Goal: Task Accomplishment & Management: Use online tool/utility

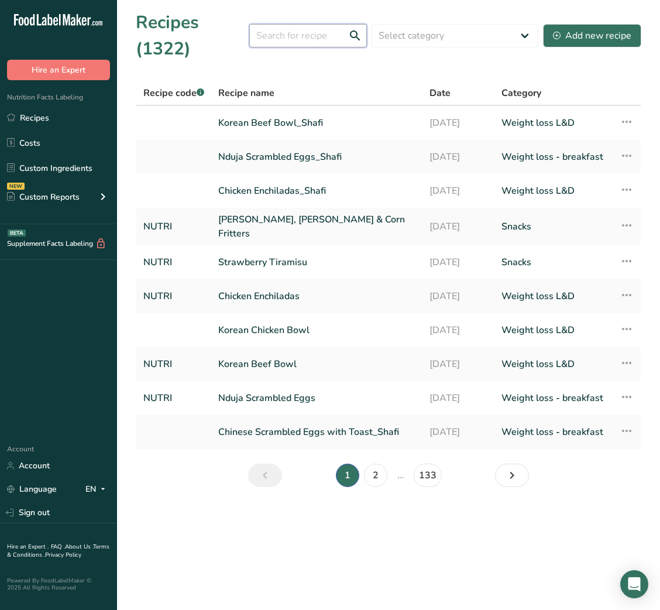
click at [311, 33] on input "text" at bounding box center [308, 35] width 118 height 23
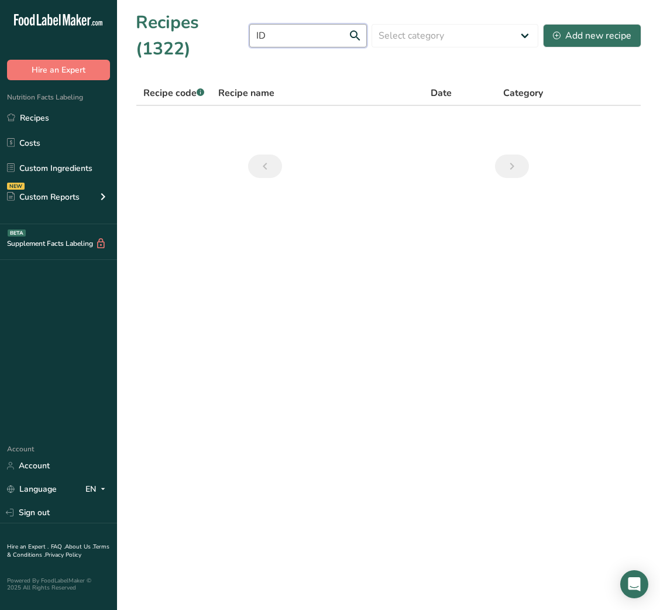
type input "I"
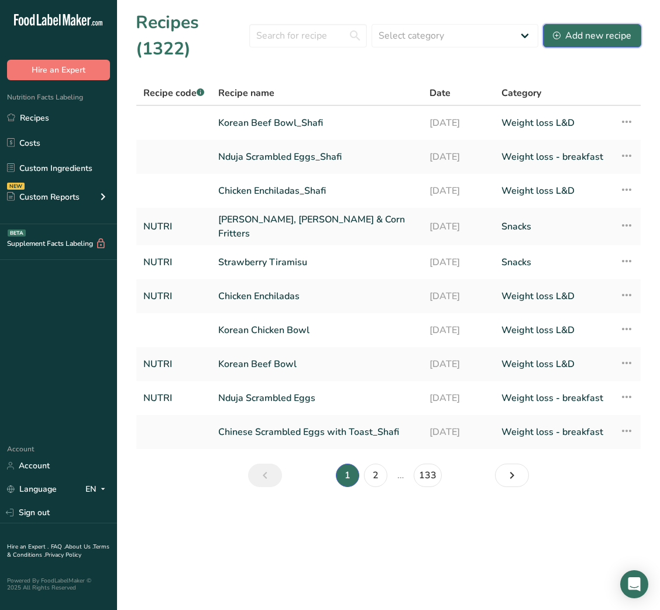
click at [621, 32] on div "Add new recipe" at bounding box center [592, 36] width 78 height 14
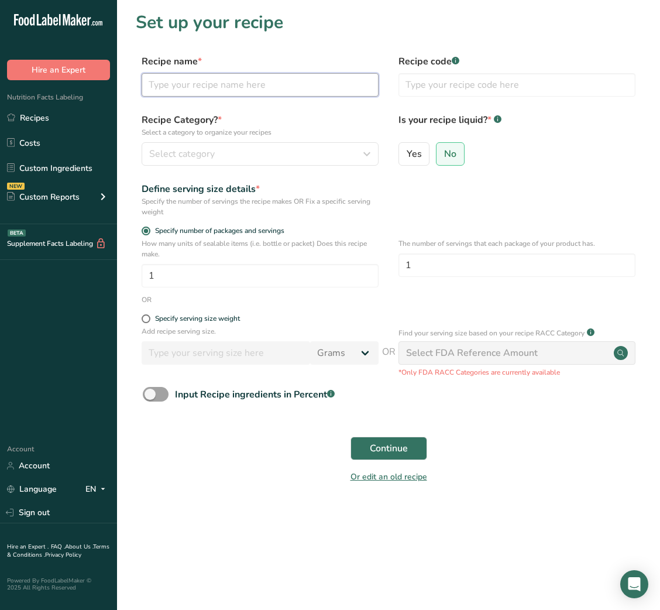
click at [257, 94] on input "text" at bounding box center [260, 84] width 237 height 23
paste input "Jerk-Seasoned Chicken Pilaf"
type input "Jerk-Seasoned Chicken Pilaf"
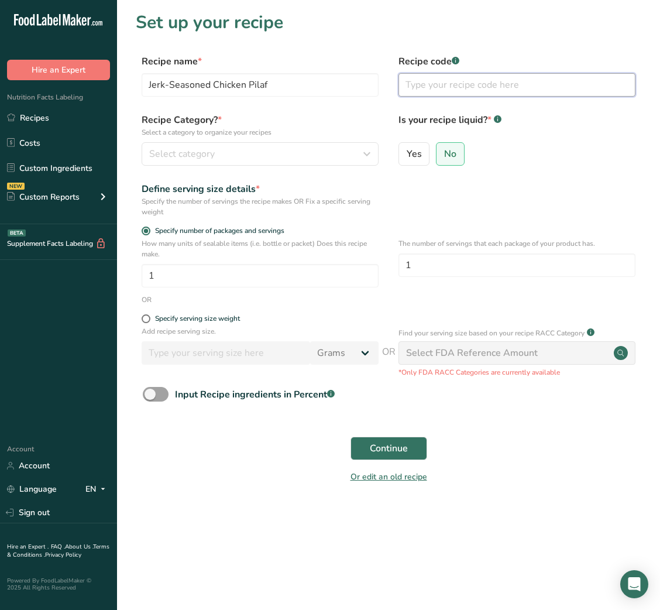
click at [468, 89] on input "text" at bounding box center [517, 84] width 237 height 23
type input "NUTRI"
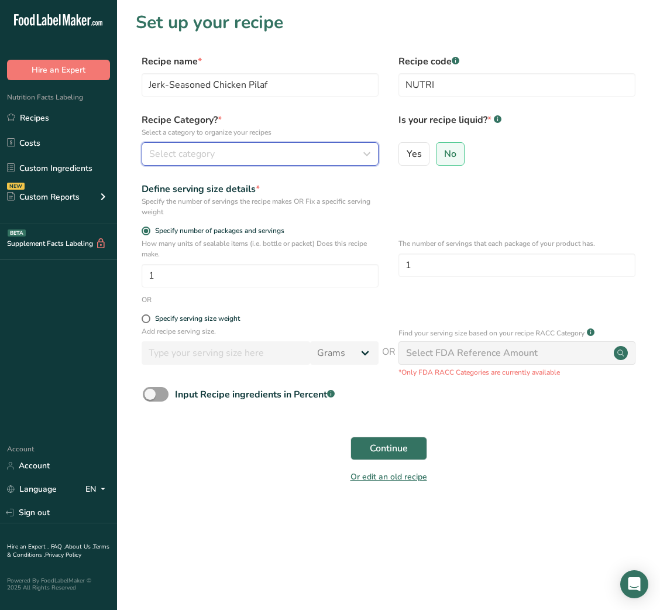
click at [235, 145] on button "Select category" at bounding box center [260, 153] width 237 height 23
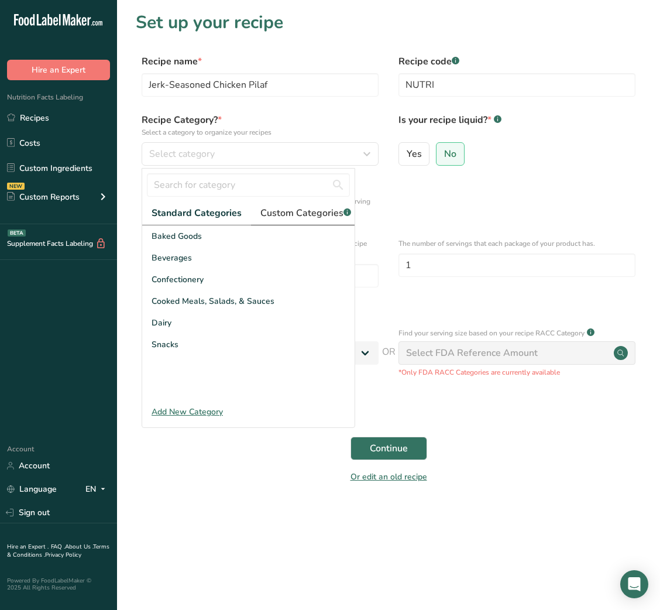
click at [304, 205] on link "Custom Categories .a-a{fill:#347362;}.b-a{fill:#fff;}" at bounding box center [305, 213] width 109 height 24
click at [304, 205] on link "Custom Categories .a-a{fill:#347362;}.b-a{fill:#fff;}" at bounding box center [304, 213] width 109 height 24
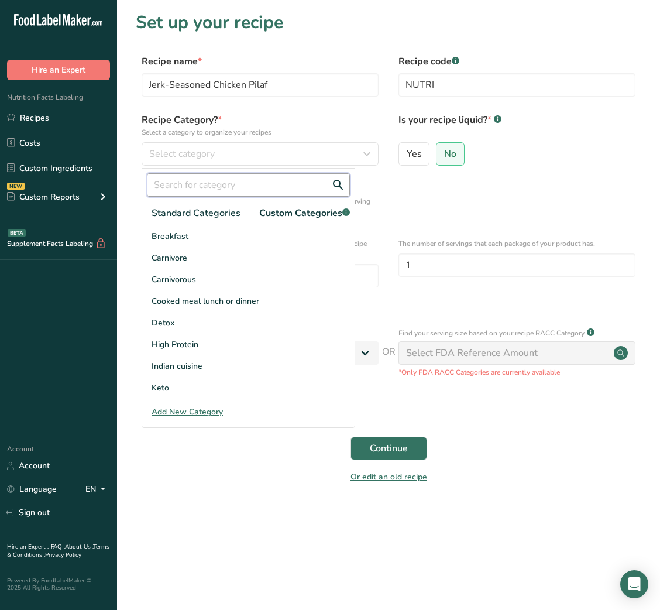
click at [225, 193] on input "text" at bounding box center [248, 184] width 203 height 23
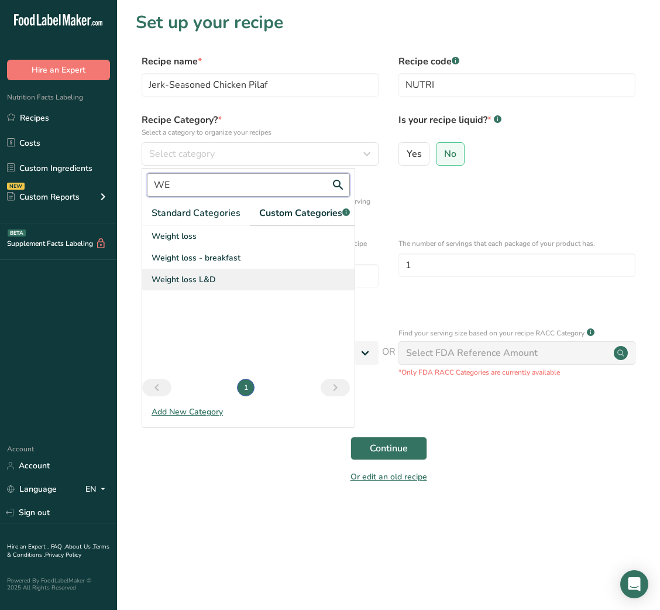
type input "WE"
click at [186, 286] on span "Weight loss L&D" at bounding box center [184, 279] width 64 height 12
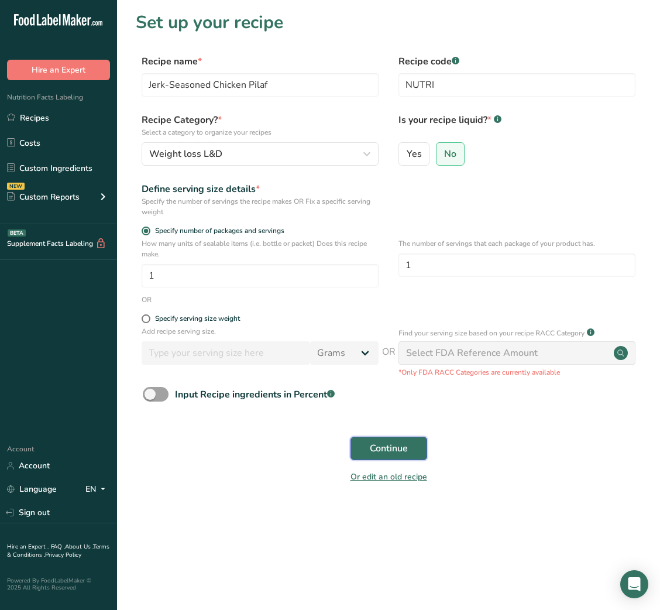
click at [393, 441] on button "Continue" at bounding box center [389, 448] width 77 height 23
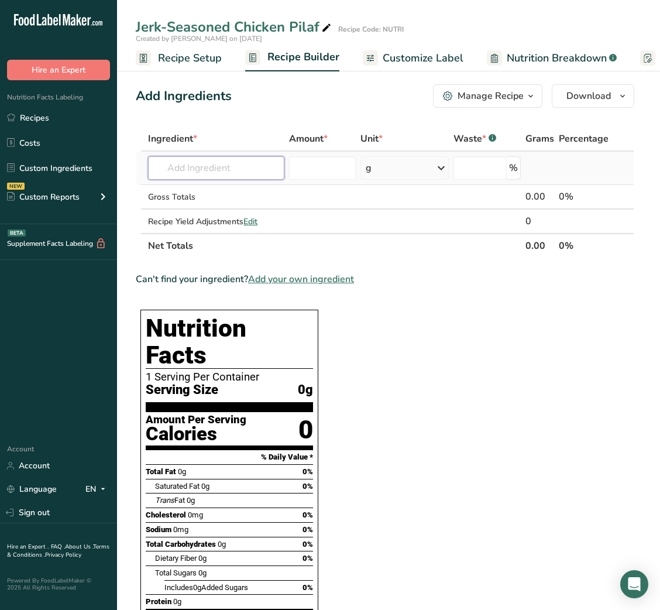
click at [251, 178] on input "text" at bounding box center [216, 167] width 136 height 23
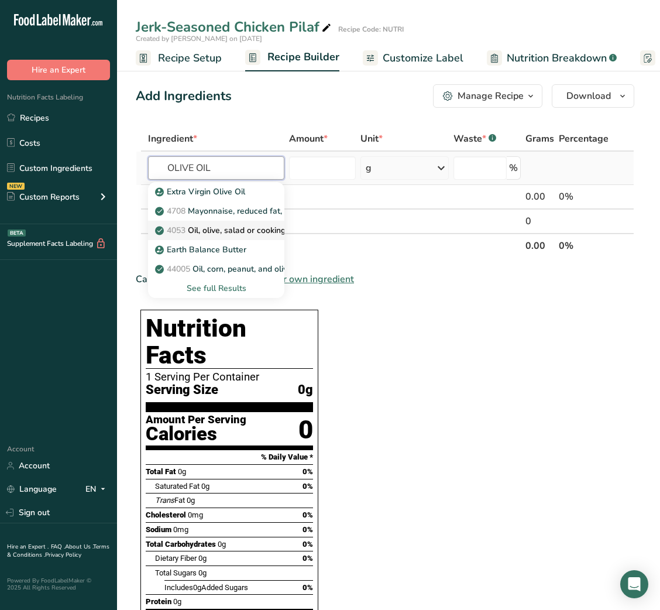
type input "OLIVE OIL"
click at [230, 231] on p "4053 Oil, olive, salad or cooking" at bounding box center [221, 230] width 128 height 12
type input "Oil, olive, salad or cooking"
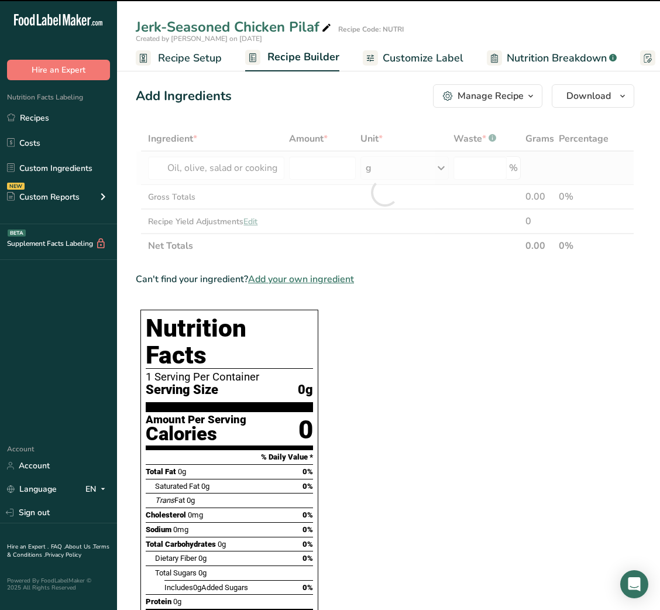
type input "0"
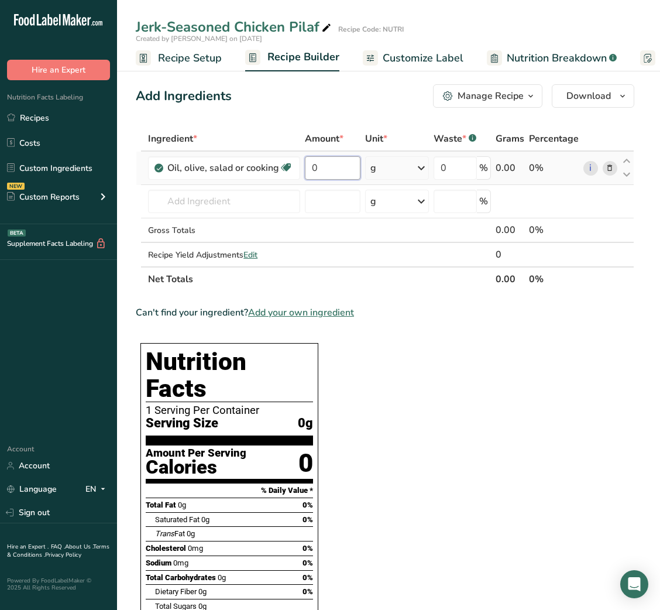
click at [312, 172] on input "0" at bounding box center [333, 167] width 56 height 23
type input "2"
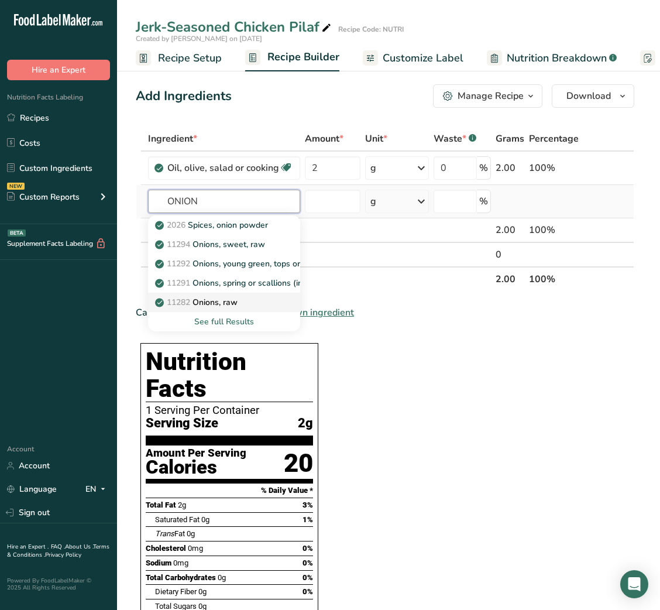
type input "ONION"
click at [222, 298] on p "11282 Onions, raw" at bounding box center [197, 302] width 80 height 12
type input "Onions, raw"
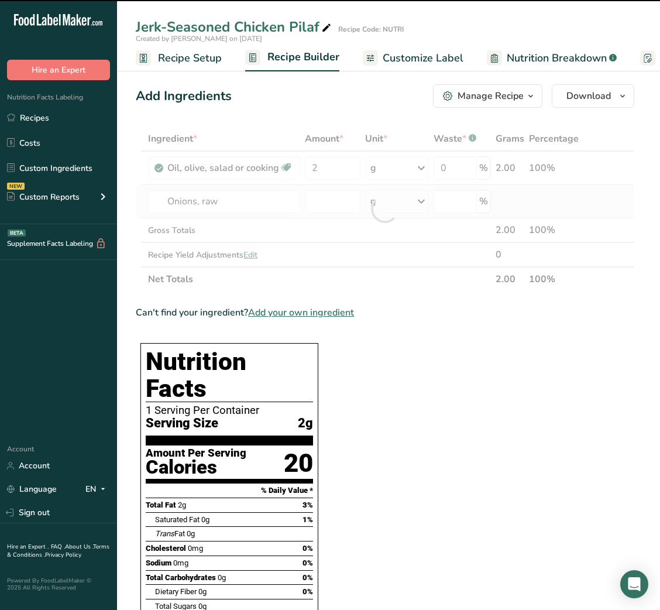
type input "0"
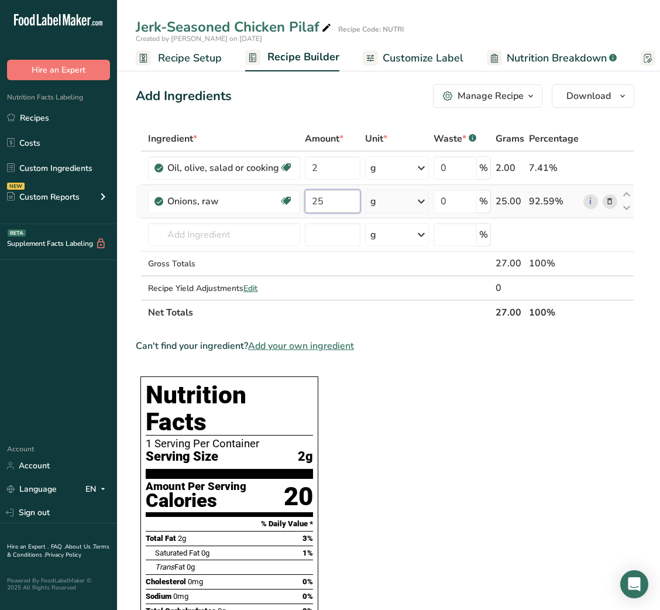
type input "25"
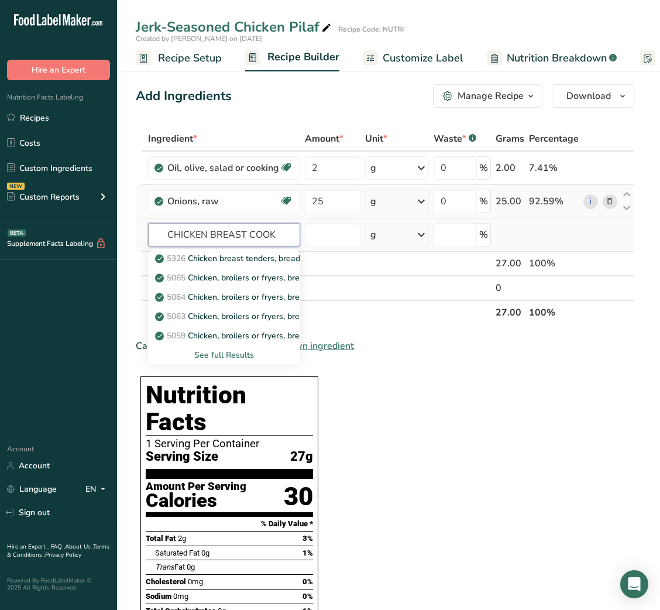
type input "CHICKEN BREAST COOK"
click at [231, 349] on div "See full Results" at bounding box center [223, 355] width 133 height 12
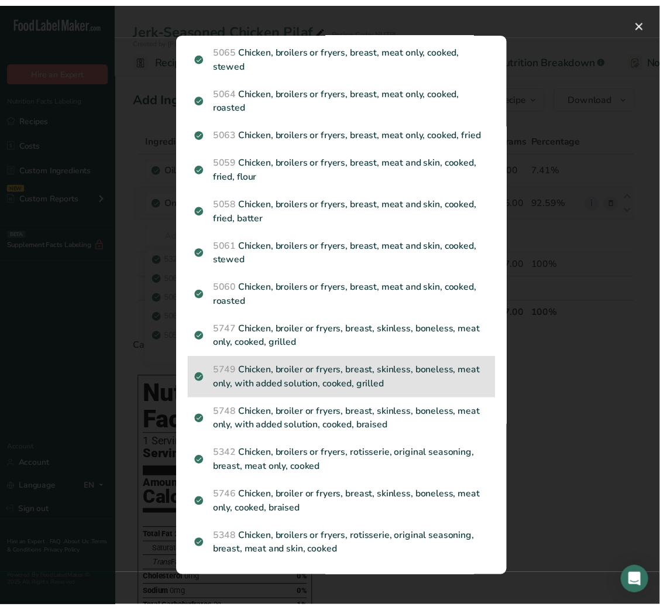
scroll to position [62, 0]
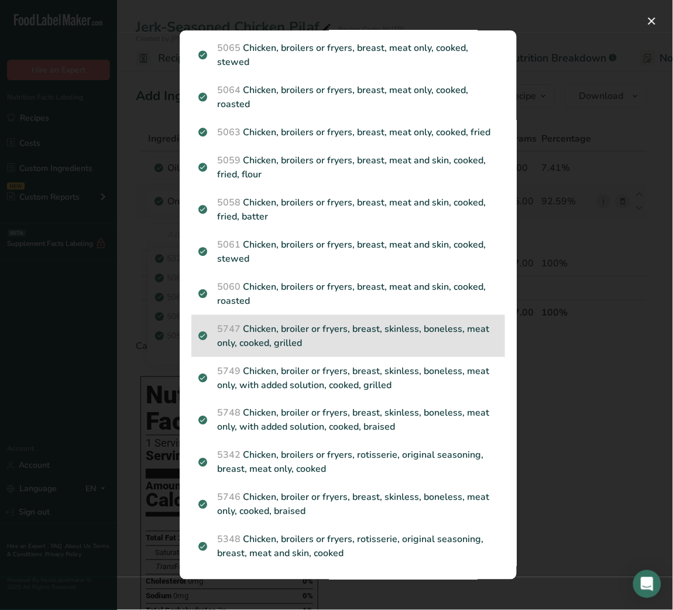
click at [401, 349] on p "5747 Chicken, broiler or fryers, breast, skinless, boneless, meat only, cooked,…" at bounding box center [348, 336] width 300 height 28
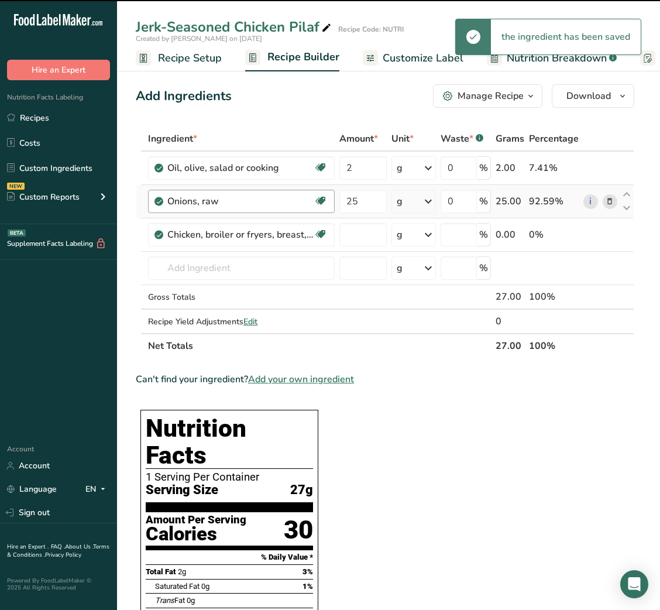
type input "0"
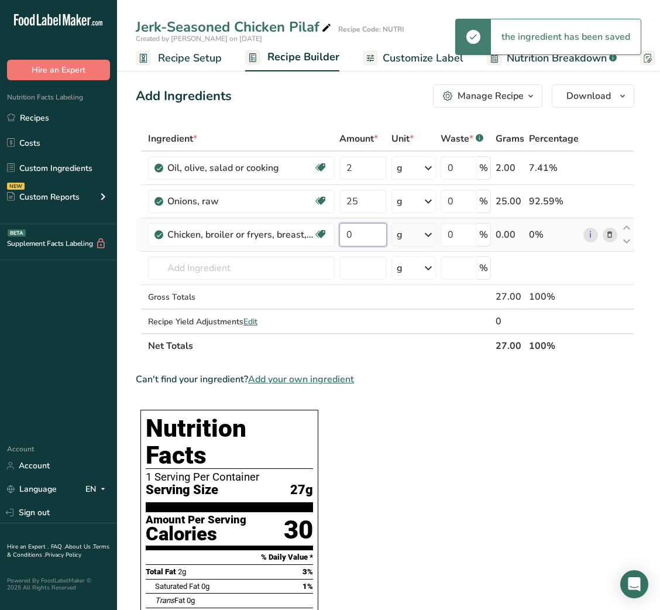
click at [349, 237] on input "0" at bounding box center [363, 234] width 47 height 23
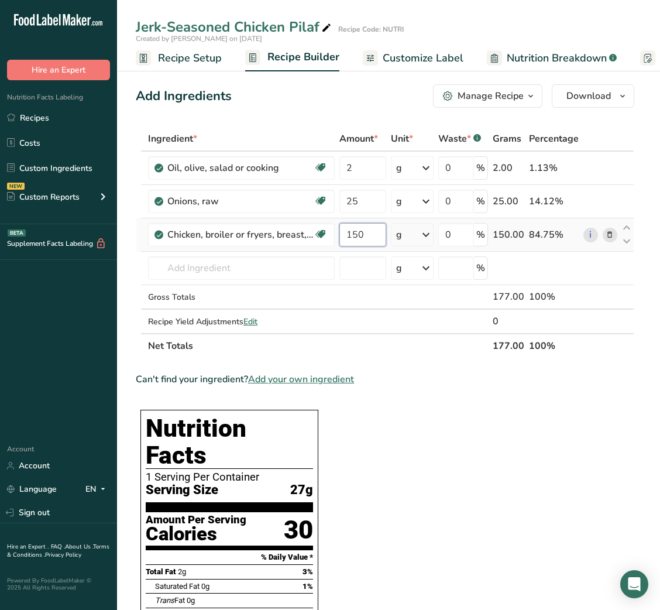
type input "150"
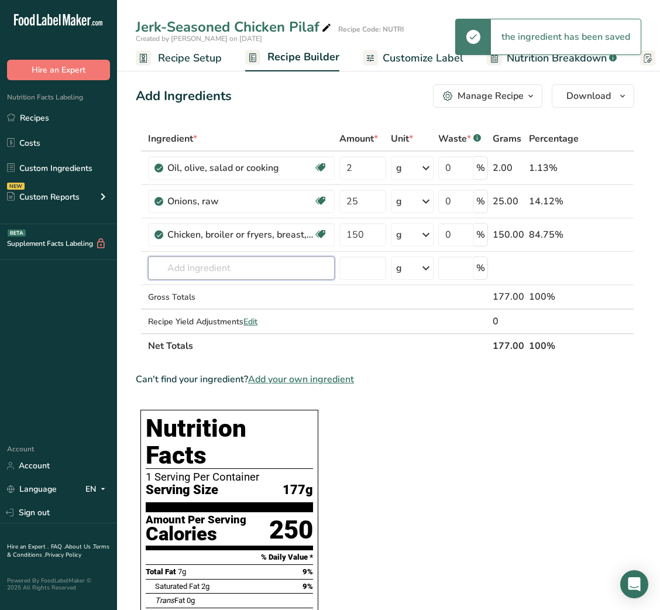
click at [269, 270] on input "text" at bounding box center [241, 267] width 187 height 23
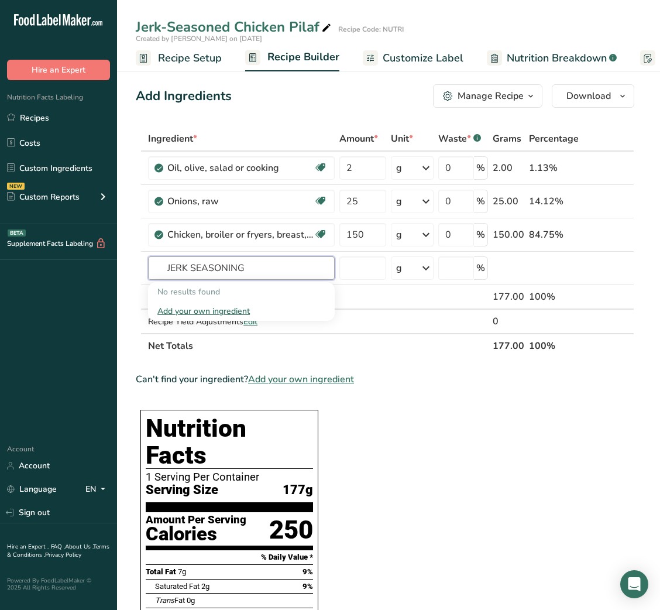
type input "JERK SEASONING"
click at [238, 269] on input "text" at bounding box center [241, 267] width 187 height 23
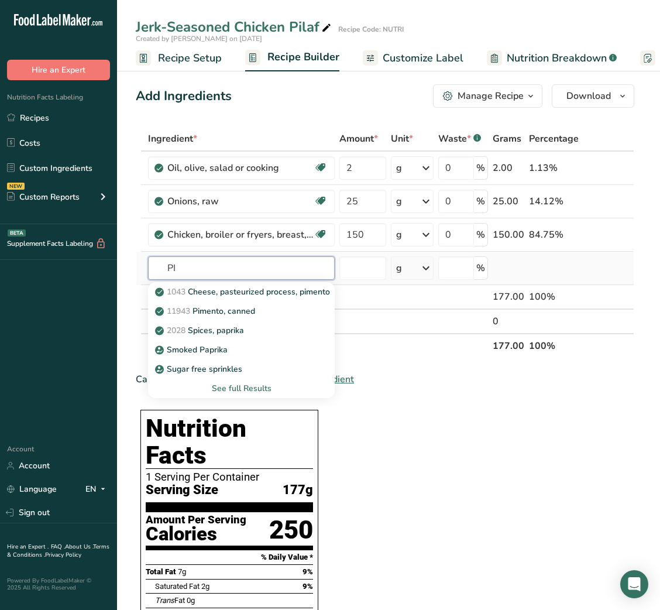
type input "P"
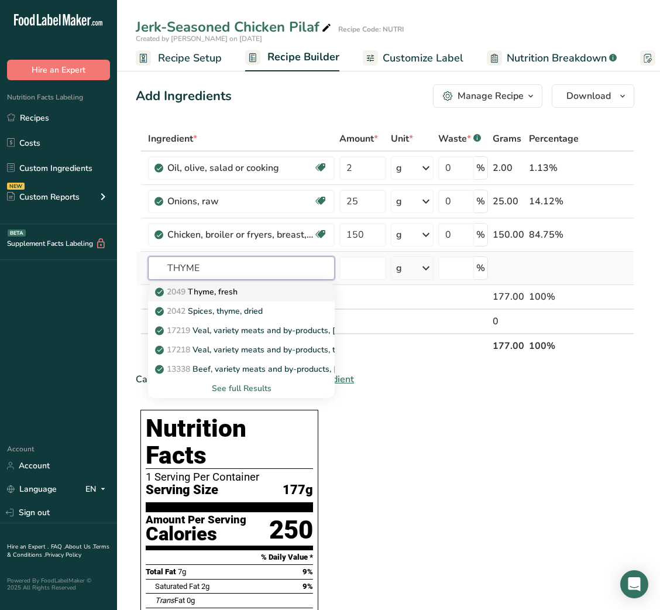
type input "THYME"
click at [234, 287] on p "2049 Thyme, fresh" at bounding box center [197, 292] width 80 height 12
type input "Thyme, fresh"
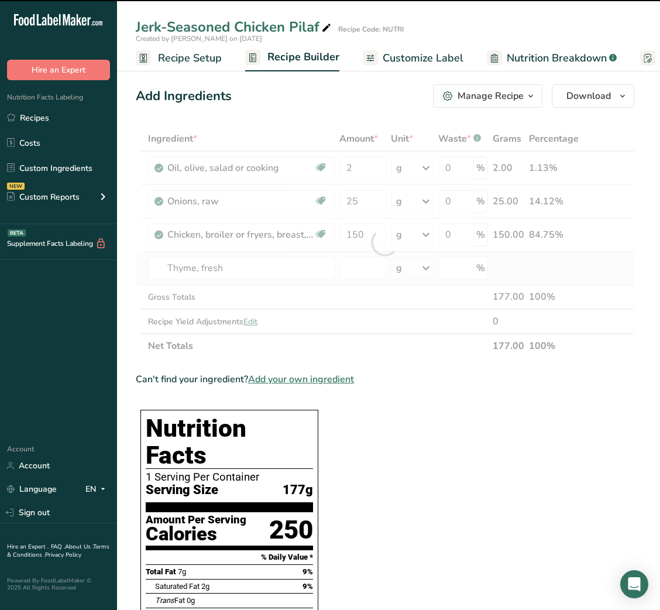
type input "0"
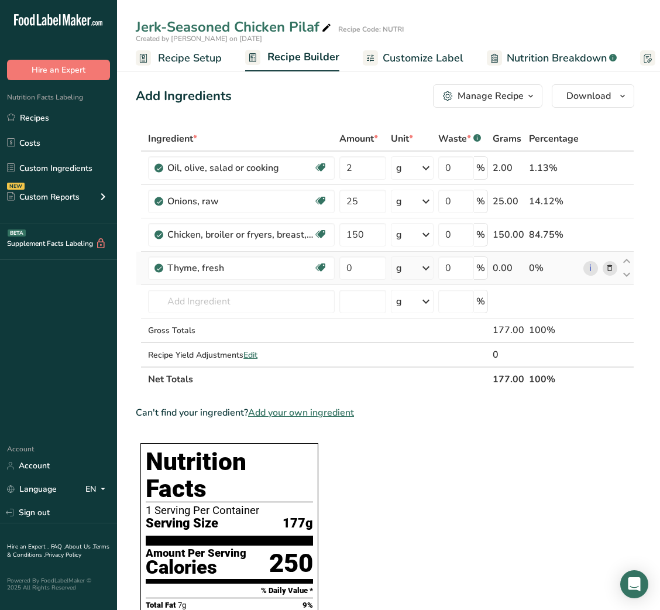
click at [614, 269] on span at bounding box center [610, 268] width 14 height 14
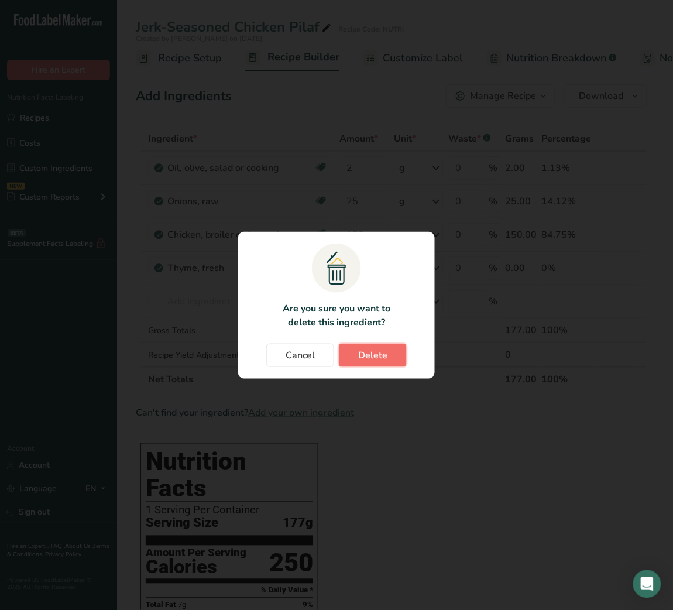
click at [385, 363] on button "Delete" at bounding box center [373, 355] width 68 height 23
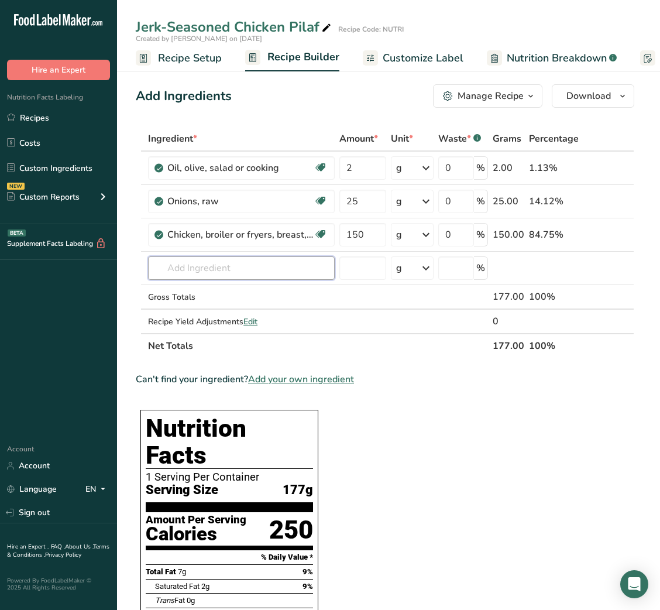
click at [237, 263] on input "text" at bounding box center [241, 267] width 187 height 23
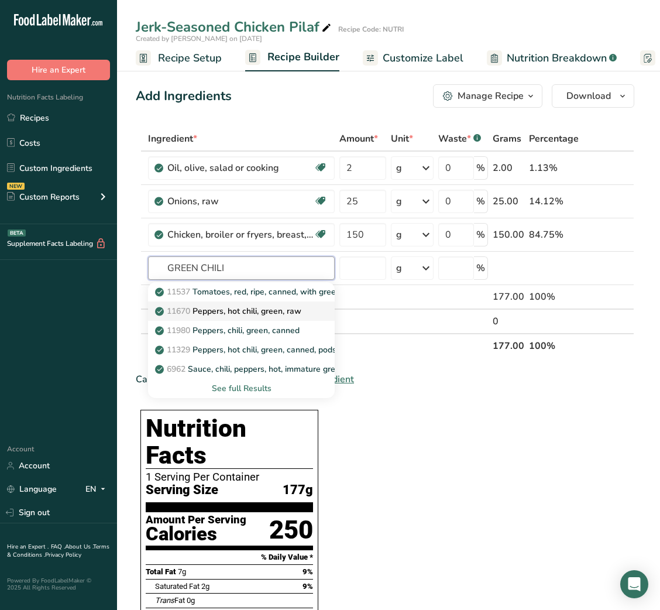
type input "GREEN CHILI"
click at [259, 305] on p "11670 Peppers, hot chili, green, raw" at bounding box center [229, 311] width 144 height 12
type input "Peppers, hot chili, green, raw"
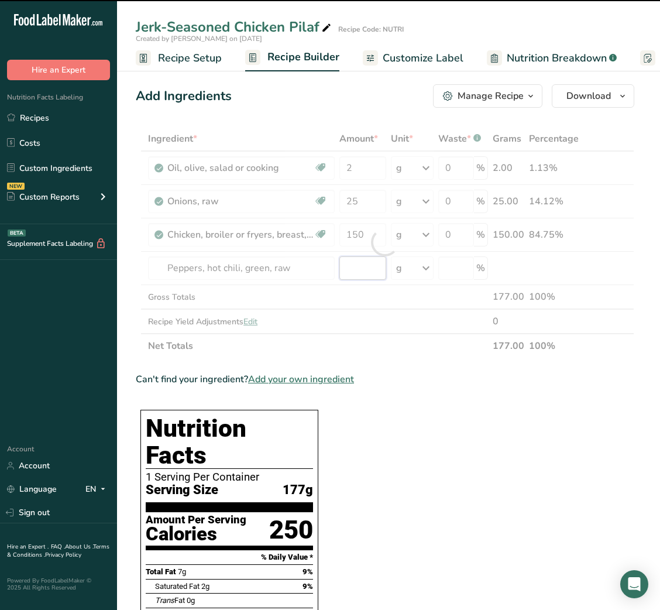
type input "0"
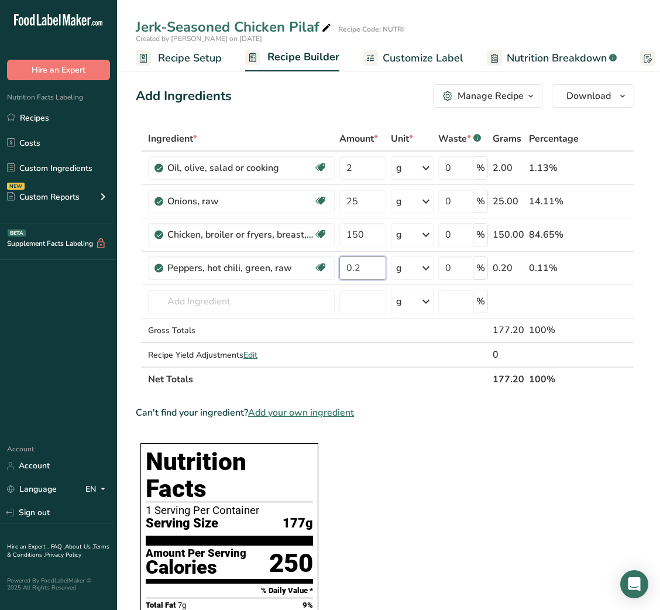
type input "0.2"
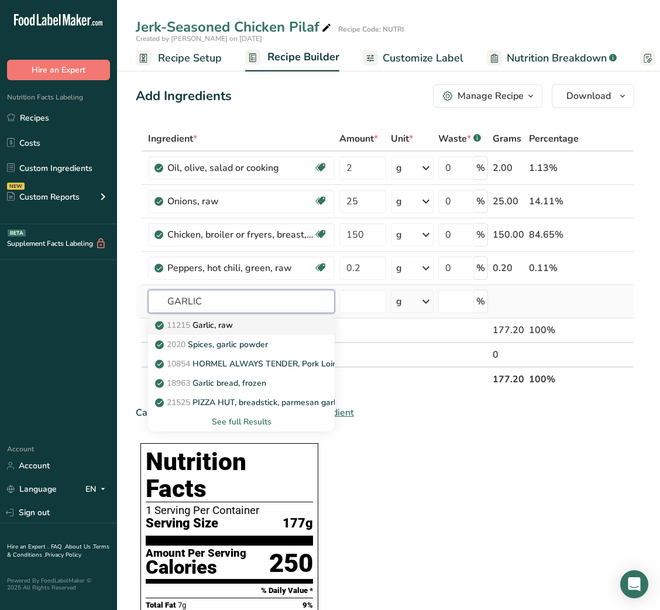
type input "GARLIC"
click at [255, 325] on div "11215 Garlic, raw" at bounding box center [231, 325] width 149 height 12
type input "Garlic, raw"
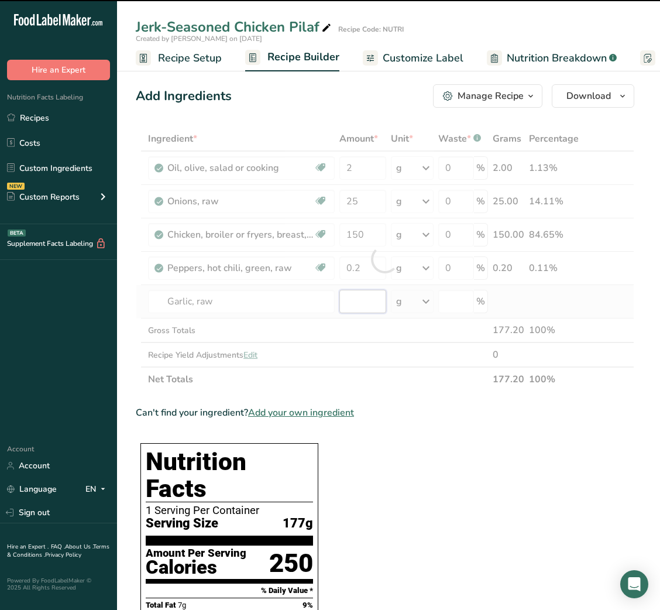
type input "0"
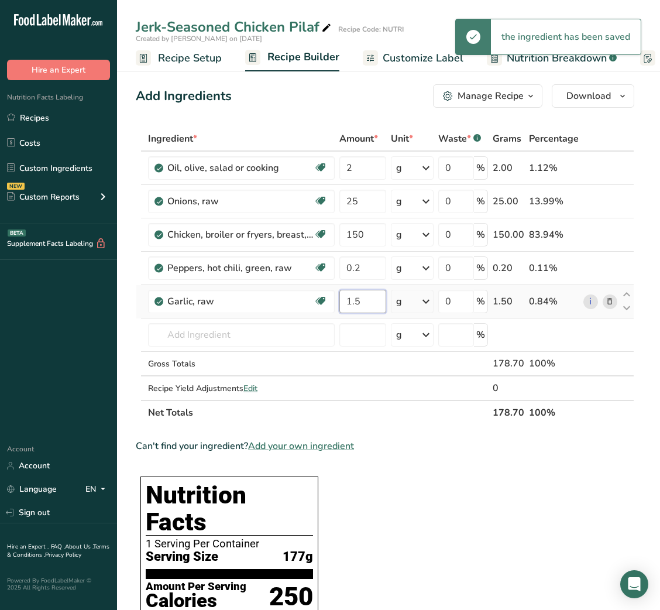
type input "1.5"
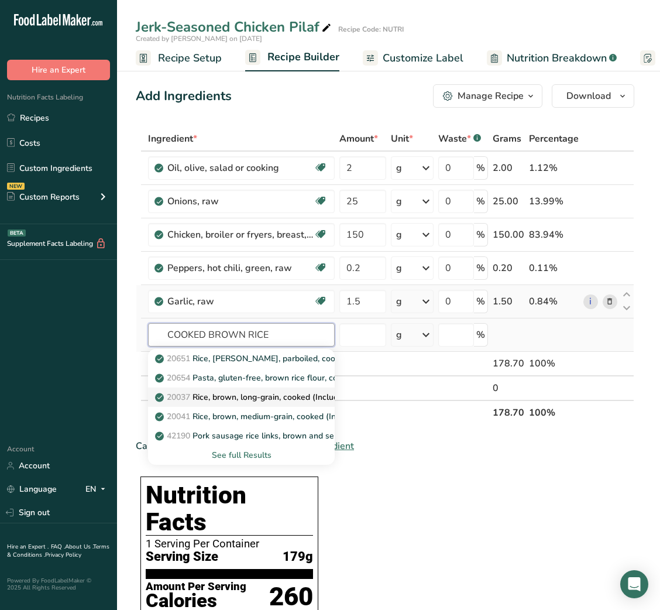
type input "COOKED BROWN RICE"
click at [275, 393] on p "20037 Rice, brown, long-grain, cooked (Includes foods for USDA's Food Distribut…" at bounding box center [338, 397] width 362 height 12
type input "Rice, brown, long-grain, cooked (Includes foods for USDA's Food Distribution Pr…"
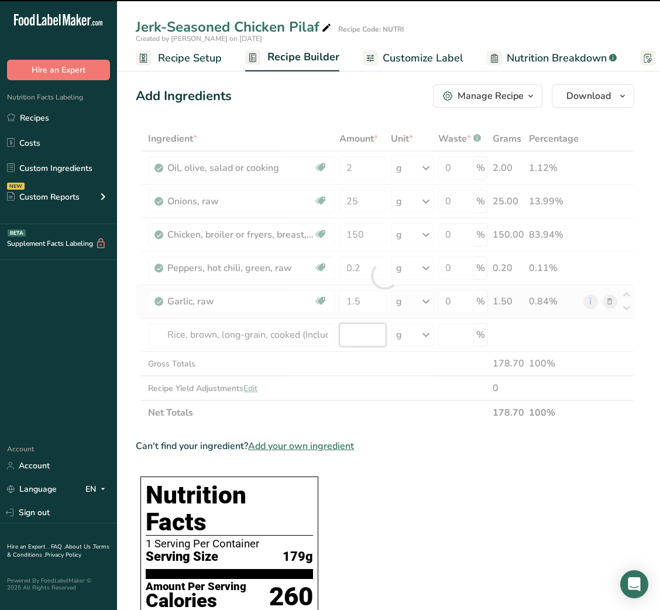
type input "0"
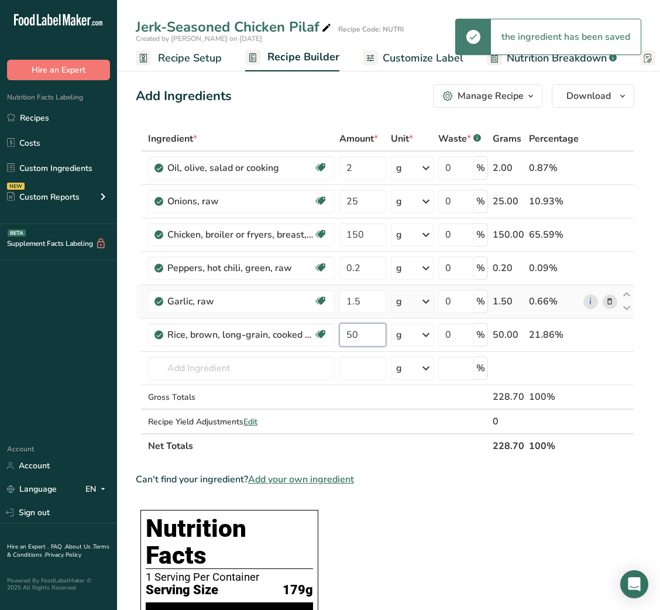
type input "50"
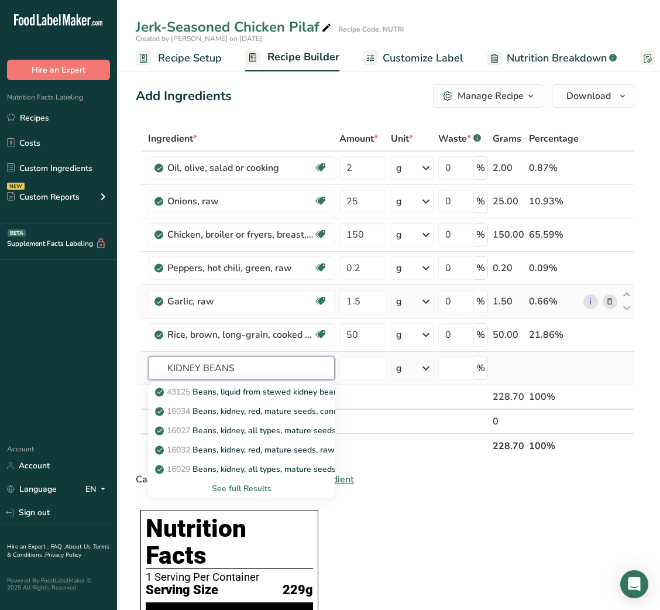
type input "KIDNEY BEANS"
click at [258, 489] on div "See full Results" at bounding box center [241, 488] width 168 height 12
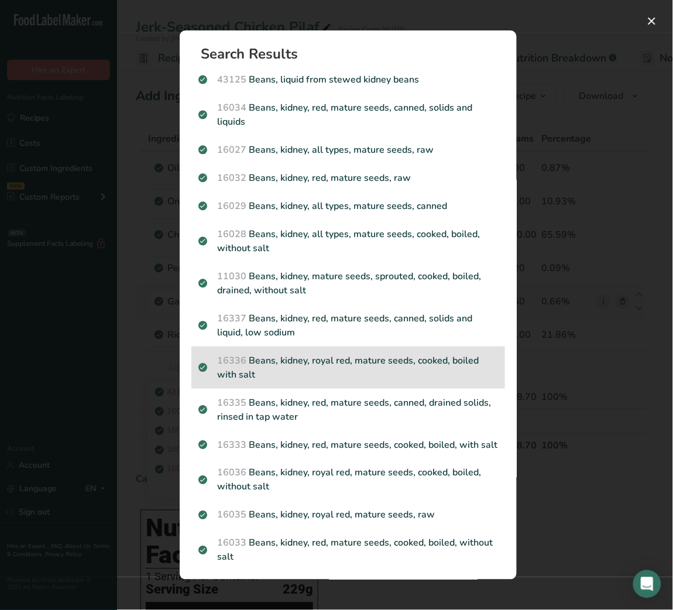
click at [366, 367] on p "16336 Beans, kidney, royal red, mature seeds, cooked, boiled with salt" at bounding box center [348, 368] width 300 height 28
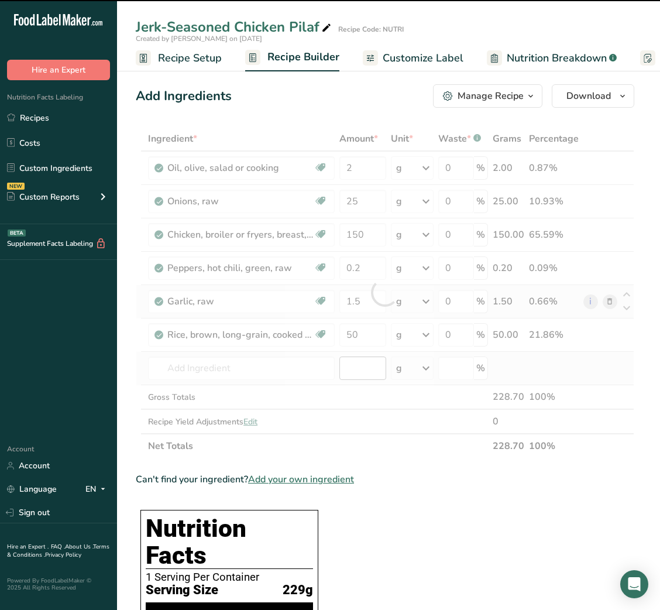
type input "0"
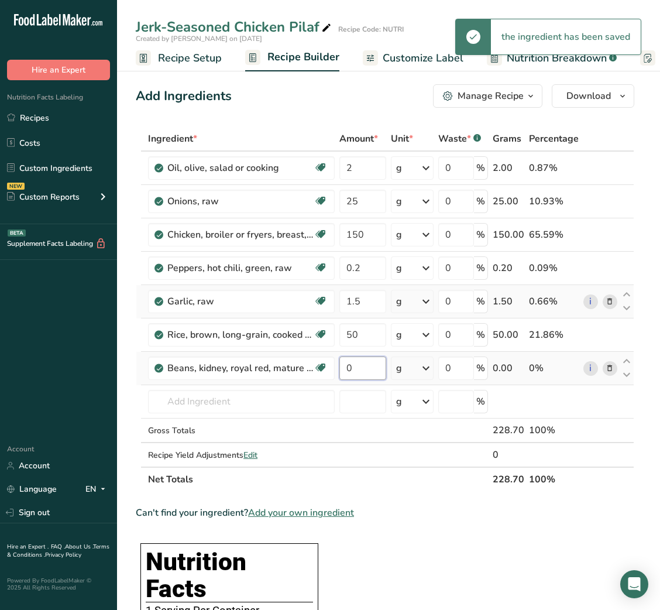
click at [354, 367] on input "0" at bounding box center [363, 368] width 46 height 23
type input "30"
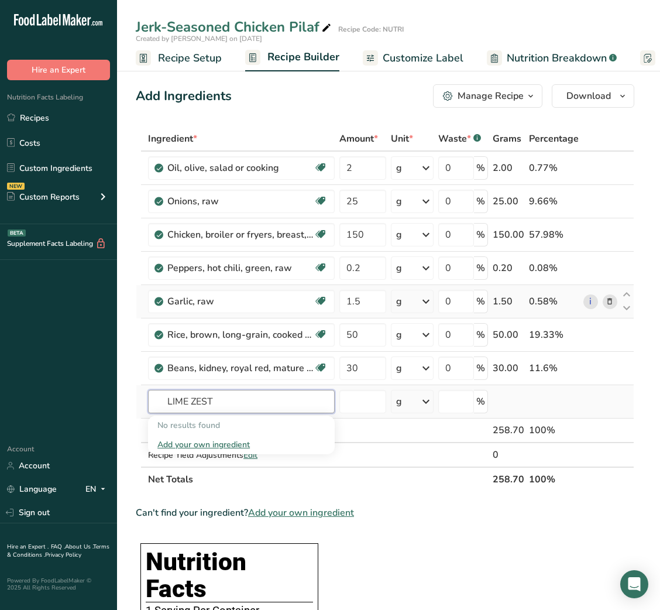
click at [194, 397] on input "LIME ZEST" at bounding box center [241, 401] width 187 height 23
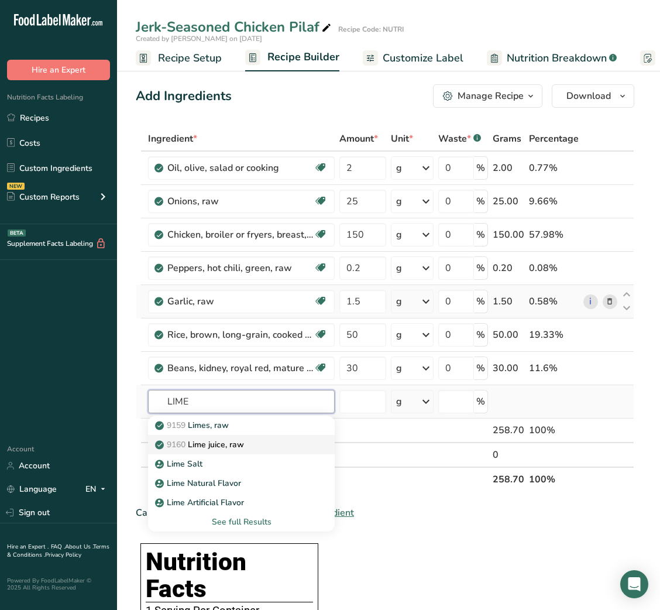
type input "LIME"
click at [222, 444] on p "9160 Lime juice, raw" at bounding box center [200, 444] width 87 height 12
type input "Lime juice, raw"
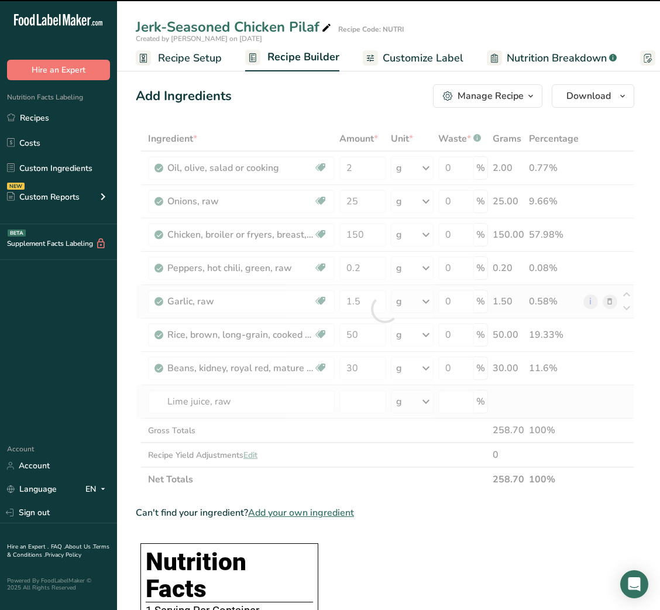
type input "0"
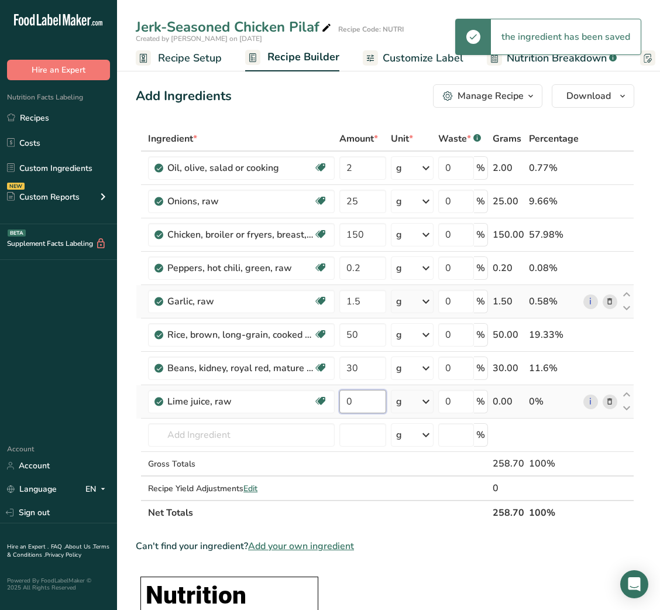
click at [342, 403] on input "0" at bounding box center [363, 401] width 46 height 23
type input "5"
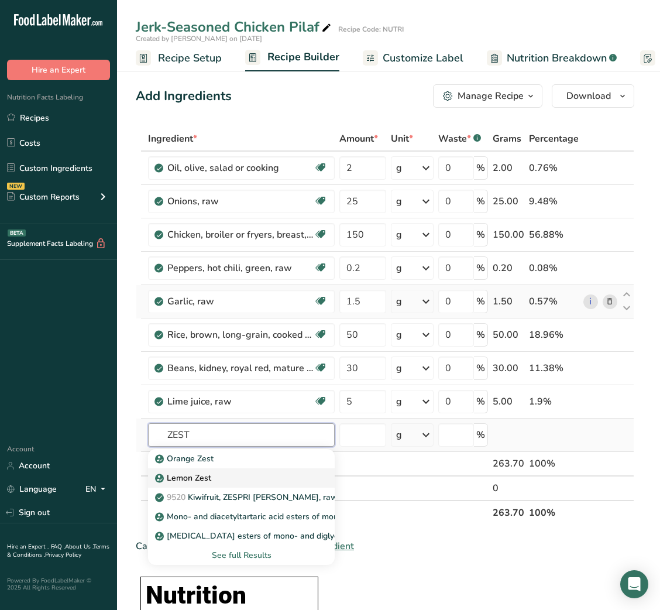
type input "ZEST"
click at [211, 474] on div "Lemon Zest" at bounding box center [231, 478] width 149 height 12
type input "Lemon Zest"
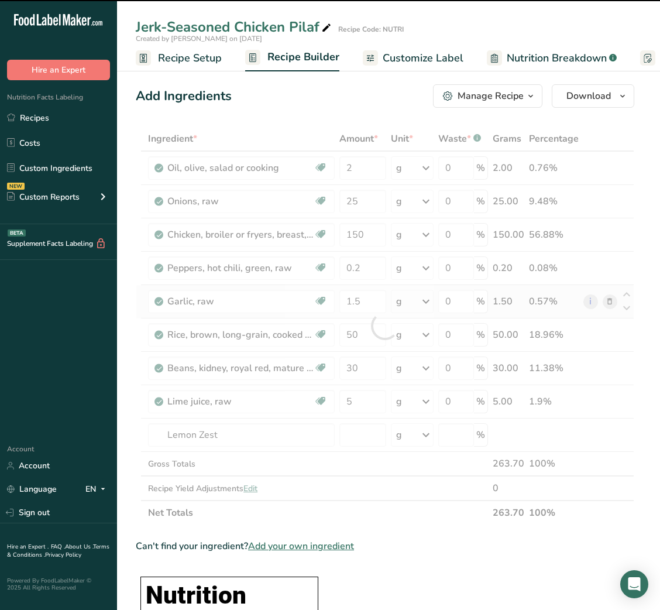
type input "0"
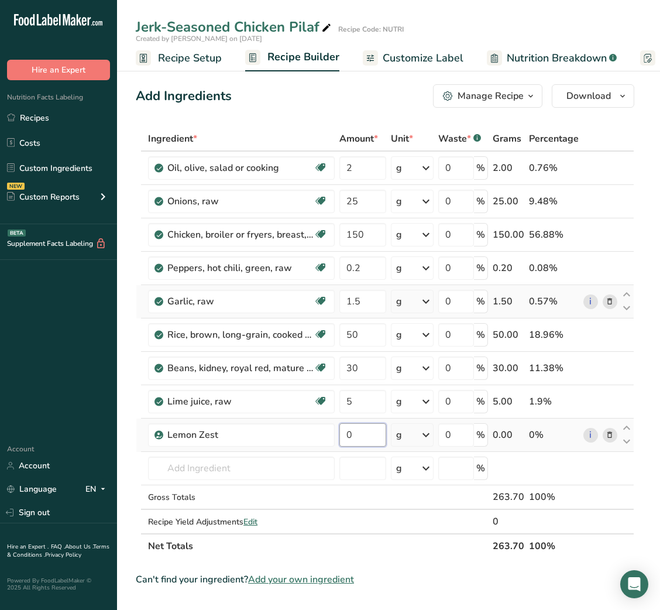
click at [340, 433] on input "0" at bounding box center [363, 434] width 46 height 23
type input "1"
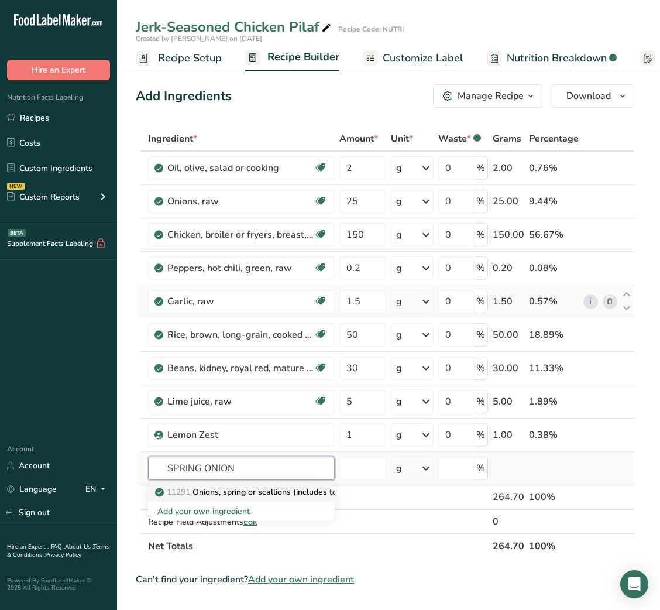
type input "SPRING ONION"
click at [221, 488] on p "11291 Onions, spring or scallions (includes tops and bulb), raw" at bounding box center [279, 492] width 245 height 12
type input "Onions, spring or scallions (includes tops and bulb), raw"
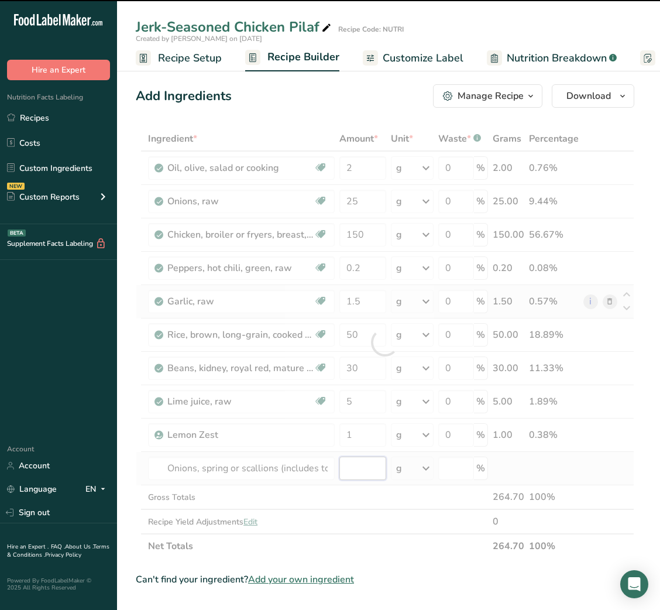
type input "0"
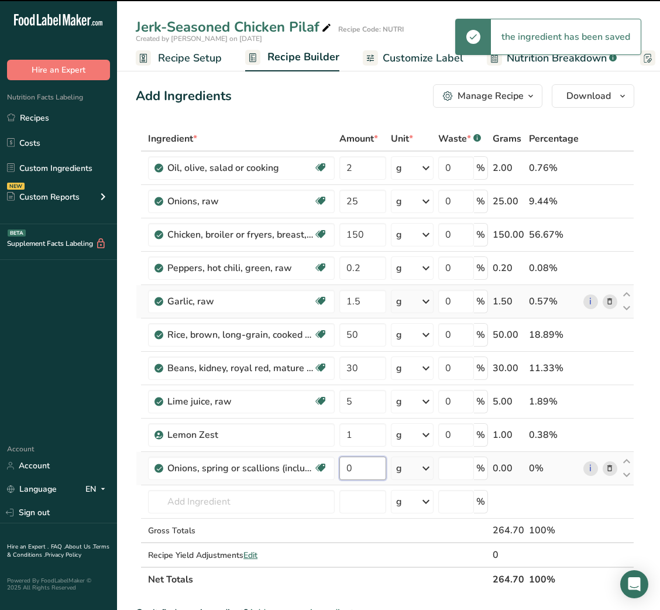
type input "0"
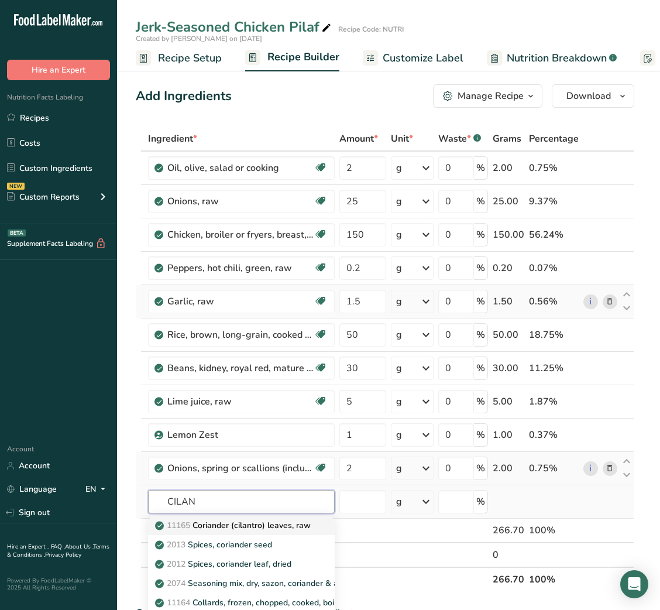
type input "CILAN"
click at [231, 526] on p "11165 Coriander (cilantro) leaves, raw" at bounding box center [233, 525] width 153 height 12
type input "Coriander (cilantro) leaves, raw"
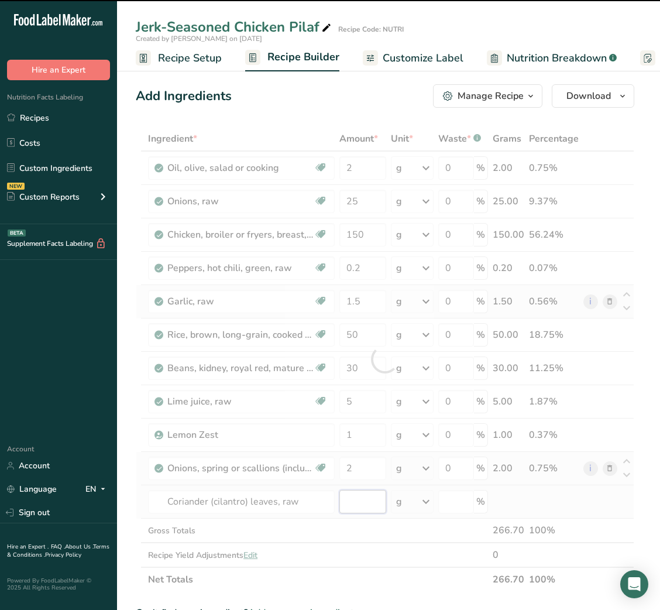
type input "0"
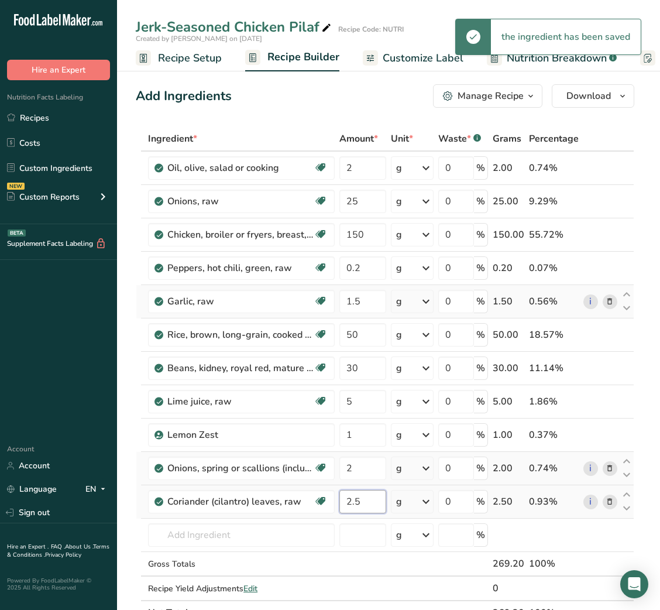
type input "2.5"
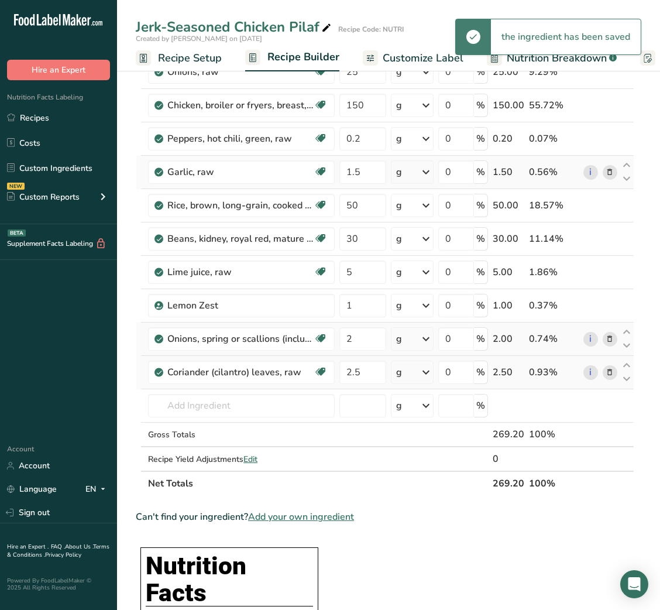
scroll to position [0, 0]
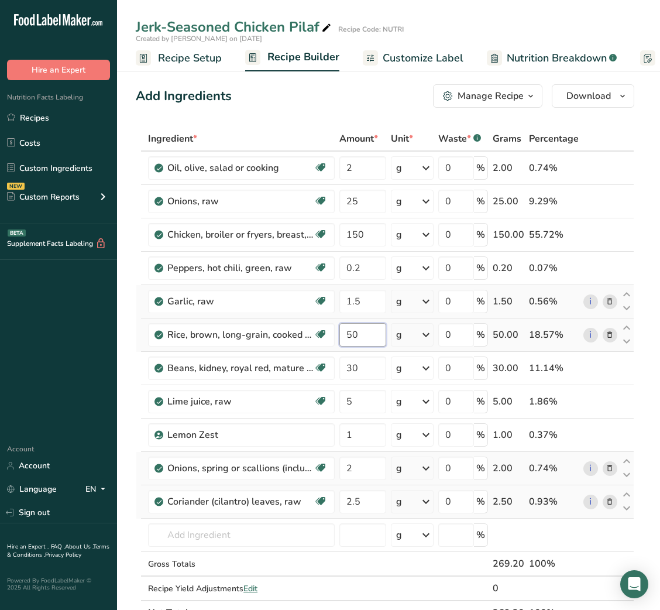
click at [345, 334] on input "50" at bounding box center [363, 334] width 46 height 23
type input "30"
click at [419, 54] on span "Customize Label" at bounding box center [423, 58] width 81 height 16
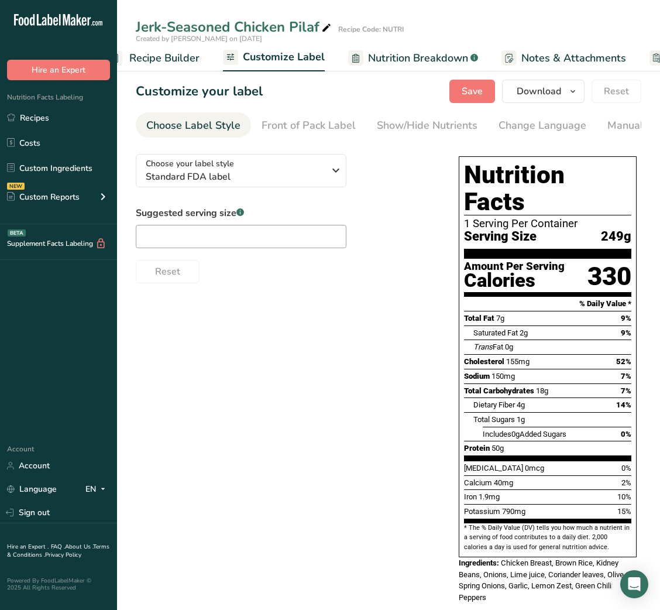
scroll to position [0, 228]
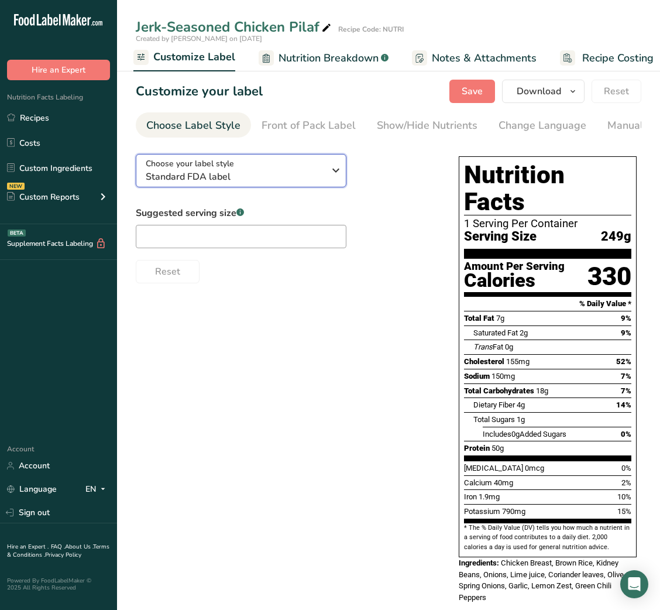
click at [250, 177] on span "Standard FDA label" at bounding box center [235, 177] width 179 height 14
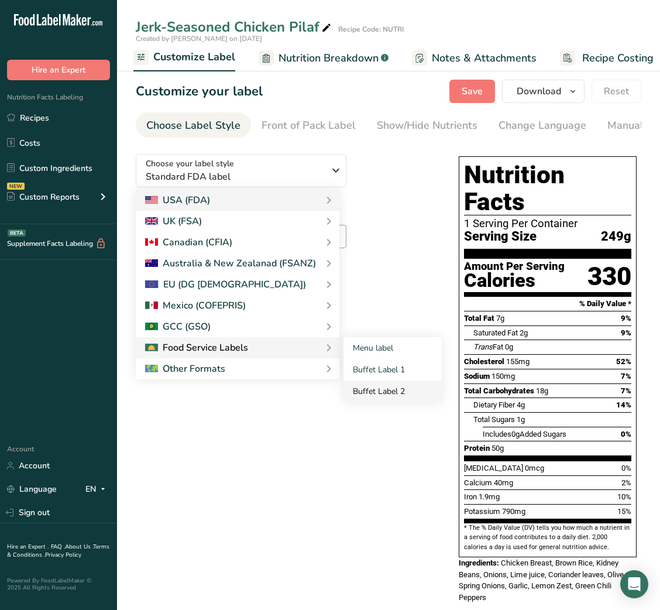
click at [371, 400] on link "Buffet Label 2" at bounding box center [393, 392] width 98 height 22
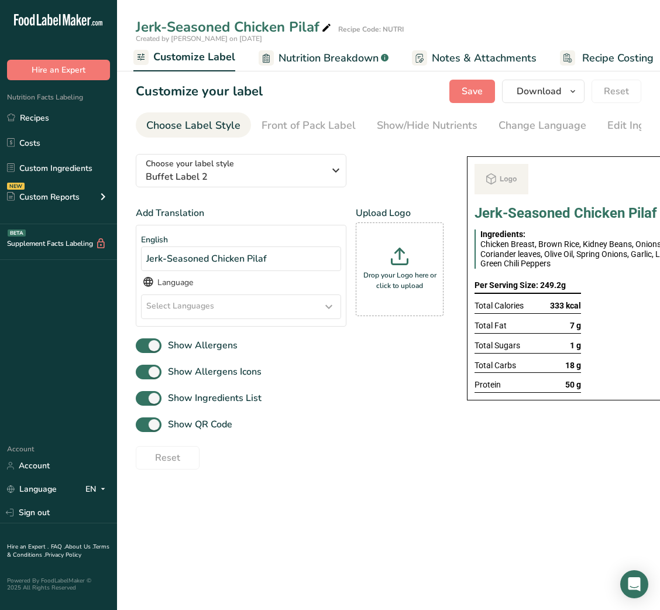
click at [385, 395] on link "Buffet Label 2" at bounding box center [393, 392] width 98 height 22
click at [206, 424] on span "Show QR Code" at bounding box center [197, 424] width 71 height 14
click at [143, 424] on input "Show QR Code" at bounding box center [140, 425] width 8 height 8
checkbox input "false"
click at [448, 110] on section "Customize your label Save Download Choose what to show on your downloaded label…" at bounding box center [388, 274] width 543 height 427
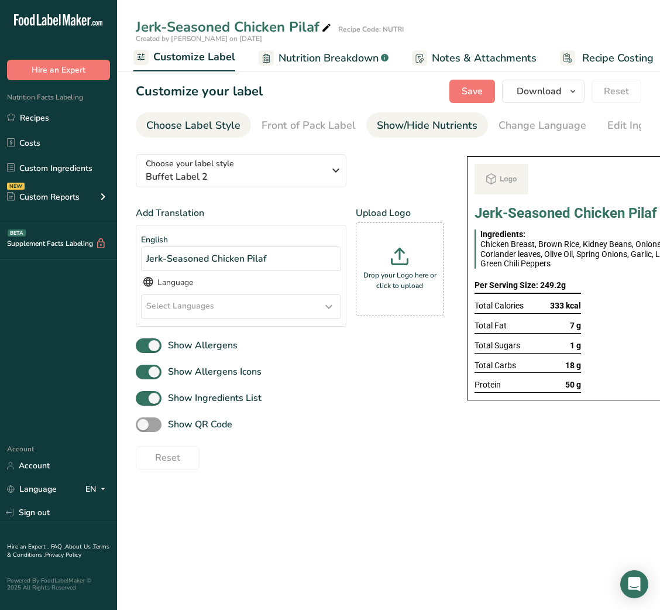
click at [440, 115] on link "Show/Hide Nutrients" at bounding box center [427, 125] width 101 height 26
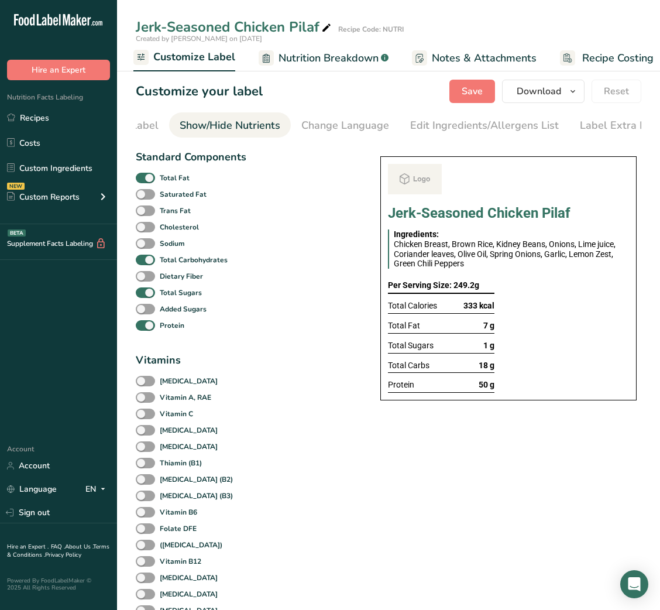
scroll to position [0, 214]
click at [166, 298] on b "Total Sugars" at bounding box center [181, 292] width 42 height 11
click at [143, 296] on input "Total Sugars" at bounding box center [140, 293] width 8 height 8
checkbox input "false"
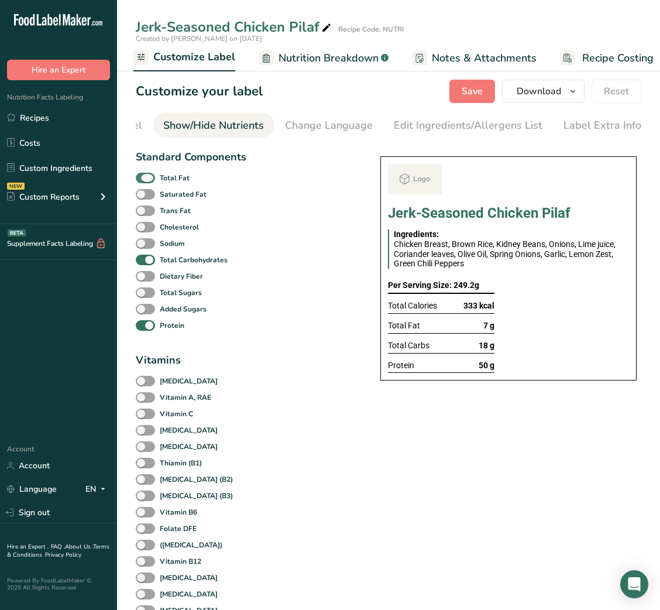
click at [160, 183] on b "Total Fat" at bounding box center [175, 178] width 30 height 11
click at [143, 181] on input "Total Fat" at bounding box center [140, 178] width 8 height 8
checkbox input "false"
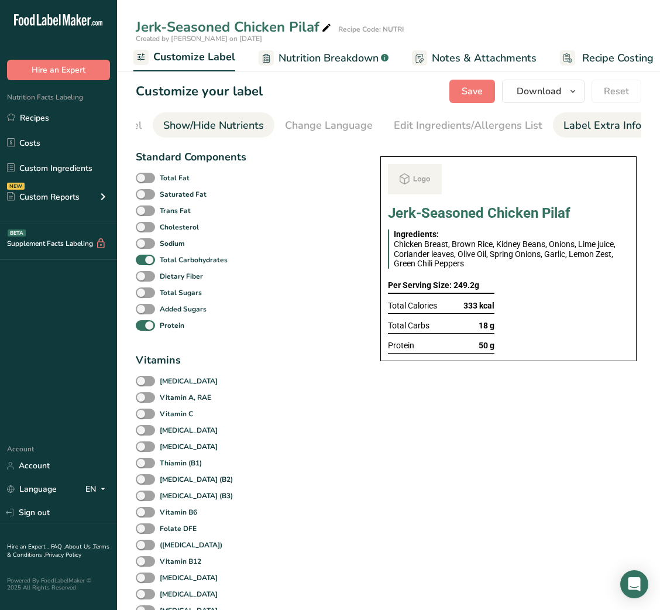
click at [599, 126] on div "Label Extra Info" at bounding box center [603, 126] width 78 height 16
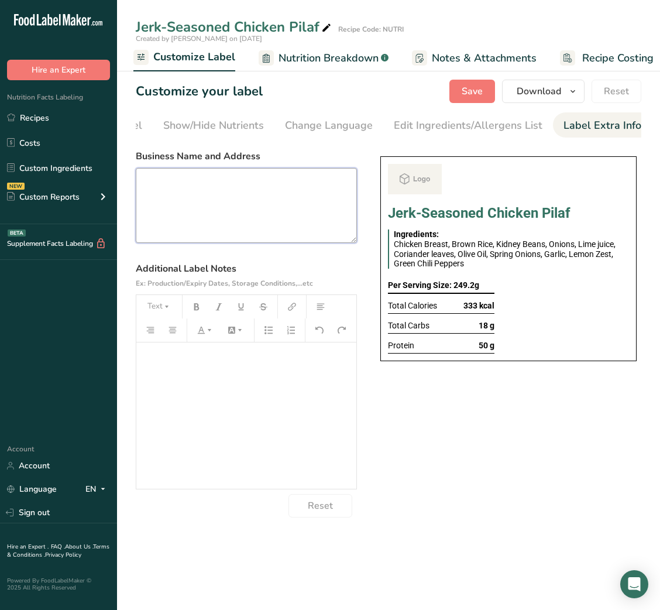
click at [187, 210] on textarea at bounding box center [246, 205] width 221 height 75
paste textarea "USE BY: 26/08/2025 KEEP REFRIGERATED BELOW 5 DEGREE REHEAT BEFORE EATING DINNER"
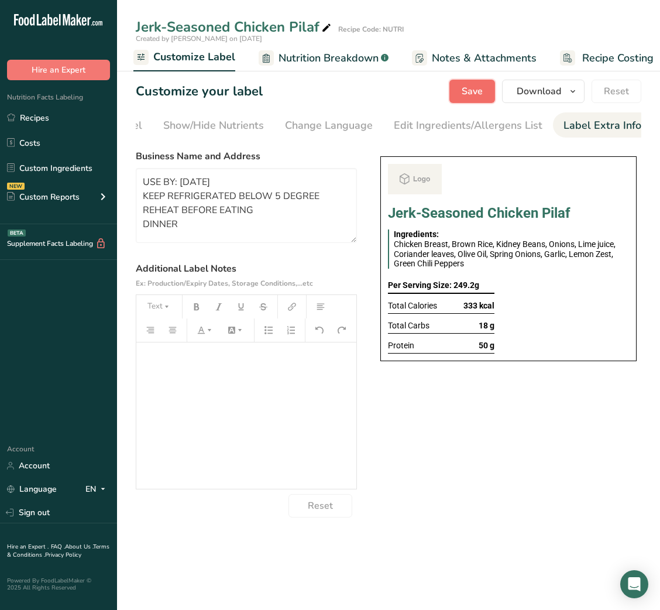
click at [470, 93] on span "Save" at bounding box center [472, 91] width 21 height 14
type textarea "USE BY: 26/08/2025 KEEP REFRIGERATED BELOW 5 DEGREE REHEAT BEFORE EATING DINNER"
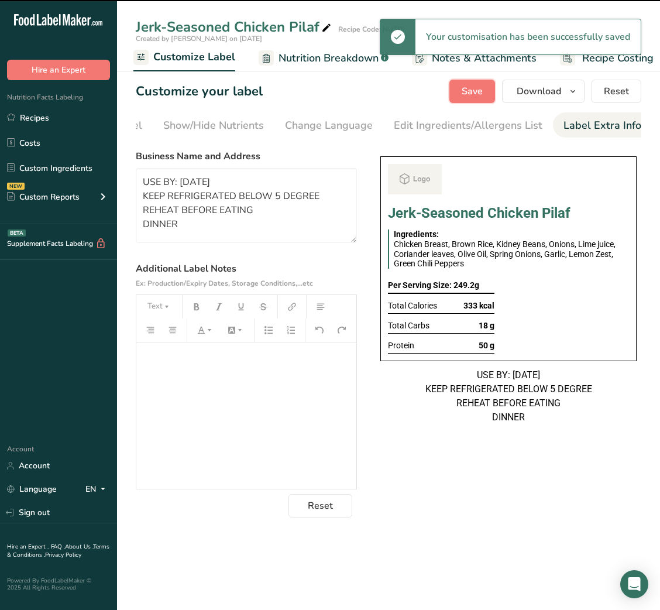
scroll to position [0, 0]
click at [556, 87] on span "Download" at bounding box center [539, 91] width 44 height 14
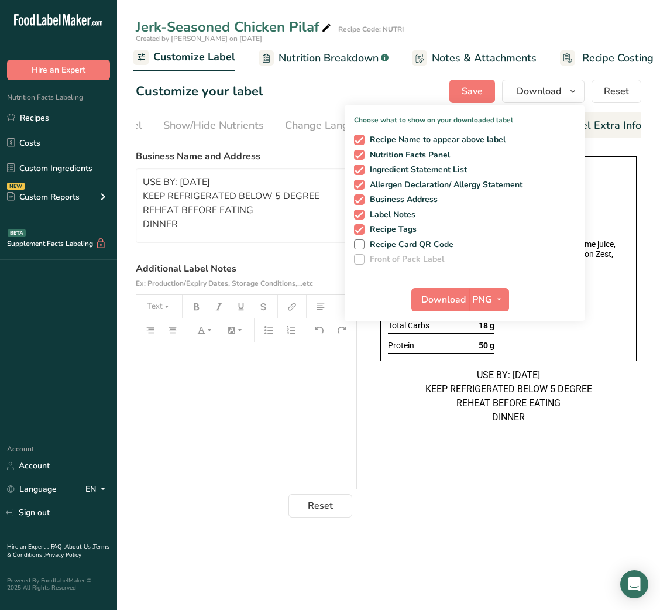
click at [361, 146] on div "Recipe Name to appear above label Nutrition Facts Panel Ingredient Statement Li…" at bounding box center [465, 197] width 240 height 135
click at [360, 136] on span at bounding box center [359, 140] width 11 height 11
click at [360, 136] on input "Recipe Name to appear above label" at bounding box center [358, 140] width 8 height 8
checkbox input "false"
click at [434, 304] on span "Download" at bounding box center [444, 300] width 44 height 14
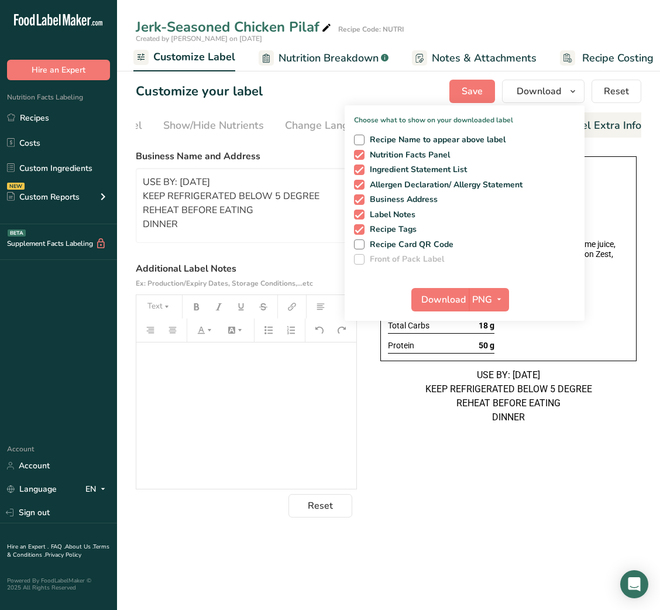
click at [510, 436] on div "Jerk-Seasoned Chicken Pilaf Ingredients: Chicken Breast, Brown Rice, Kidney Bea…" at bounding box center [509, 291] width 266 height 292
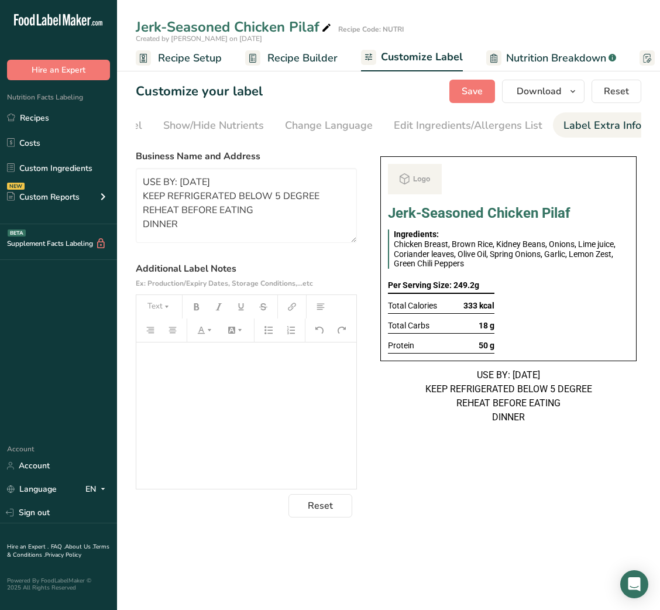
click at [259, 57] on rect at bounding box center [252, 57] width 15 height 15
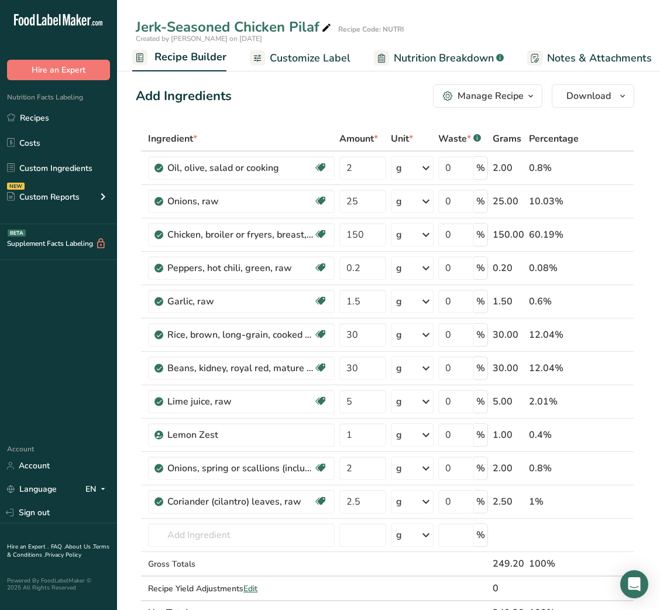
click at [485, 96] on div "Manage Recipe" at bounding box center [491, 96] width 66 height 14
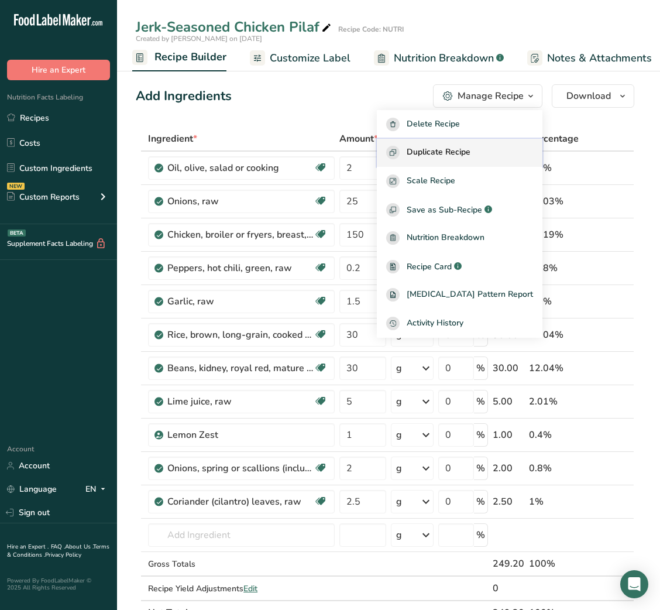
click at [458, 146] on span "Duplicate Recipe" at bounding box center [439, 152] width 64 height 13
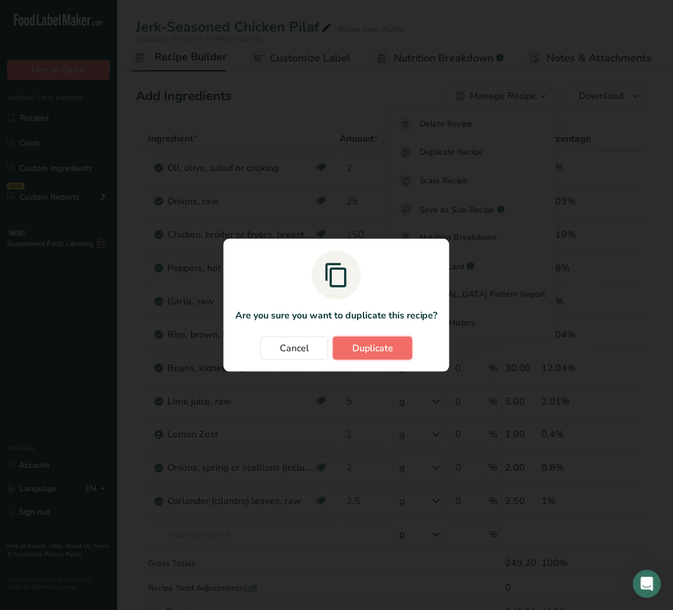
click at [375, 349] on span "Duplicate" at bounding box center [372, 348] width 41 height 14
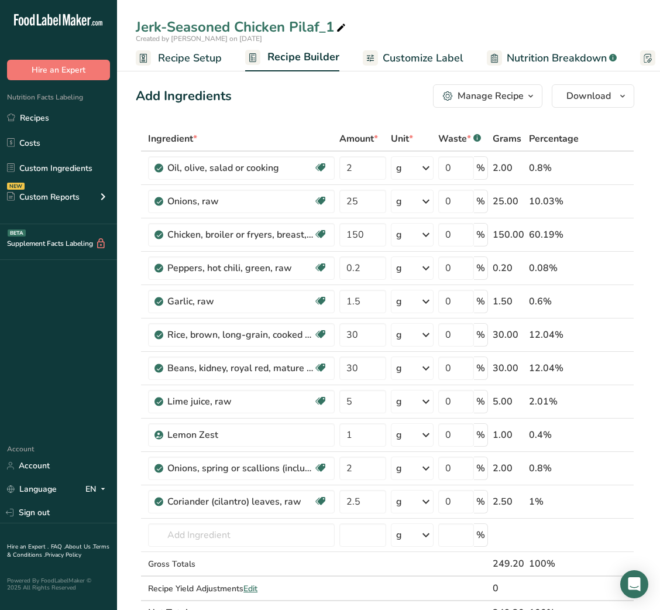
click at [338, 26] on icon at bounding box center [341, 28] width 11 height 16
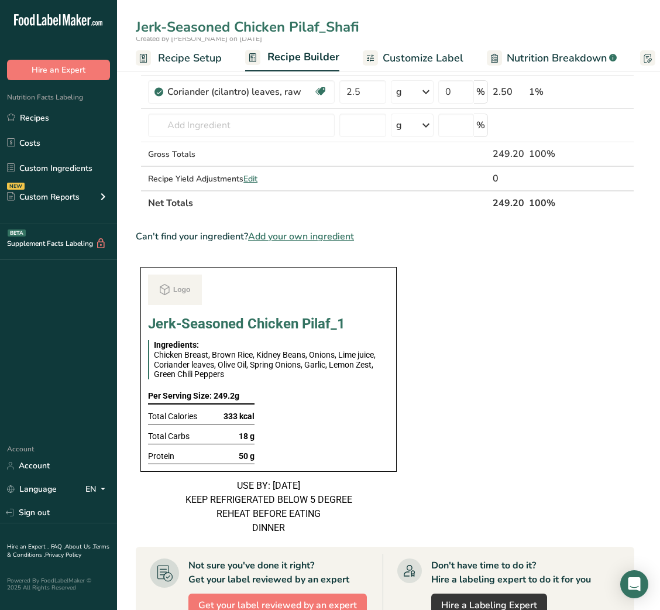
scroll to position [410, 0]
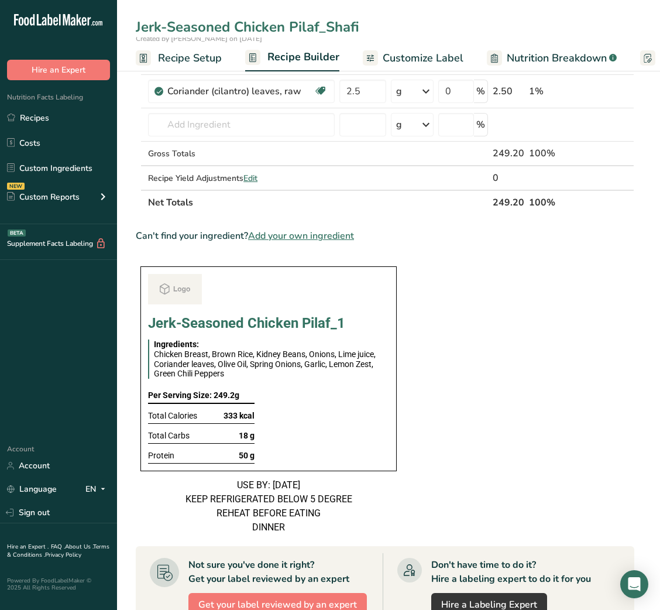
type input "Jerk-Seasoned Chicken Pilaf_Shafi"
click at [472, 381] on section "Ingredient * Amount * Unit * Waste * .a-a{fill:#347362;}.b-a{fill:#fff;} Grams …" at bounding box center [385, 324] width 499 height 1216
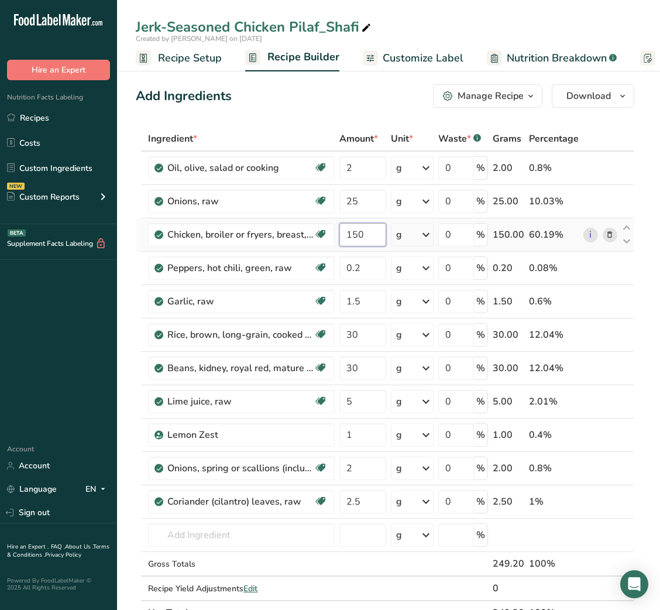
click at [351, 238] on input "150" at bounding box center [363, 234] width 46 height 23
type input "250"
click at [505, 94] on div "Manage Recipe" at bounding box center [491, 96] width 66 height 14
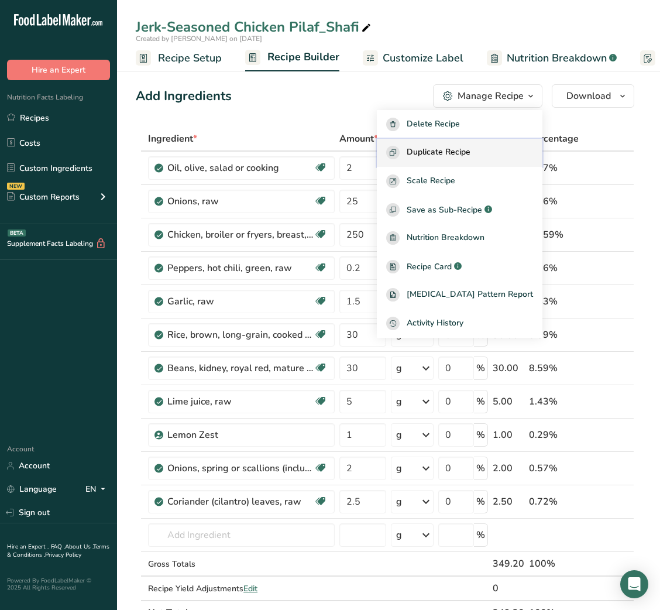
click at [459, 146] on span "Duplicate Recipe" at bounding box center [439, 152] width 64 height 13
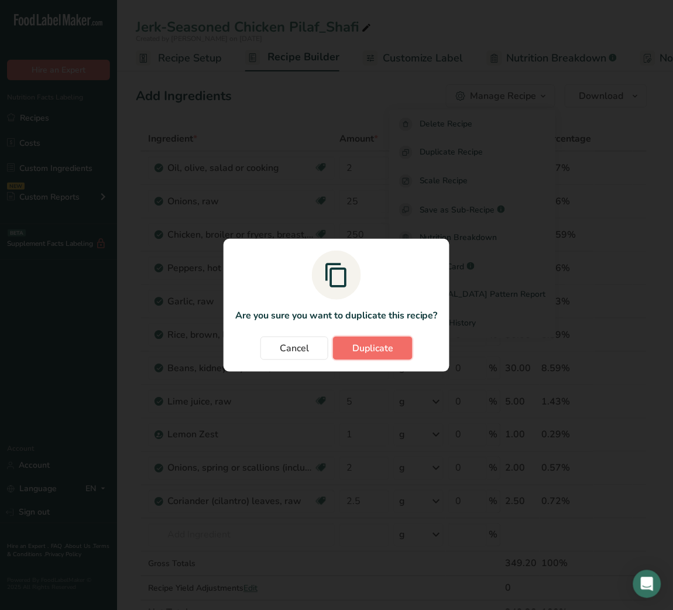
click at [385, 339] on button "Duplicate" at bounding box center [373, 348] width 80 height 23
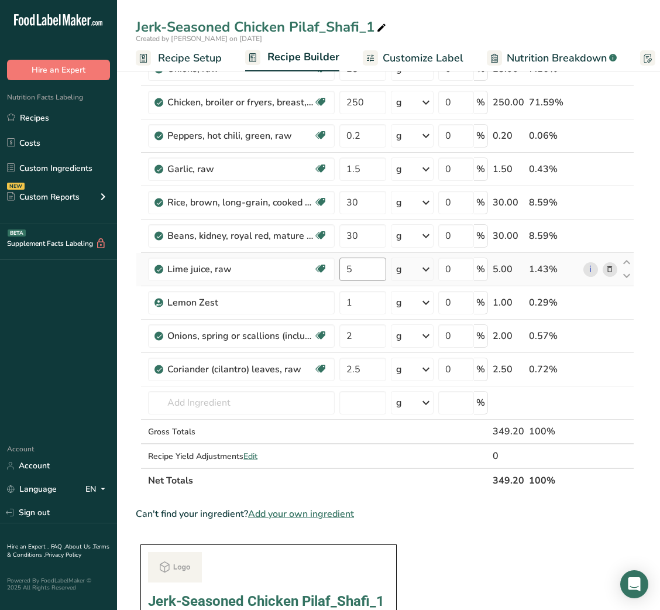
scroll to position [133, 0]
click at [381, 26] on icon at bounding box center [381, 28] width 11 height 16
type input "Jerk-Seasoned Chicken Pilaf_Shujaat"
click at [507, 522] on section "Ingredient * Amount * Unit * Waste * .a-a{fill:#347362;}.b-a{fill:#fff;} Grams …" at bounding box center [385, 602] width 499 height 1216
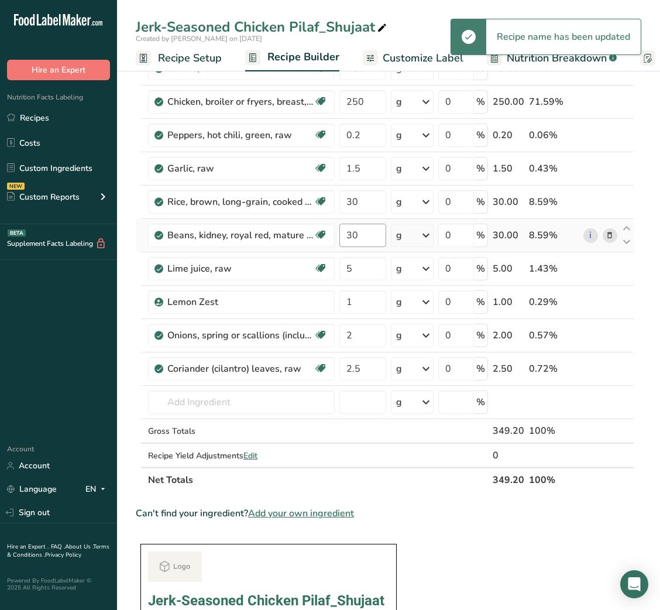
scroll to position [0, 0]
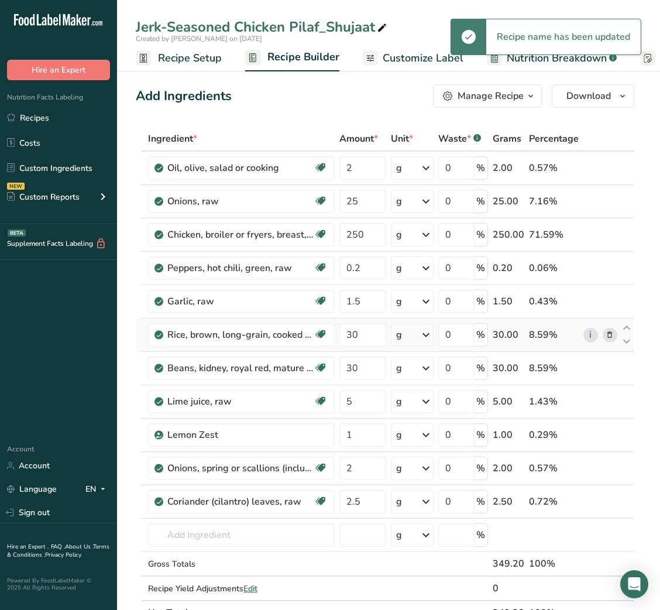
click at [612, 331] on icon at bounding box center [610, 335] width 8 height 12
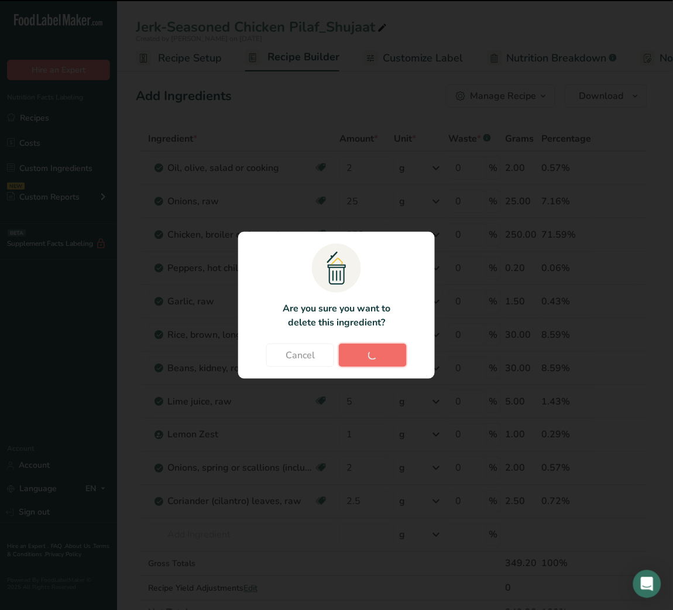
type input "5"
type input "1"
type input "2"
type input "2.5"
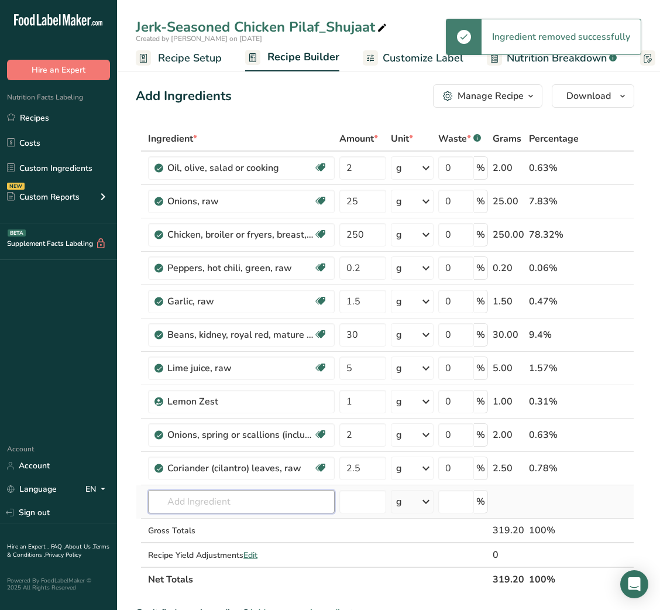
click at [242, 502] on input "text" at bounding box center [241, 501] width 187 height 23
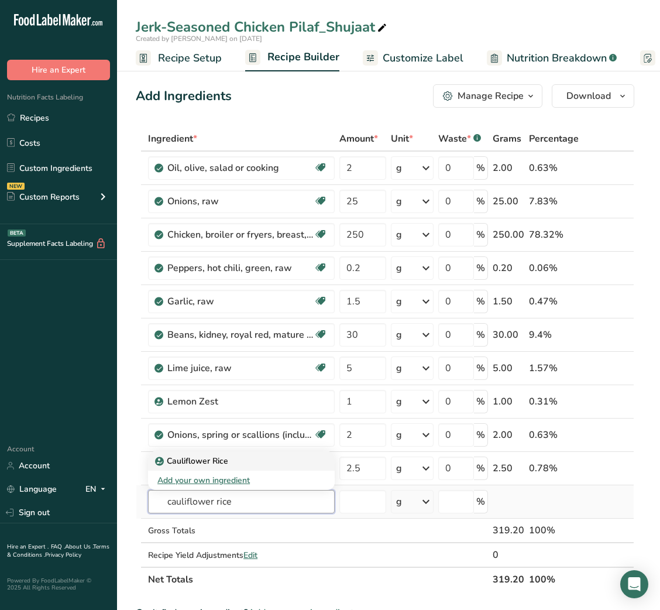
type input "cauliflower rice"
click at [251, 457] on div "Cauliflower Rice" at bounding box center [231, 461] width 149 height 12
type input "Cauliflower Rice"
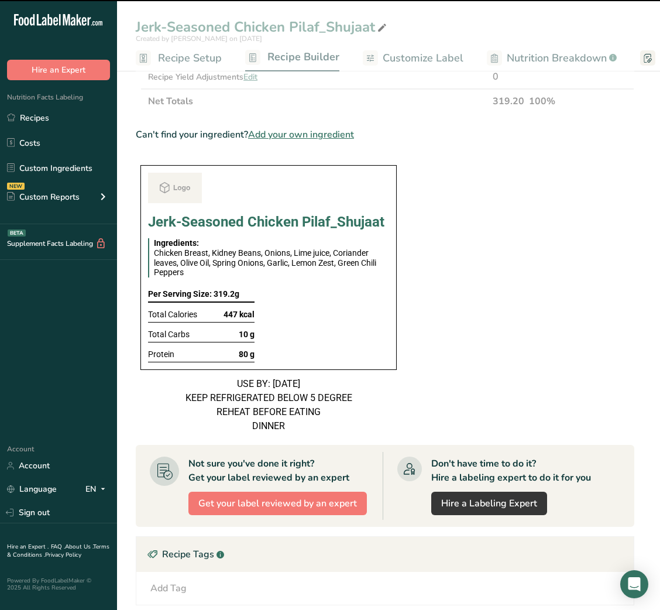
scroll to position [484, 0]
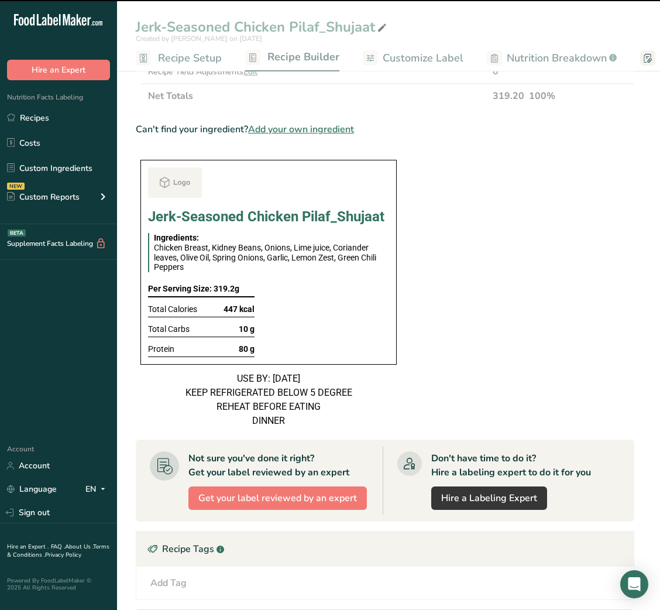
type input "0"
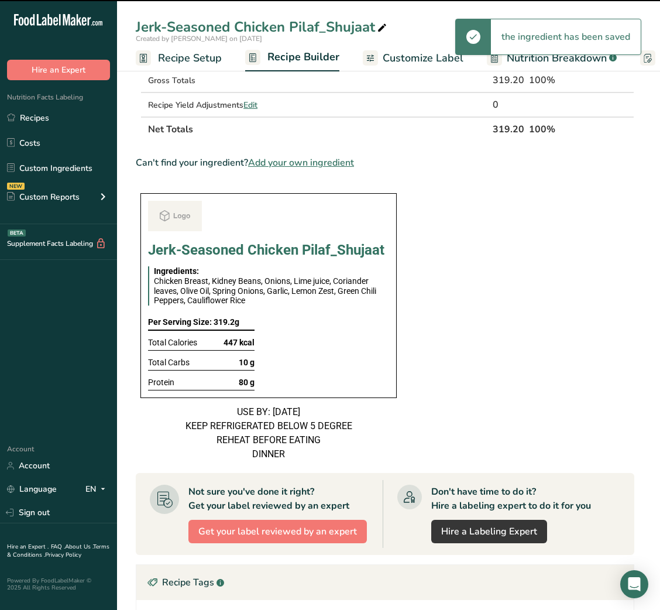
scroll to position [129, 0]
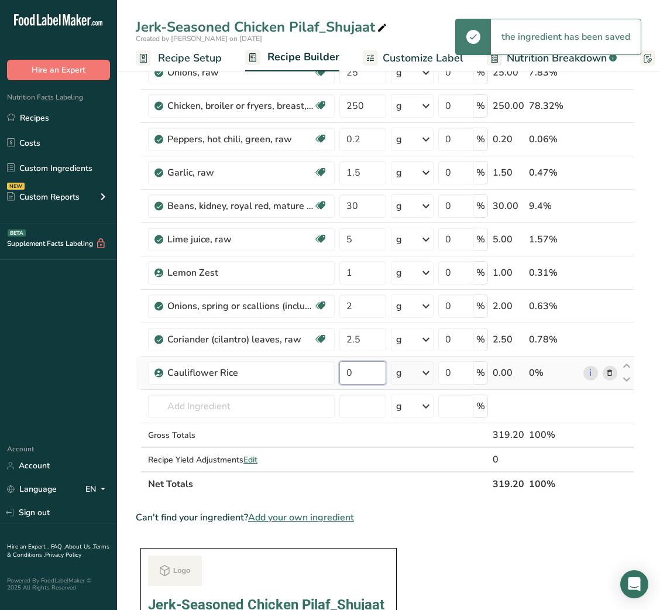
click at [349, 372] on input "0" at bounding box center [363, 372] width 46 height 23
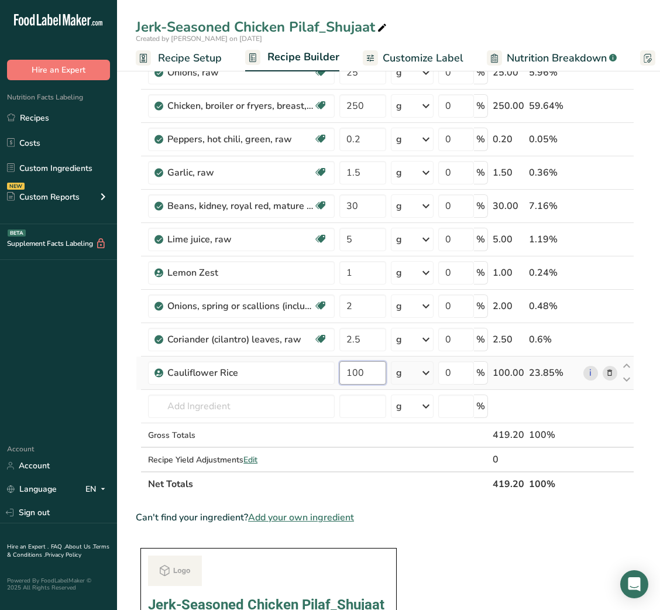
type input "100"
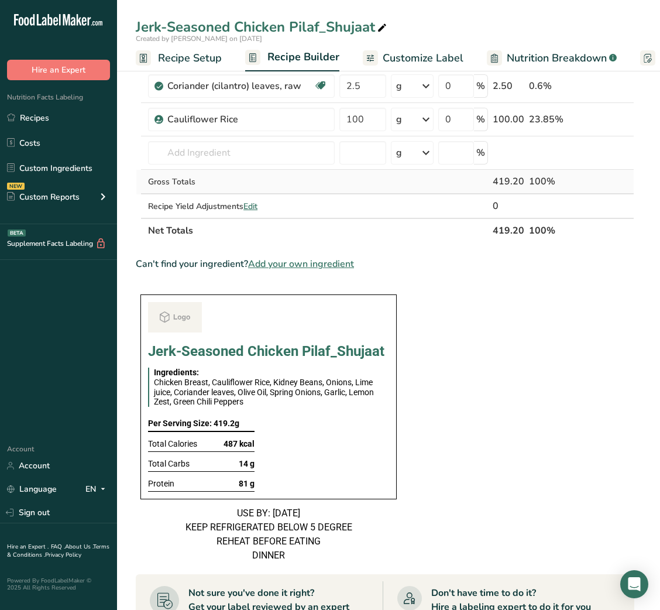
scroll to position [0, 0]
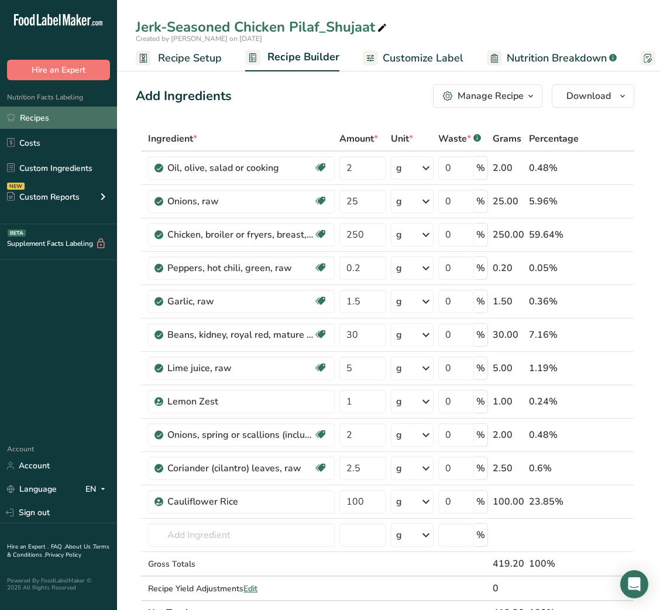
click at [64, 125] on link "Recipes" at bounding box center [58, 118] width 117 height 22
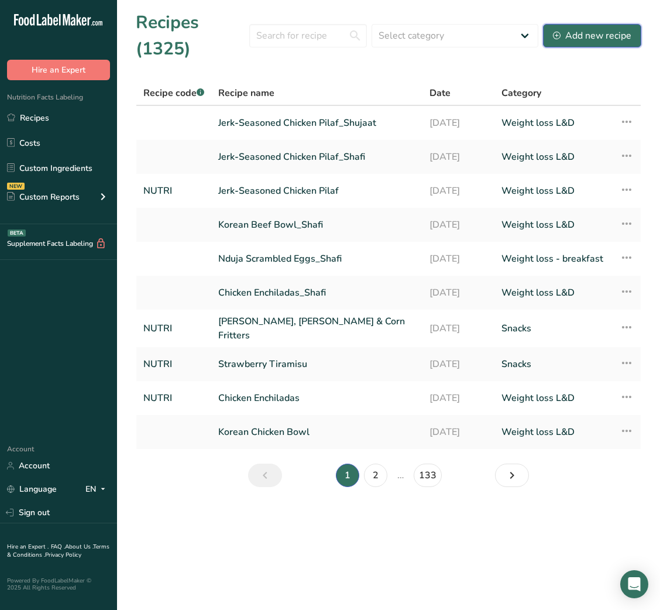
click at [577, 36] on div "Add new recipe" at bounding box center [592, 36] width 78 height 14
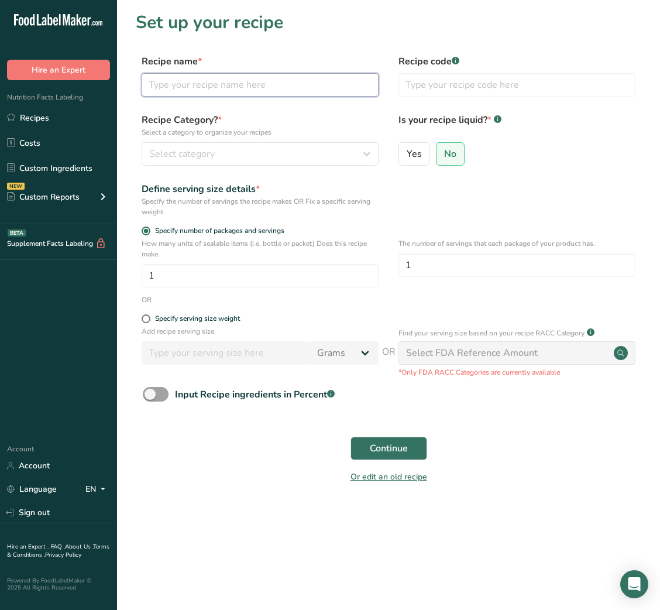
click at [212, 80] on input "text" at bounding box center [260, 84] width 237 height 23
paste input "Fish Kebabs with Pickled Vegetable Salad"
type input "Fish Kebabs with Pickled Vegetable Salad"
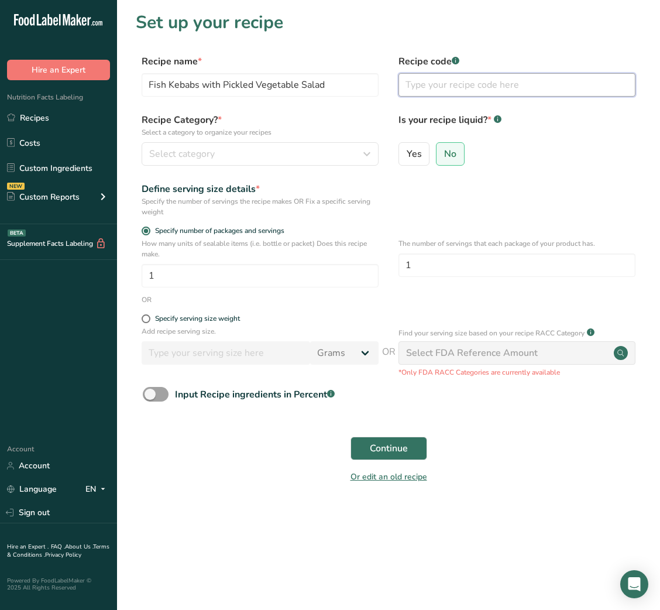
click at [454, 80] on input "text" at bounding box center [517, 84] width 237 height 23
type input "NUTRI"
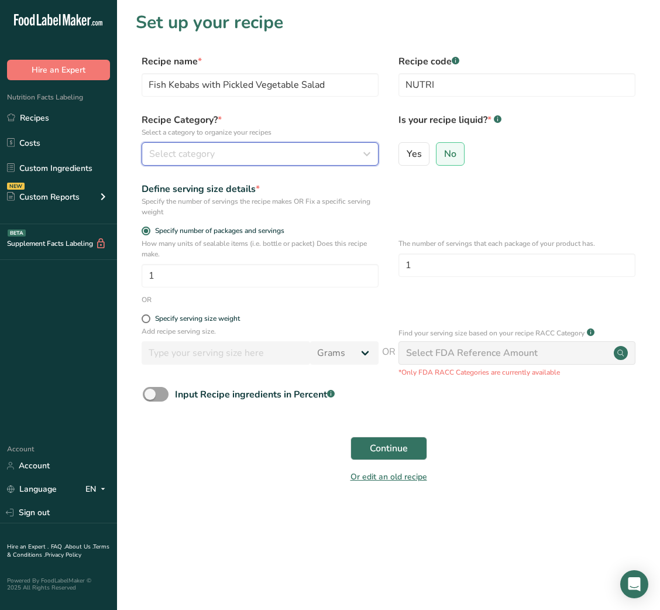
click at [325, 157] on div "Select category" at bounding box center [256, 154] width 215 height 14
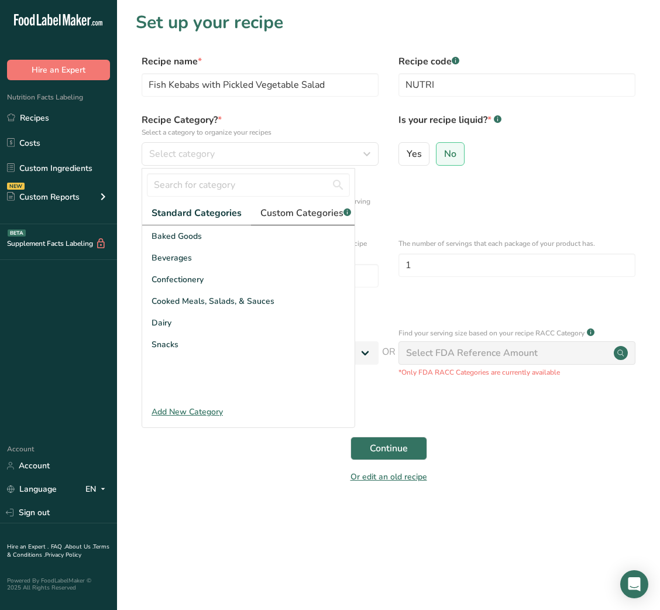
click at [299, 220] on link "Custom Categories .a-a{fill:#347362;}.b-a{fill:#fff;}" at bounding box center [305, 213] width 109 height 24
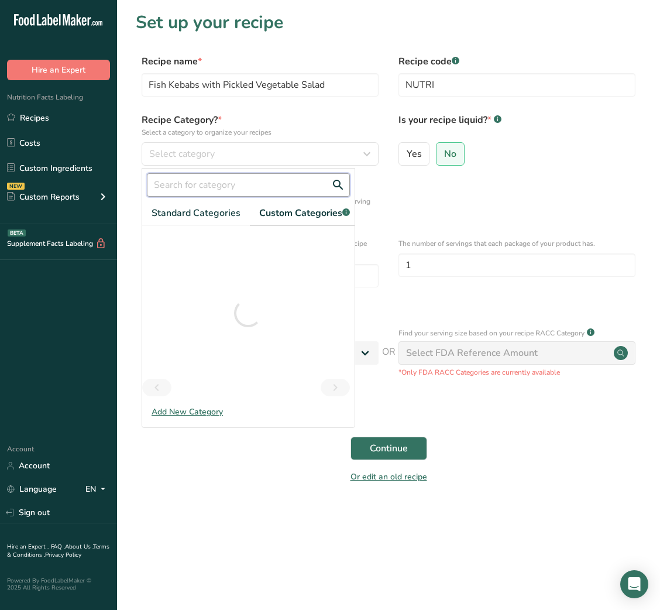
click at [226, 179] on input "text" at bounding box center [248, 184] width 203 height 23
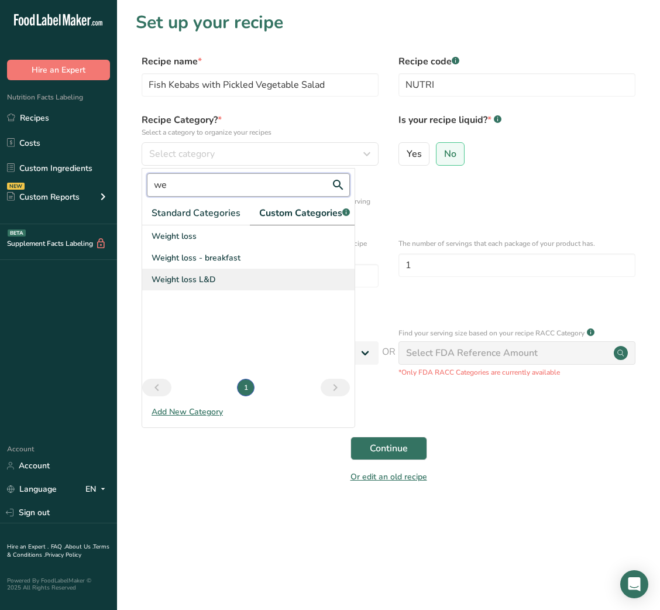
type input "we"
click at [203, 286] on span "Weight loss L&D" at bounding box center [184, 279] width 64 height 12
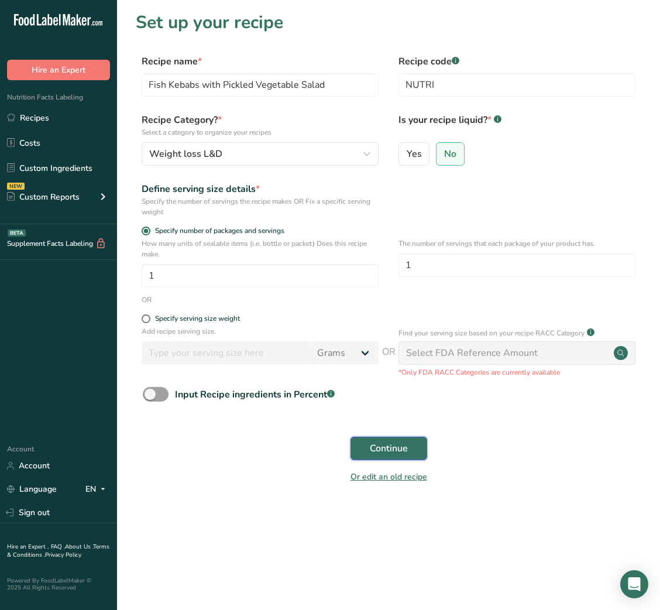
click at [382, 445] on span "Continue" at bounding box center [389, 448] width 38 height 14
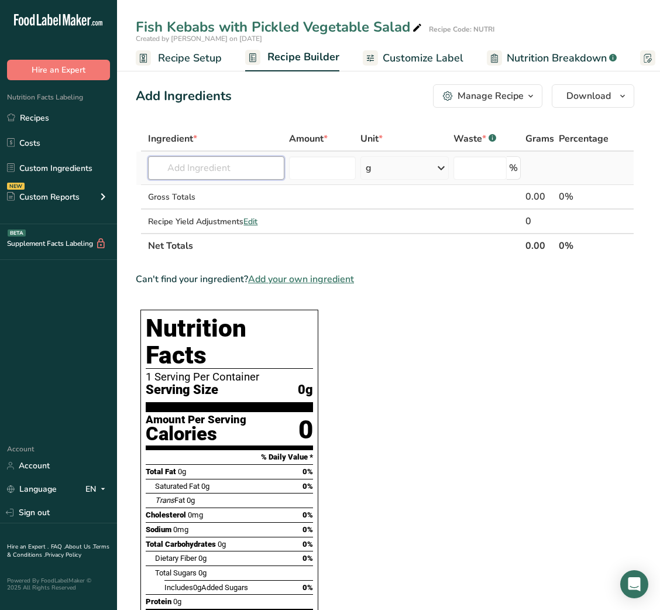
click at [195, 170] on input "text" at bounding box center [216, 167] width 136 height 23
type input "rice vinegar"
click at [199, 193] on p "Rice Vinegar" at bounding box center [185, 192] width 57 height 12
type input "Rice Vinegar"
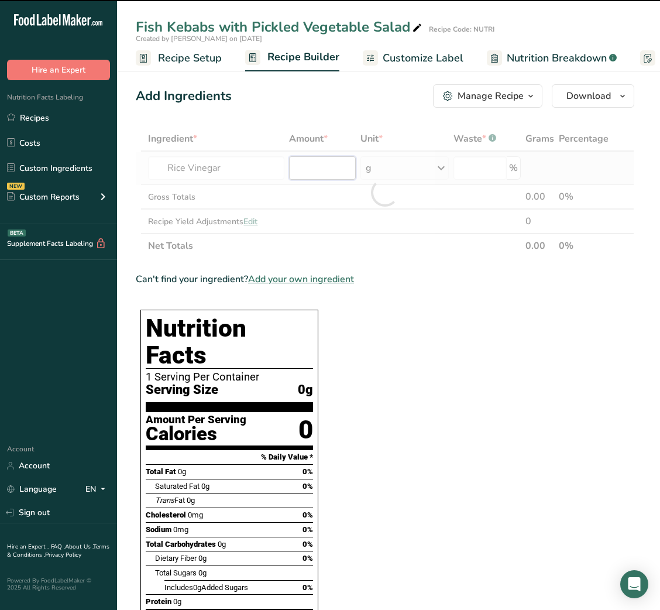
type input "0"
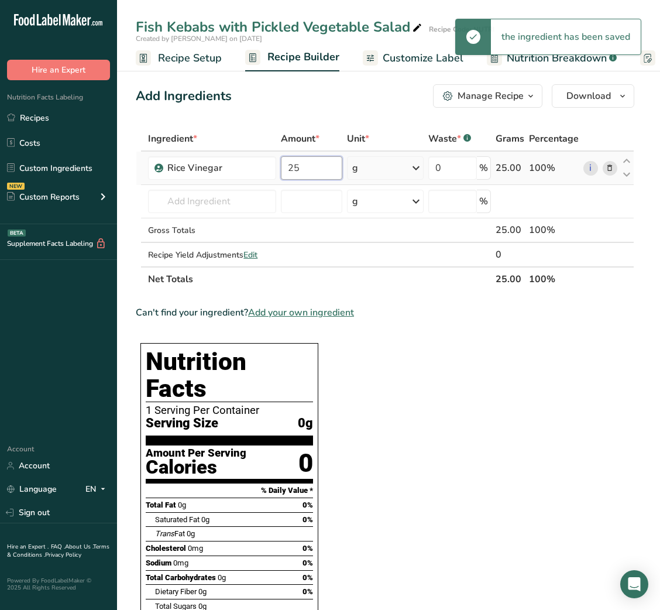
type input "25"
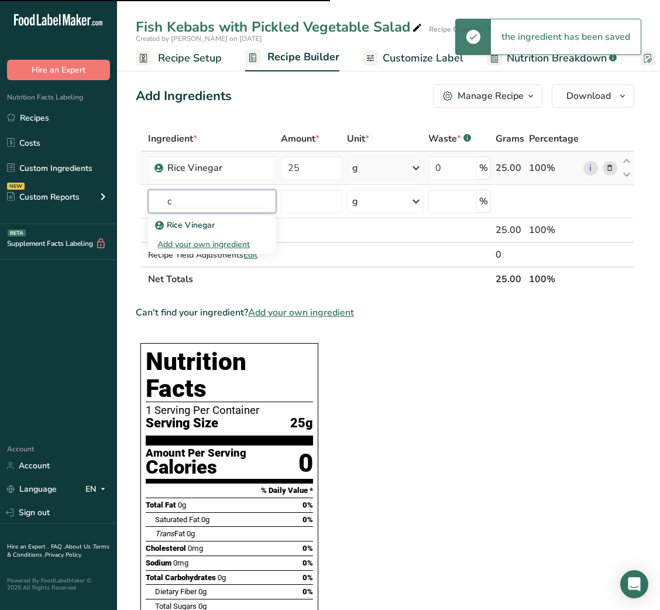
type input "ca"
type input "s"
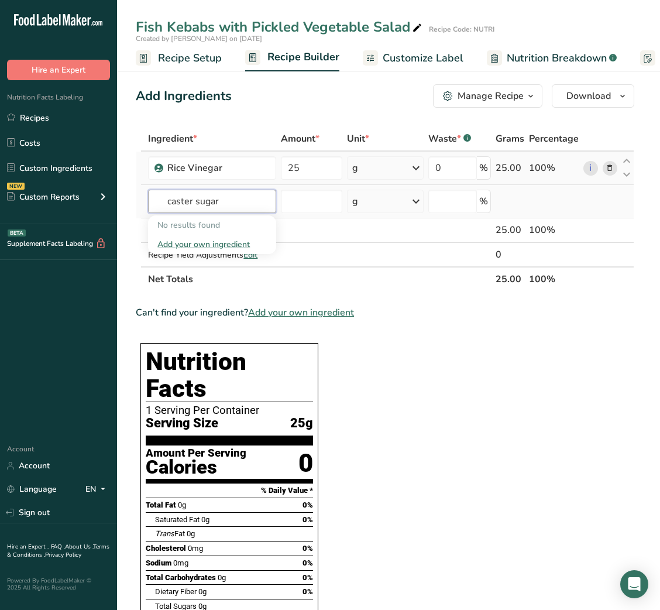
click at [178, 205] on input "caster sugar" at bounding box center [212, 201] width 128 height 23
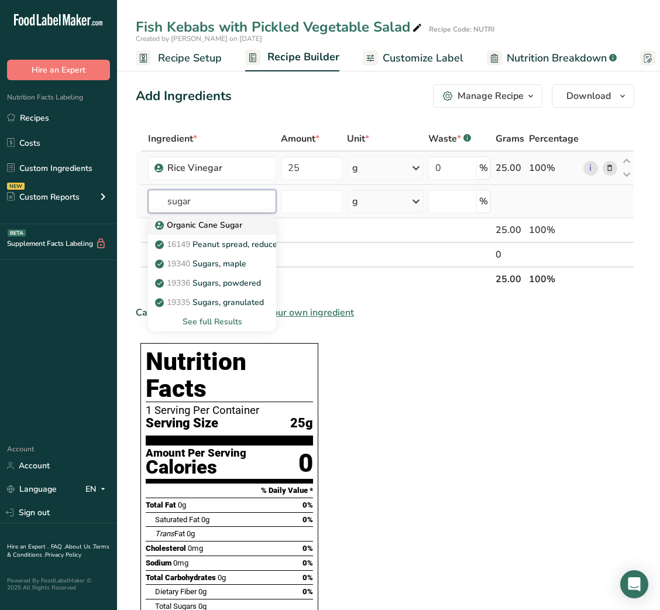
type input "sugar"
click at [186, 225] on p "Organic Cane Sugar" at bounding box center [199, 225] width 85 height 12
type input "Organic Cane Sugar"
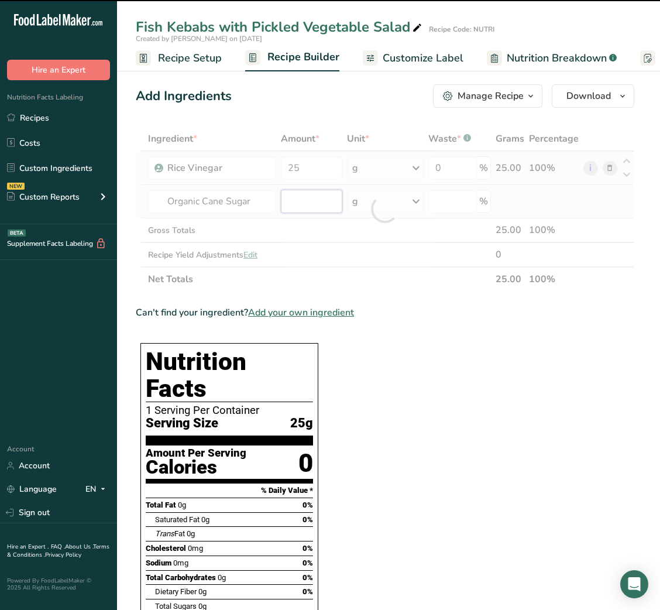
type input "0"
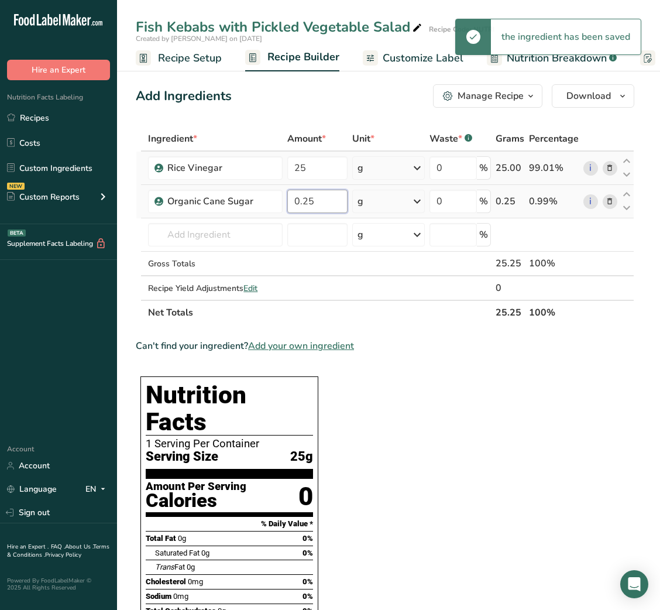
type input "0.25"
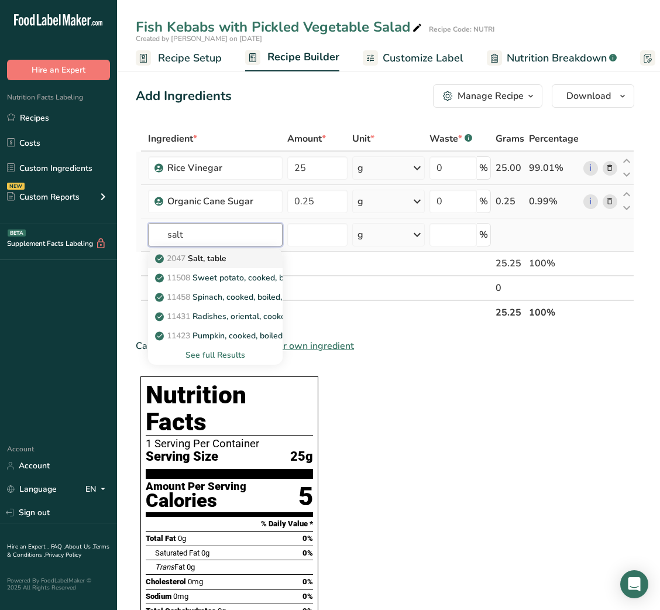
type input "salt"
click at [205, 263] on p "2047 Salt, table" at bounding box center [191, 258] width 69 height 12
type input "Salt, table"
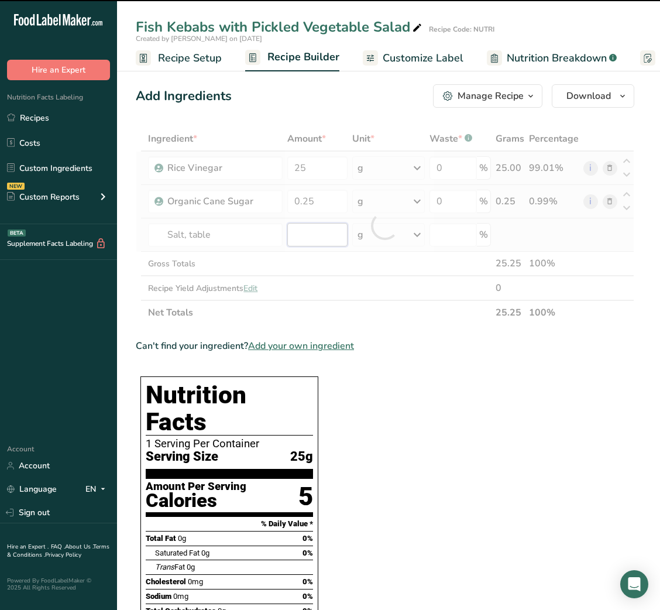
type input "0"
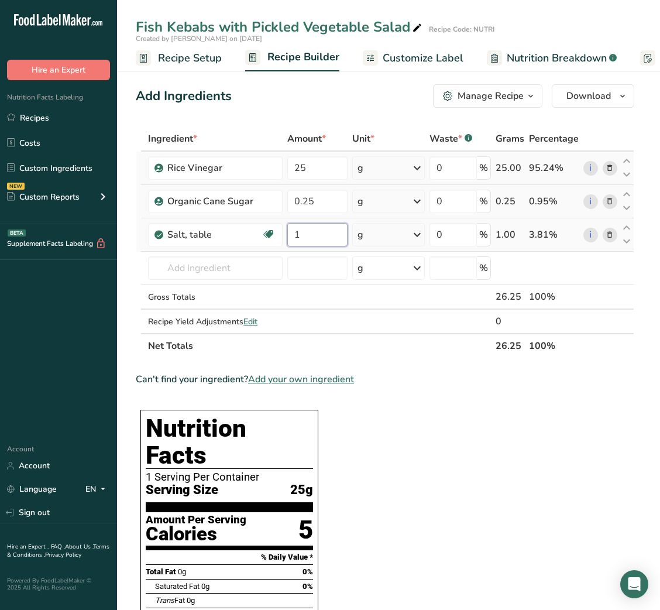
type input "1"
click at [296, 206] on div "Ingredient * Amount * Unit * Waste * .a-a{fill:#347362;}.b-a{fill:#fff;} Grams …" at bounding box center [385, 242] width 499 height 232
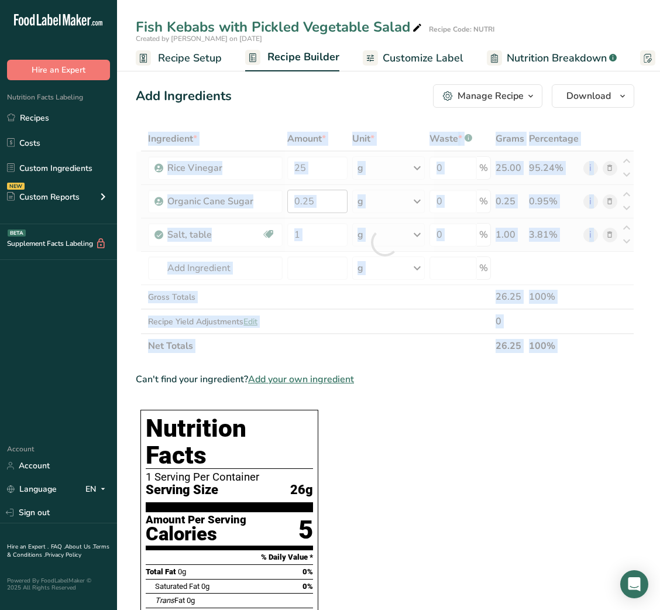
click at [296, 206] on div at bounding box center [385, 242] width 499 height 232
click at [201, 268] on input "text" at bounding box center [215, 267] width 135 height 23
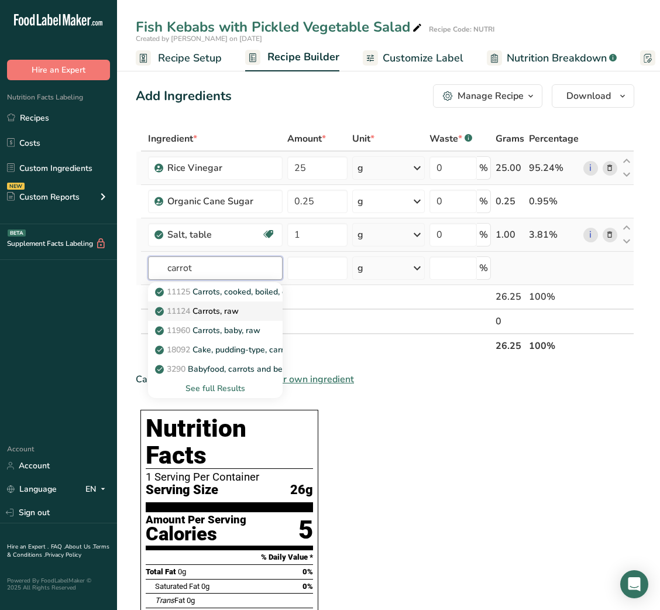
type input "carrot"
click at [231, 307] on p "11124 [GEOGRAPHIC_DATA], raw" at bounding box center [197, 311] width 81 height 12
type input "Carrots, raw"
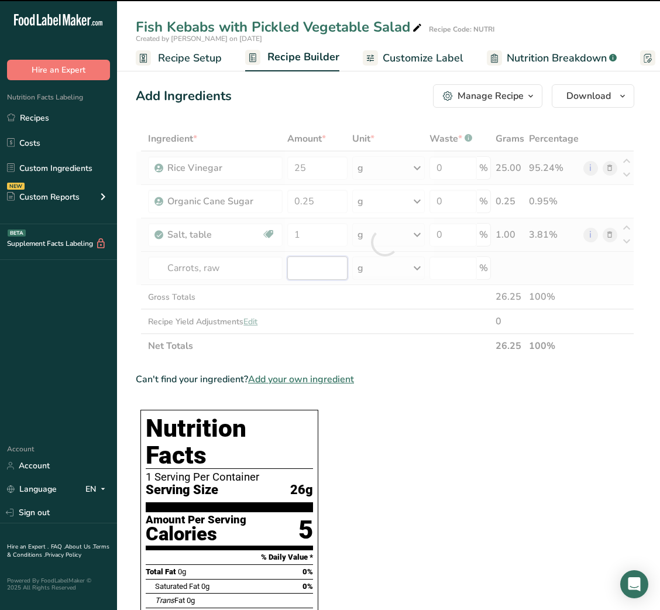
type input "0"
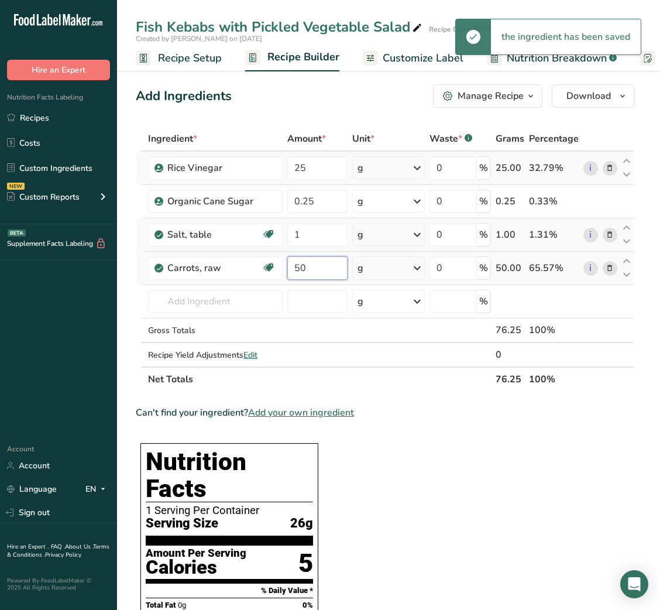
type input "50"
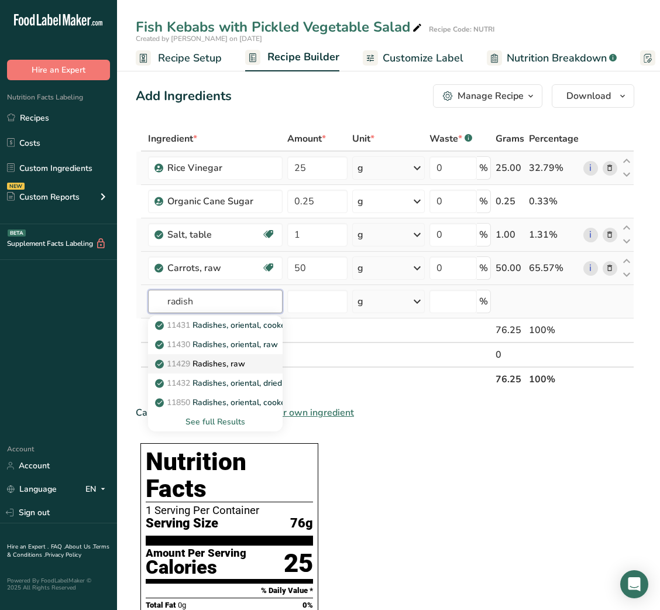
type input "radish"
click at [226, 361] on p "11429 Radishes, raw" at bounding box center [201, 364] width 88 height 12
type input "Radishes, raw"
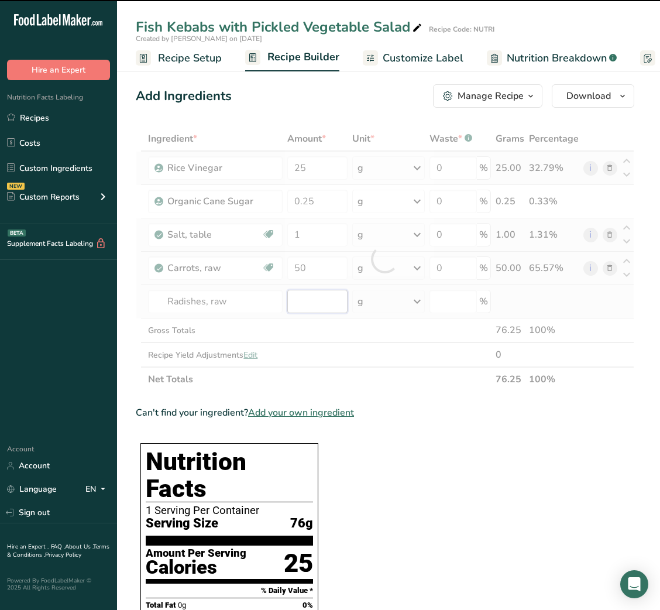
type input "0"
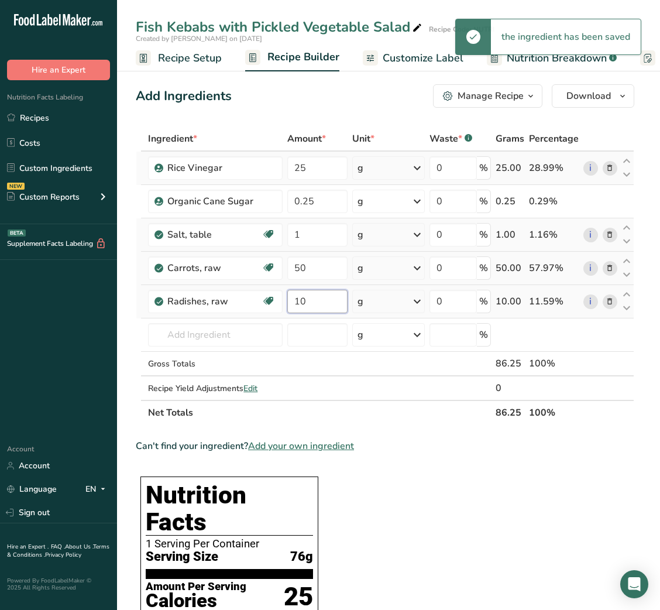
type input "10"
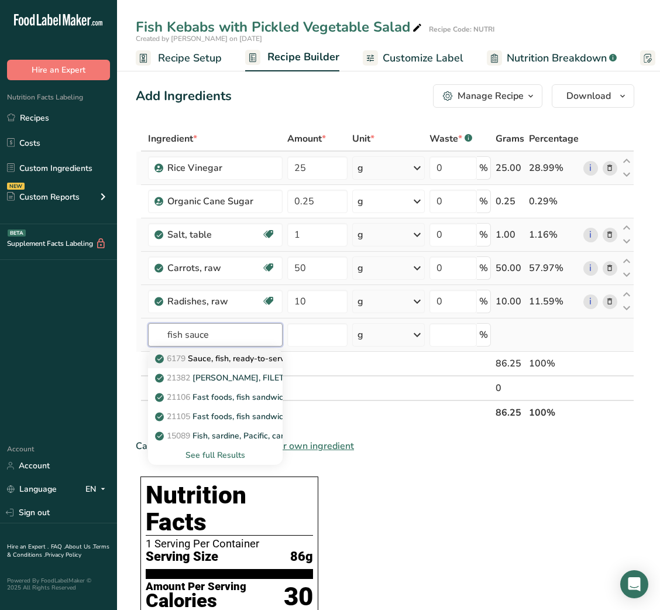
type input "fish sauce"
click at [236, 361] on p "6179 Sauce, fish, ready-to-serve" at bounding box center [223, 358] width 132 height 12
type input "Sauce, fish, ready-to-serve"
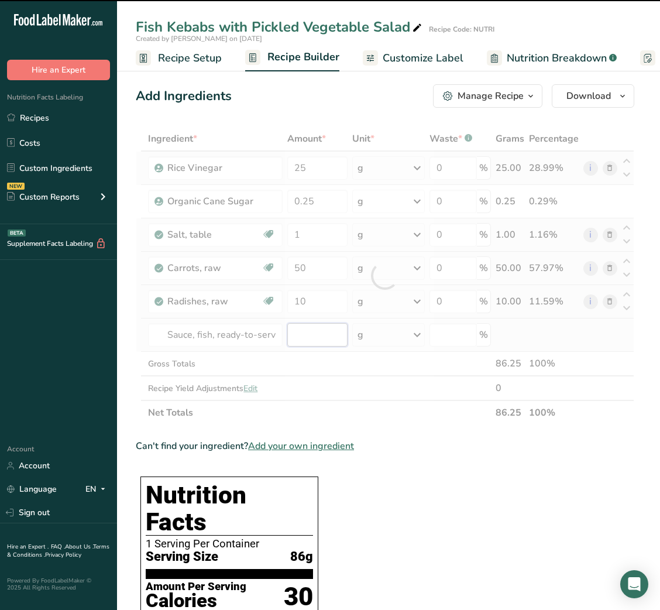
type input "0"
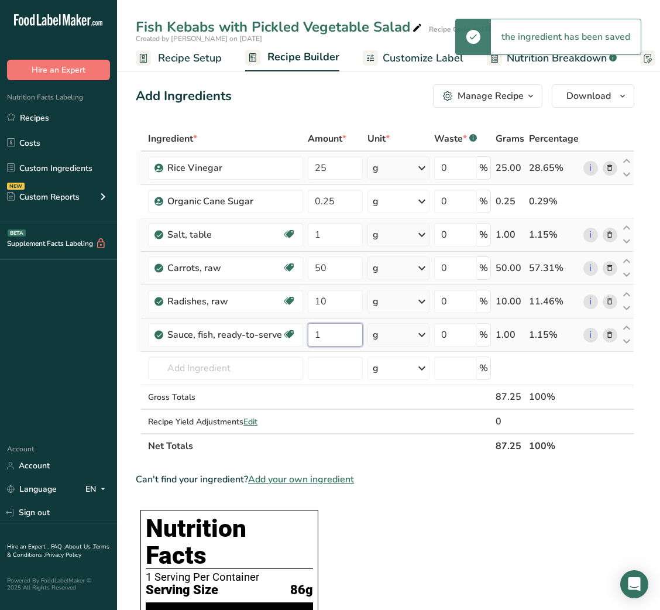
type input "1"
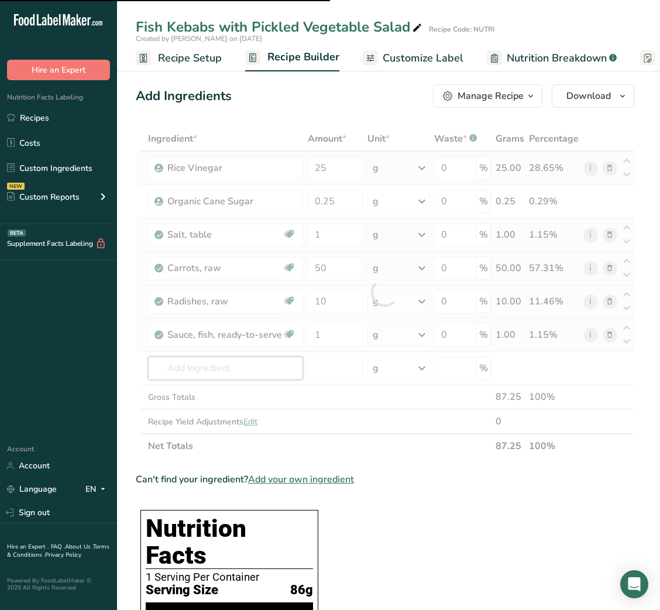
type input "f"
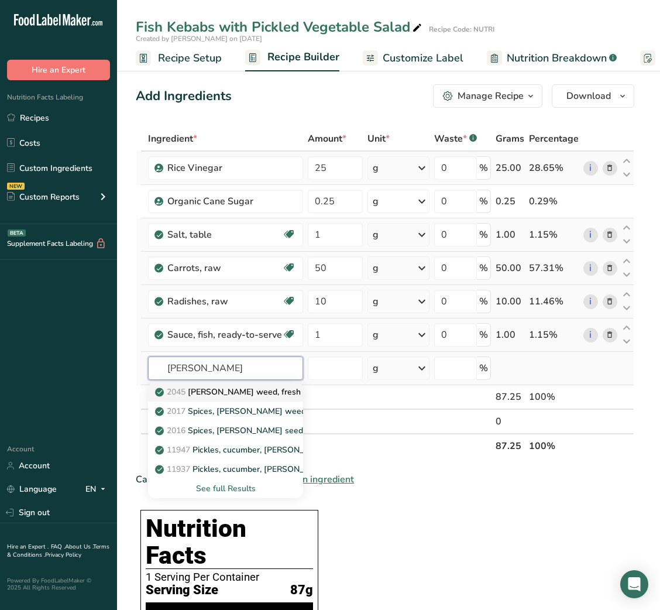
type input "dill"
click at [226, 396] on p "2045 Dill weed, fresh" at bounding box center [228, 392] width 143 height 12
type input "Dill weed, fresh"
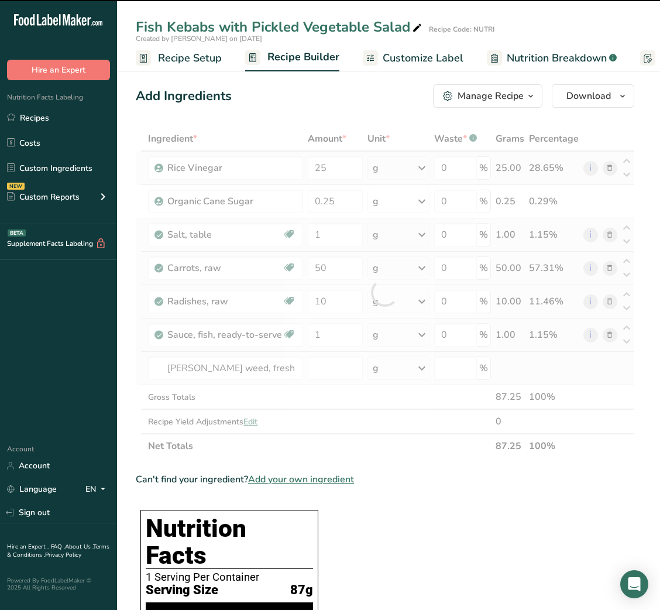
type input "0"
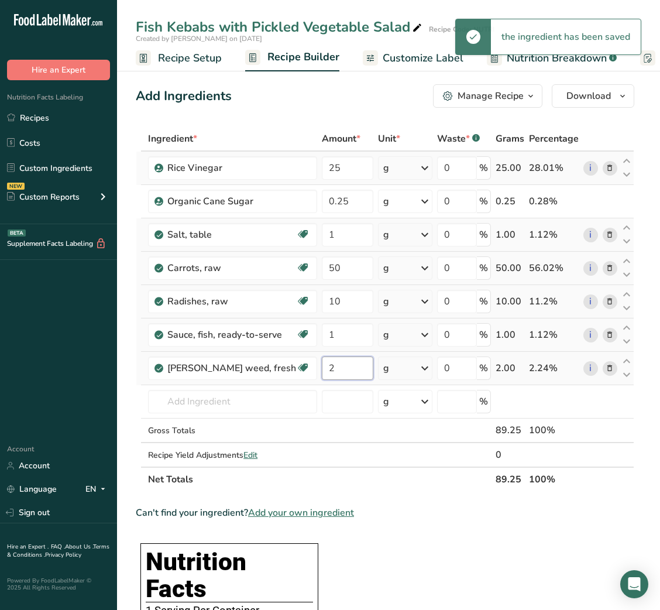
type input "2"
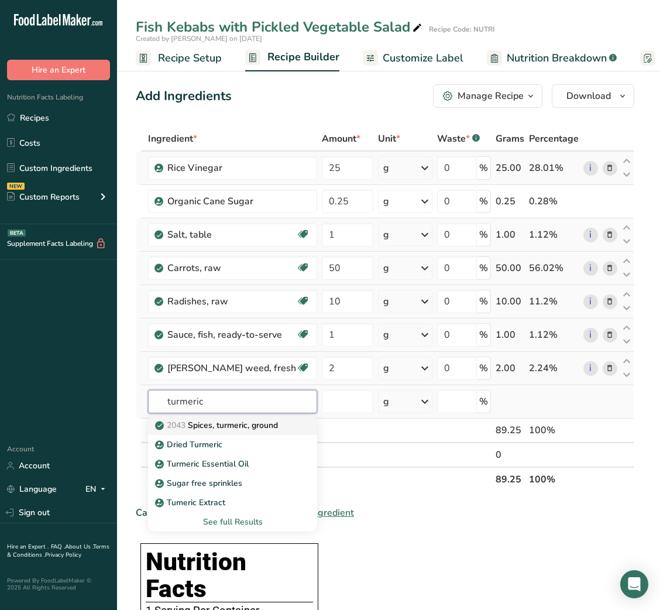
type input "turmeric"
click at [219, 427] on p "2043 Spices, turmeric, ground" at bounding box center [217, 425] width 121 height 12
type input "Spices, turmeric, ground"
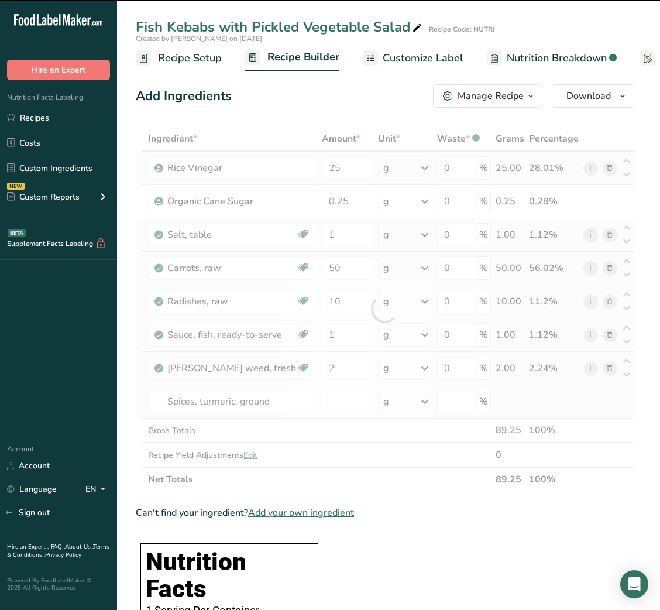
type input "0"
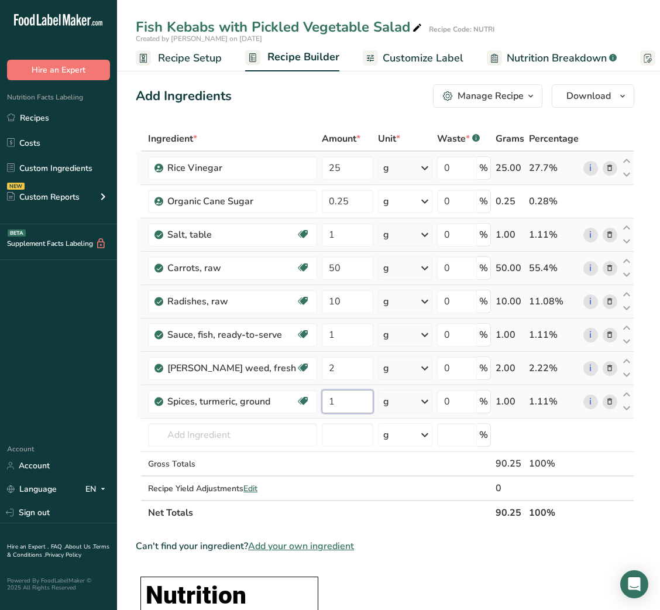
type input "1"
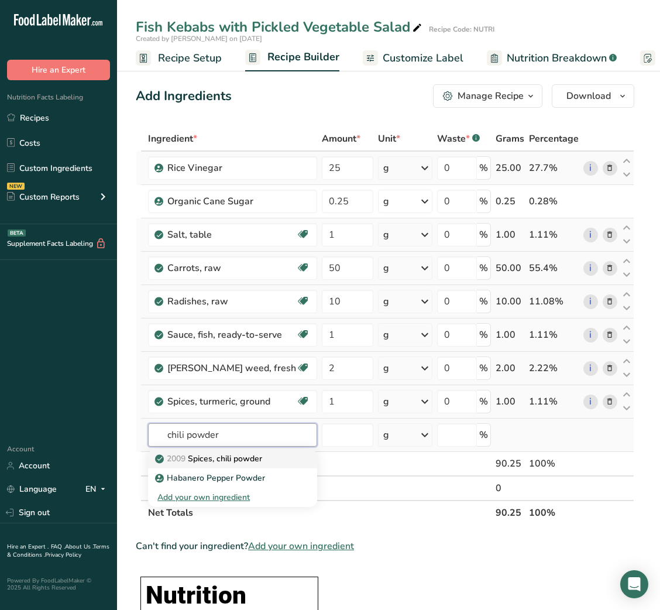
type input "chili powder"
click at [228, 458] on p "2009 Spices, chili powder" at bounding box center [209, 459] width 105 height 12
type input "Spices, chili powder"
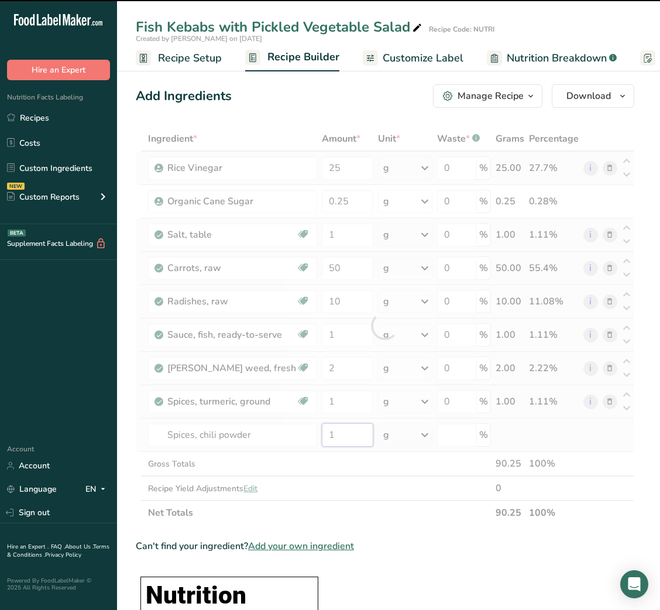
type input "0"
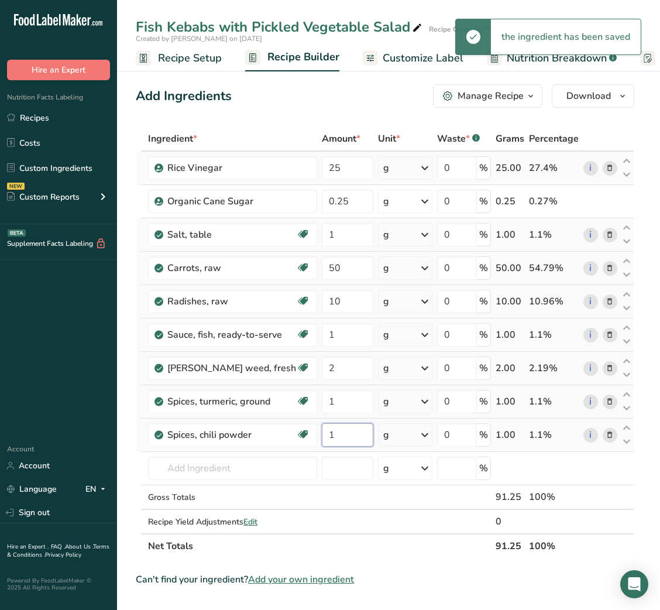
type input "1"
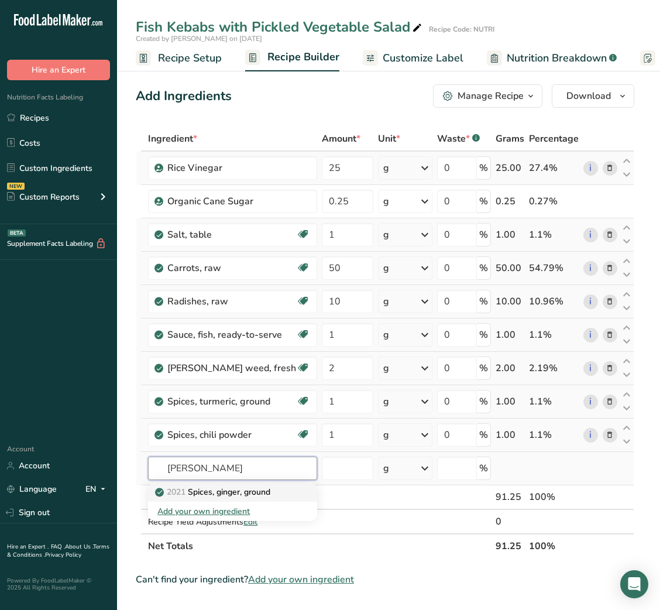
type input "ginger groun"
click at [231, 494] on p "2021 Spices, ginger, ground" at bounding box center [213, 492] width 113 height 12
type input "Spices, ginger, ground"
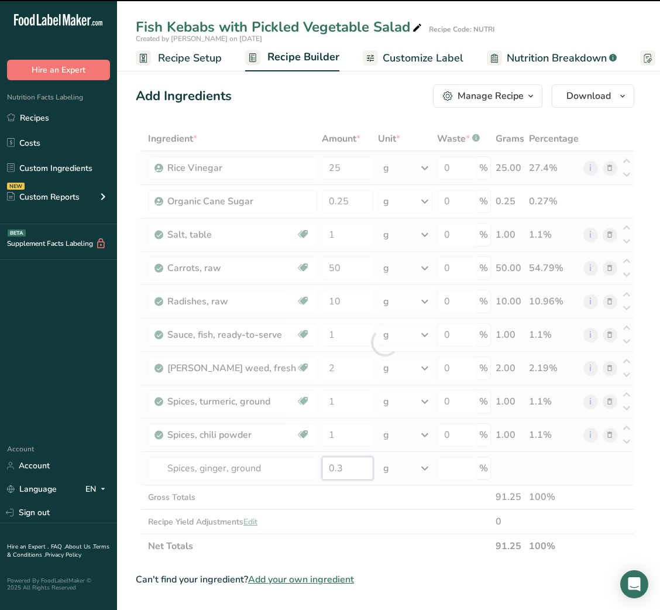
type input "0"
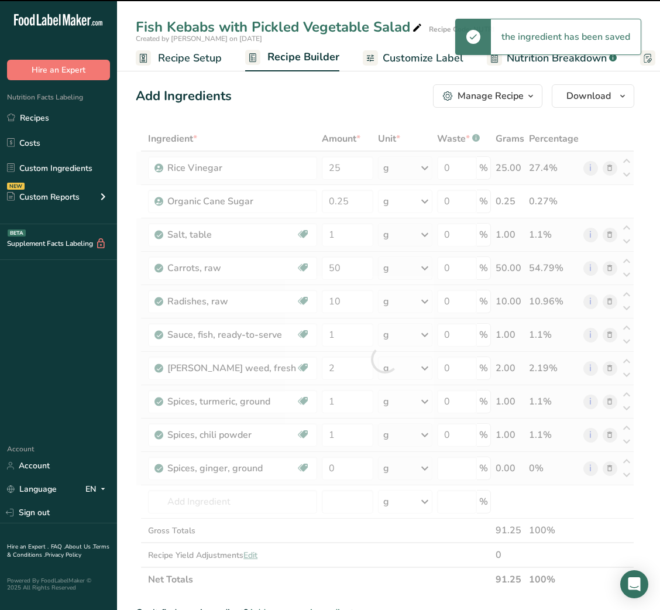
type input "0"
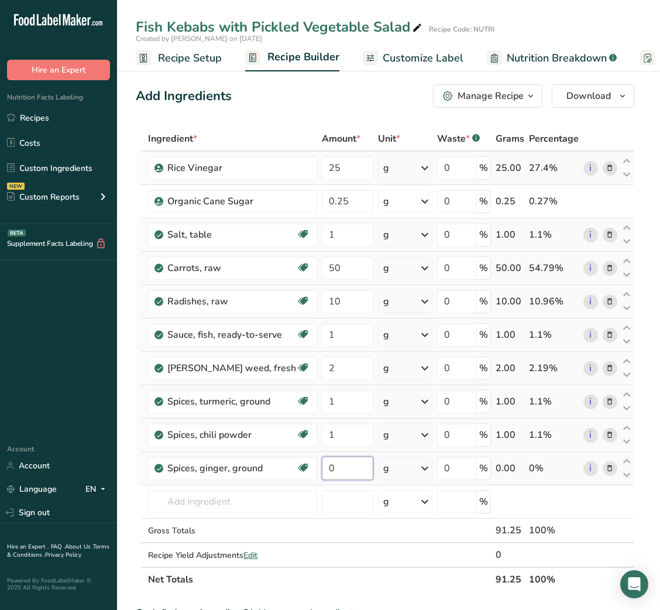
click at [322, 473] on input "0" at bounding box center [348, 468] width 52 height 23
type input "0.3"
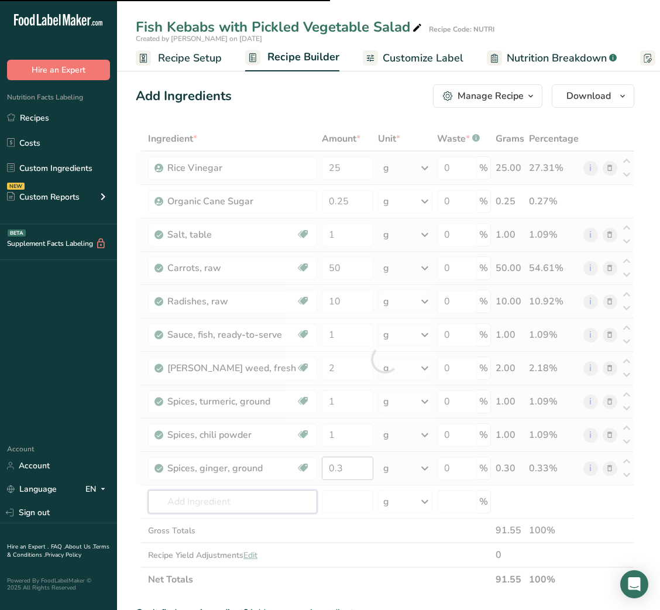
type input "g"
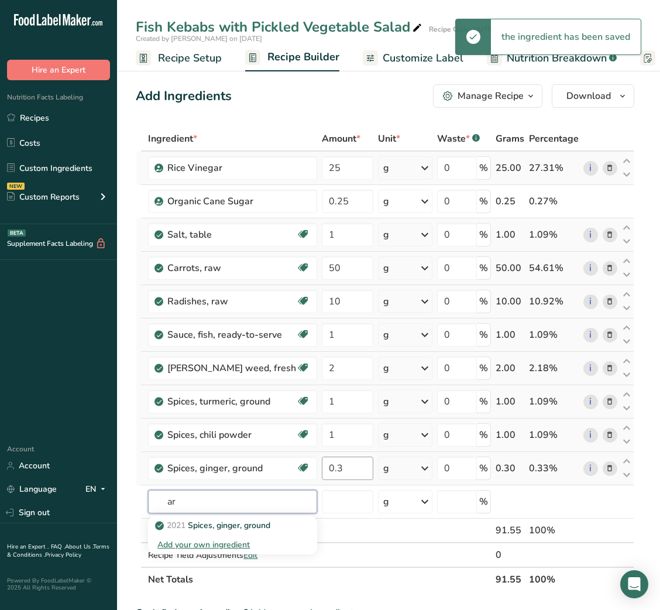
type input "a"
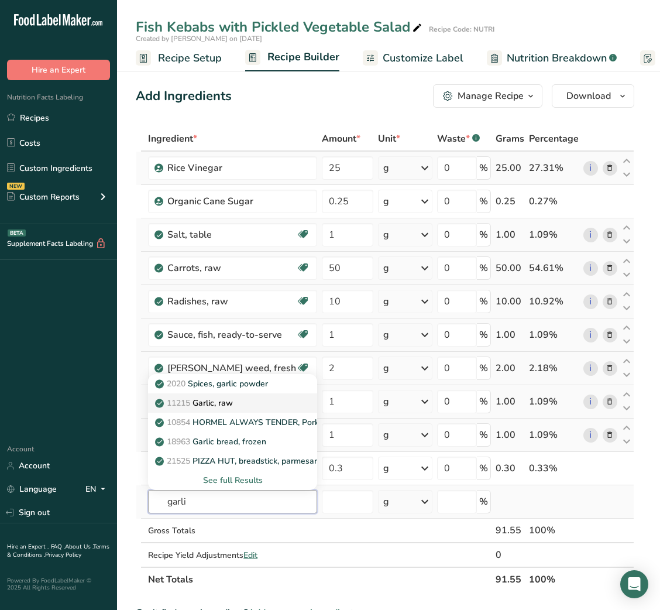
type input "garli"
click at [205, 409] on p "11215 Garlic, raw" at bounding box center [195, 403] width 76 height 12
type input "Garlic, raw"
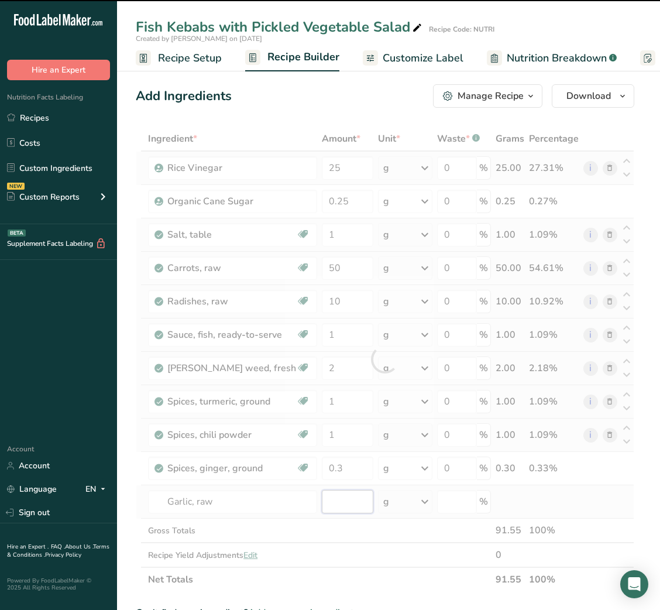
type input "0"
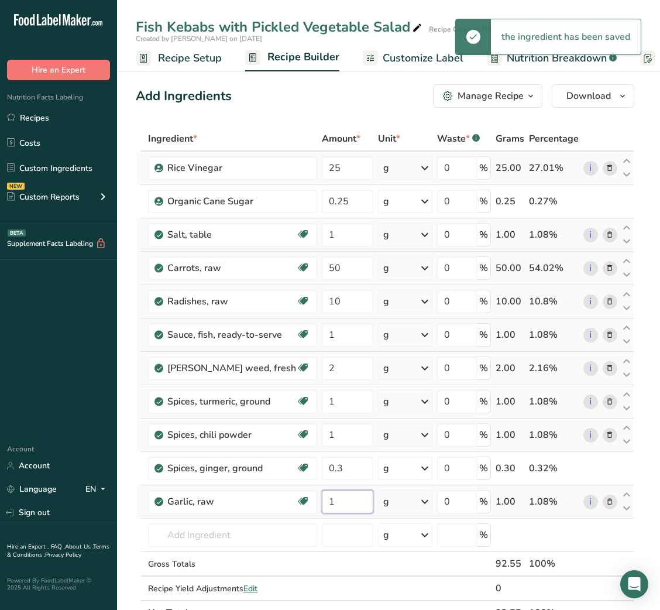
type input "1"
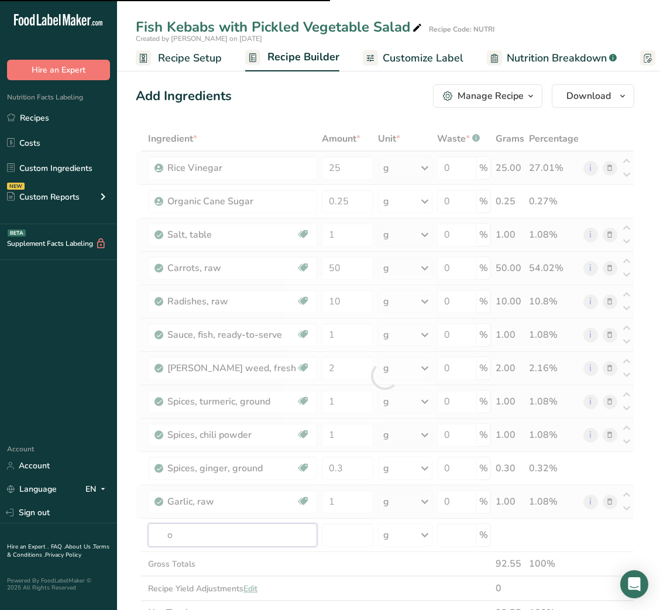
type input "ol"
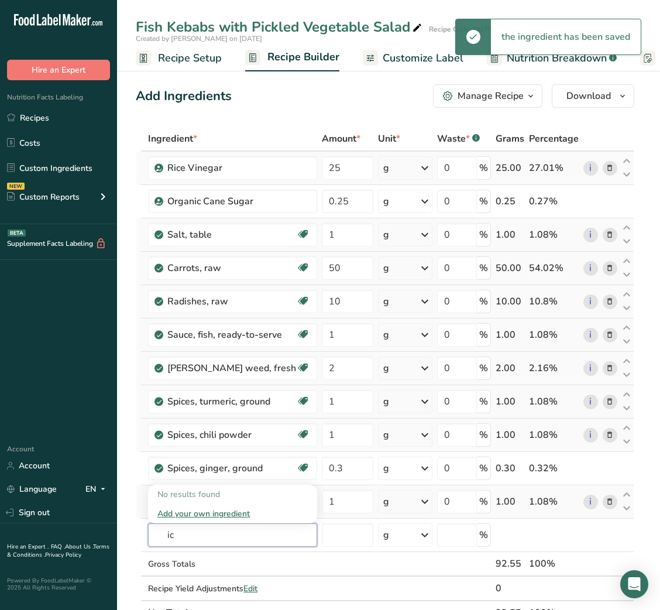
type input "i"
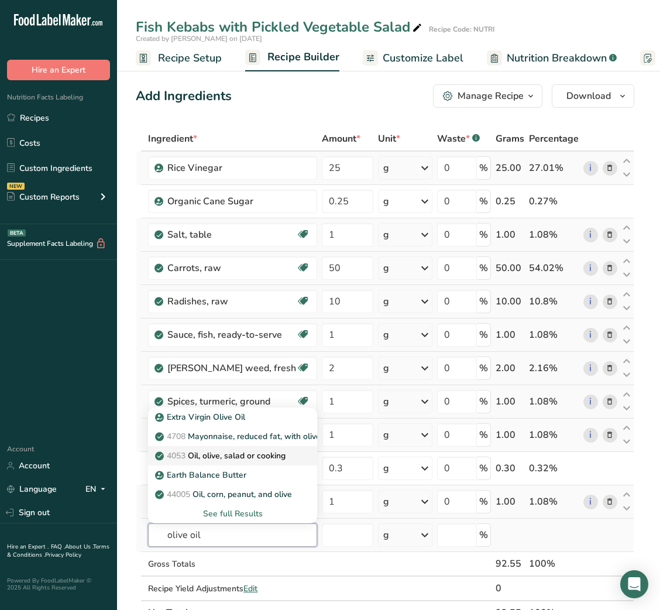
type input "olive oil"
click at [221, 462] on p "4053 Oil, olive, salad or cooking" at bounding box center [221, 456] width 128 height 12
type input "Oil, olive, salad or cooking"
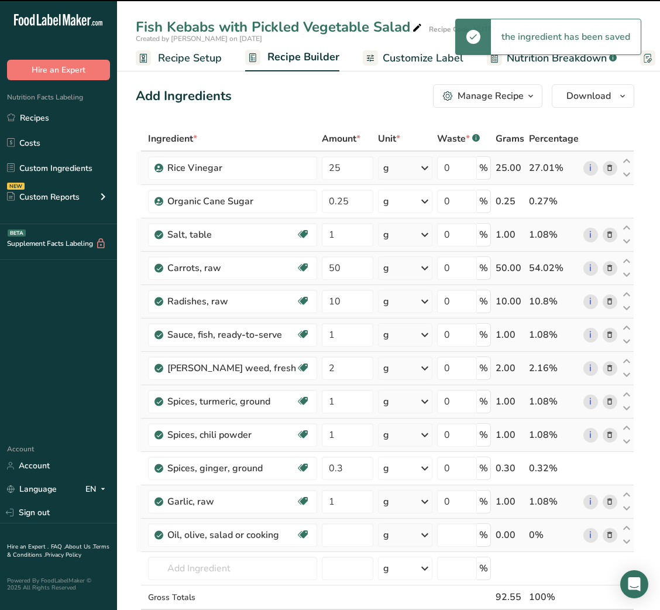
type input "0"
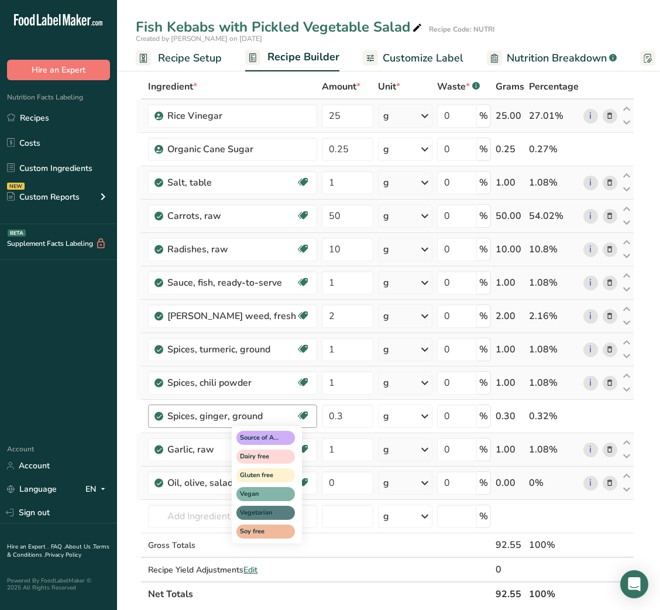
scroll to position [58, 0]
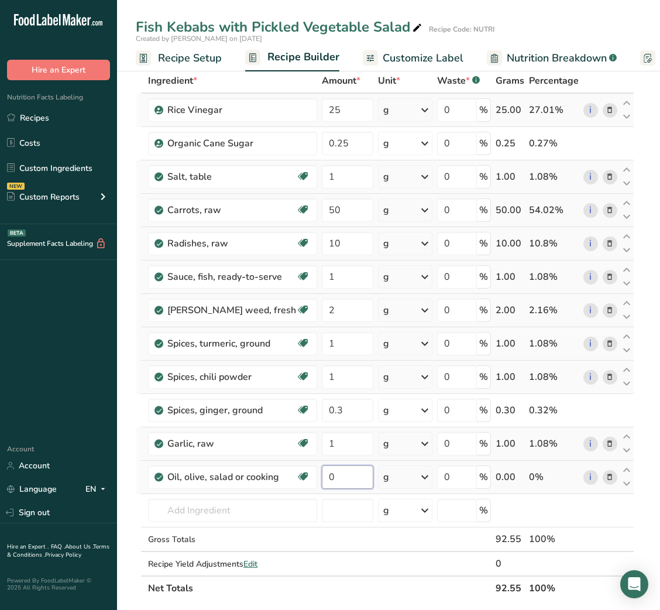
click at [322, 474] on input "0" at bounding box center [348, 476] width 52 height 23
type input "3"
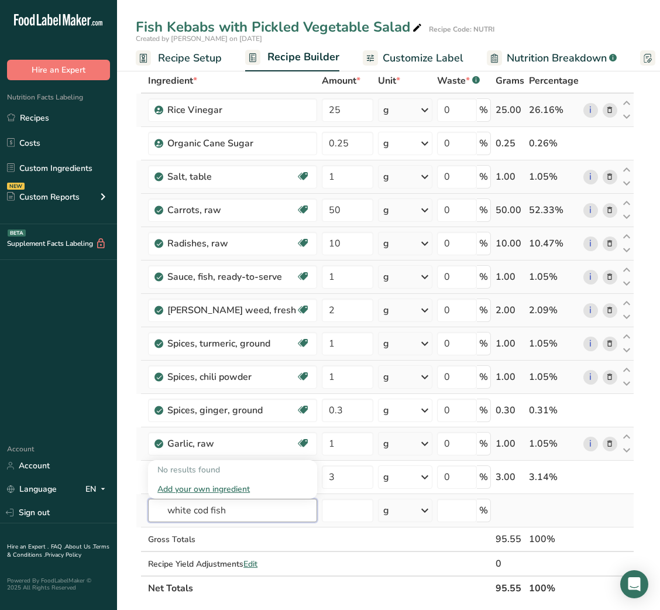
click at [181, 516] on input "white cod fish" at bounding box center [232, 510] width 169 height 23
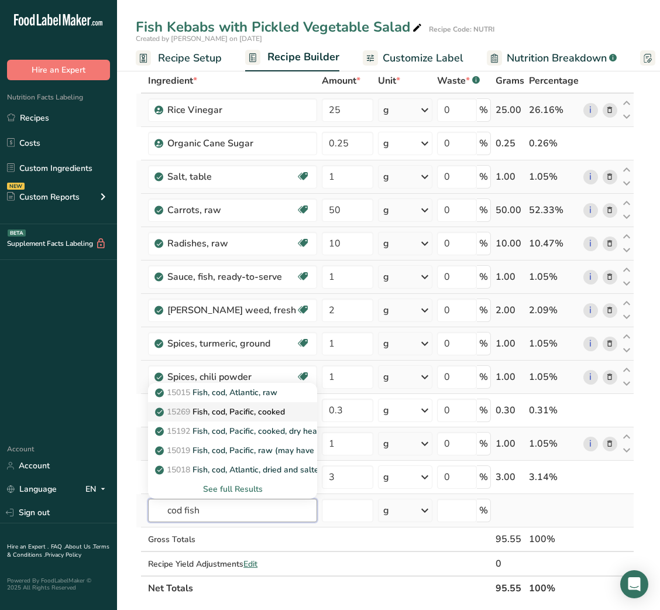
type input "cod fish"
click at [242, 409] on p "15269 Fish, cod, Pacific, cooked" at bounding box center [221, 412] width 128 height 12
type input "Fish, cod, Pacific, cooked"
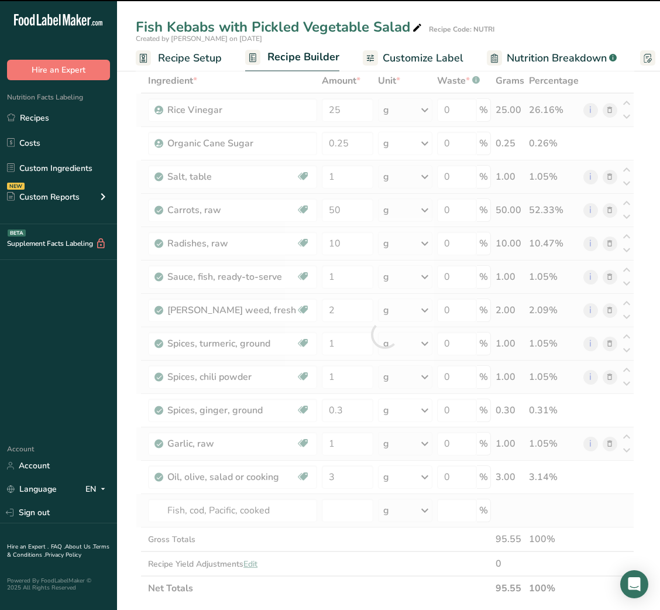
type input "0"
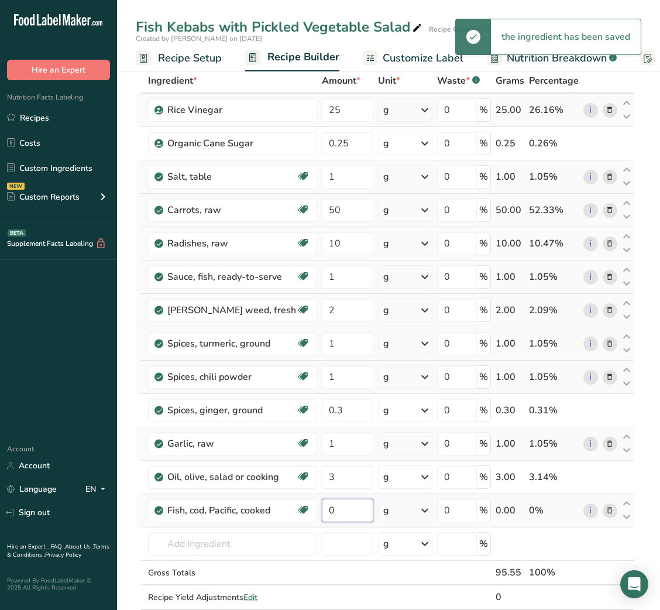
click at [322, 513] on input "0" at bounding box center [348, 510] width 52 height 23
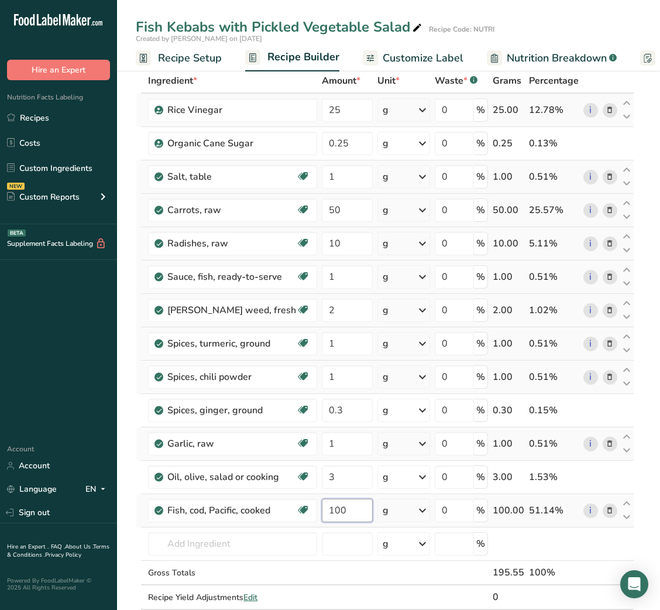
type input "100"
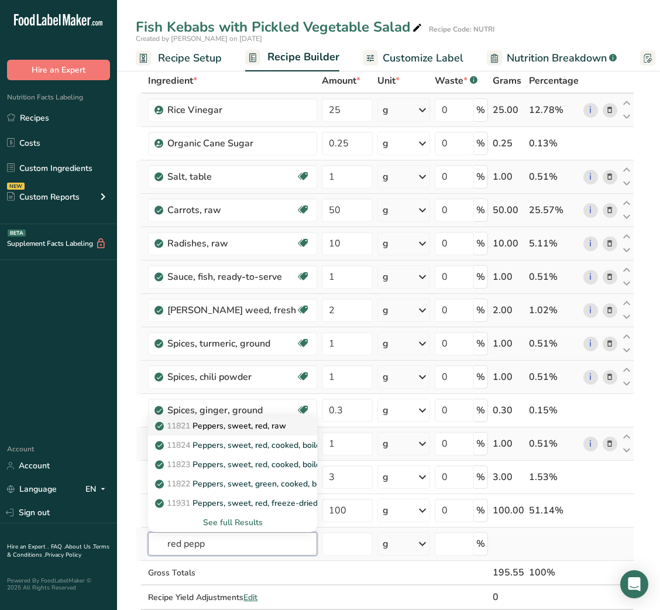
type input "red pepp"
click at [252, 431] on p "11821 Peppers, sweet, red, raw" at bounding box center [221, 426] width 129 height 12
type input "Peppers, sweet, red, raw"
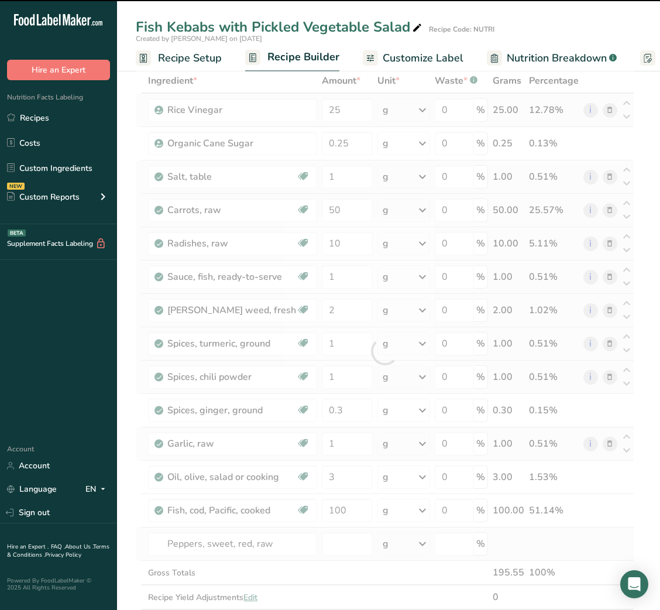
type input "0"
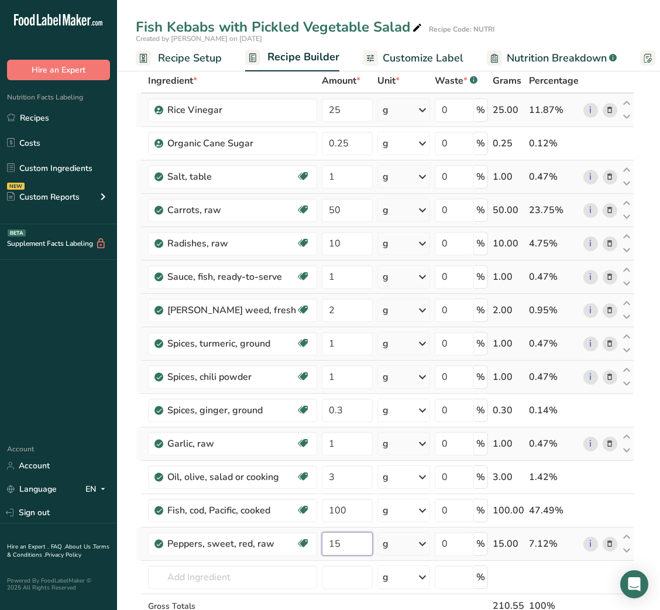
type input "15"
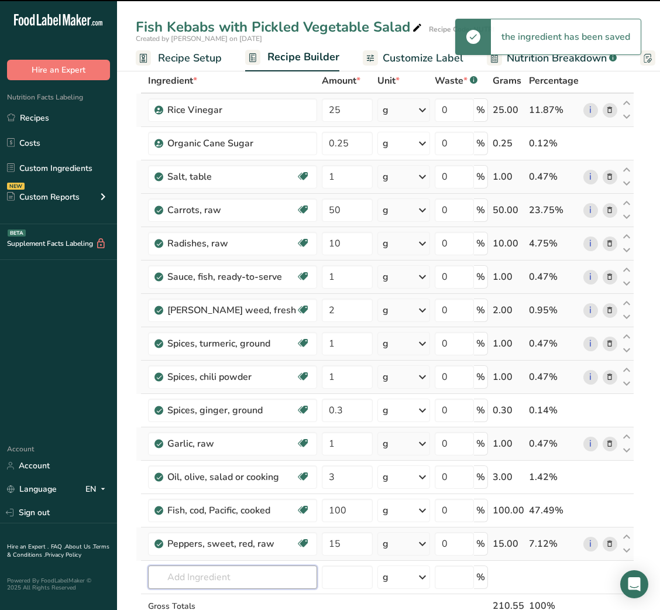
scroll to position [90, 0]
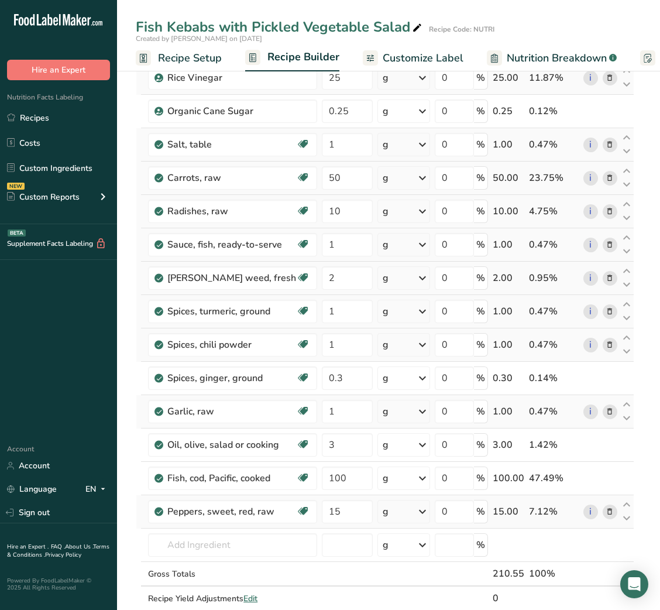
click at [613, 514] on icon at bounding box center [610, 512] width 8 height 12
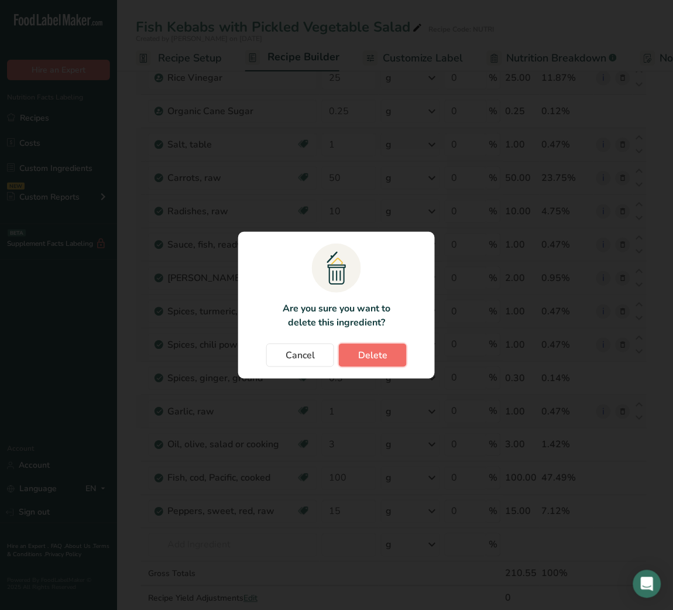
click at [373, 357] on span "Delete" at bounding box center [372, 355] width 29 height 14
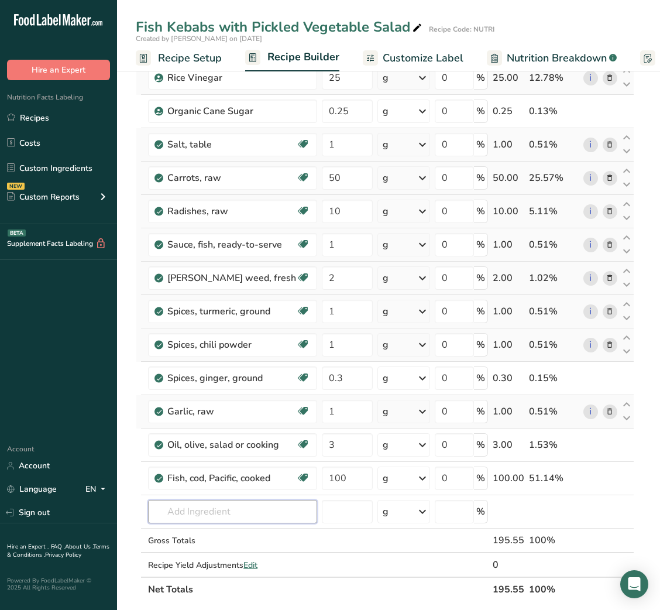
click at [254, 516] on input "text" at bounding box center [232, 511] width 169 height 23
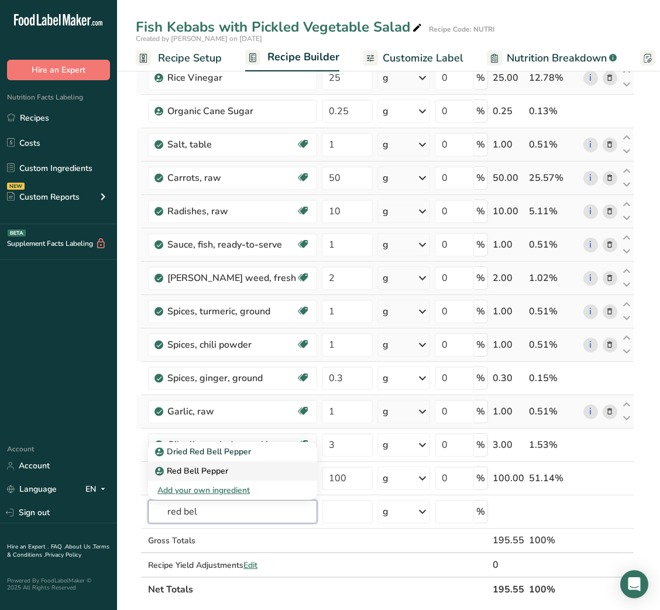
type input "red bel"
click at [209, 465] on p "Red Bell Pepper" at bounding box center [192, 471] width 71 height 12
type input "Red Bell Pepper"
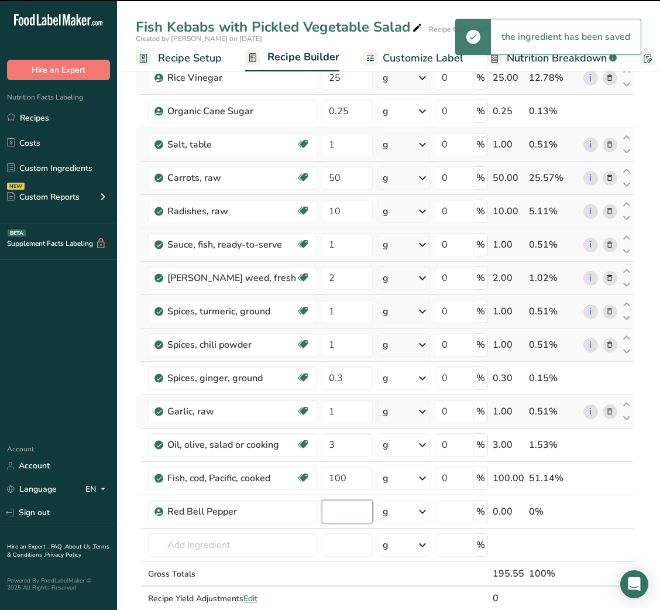
type input "0"
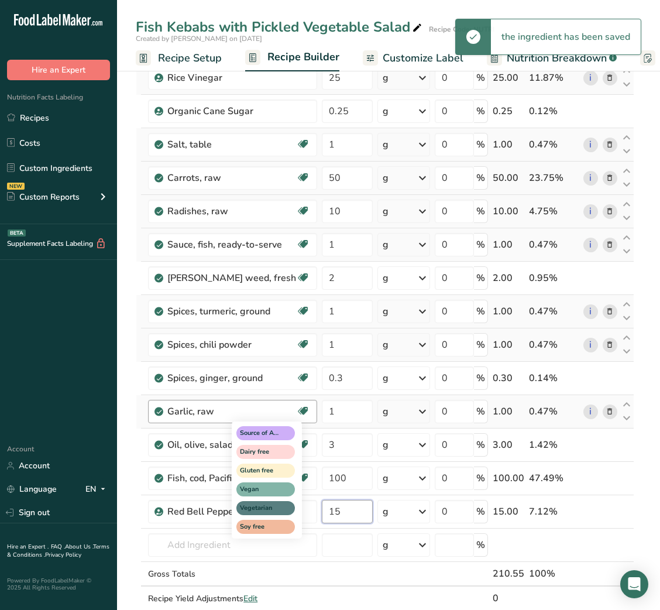
type input "15"
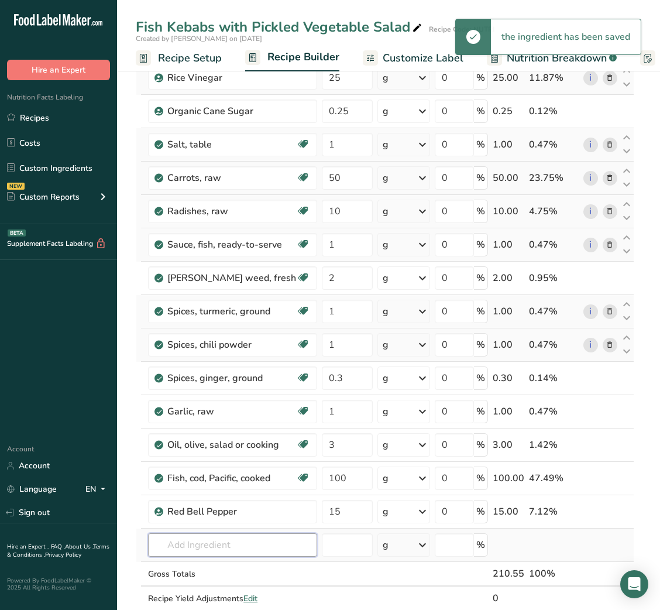
click at [223, 539] on input "text" at bounding box center [232, 544] width 169 height 23
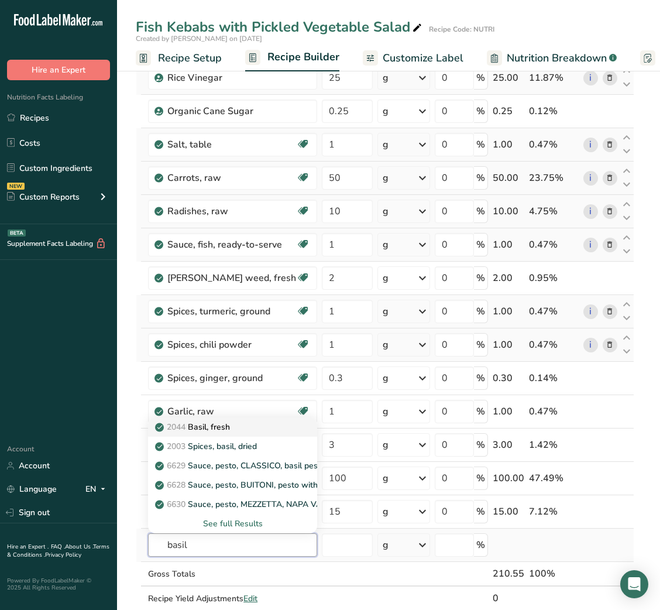
type input "basil"
click at [224, 427] on p "2044 Basil, fresh" at bounding box center [193, 427] width 73 height 12
type input "Basil, fresh"
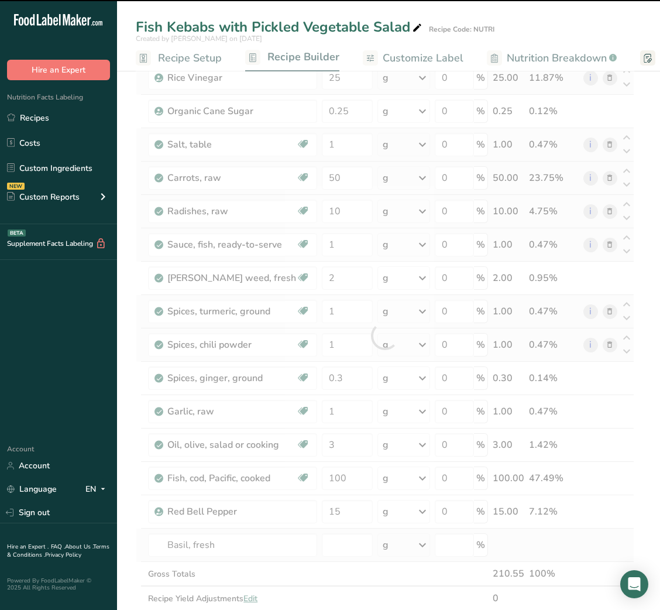
type input "0"
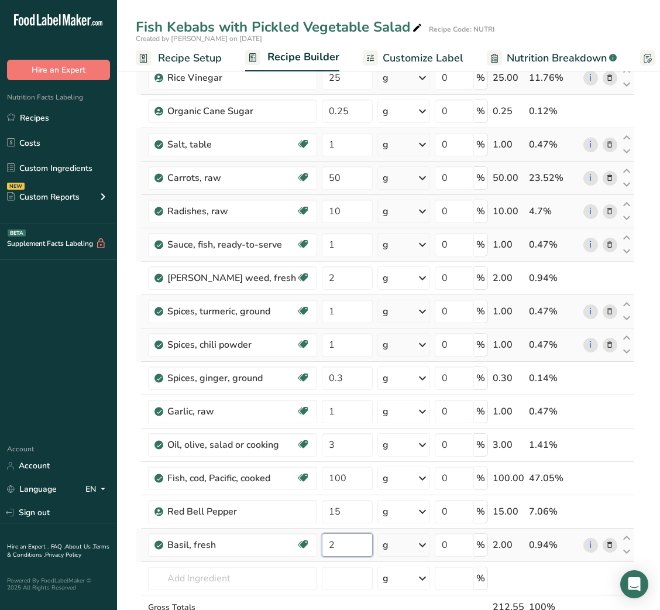
type input "2"
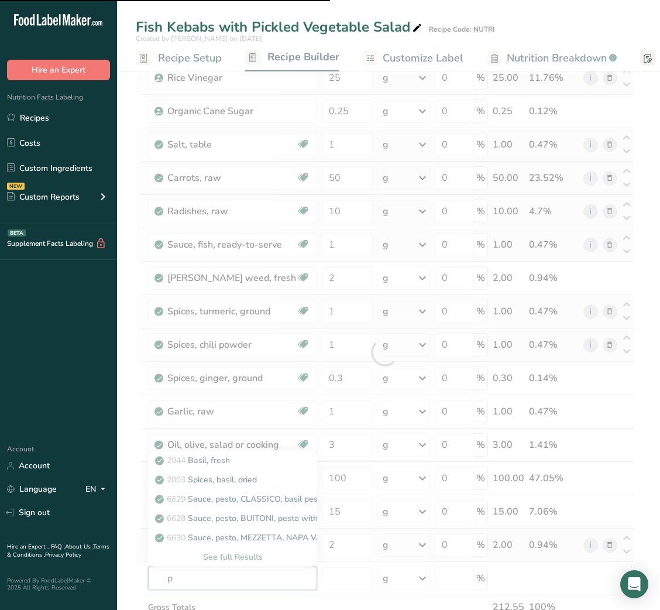
type input "pe"
type input "anut"
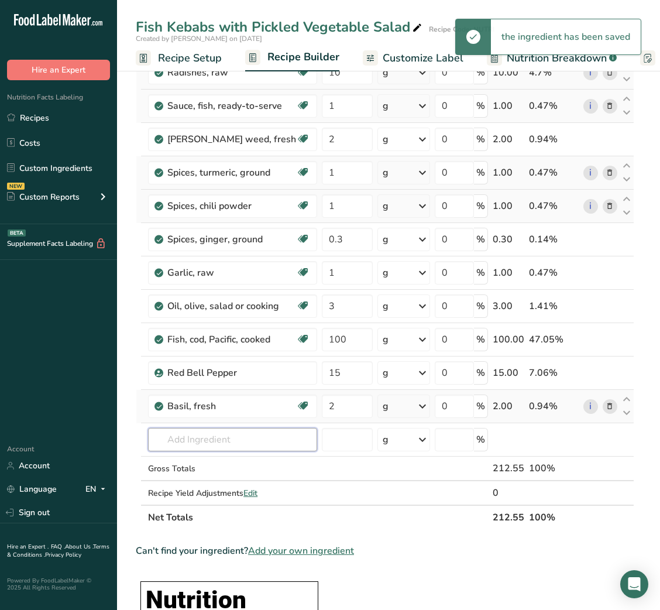
scroll to position [237, 0]
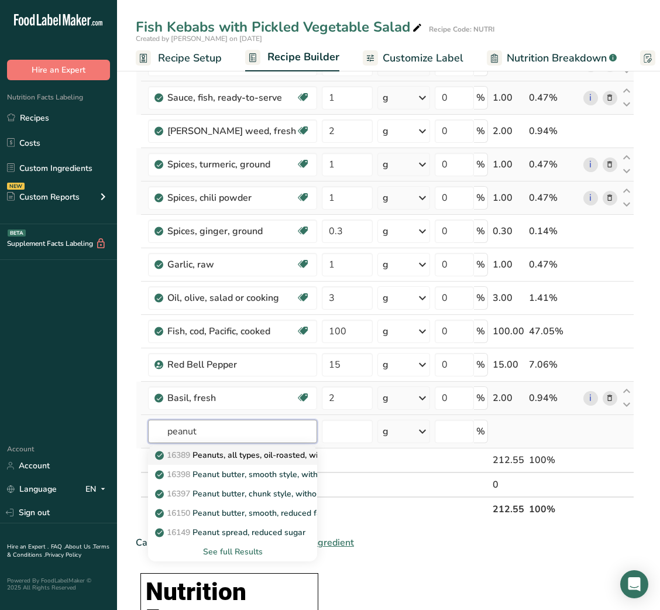
type input "peanut"
click at [254, 452] on p "16389 Peanuts, all types, oil-roasted, without salt" at bounding box center [255, 455] width 197 height 12
type input "Peanuts, all types, oil-roasted, without salt"
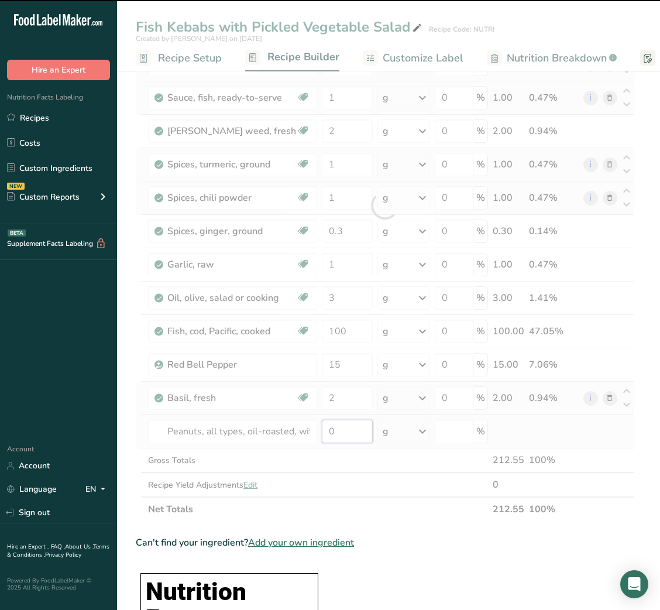
type input "2"
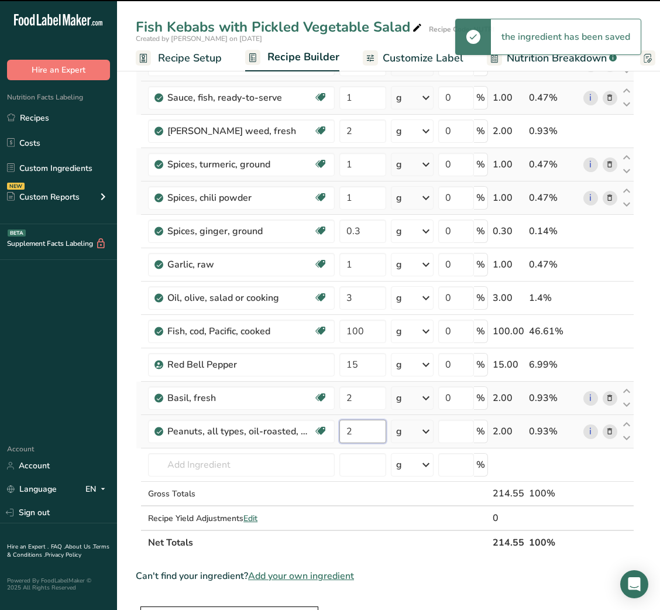
type input "0"
type input "2"
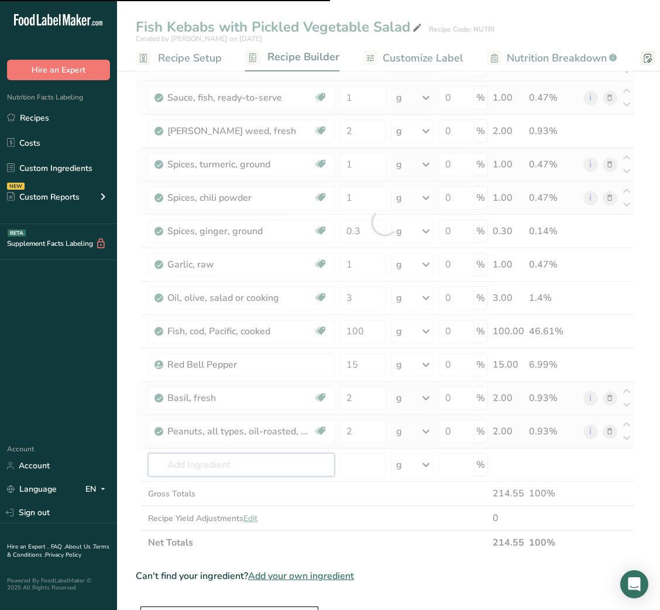
type input "r"
type input "ed"
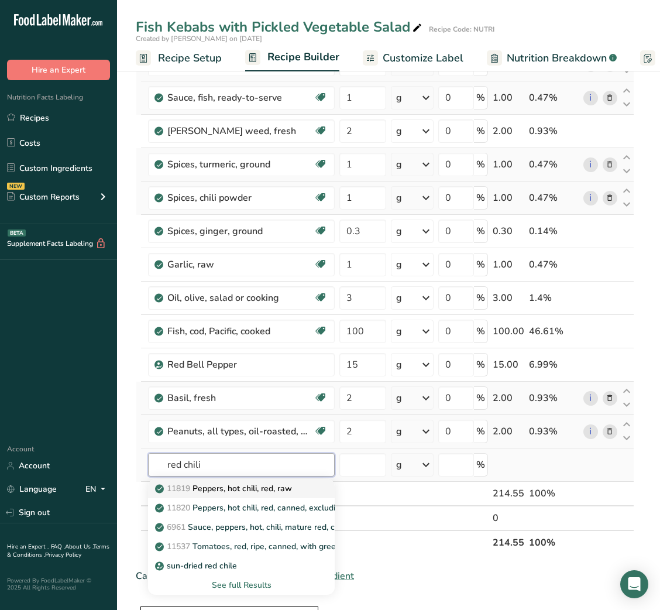
type input "red chili"
click at [258, 490] on p "11819 Peppers, hot chili, red, raw" at bounding box center [224, 488] width 135 height 12
type input "Peppers, hot chili, red, raw"
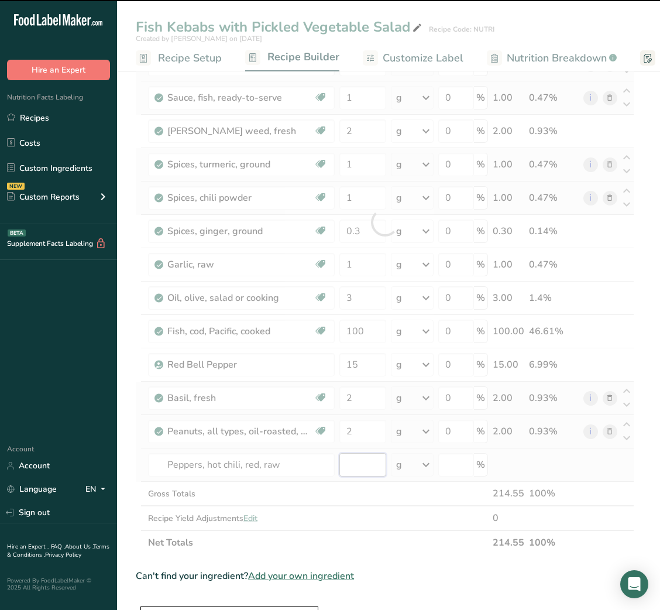
type input "0"
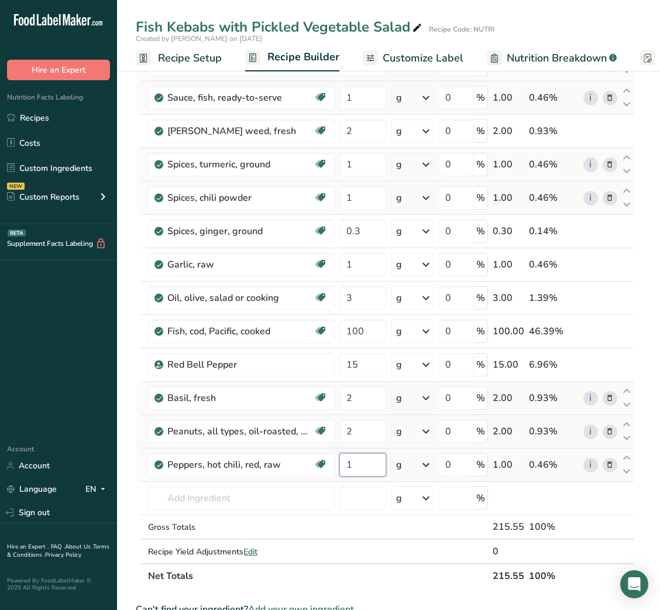
type input "1"
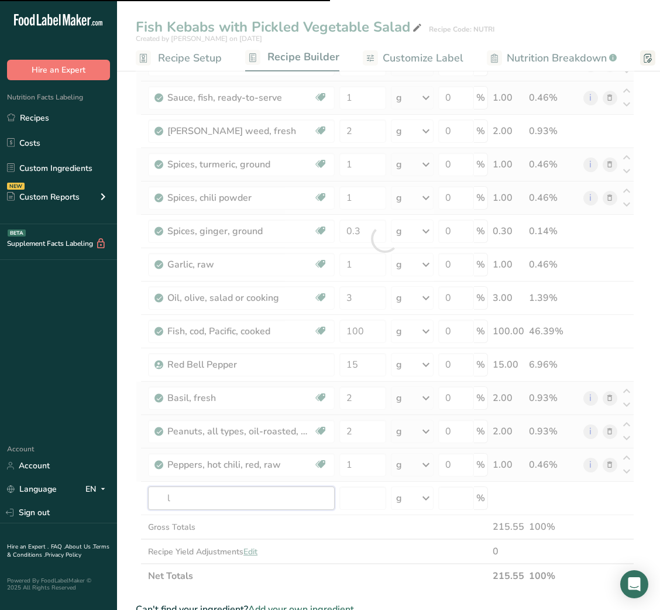
type input "le"
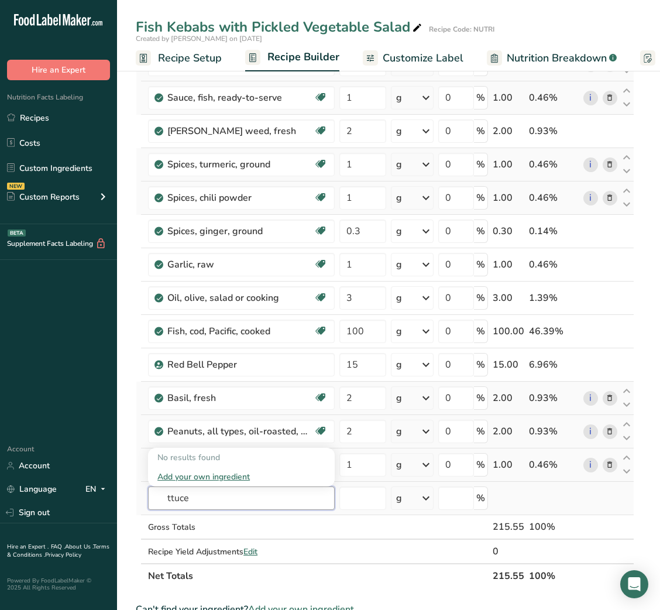
click at [163, 500] on input "ttuce" at bounding box center [241, 497] width 187 height 23
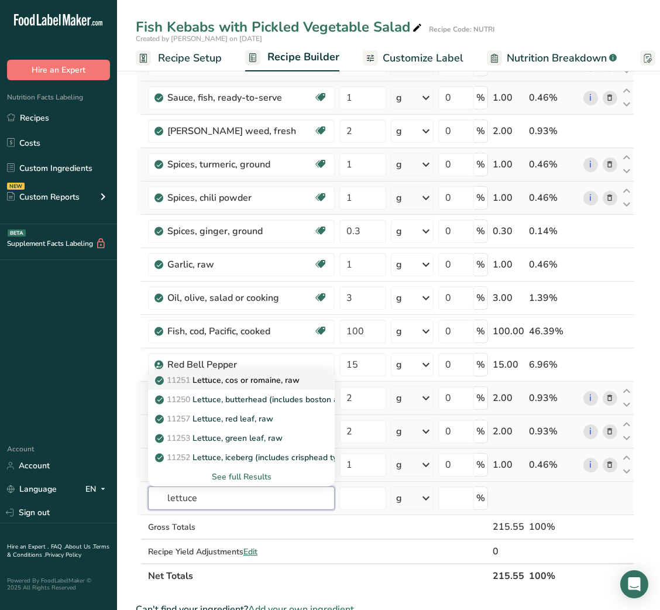
type input "lettuce"
click at [238, 379] on p "11251 Lettuce, cos or romaine, raw" at bounding box center [228, 380] width 142 height 12
type input "Lettuce, cos or romaine, raw"
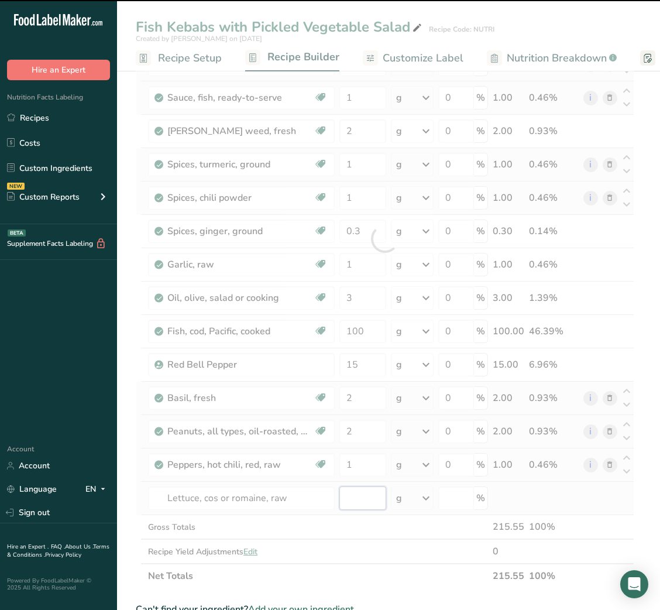
type input "0"
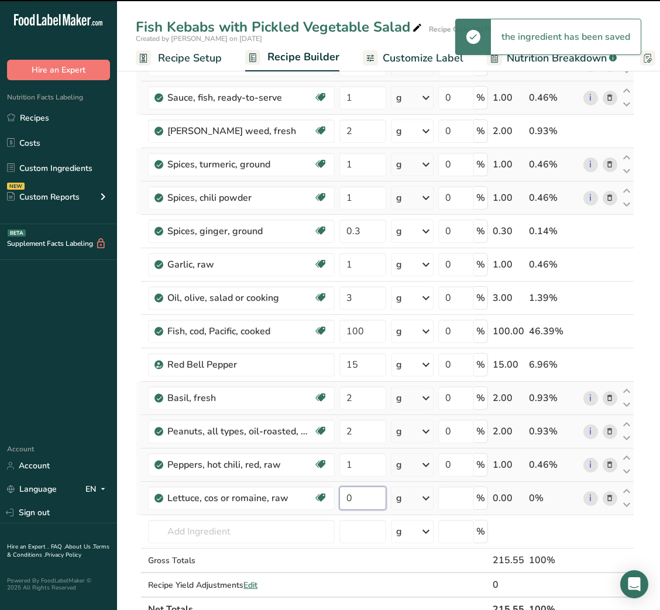
type input "0"
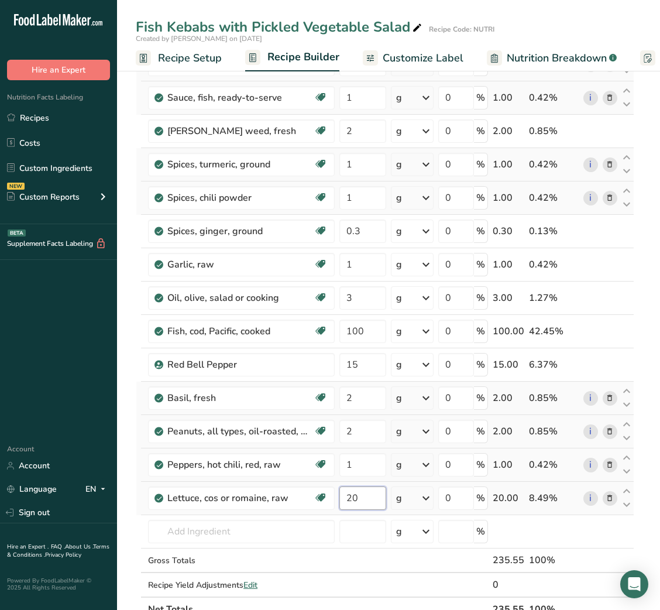
type input "20"
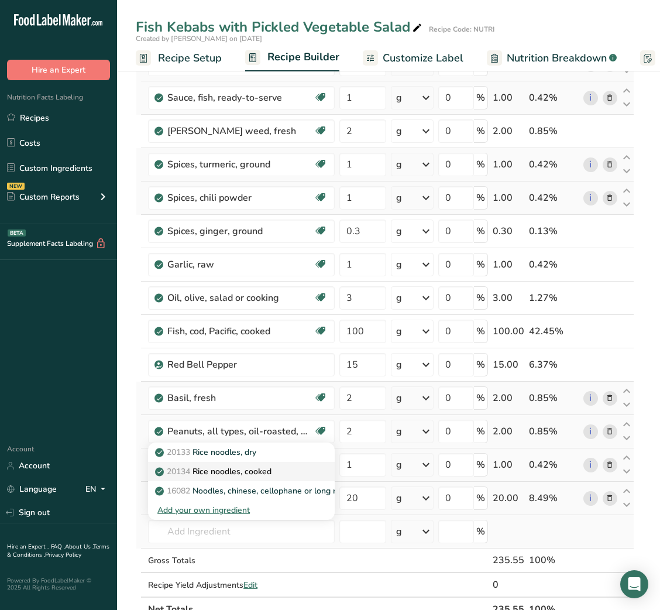
click at [251, 475] on p "20134 Rice noodles, cooked" at bounding box center [214, 471] width 114 height 12
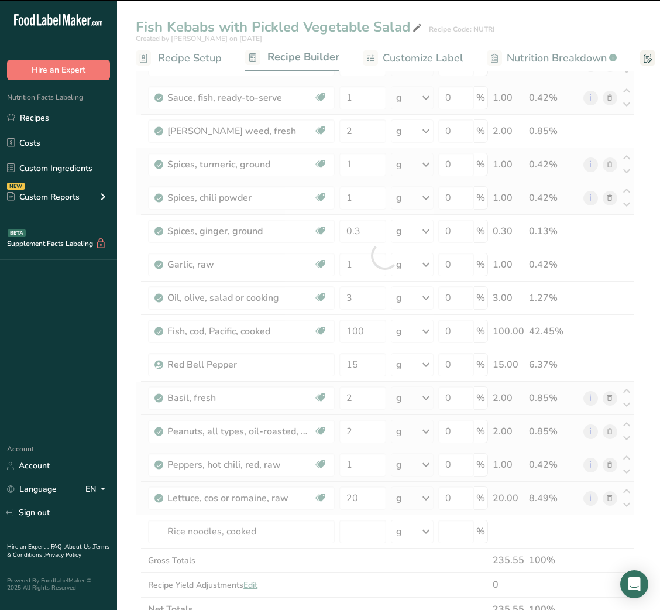
click at [363, 534] on div at bounding box center [385, 255] width 499 height 732
click at [363, 534] on input "number" at bounding box center [363, 531] width 46 height 23
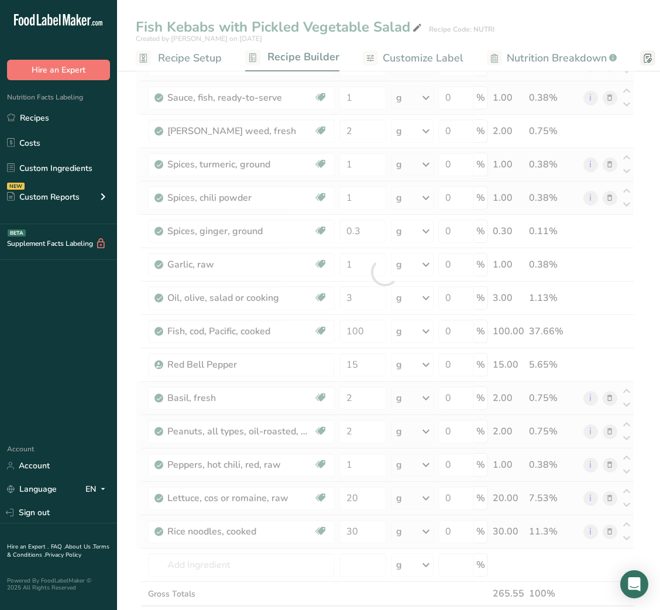
click at [613, 537] on div "Ingredient * Amount * Unit * Waste * .a-a{fill:#347362;}.b-a{fill:#fff;} Grams …" at bounding box center [385, 272] width 499 height 766
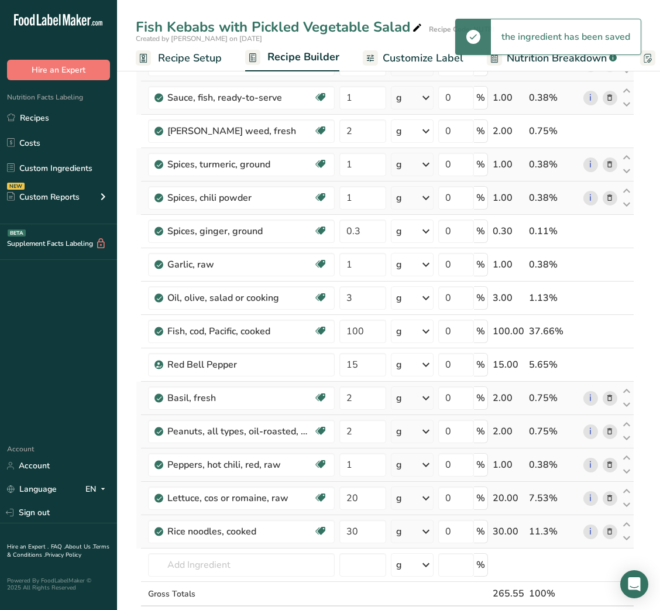
click at [609, 530] on icon at bounding box center [610, 532] width 8 height 12
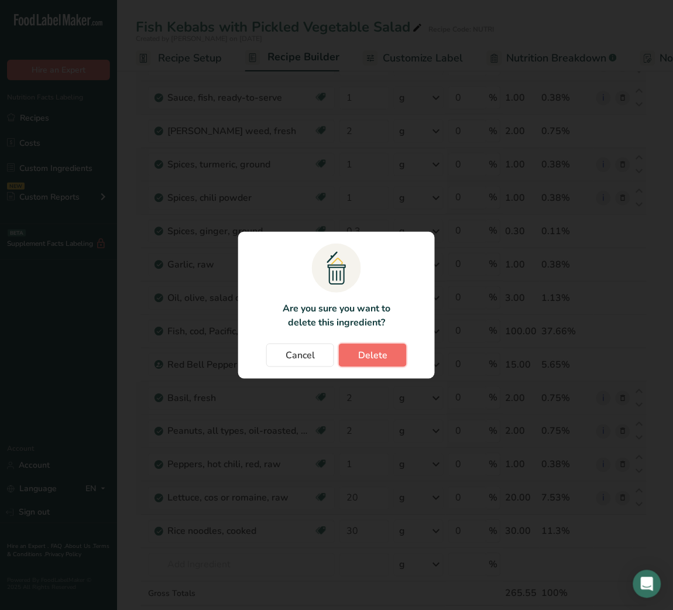
click at [371, 355] on span "Delete" at bounding box center [372, 355] width 29 height 14
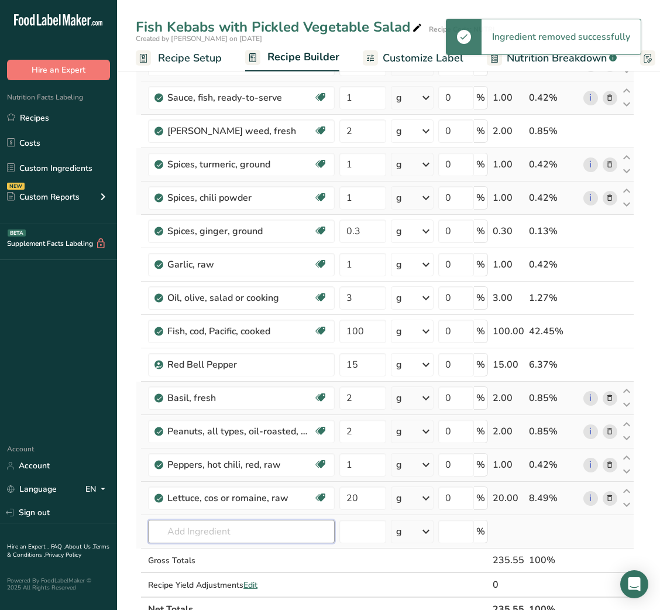
click at [198, 528] on input "text" at bounding box center [241, 531] width 187 height 23
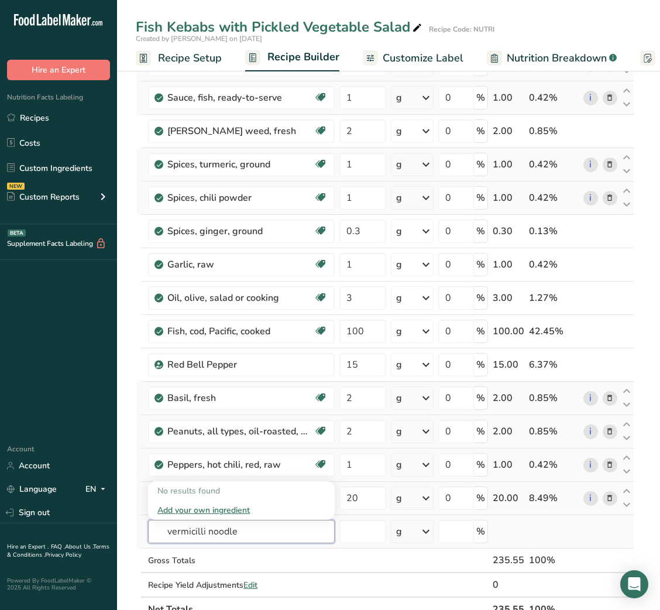
click at [227, 534] on input "vermicilli noodle" at bounding box center [241, 531] width 187 height 23
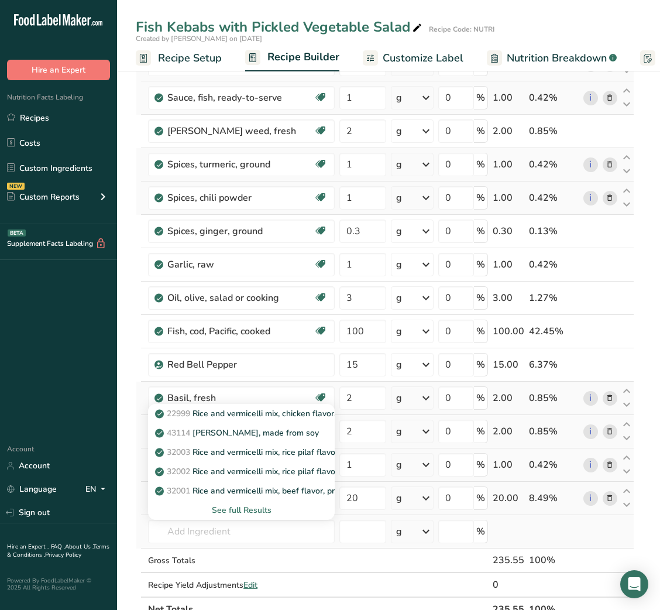
click at [238, 512] on div "See full Results" at bounding box center [241, 510] width 168 height 12
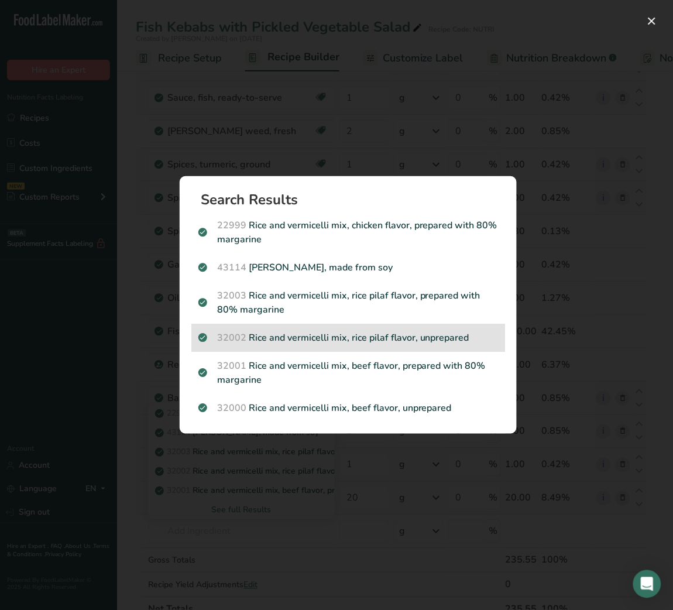
click at [324, 342] on p "32002 Rice and vermicelli mix, rice pilaf flavor, unprepared" at bounding box center [348, 338] width 300 height 14
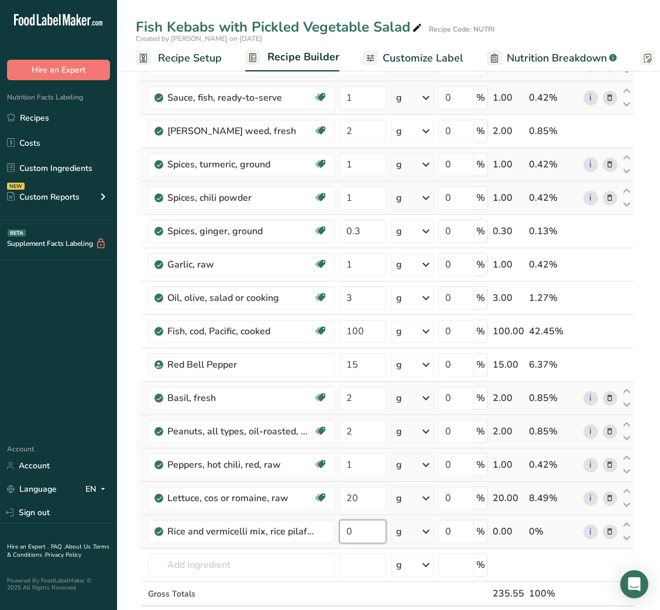
click at [342, 528] on input "0" at bounding box center [363, 531] width 46 height 23
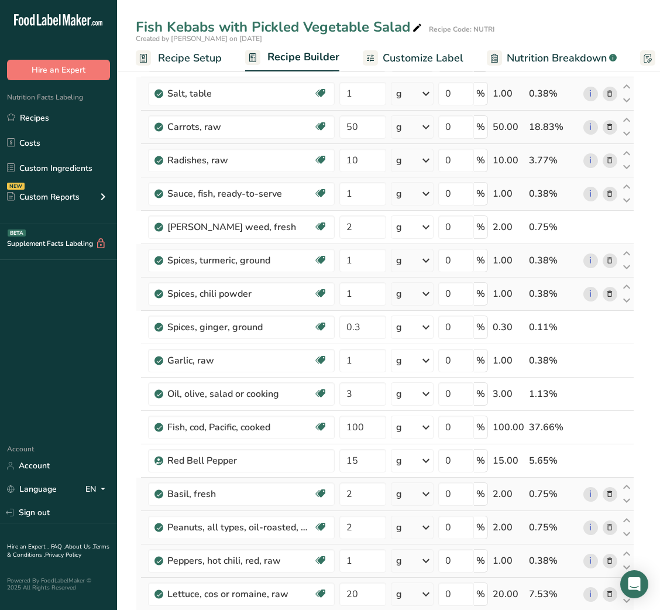
scroll to position [151, 0]
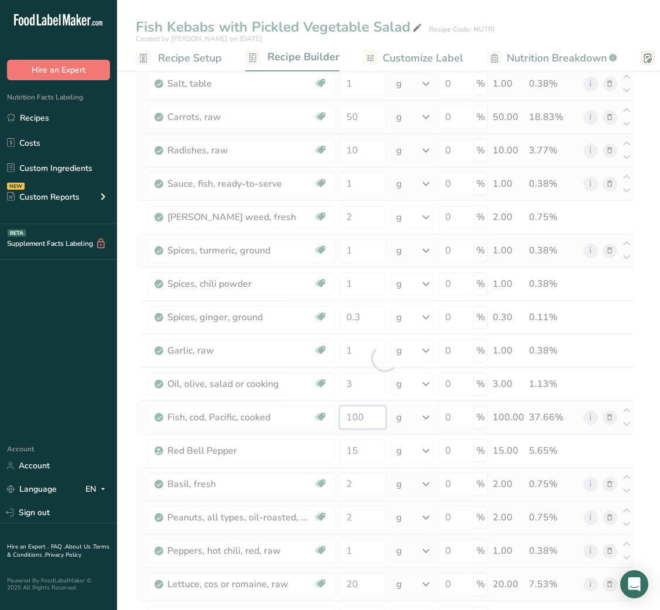
click at [350, 411] on div "Ingredient * Amount * Unit * Waste * .a-a{fill:#347362;}.b-a{fill:#fff;} Grams …" at bounding box center [385, 358] width 499 height 766
click at [350, 411] on div at bounding box center [385, 358] width 499 height 766
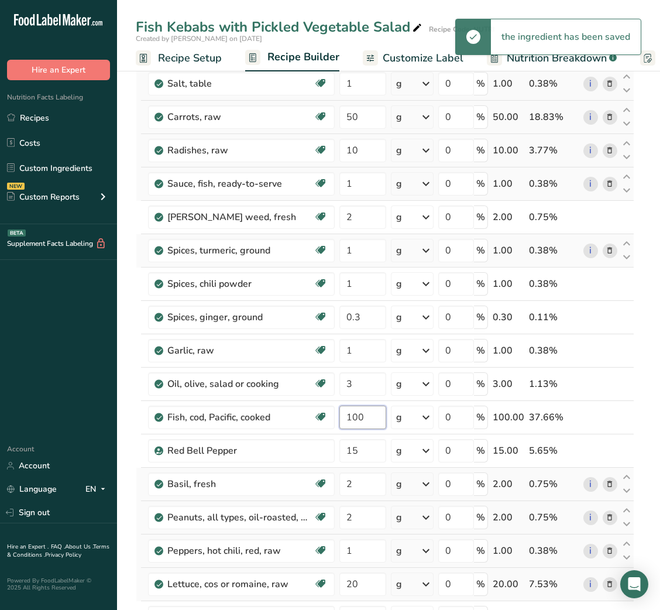
click at [352, 424] on input "100" at bounding box center [363, 417] width 46 height 23
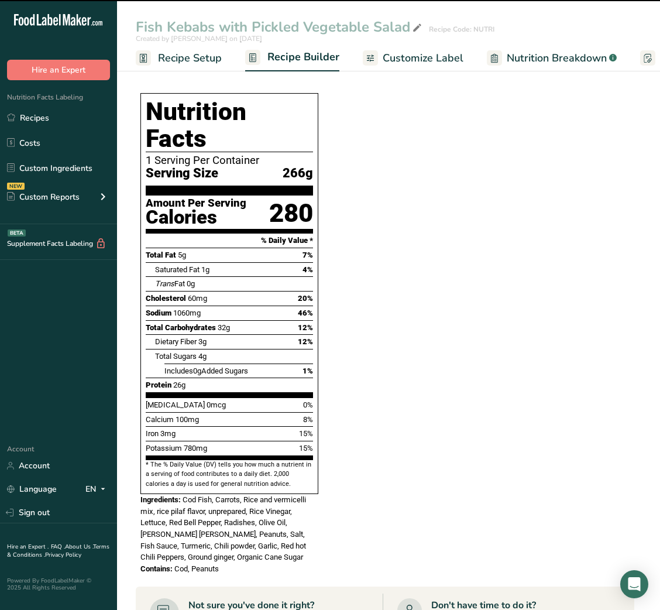
scroll to position [849, 0]
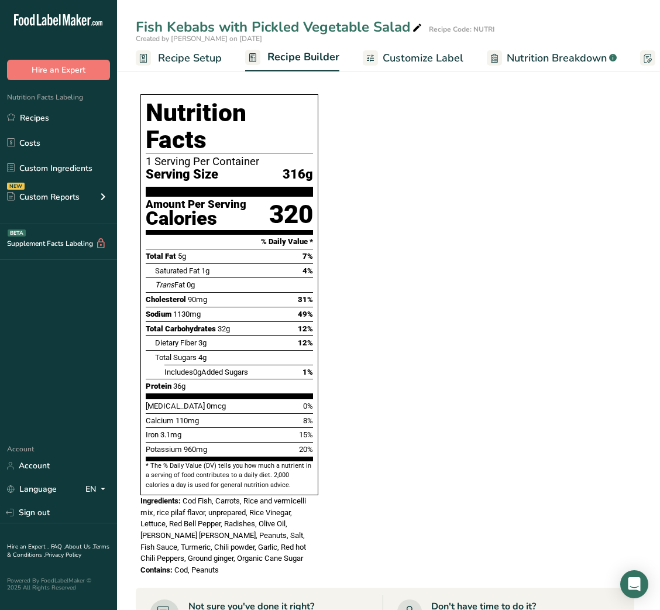
click at [415, 292] on section "Ingredient * Amount * Unit * Waste * .a-a{fill:#347362;}.b-a{fill:#fff;} Grams …" at bounding box center [385, 125] width 499 height 1697
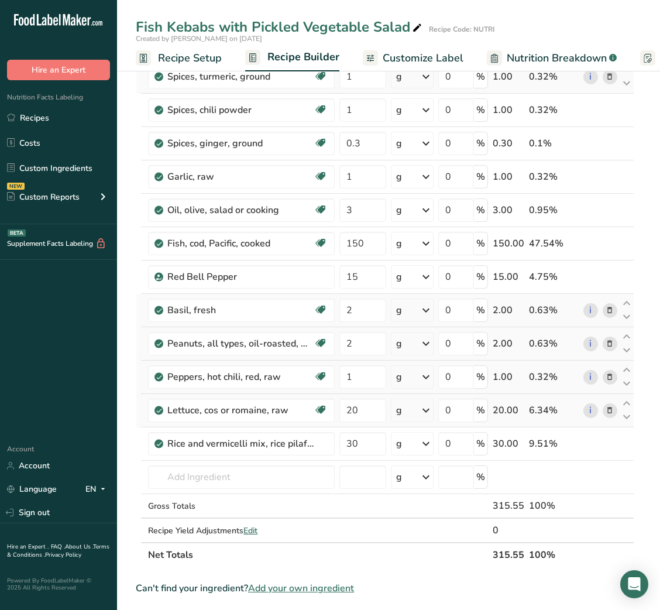
scroll to position [269, 0]
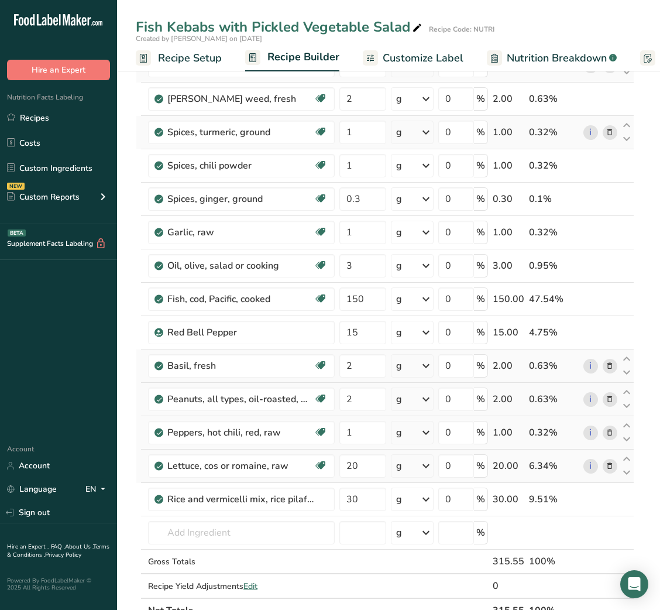
click at [416, 54] on span "Customize Label" at bounding box center [423, 58] width 81 height 16
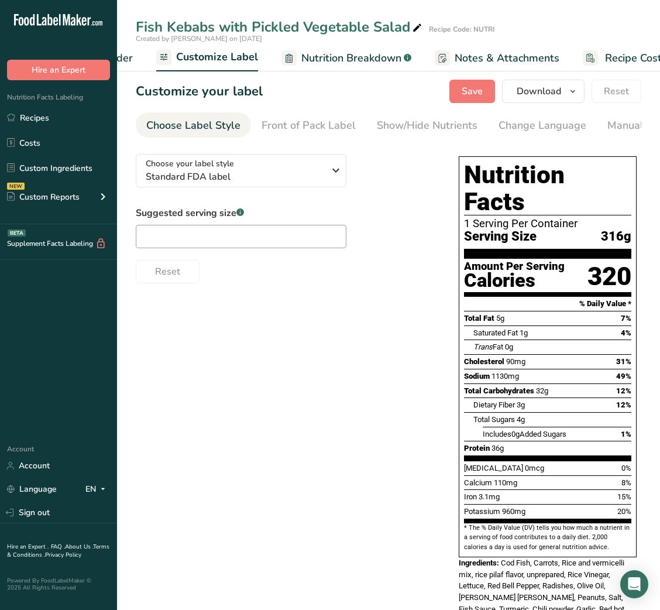
scroll to position [0, 228]
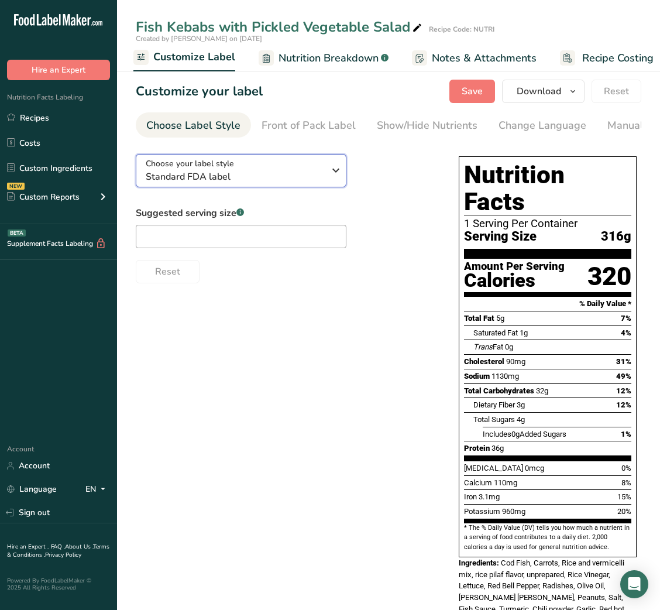
click at [280, 187] on button "Choose your label style Standard FDA label" at bounding box center [241, 170] width 211 height 33
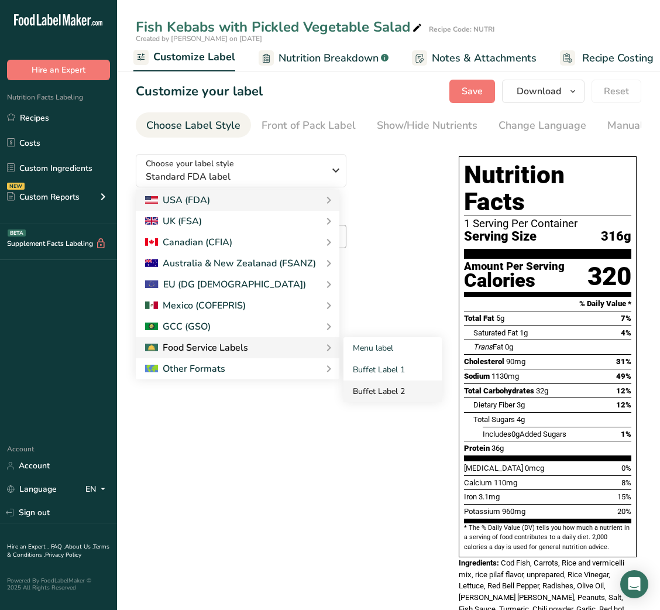
click at [395, 389] on link "Buffet Label 2" at bounding box center [393, 392] width 98 height 22
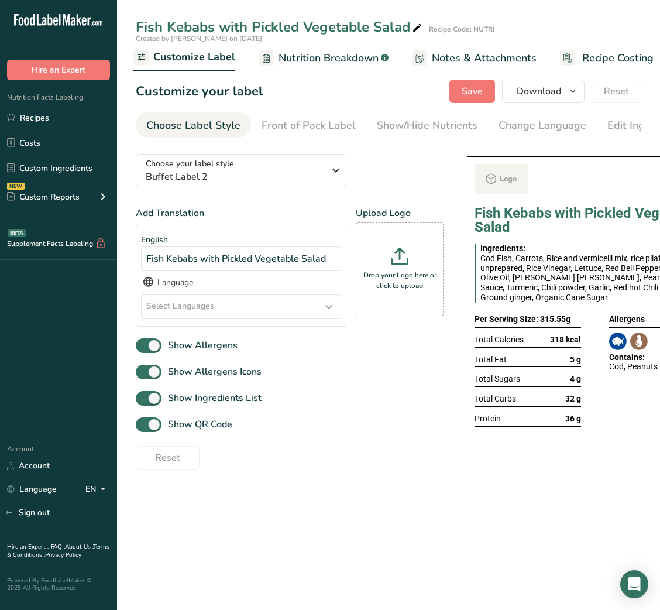
click at [392, 389] on div "Add Translation English Fish Kebabs with Pickled Vegetable Salad Language Selec…" at bounding box center [290, 337] width 308 height 263
click at [233, 430] on div "Show QR Code" at bounding box center [290, 424] width 308 height 19
click at [222, 427] on span "Show QR Code" at bounding box center [197, 424] width 71 height 14
click at [143, 427] on input "Show QR Code" at bounding box center [140, 425] width 8 height 8
click at [393, 119] on div "Show/Hide Nutrients" at bounding box center [427, 126] width 101 height 16
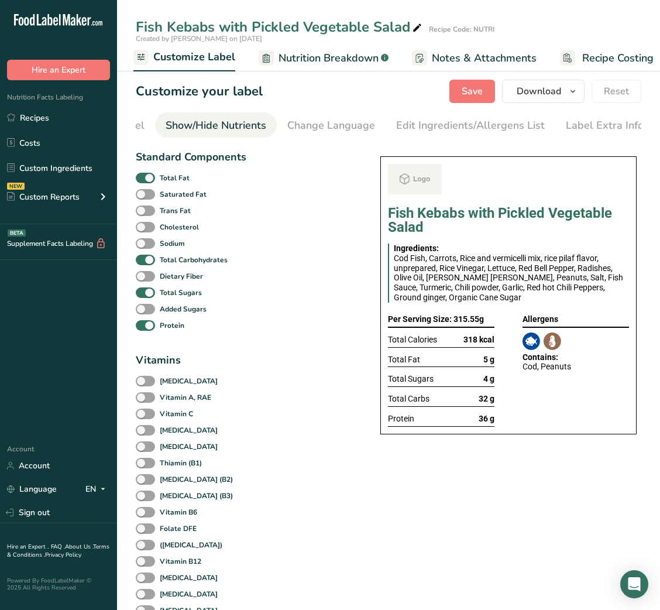
scroll to position [0, 214]
click at [149, 182] on span at bounding box center [145, 178] width 19 height 11
click at [143, 181] on input "Total Fat" at bounding box center [140, 178] width 8 height 8
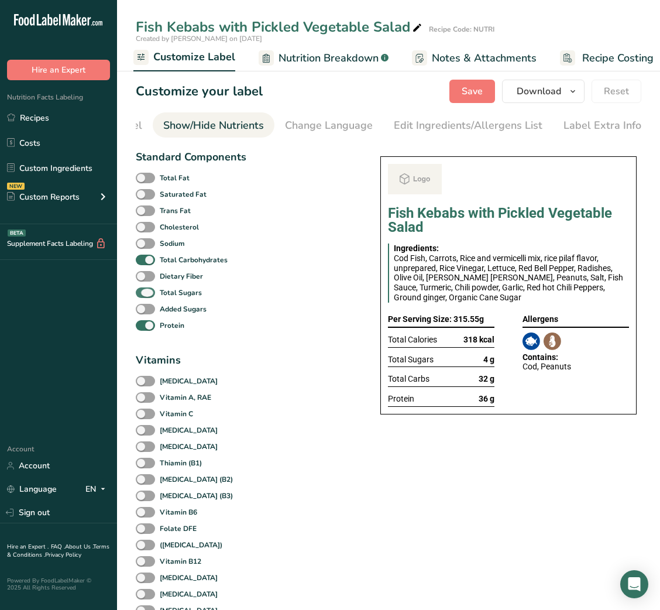
click at [143, 299] on span at bounding box center [145, 292] width 19 height 11
click at [143, 296] on input "Total Sugars" at bounding box center [140, 293] width 8 height 8
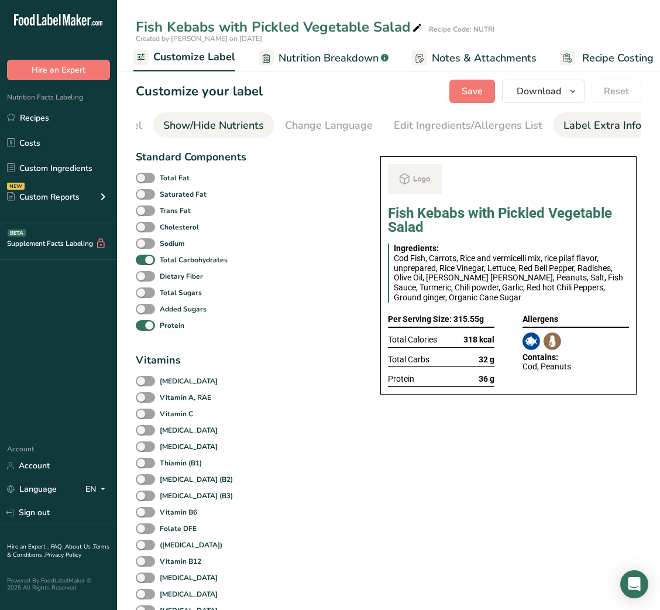
click at [588, 132] on div "Label Extra Info" at bounding box center [603, 126] width 78 height 16
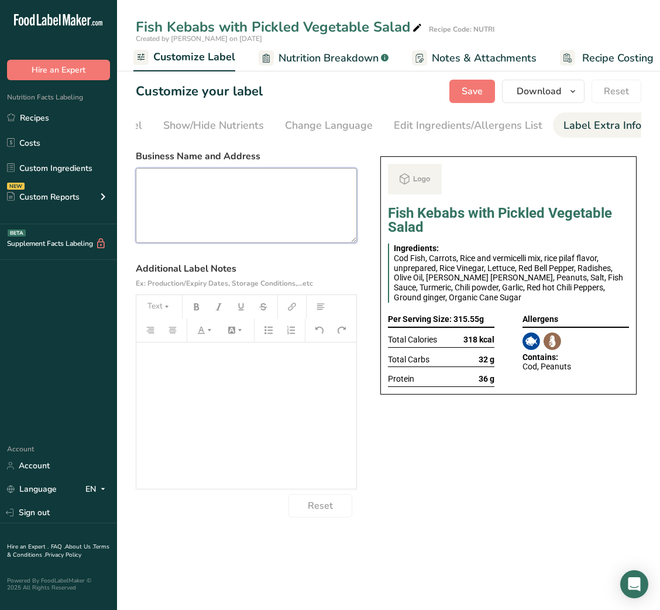
click at [176, 211] on textarea at bounding box center [246, 205] width 221 height 75
paste textarea "Fish Kebabs with Pickled Vegetable Salad"
click at [199, 198] on textarea at bounding box center [246, 205] width 221 height 75
paste textarea "USE BY: [DATE] KEEP REFRIGERATED BELOW 5 DEGREE REHEAT BEFORE EATING DINNER"
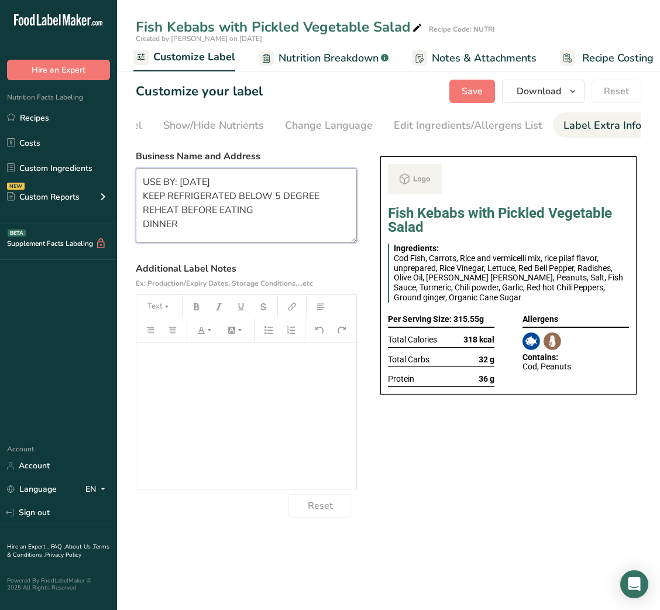
click at [164, 222] on textarea "USE BY: [DATE] KEEP REFRIGERATED BELOW 5 DEGREE REHEAT BEFORE EATING DINNER" at bounding box center [246, 205] width 221 height 75
click at [475, 97] on span "Save" at bounding box center [472, 91] width 21 height 14
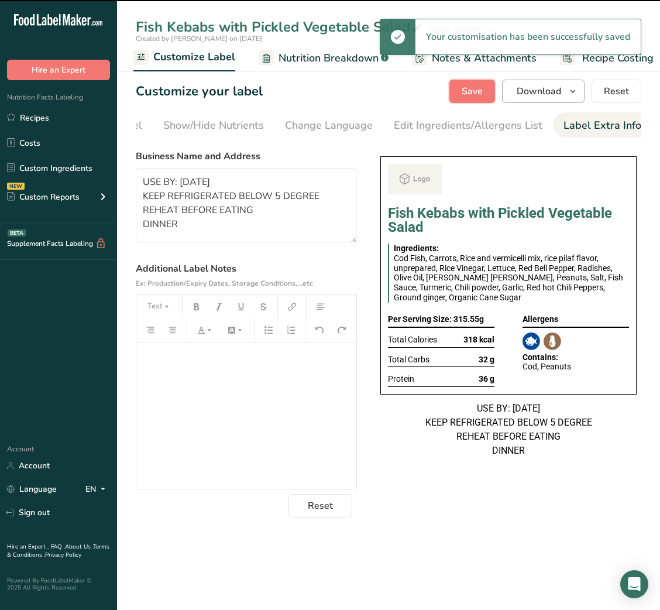
scroll to position [0, 0]
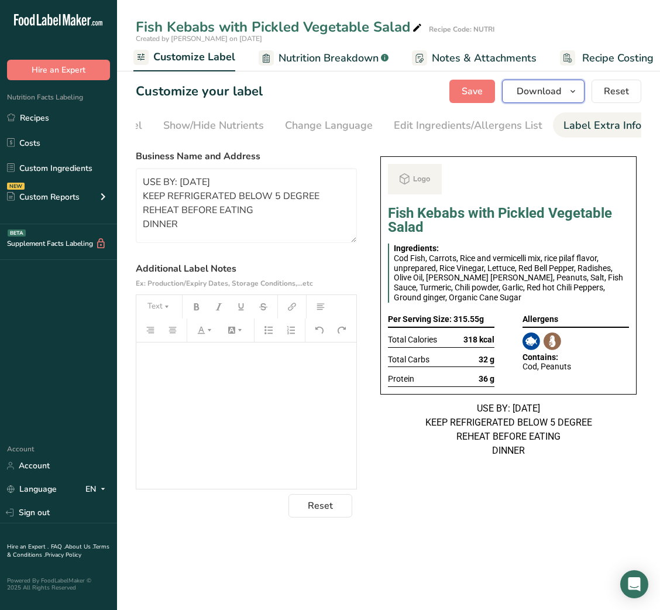
click at [539, 96] on span "Download" at bounding box center [539, 91] width 44 height 14
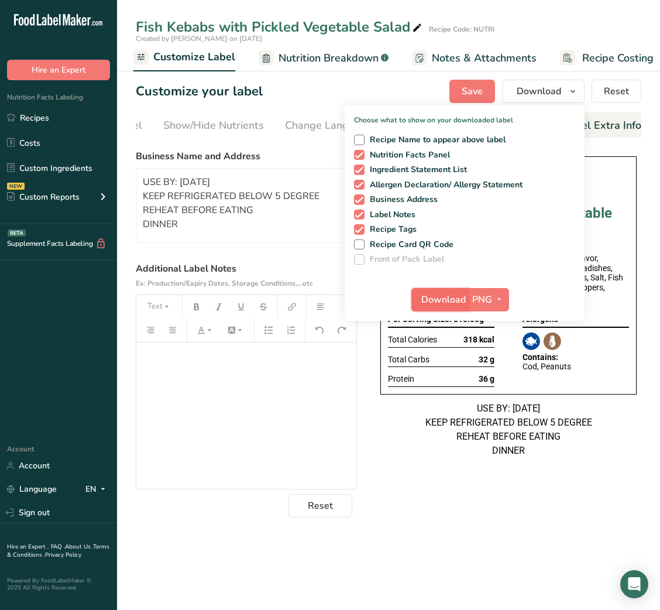
click at [454, 298] on span "Download" at bounding box center [444, 300] width 44 height 14
click at [277, 101] on div "Customize your label Save Download Choose what to show on your downloaded label…" at bounding box center [389, 91] width 506 height 23
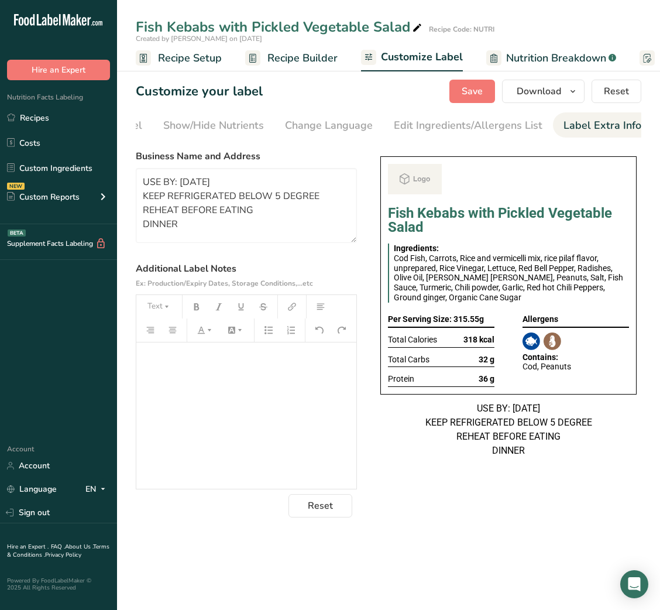
click at [292, 52] on span "Recipe Builder" at bounding box center [303, 58] width 70 height 16
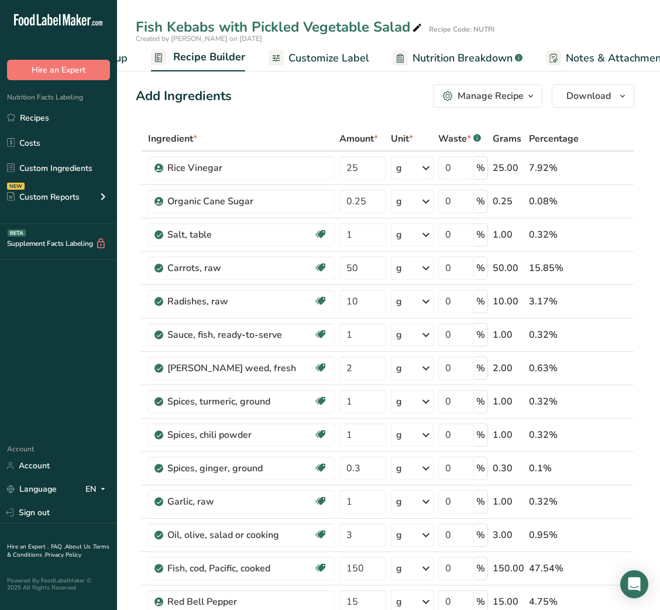
scroll to position [0, 113]
click at [498, 92] on div "Manage Recipe" at bounding box center [491, 96] width 66 height 14
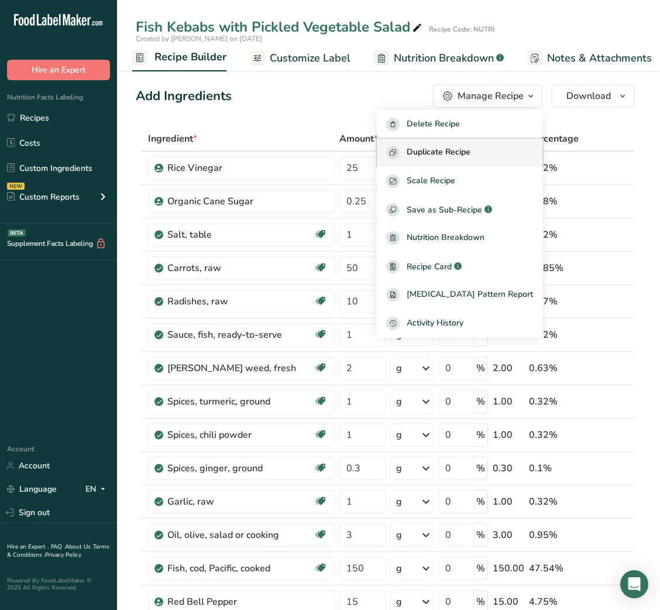
click at [471, 152] on span "Duplicate Recipe" at bounding box center [439, 152] width 64 height 13
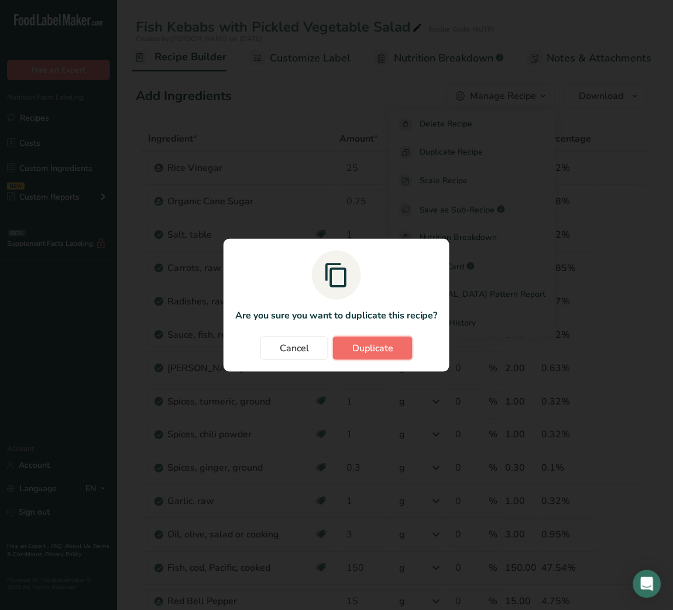
click at [398, 349] on button "Duplicate" at bounding box center [373, 348] width 80 height 23
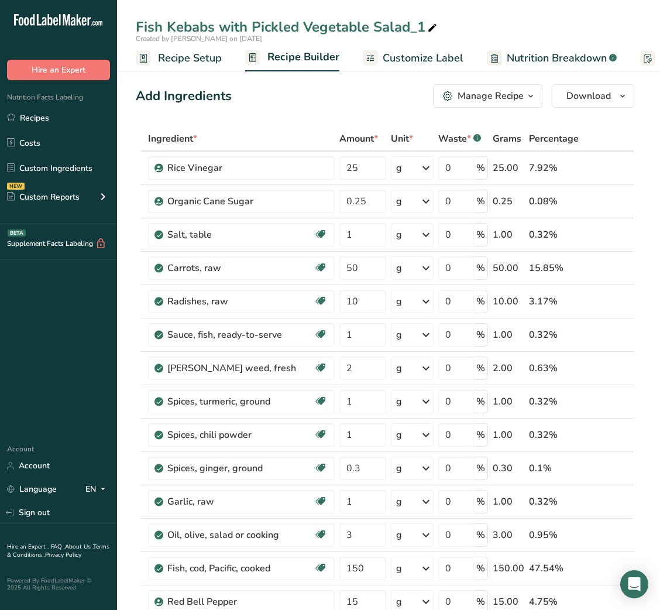
click at [430, 27] on icon at bounding box center [432, 28] width 11 height 16
click at [357, 96] on div "Add Ingredients Manage Recipe Delete Recipe Duplicate Recipe Scale Recipe Save …" at bounding box center [385, 95] width 499 height 23
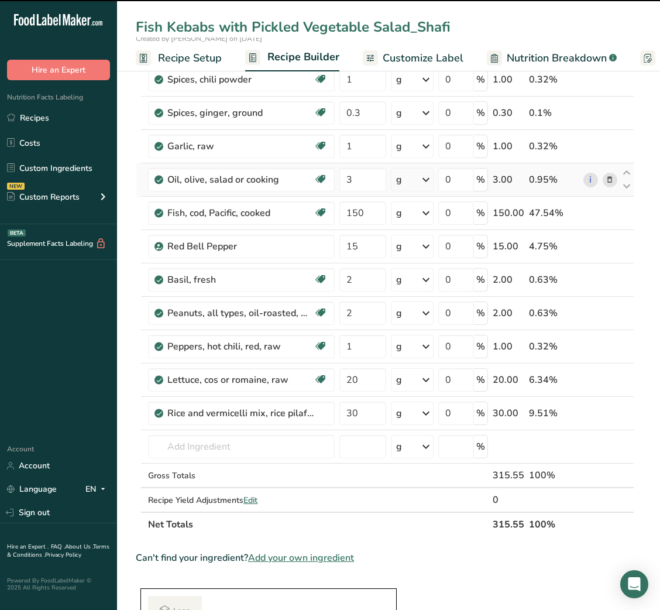
scroll to position [355, 0]
click at [349, 220] on input "150" at bounding box center [363, 213] width 46 height 23
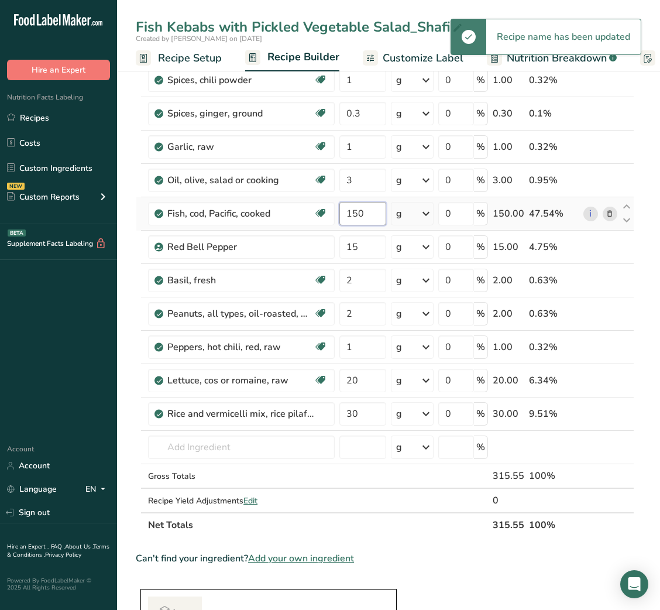
click at [351, 218] on input "150" at bounding box center [363, 213] width 46 height 23
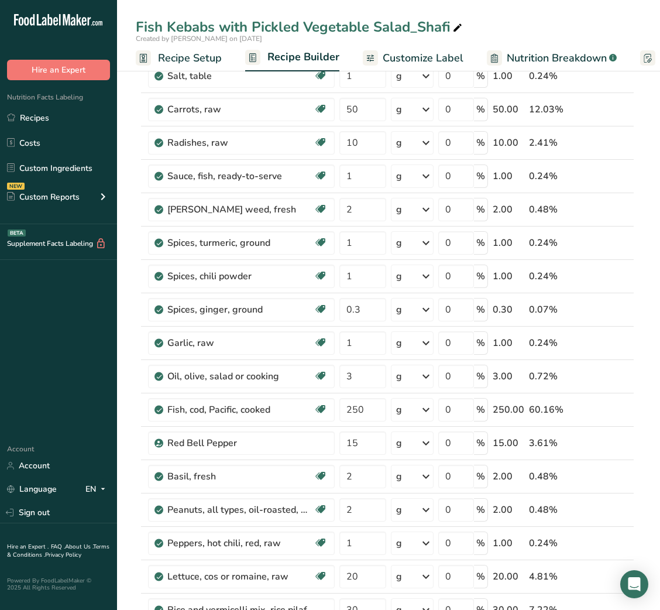
scroll to position [0, 0]
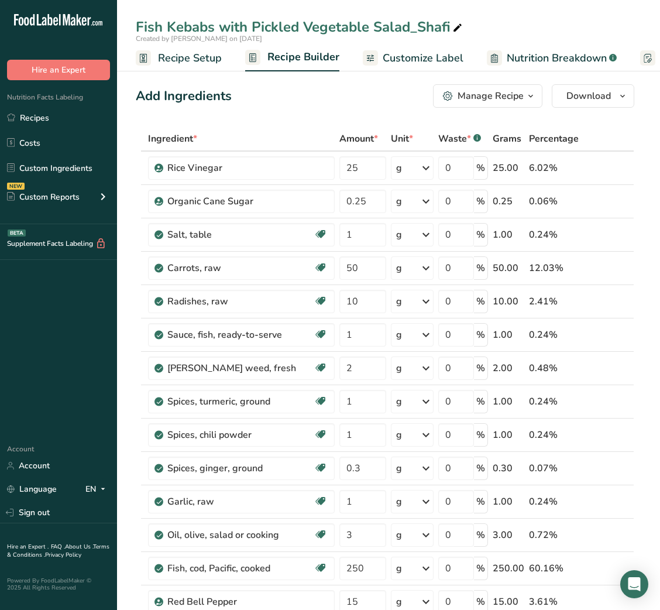
click at [521, 101] on div "Manage Recipe" at bounding box center [491, 96] width 66 height 14
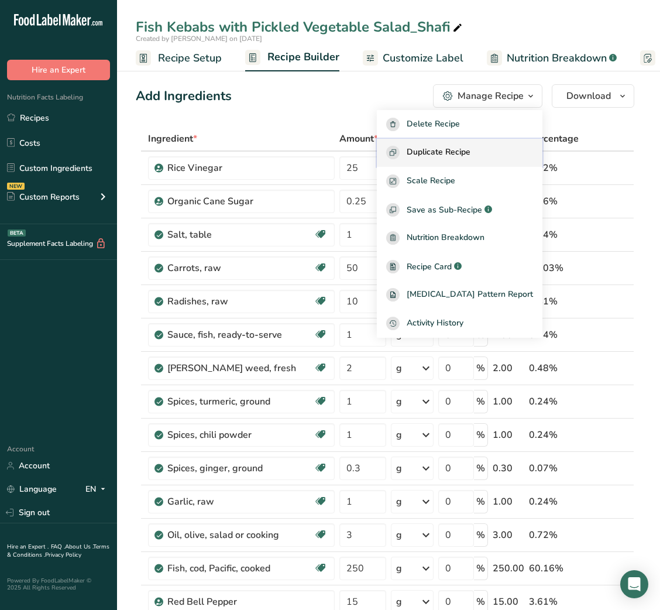
click at [471, 155] on span "Duplicate Recipe" at bounding box center [439, 152] width 64 height 13
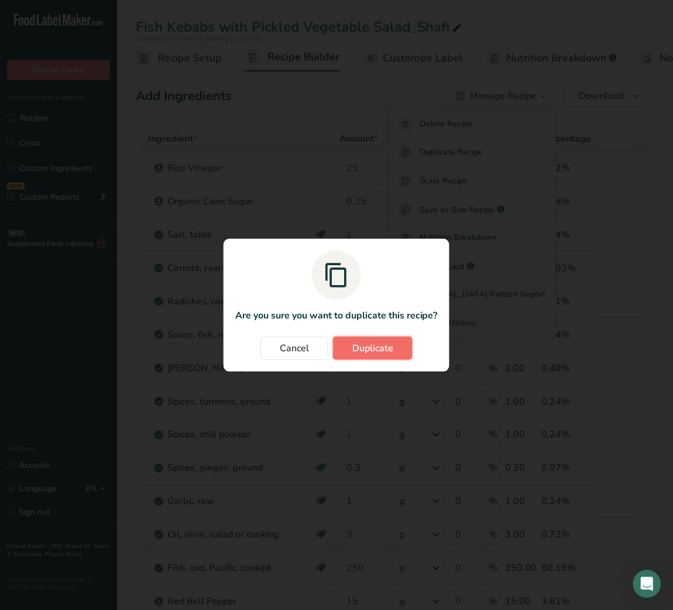
click at [388, 342] on span "Duplicate" at bounding box center [372, 348] width 41 height 14
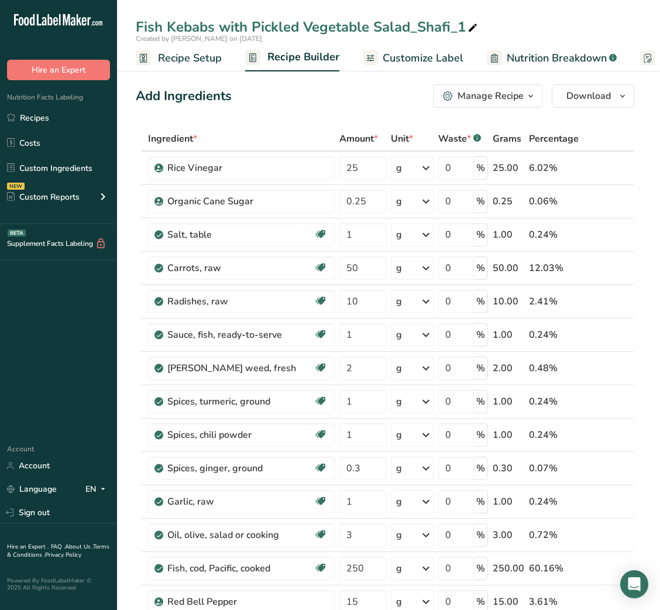
click at [470, 28] on icon at bounding box center [473, 28] width 11 height 16
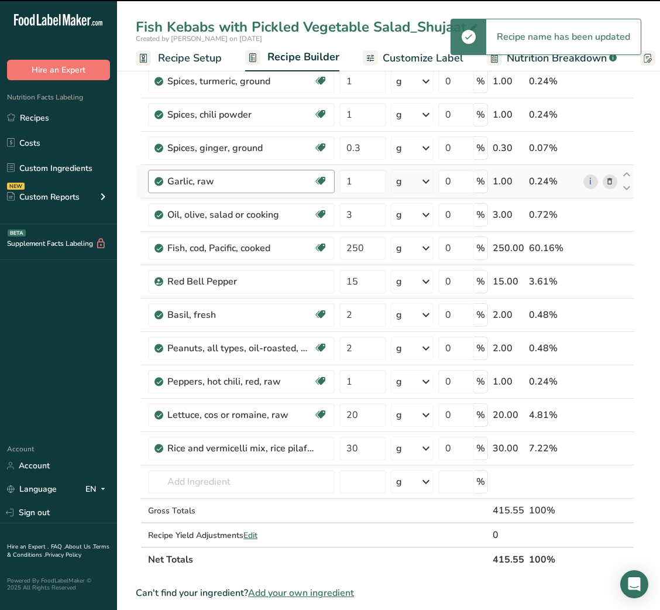
scroll to position [232, 0]
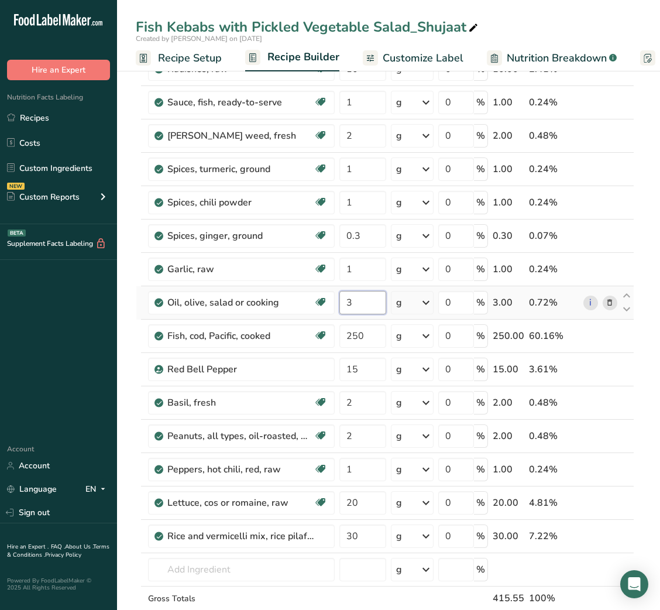
click at [340, 297] on input "3" at bounding box center [363, 302] width 46 height 23
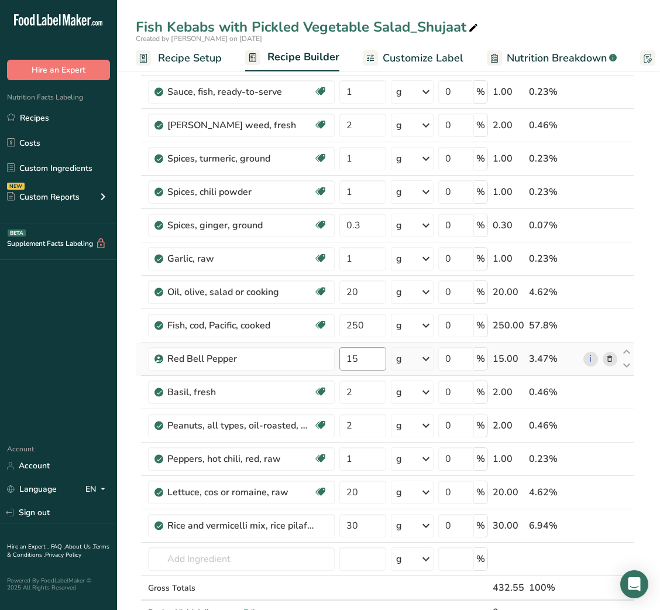
scroll to position [227, 0]
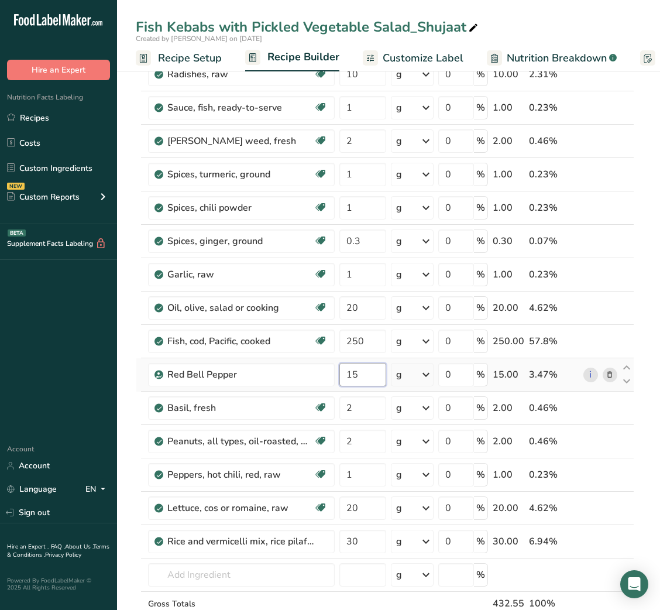
click at [347, 379] on input "15" at bounding box center [363, 374] width 46 height 23
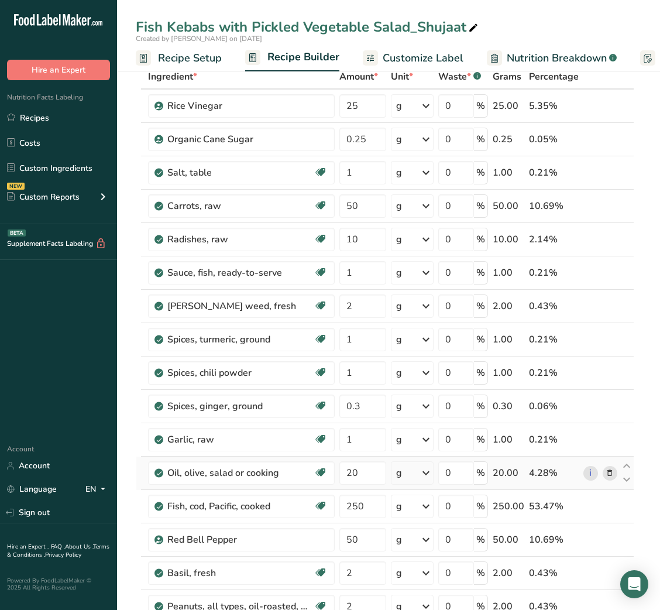
scroll to position [52, 0]
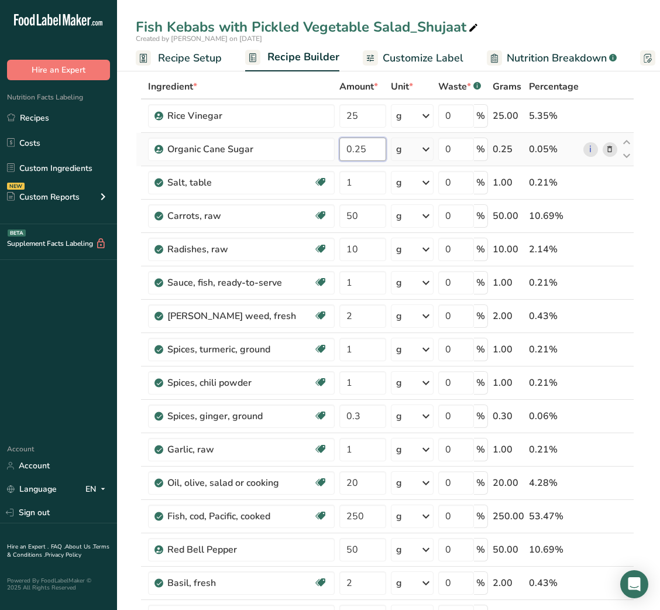
click at [345, 149] on input "0.25" at bounding box center [363, 149] width 46 height 23
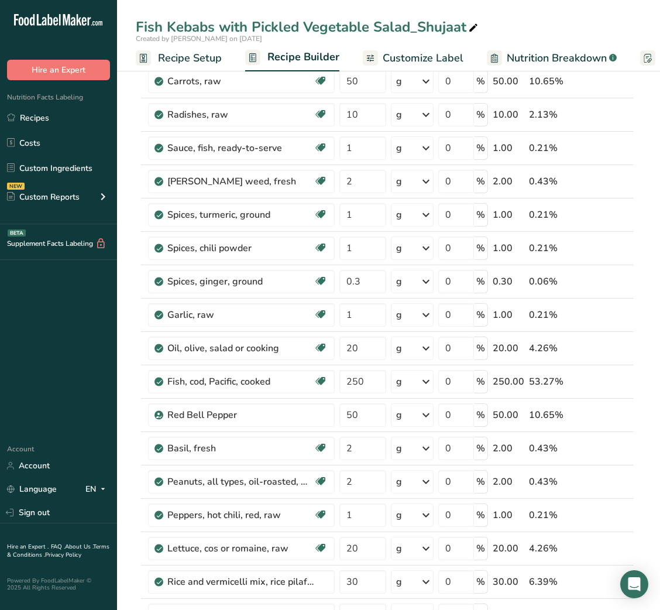
scroll to position [0, 0]
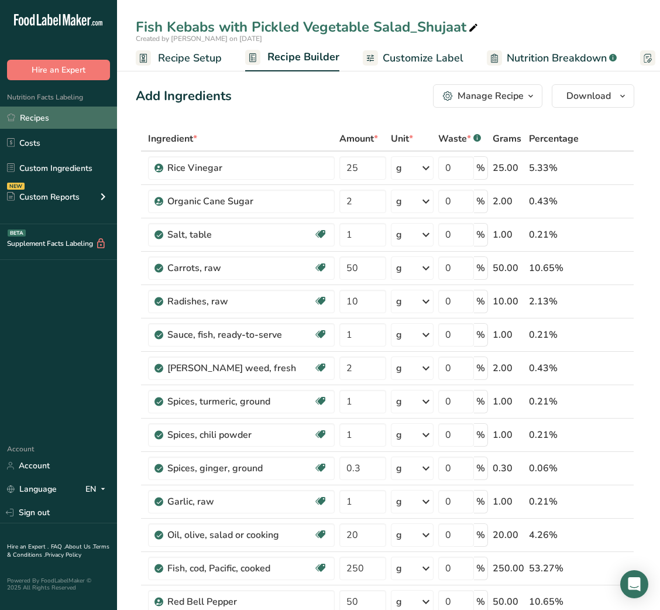
click at [33, 114] on link "Recipes" at bounding box center [58, 118] width 117 height 22
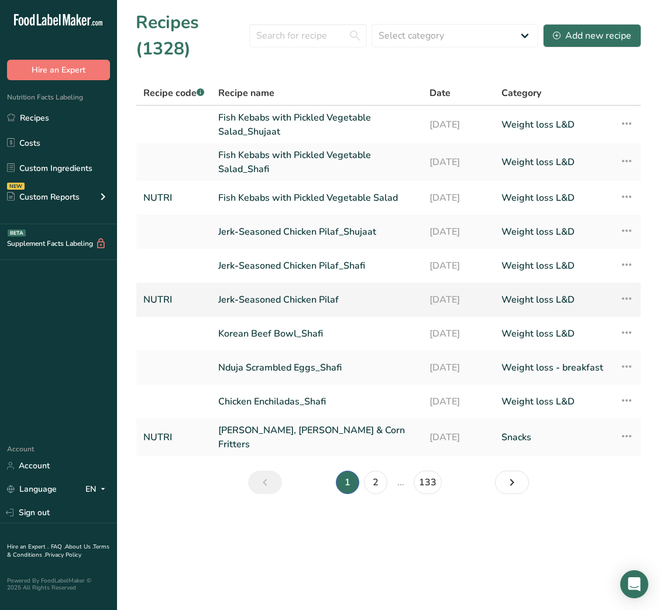
click at [283, 294] on link "Jerk-Seasoned Chicken Pilaf" at bounding box center [316, 299] width 197 height 25
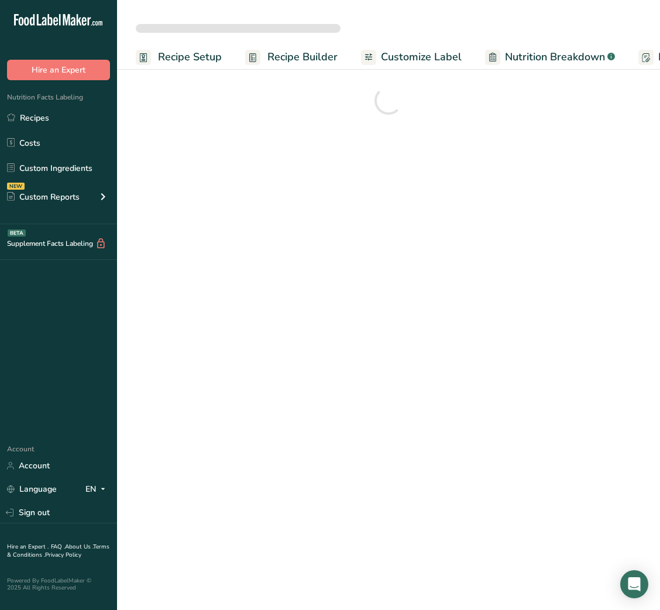
click at [437, 49] on span "Customize Label" at bounding box center [421, 57] width 81 height 16
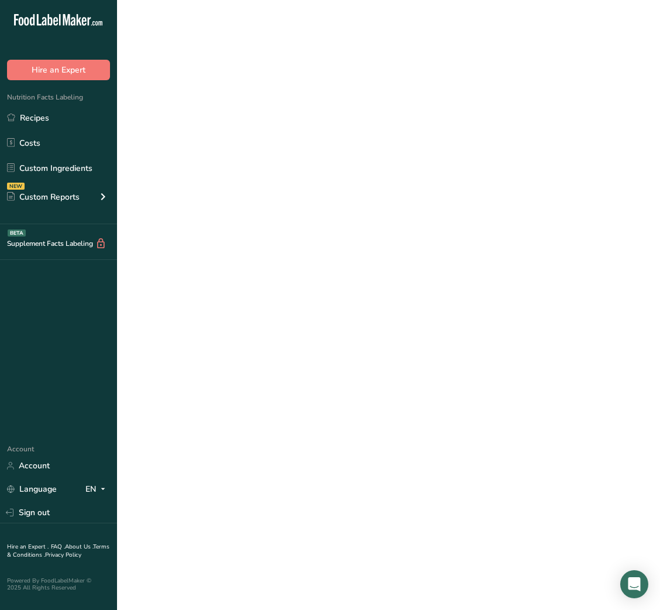
scroll to position [0, 71]
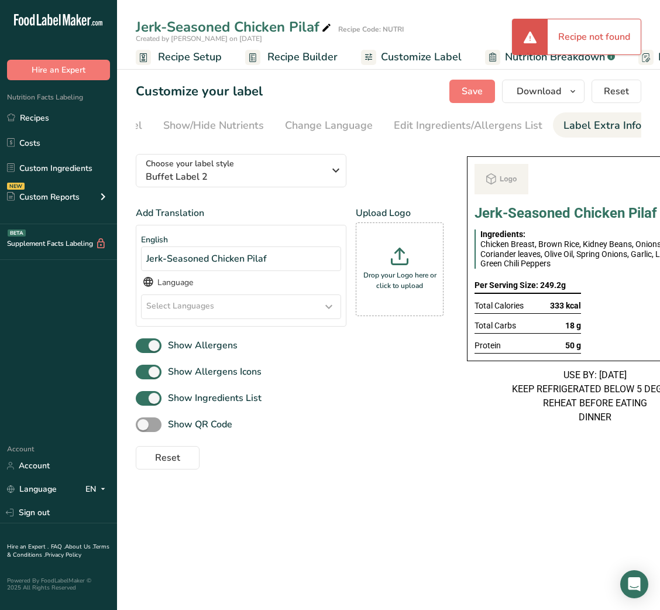
click at [598, 119] on div "Label Extra Info" at bounding box center [603, 126] width 78 height 16
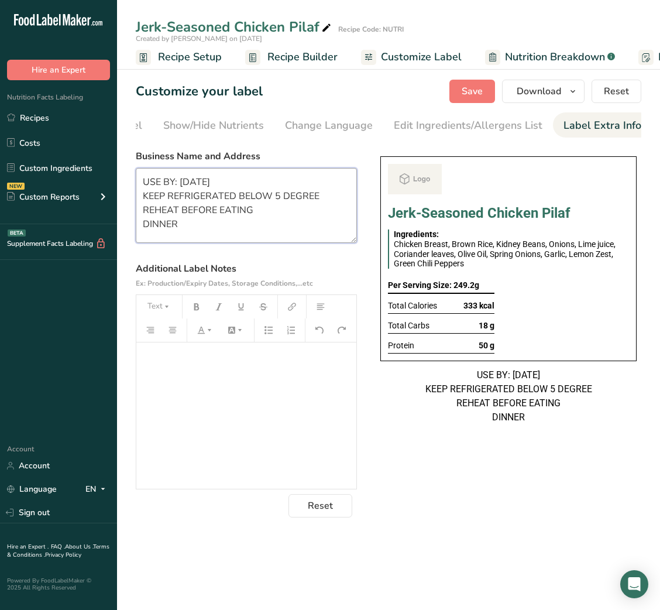
click at [169, 231] on textarea "USE BY: [DATE] KEEP REFRIGERATED BELOW 5 DEGREE REHEAT BEFORE EATING DINNER" at bounding box center [246, 205] width 221 height 75
type textarea "USE BY: [DATE] KEEP REFRIGERATED BELOW 5 DEGREE REHEAT BEFORE EATING LUNCH"
click at [464, 86] on span "Save" at bounding box center [472, 91] width 21 height 14
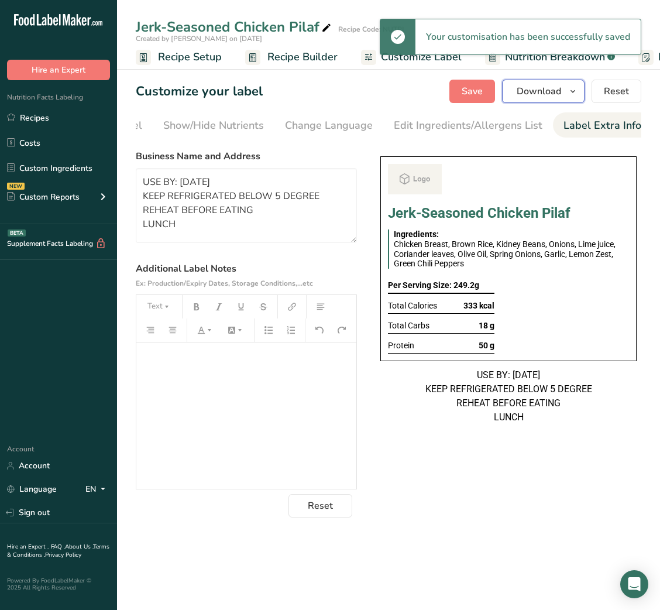
click at [533, 94] on span "Download" at bounding box center [539, 91] width 44 height 14
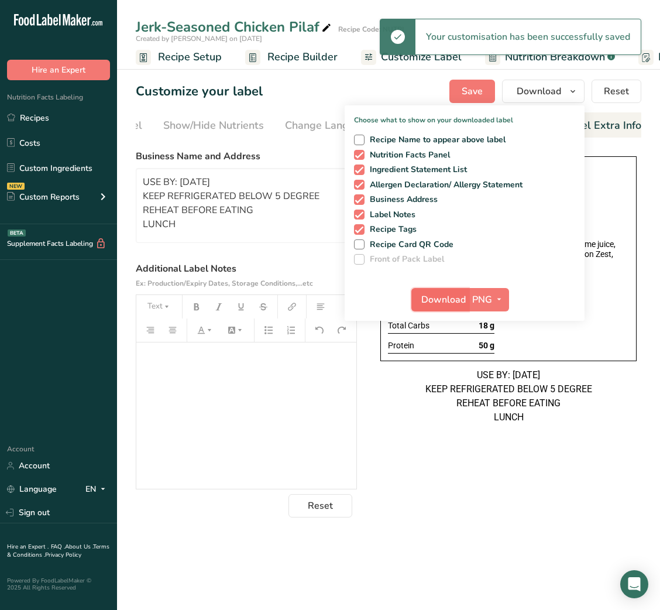
click at [438, 295] on span "Download" at bounding box center [444, 300] width 44 height 14
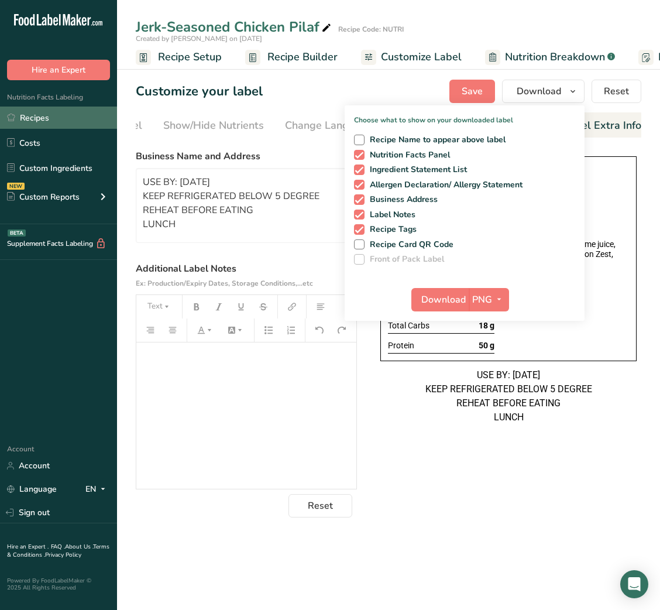
click at [62, 114] on link "Recipes" at bounding box center [58, 118] width 117 height 22
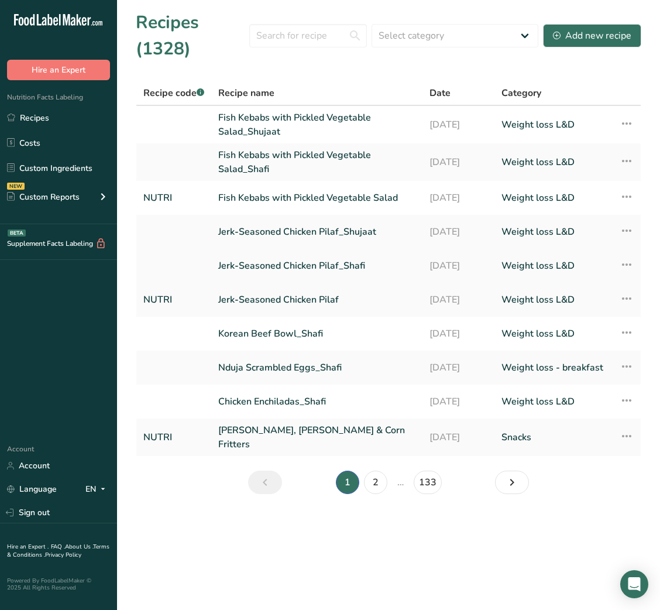
click at [246, 267] on link "Jerk-Seasoned Chicken Pilaf_Shafi" at bounding box center [316, 265] width 197 height 25
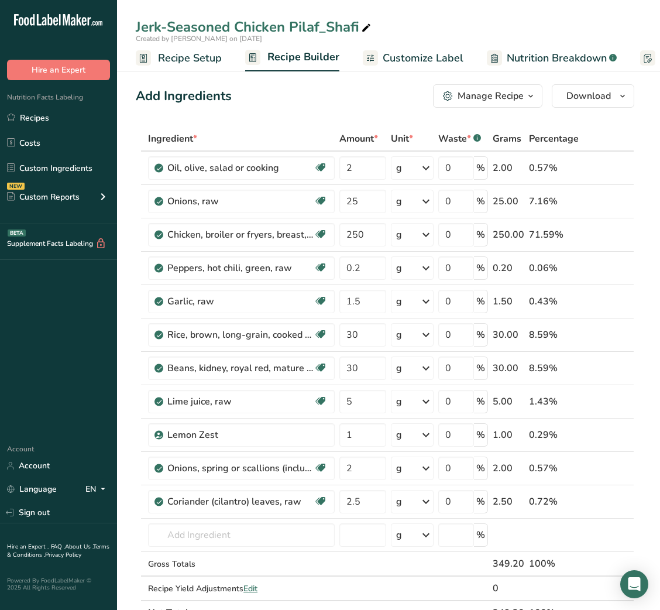
scroll to position [0, 240]
click at [196, 59] on span "Customize Label" at bounding box center [183, 58] width 81 height 16
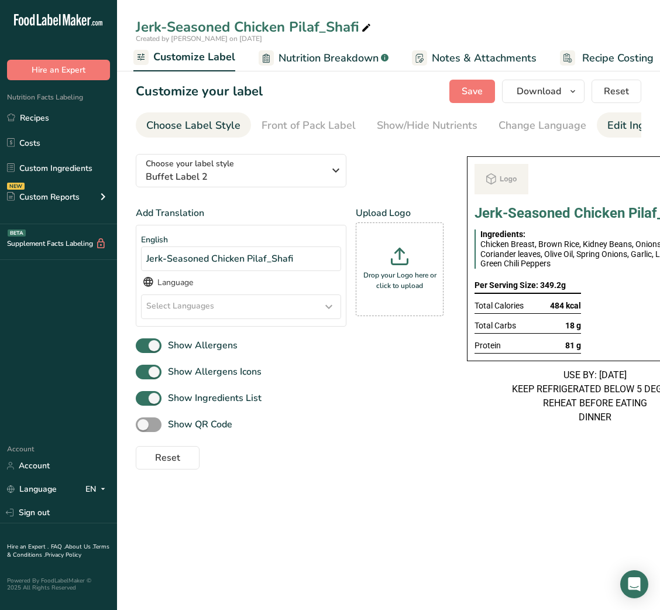
scroll to position [0, 214]
click at [606, 122] on div "Label Extra Info" at bounding box center [603, 126] width 78 height 16
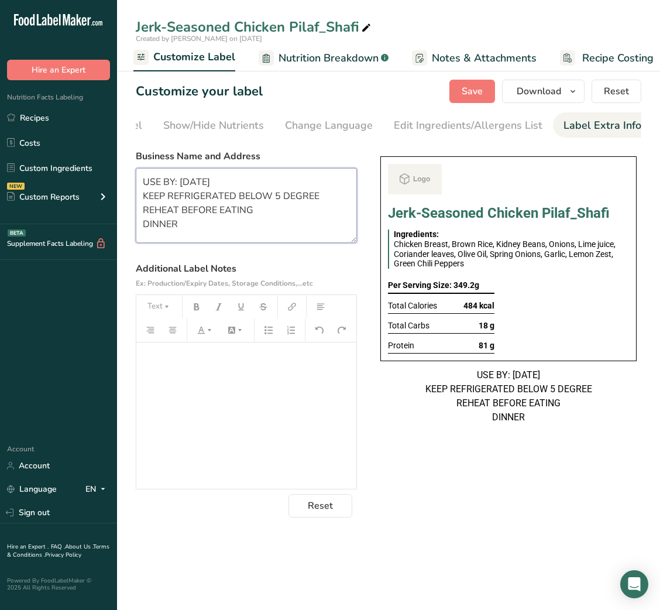
click at [170, 227] on textarea "USE BY: [DATE] KEEP REFRIGERATED BELOW 5 DEGREE REHEAT BEFORE EATING DINNER" at bounding box center [246, 205] width 221 height 75
type textarea "USE BY: [DATE] KEEP REFRIGERATED BELOW 5 DEGREE REHEAT BEFORE EATING LUNCH"
click at [473, 94] on span "Save" at bounding box center [472, 91] width 21 height 14
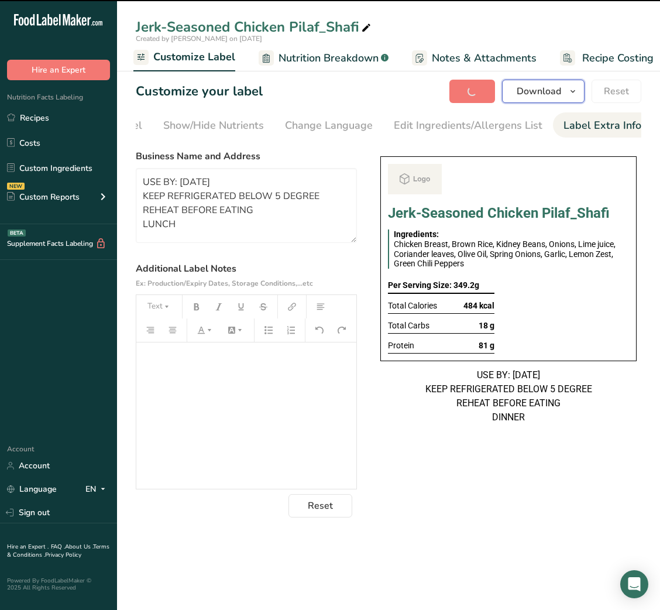
click at [533, 92] on span "Download" at bounding box center [539, 91] width 44 height 14
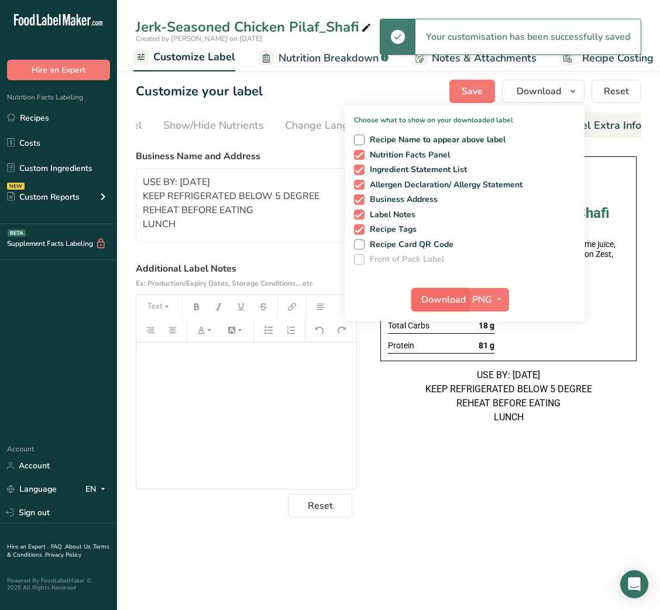
click at [447, 301] on span "Download" at bounding box center [444, 300] width 44 height 14
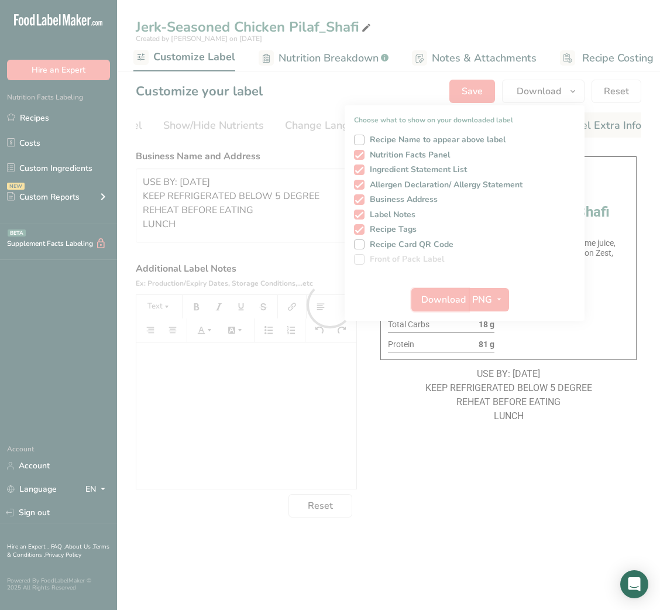
scroll to position [0, 0]
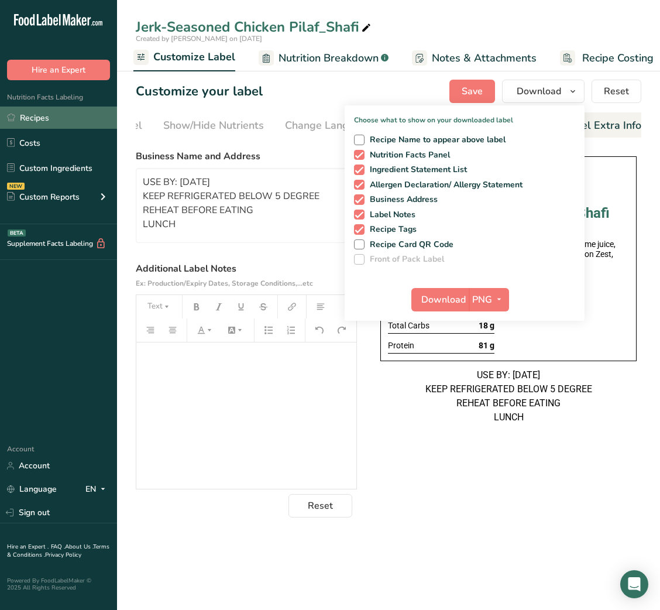
click at [57, 111] on link "Recipes" at bounding box center [58, 118] width 117 height 22
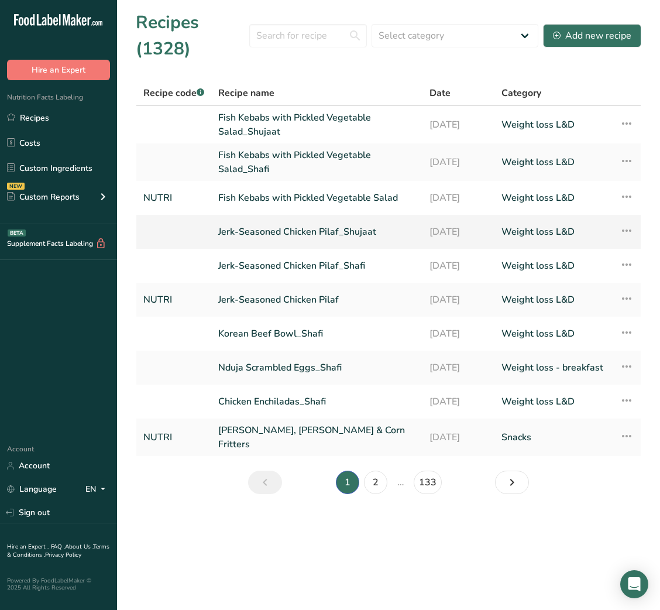
click at [304, 227] on link "Jerk-Seasoned Chicken Pilaf_Shujaat" at bounding box center [316, 232] width 197 height 25
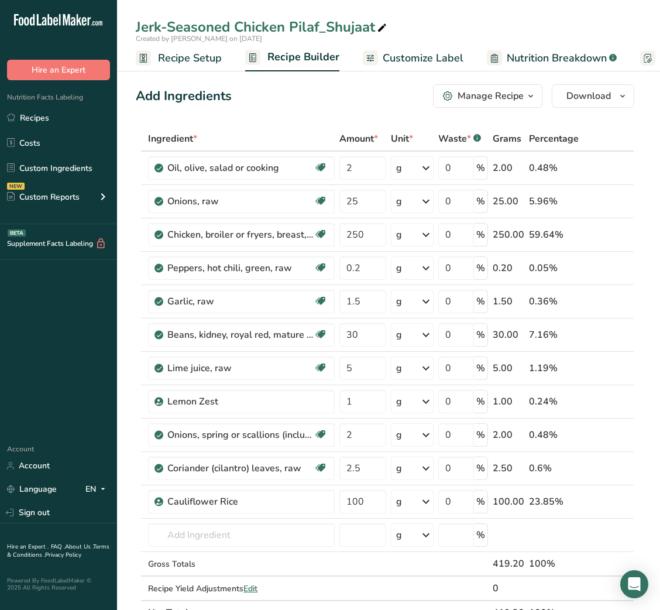
click at [443, 56] on span "Customize Label" at bounding box center [423, 58] width 81 height 16
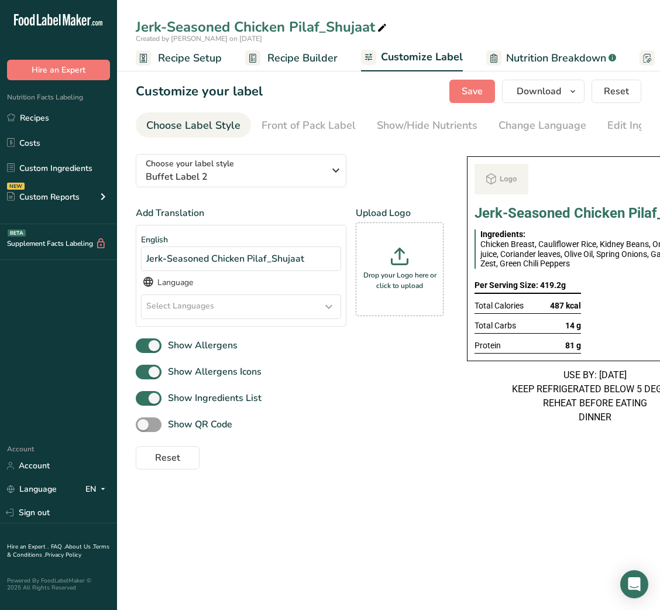
click at [286, 59] on span "Recipe Builder" at bounding box center [303, 58] width 70 height 16
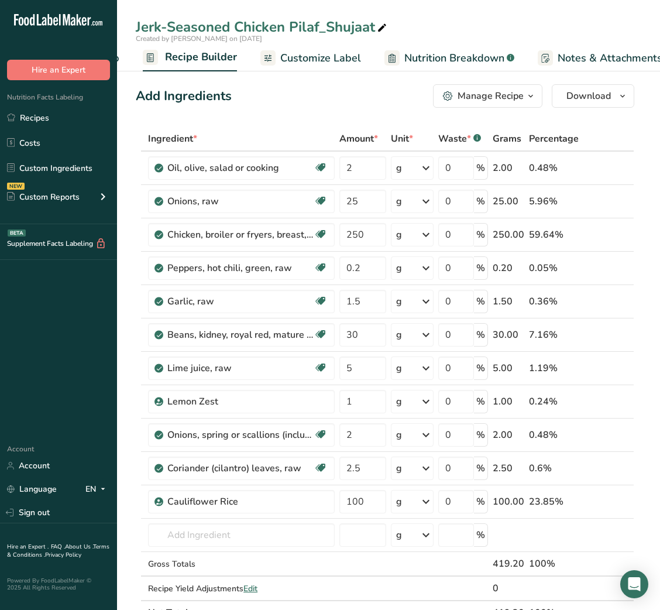
scroll to position [0, 113]
click at [347, 167] on input "2" at bounding box center [363, 167] width 46 height 23
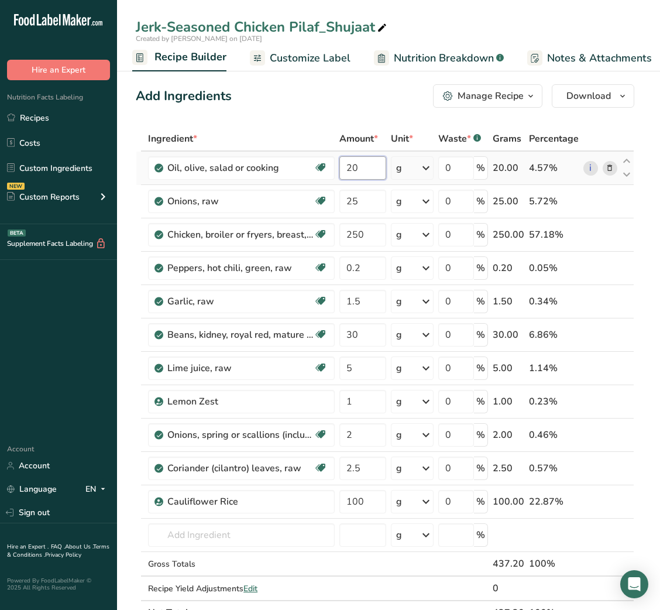
type input "20"
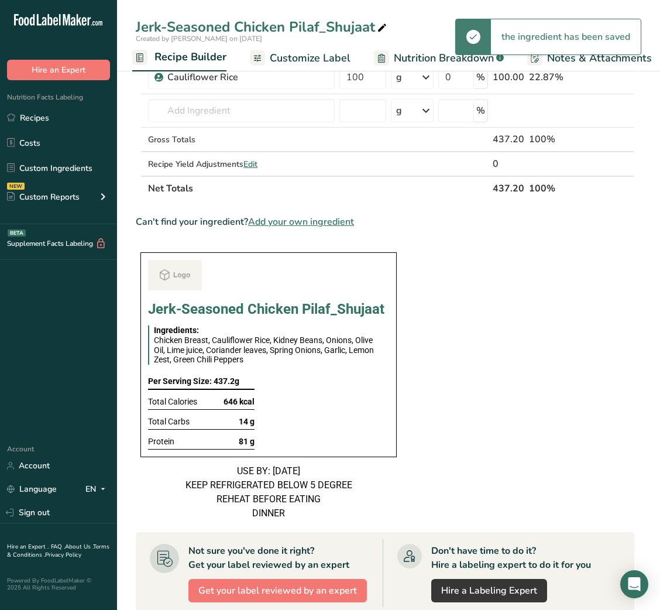
scroll to position [0, 0]
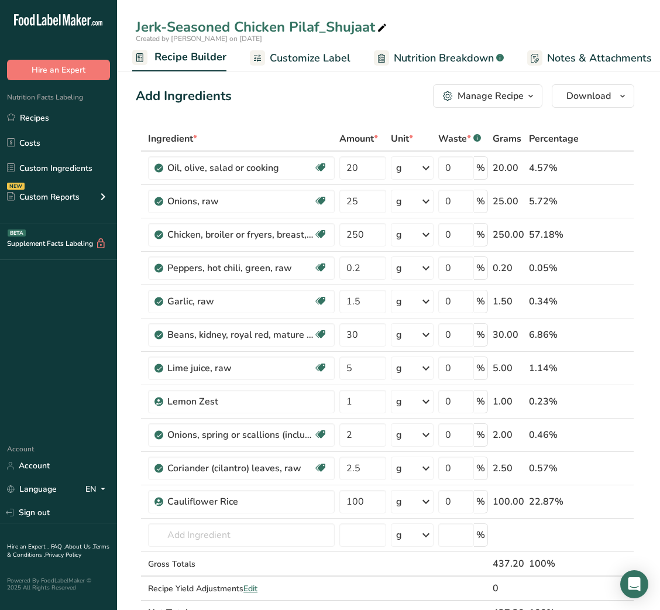
click at [335, 54] on span "Customize Label" at bounding box center [310, 58] width 81 height 16
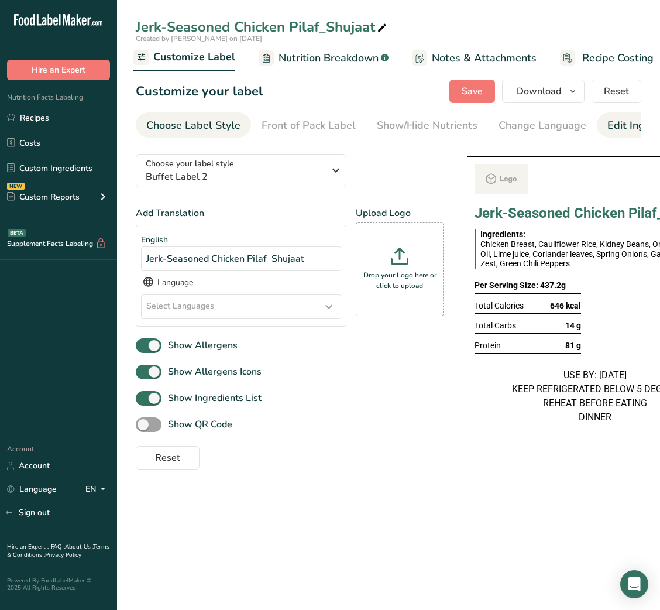
scroll to position [0, 214]
click at [578, 129] on div "Label Extra Info" at bounding box center [603, 126] width 78 height 16
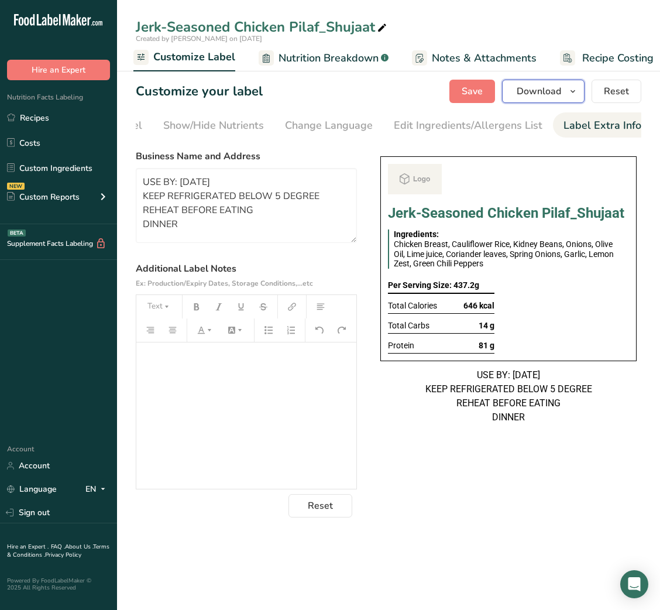
click at [568, 90] on span "button" at bounding box center [573, 91] width 14 height 14
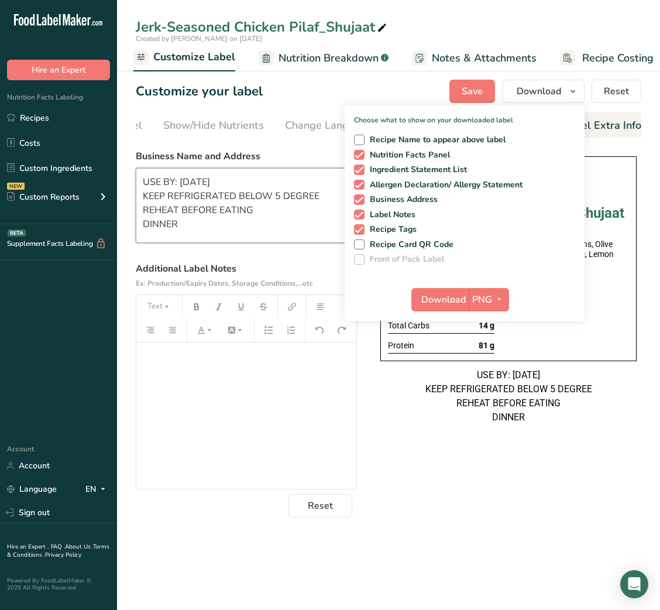
click at [164, 231] on textarea "USE BY: [DATE] KEEP REFRIGERATED BELOW 5 DEGREE REHEAT BEFORE EATING DINNER" at bounding box center [246, 205] width 221 height 75
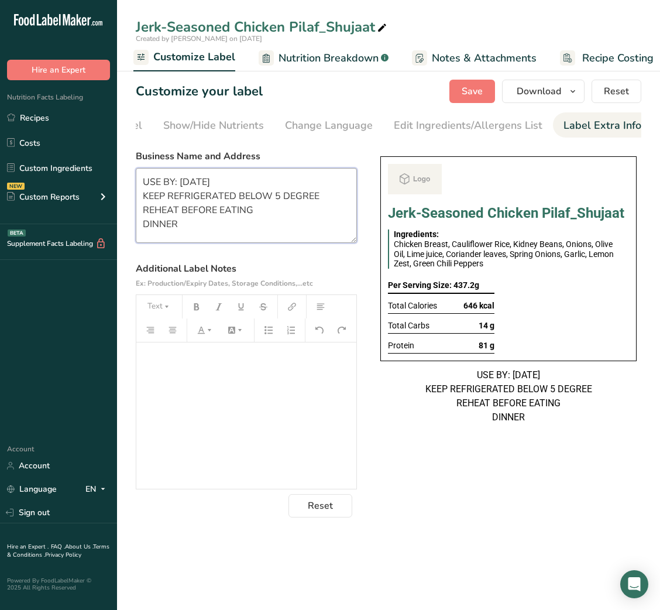
click at [164, 231] on textarea "USE BY: [DATE] KEEP REFRIGERATED BELOW 5 DEGREE REHEAT BEFORE EATING DINNER" at bounding box center [246, 205] width 221 height 75
type textarea "USE BY: [DATE] KEEP REFRIGERATED BELOW 5 DEGREE REHEAT BEFORE EATING LUNCH"
click at [470, 93] on span "Save" at bounding box center [472, 91] width 21 height 14
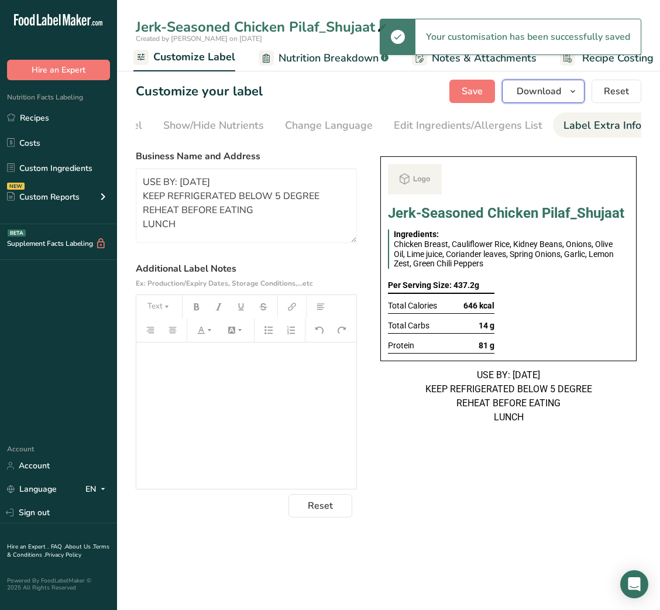
click at [542, 91] on span "Download" at bounding box center [539, 91] width 44 height 14
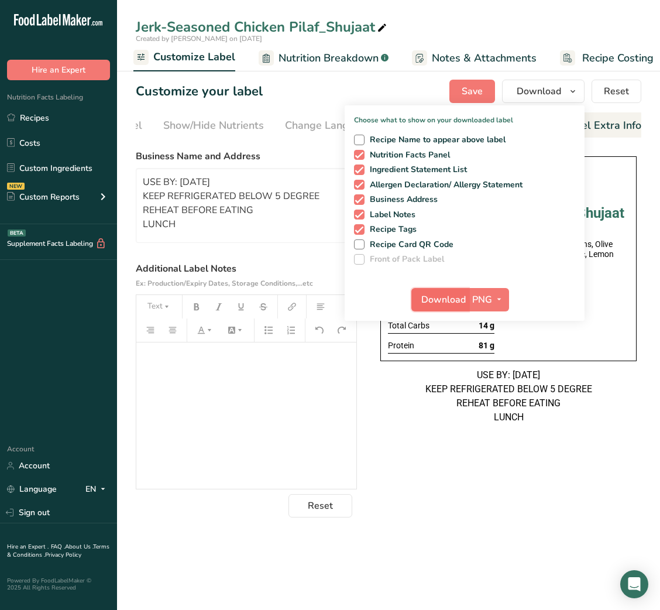
click at [451, 304] on span "Download" at bounding box center [444, 300] width 44 height 14
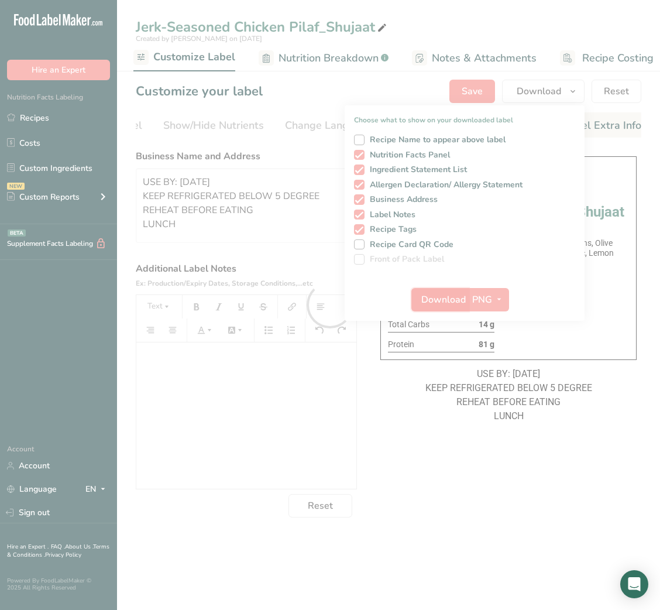
scroll to position [0, 0]
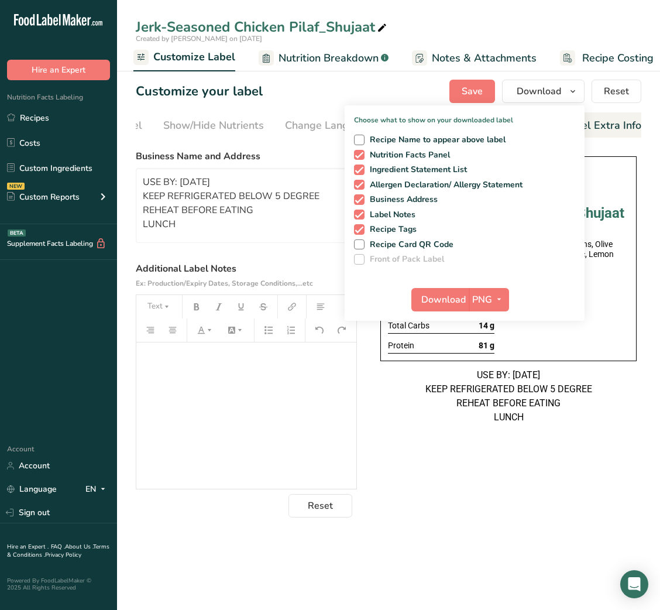
click at [531, 464] on div "Choose your label style Buffet Label 2 USA (FDA) Standard FDA label Tabular FDA…" at bounding box center [389, 331] width 506 height 373
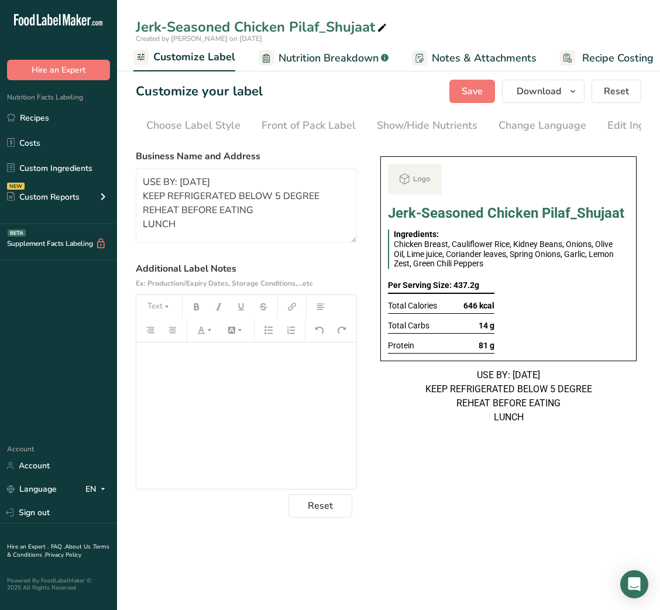
scroll to position [0, 214]
click at [560, 536] on section "Customize your label Save Download Choose what to show on your downloaded label…" at bounding box center [388, 298] width 543 height 475
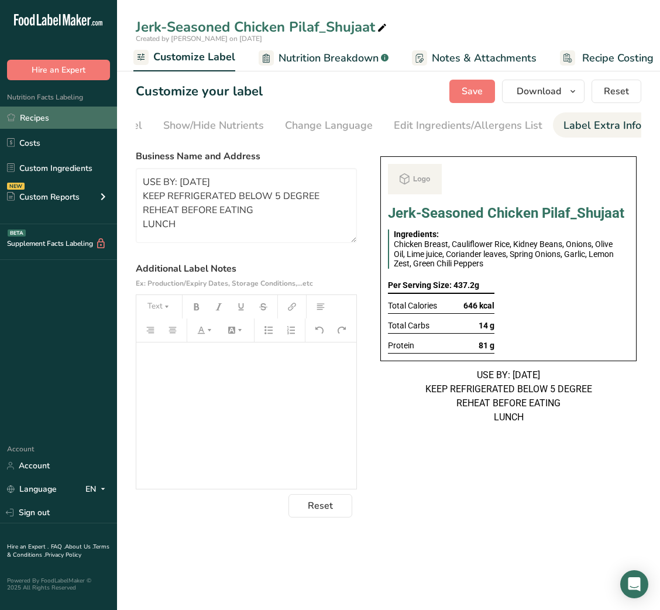
click at [62, 114] on link "Recipes" at bounding box center [58, 118] width 117 height 22
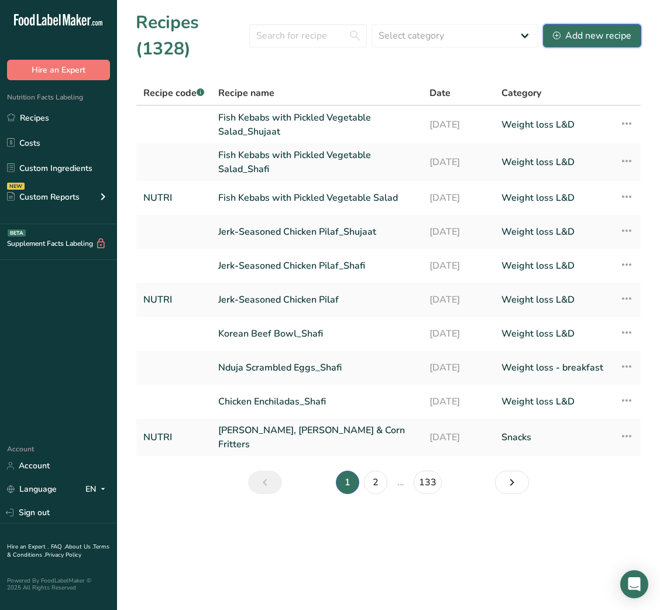
click at [602, 31] on div "Add new recipe" at bounding box center [592, 36] width 78 height 14
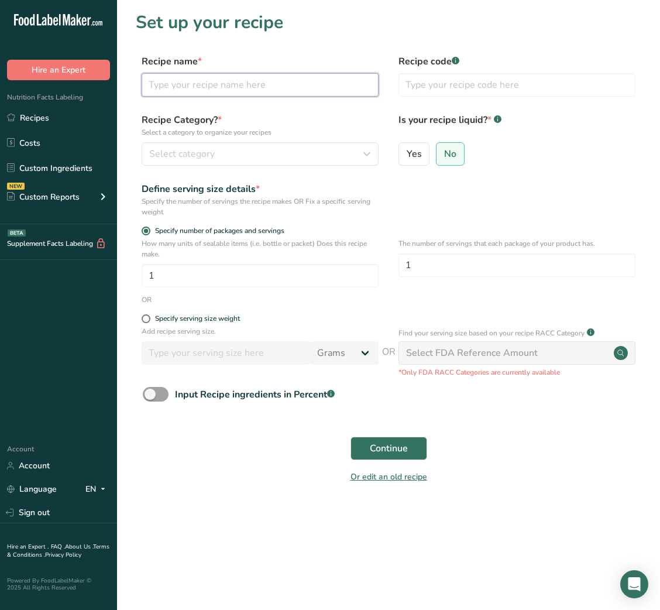
click at [308, 78] on input "text" at bounding box center [260, 84] width 237 height 23
paste input "Peanut Butter Cups"
type input "Peanut Butter Cups"
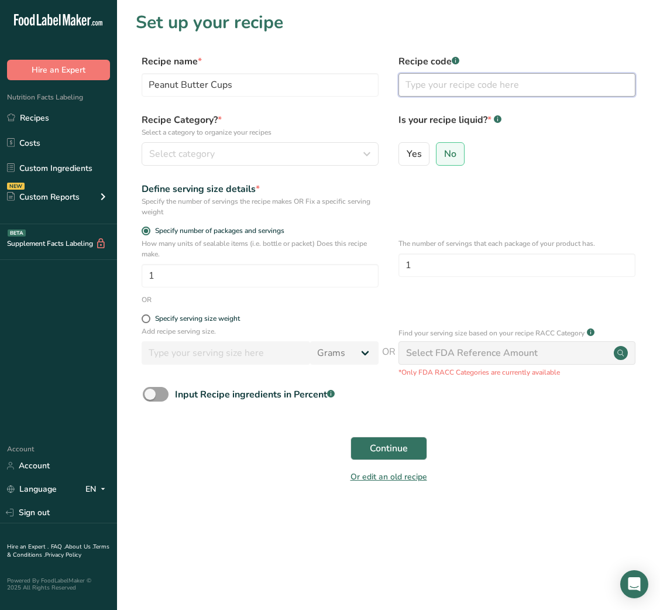
click at [486, 73] on input "text" at bounding box center [517, 84] width 237 height 23
type input "NUTRI"
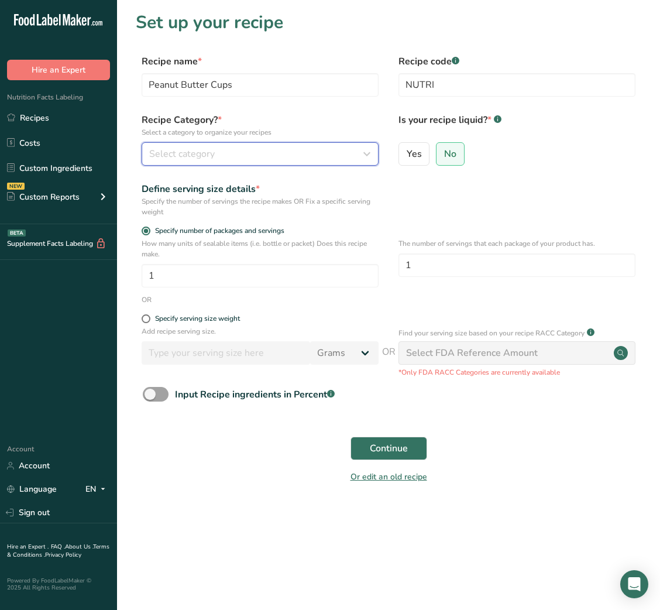
click at [365, 145] on icon "button" at bounding box center [367, 153] width 14 height 21
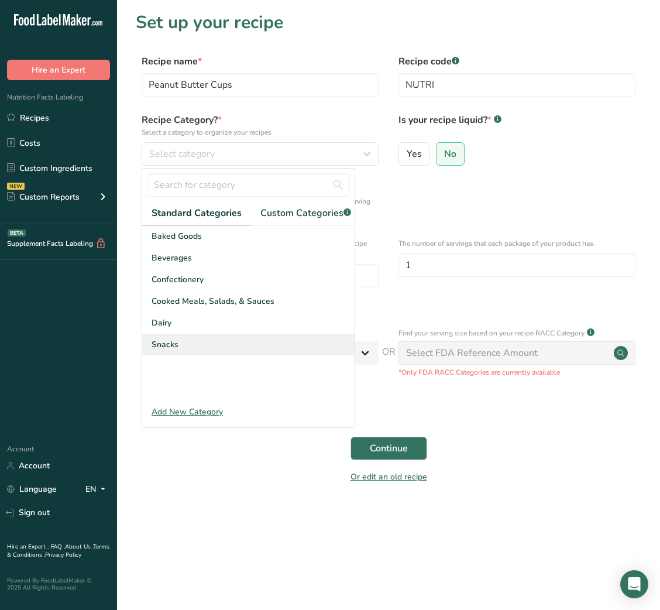
click at [196, 355] on div "Snacks" at bounding box center [248, 345] width 213 height 22
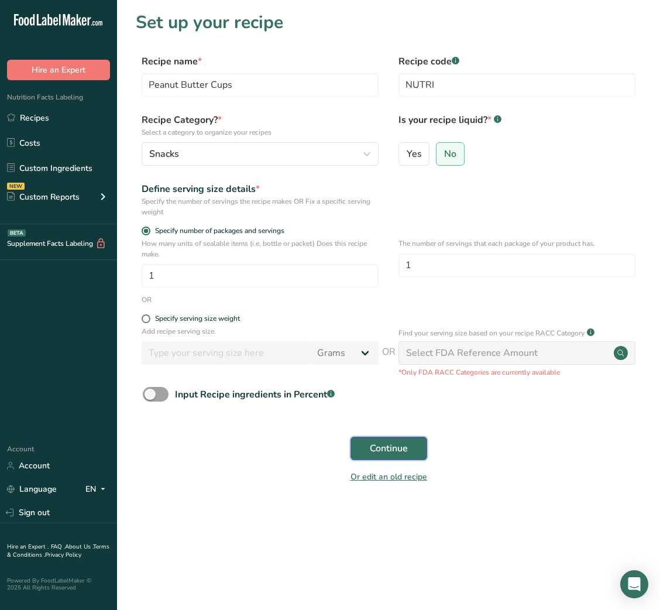
click at [391, 438] on button "Continue" at bounding box center [389, 448] width 77 height 23
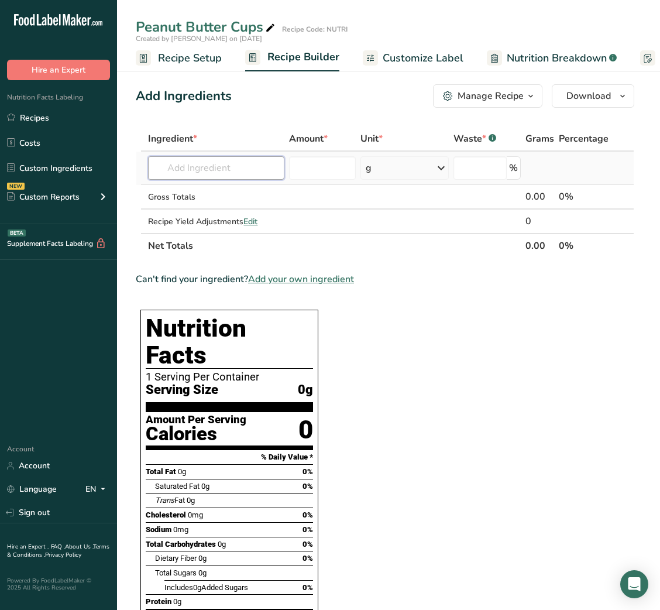
click at [244, 171] on input "text" at bounding box center [216, 167] width 136 height 23
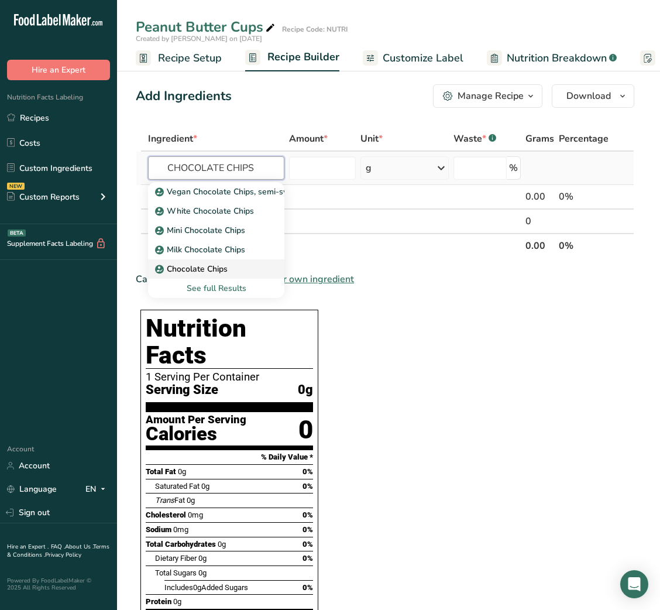
type input "CHOCOLATE CHIPS"
click at [202, 266] on p "Chocolate Chips" at bounding box center [192, 269] width 70 height 12
type input "Chocolate Chips"
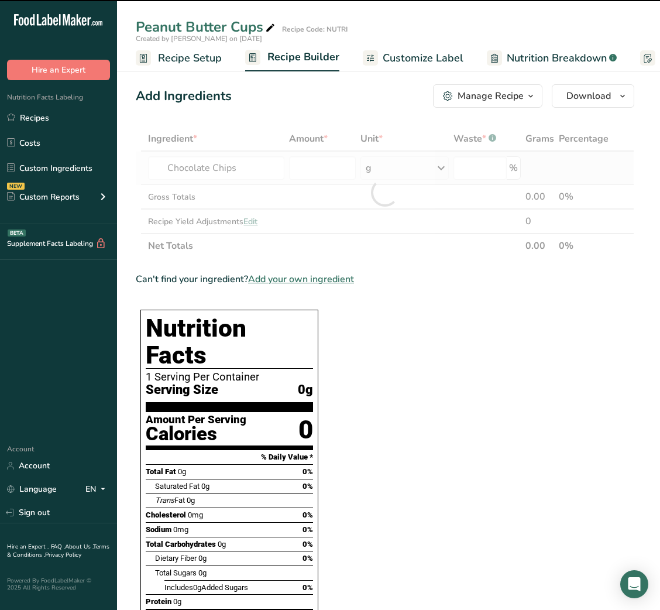
type input "0"
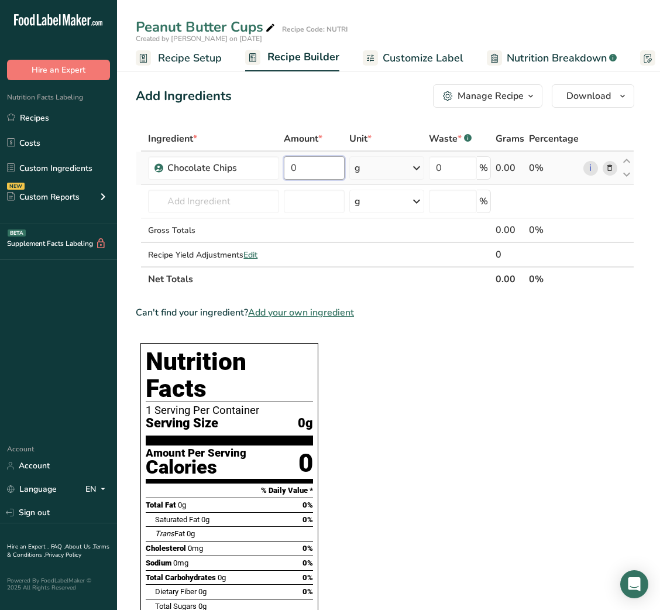
click at [293, 169] on input "0" at bounding box center [314, 167] width 61 height 23
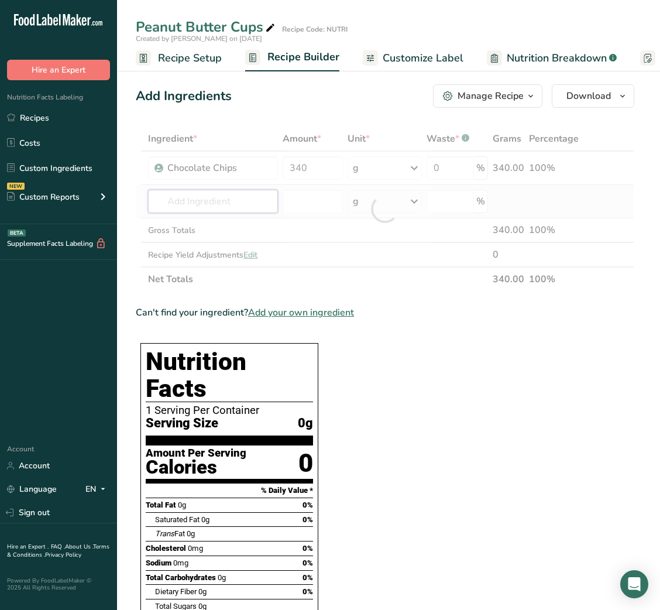
click at [219, 198] on div "Ingredient * Amount * Unit * Waste * .a-a{fill:#347362;}.b-a{fill:#fff;} Grams …" at bounding box center [385, 208] width 499 height 165
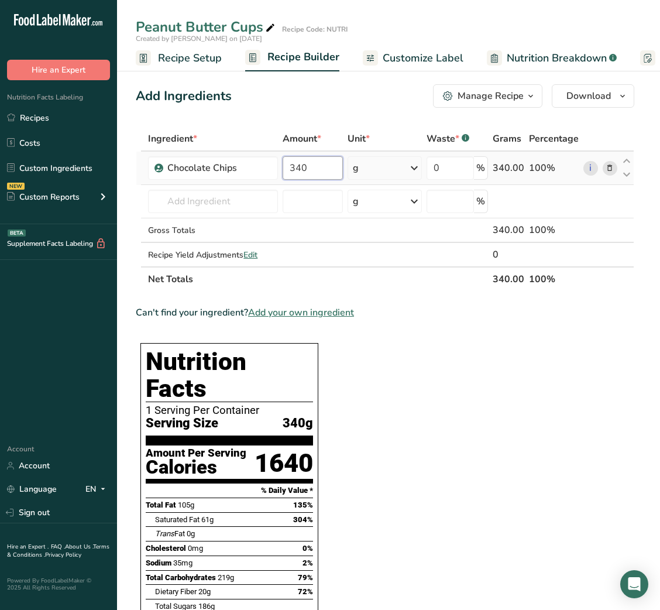
click at [304, 162] on input "340" at bounding box center [313, 167] width 60 height 23
type input "30"
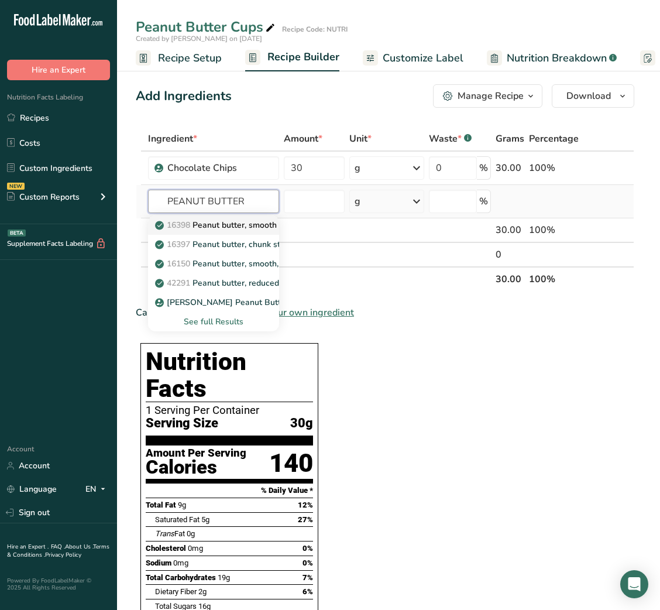
type input "PEANUT BUTTER"
click at [256, 229] on p "16398 Peanut butter, smooth style, without salt" at bounding box center [251, 225] width 189 height 12
type input "Peanut butter, smooth style, without salt"
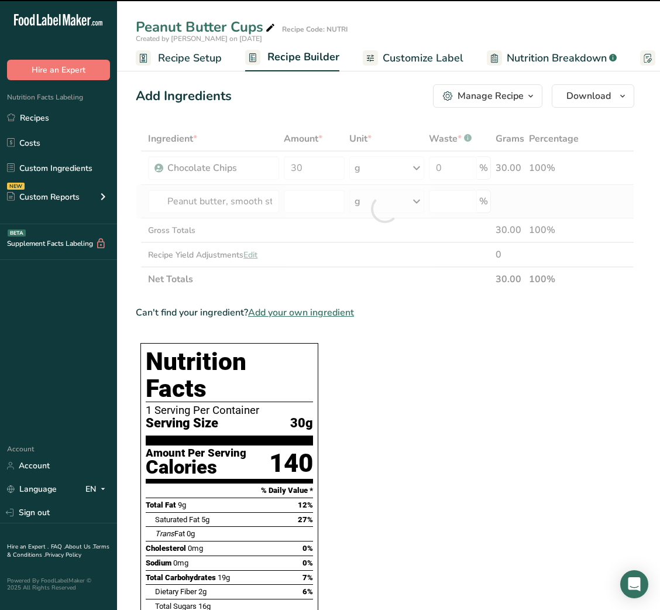
type input "0"
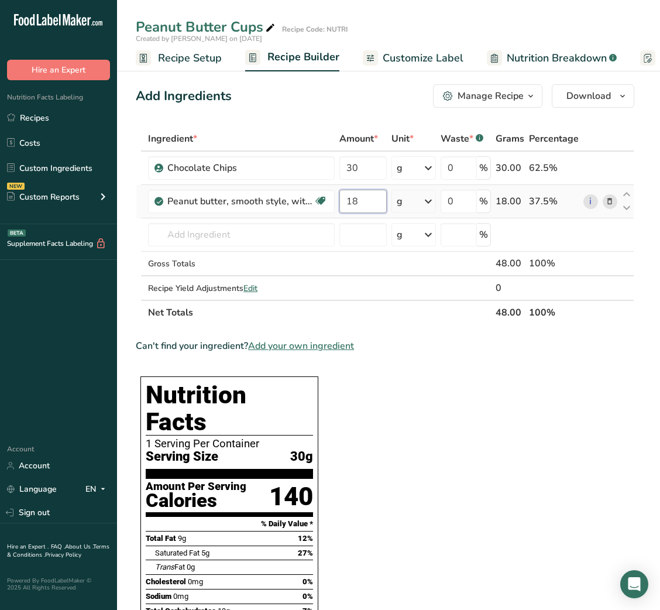
type input "18"
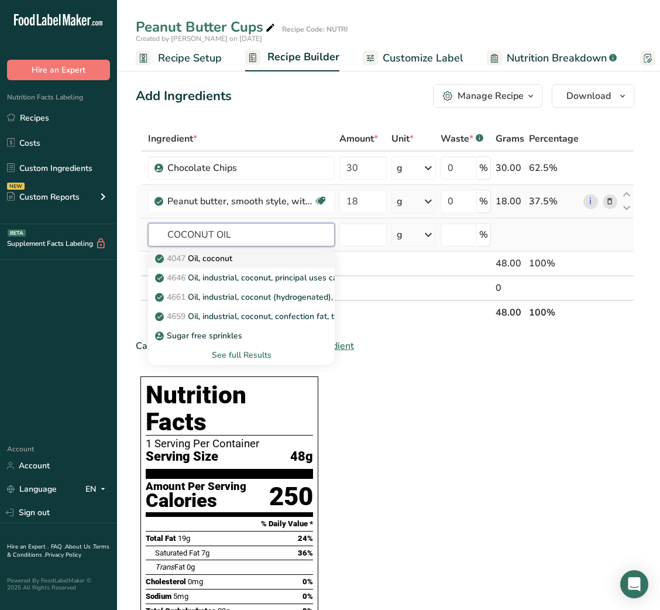
type input "COCONUT OIL"
click at [249, 251] on link "4047 Oil, coconut" at bounding box center [241, 258] width 187 height 19
type input "Oil, coconut"
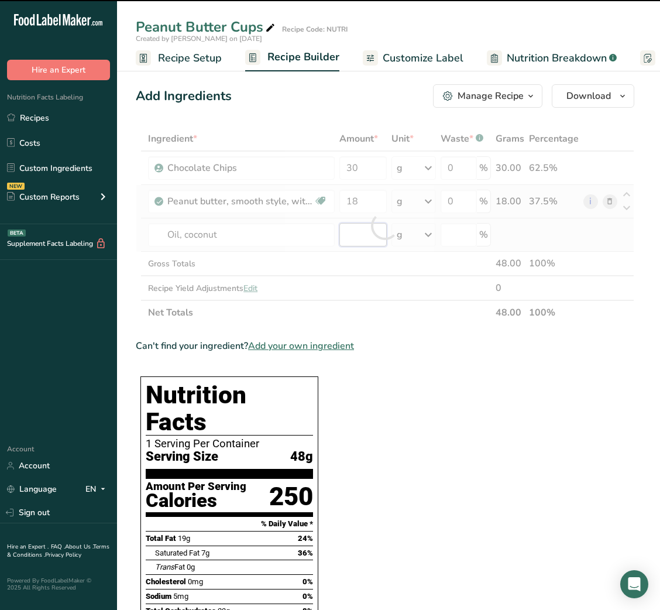
type input "0"
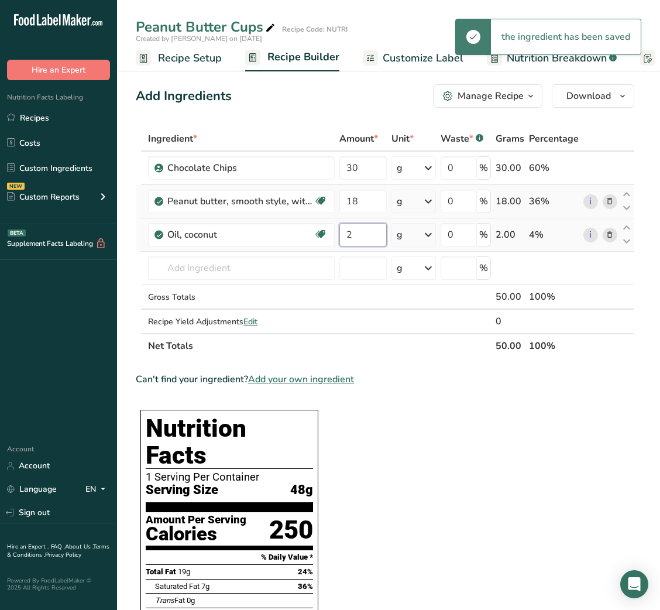
type input "2"
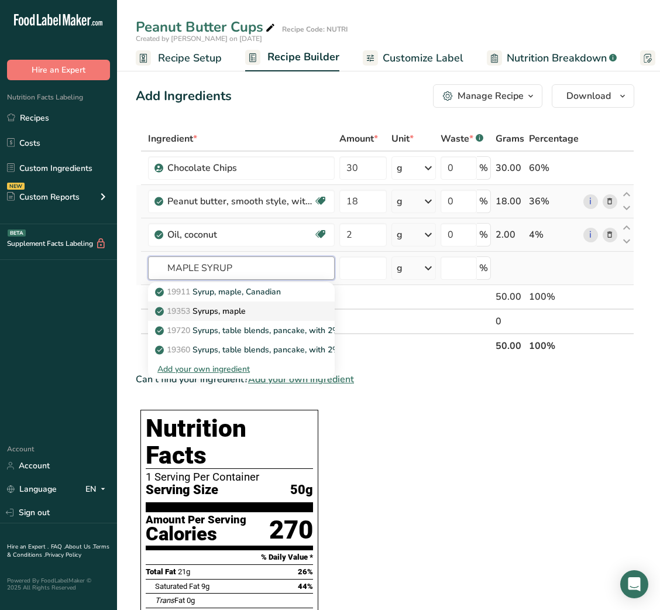
type input "MAPLE SYRUP"
click at [249, 316] on div "19353 Syrups, maple" at bounding box center [231, 311] width 149 height 12
type input "Syrups, maple"
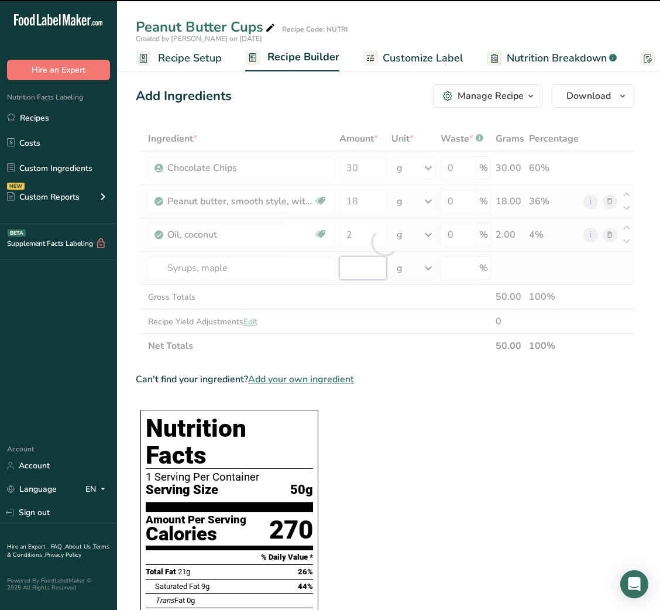
type input "0"
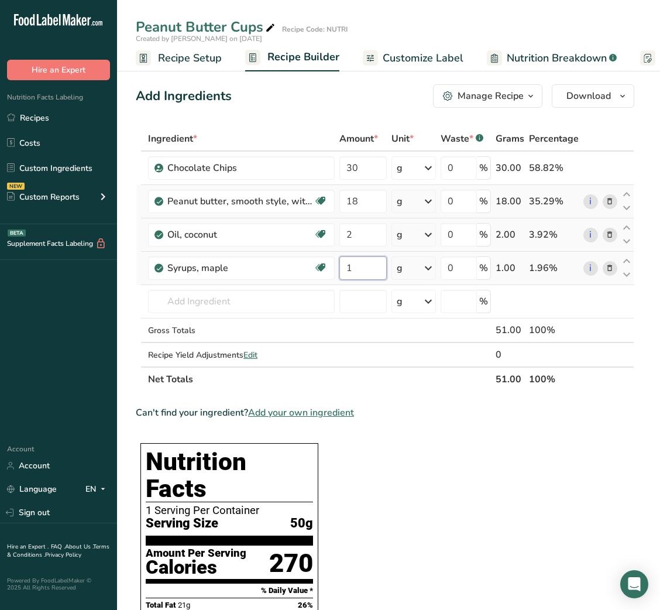
type input "1"
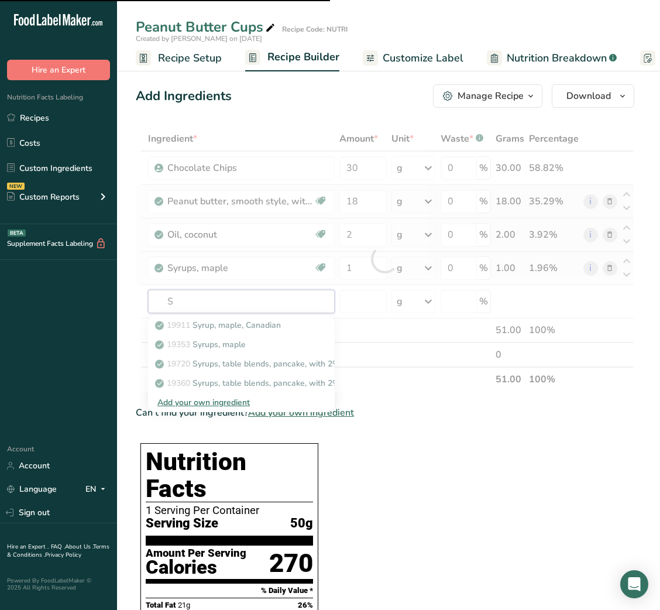
type input "SE"
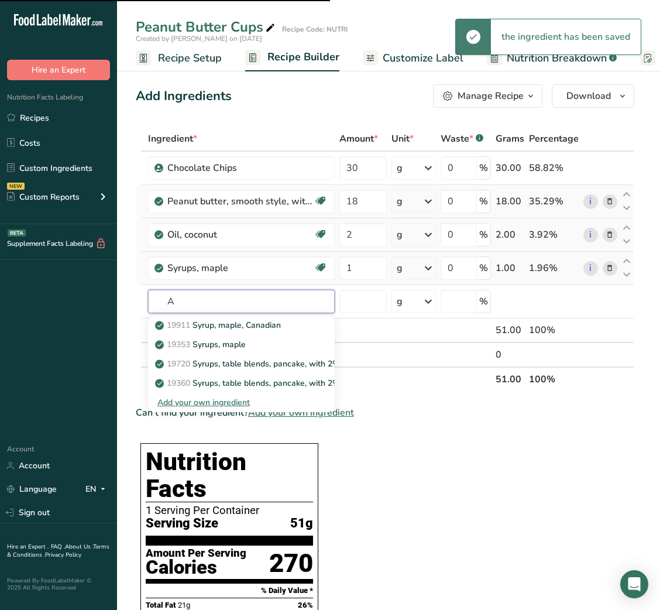
type input "A"
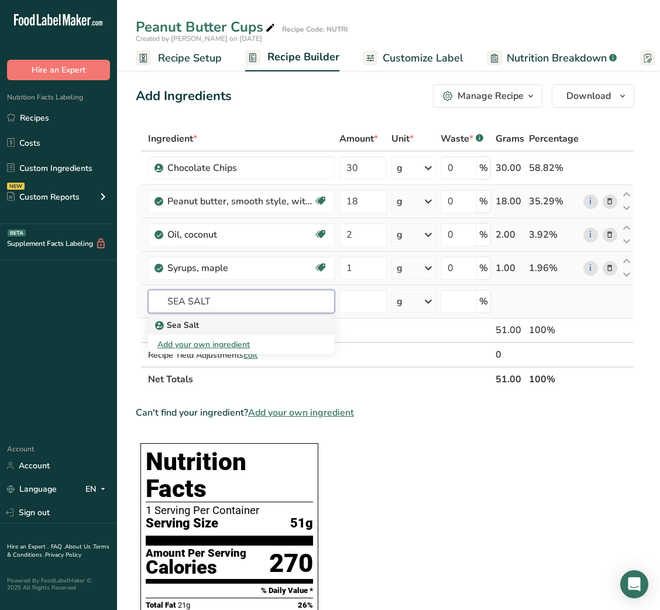
type input "SEA SALT"
click at [248, 323] on div "Sea Salt" at bounding box center [231, 325] width 149 height 12
type input "Sea Salt"
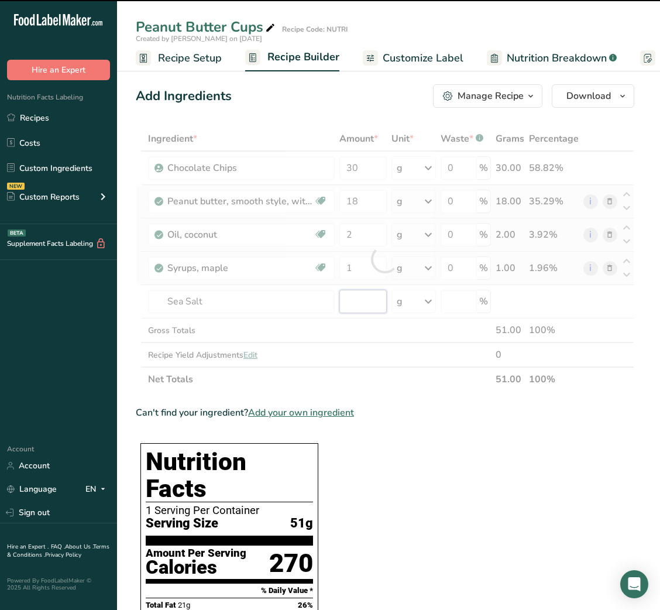
click at [352, 301] on input "number" at bounding box center [363, 301] width 47 height 23
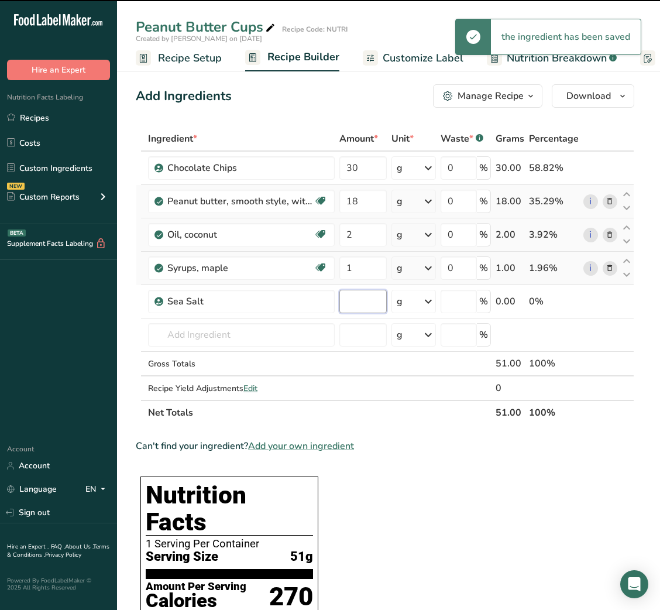
type input "0"
click at [352, 301] on input "0" at bounding box center [363, 301] width 47 height 23
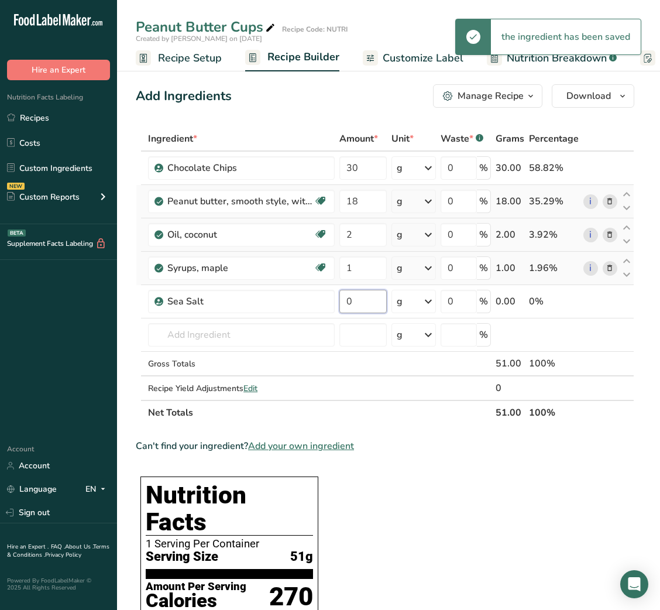
click at [352, 301] on input "0" at bounding box center [363, 301] width 47 height 23
type input "0.1"
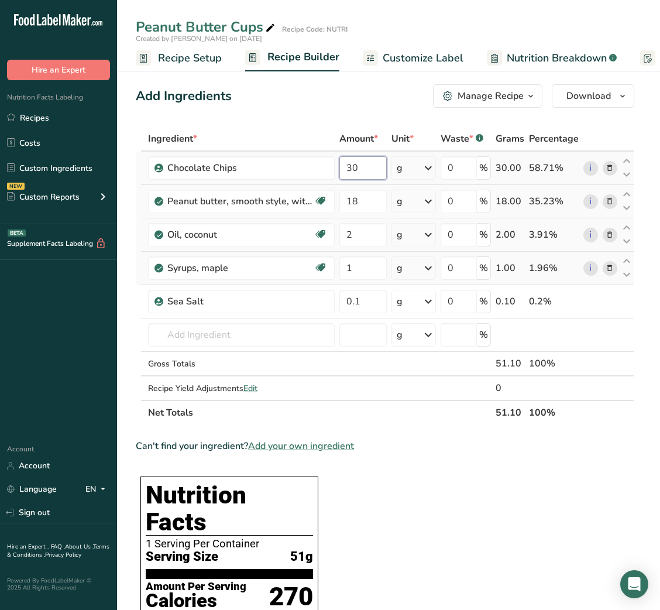
click at [345, 165] on input "30" at bounding box center [363, 167] width 47 height 23
type input "20"
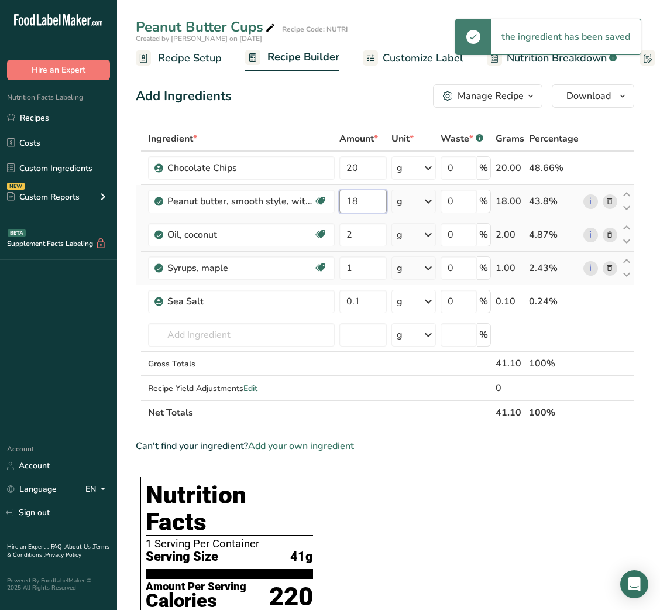
click at [358, 194] on input "18" at bounding box center [363, 201] width 47 height 23
type input "10"
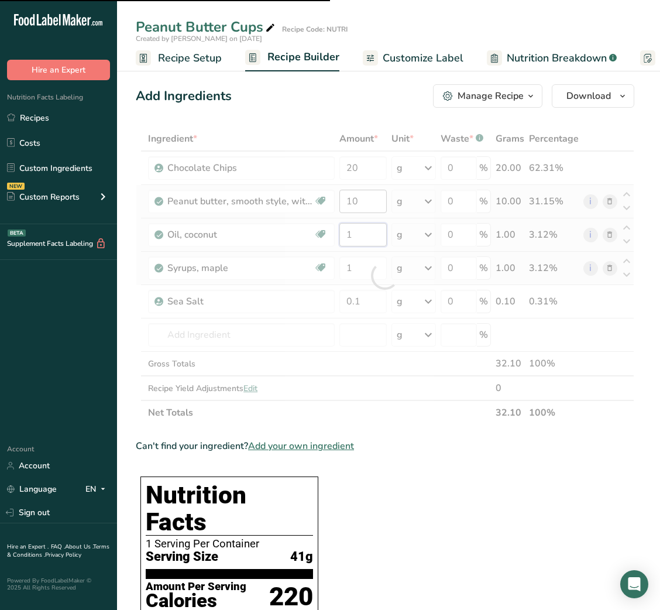
type input "2"
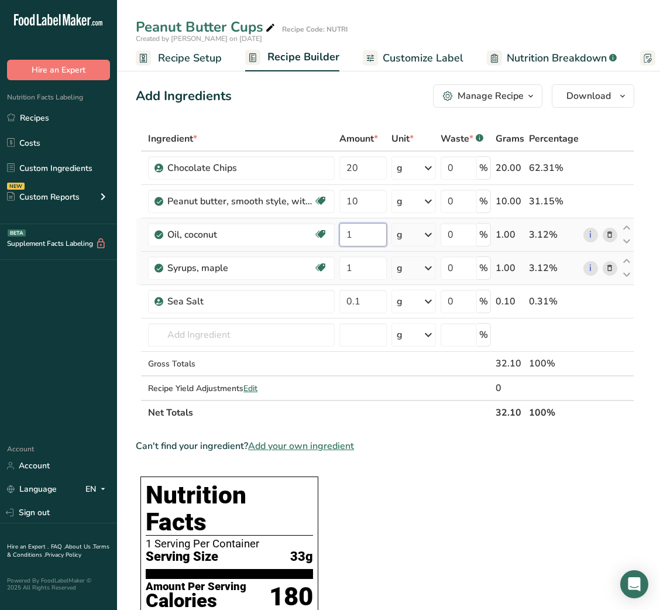
type input "1"
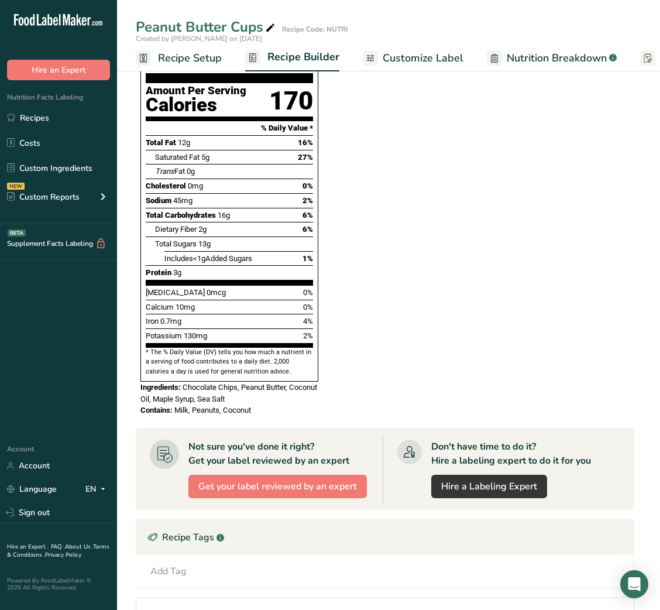
scroll to position [504, 0]
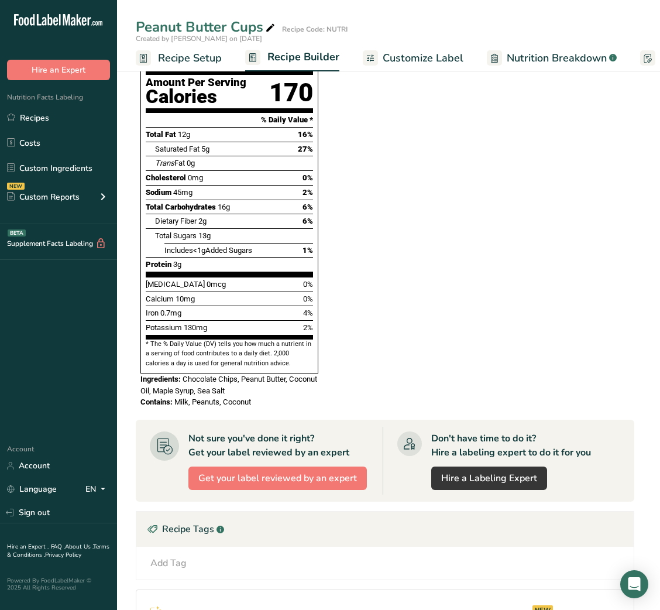
click at [449, 223] on section "Ingredient * Amount * Unit * Waste * .a-a{fill:#347362;}.b-a{fill:#fff;} Grams …" at bounding box center [385, 201] width 499 height 1159
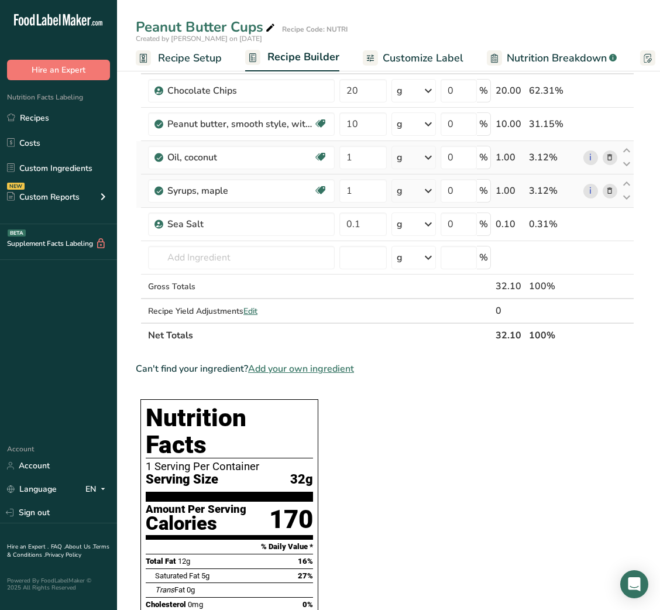
scroll to position [0, 0]
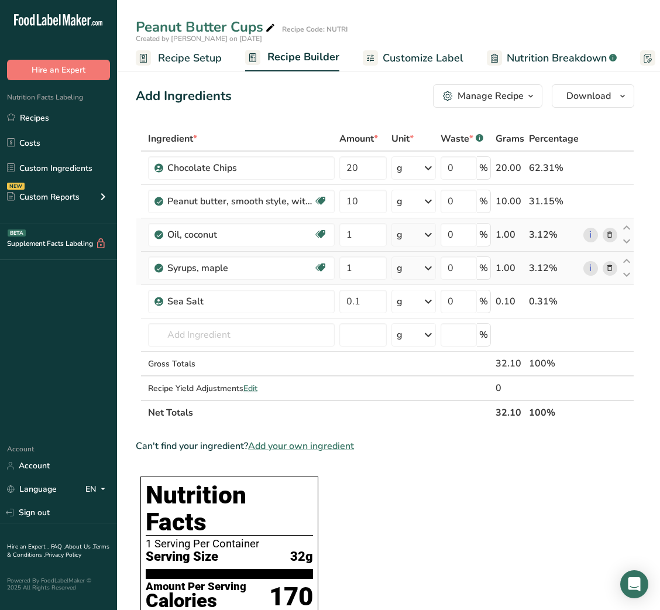
click at [431, 59] on span "Customize Label" at bounding box center [423, 58] width 81 height 16
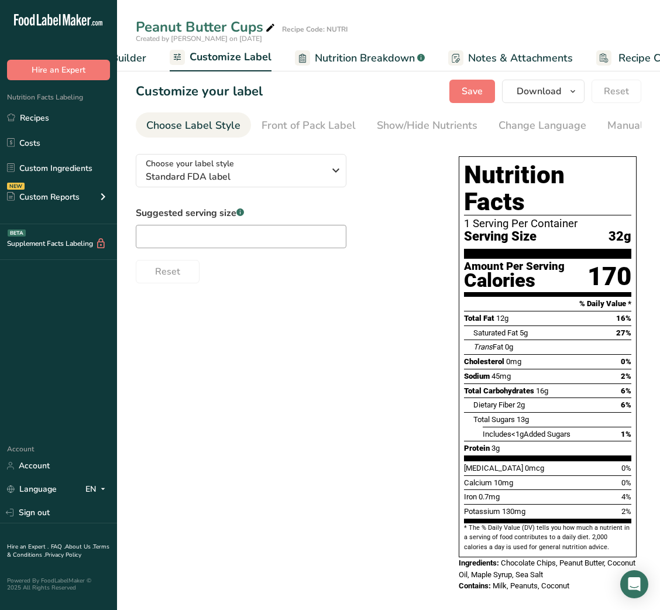
scroll to position [0, 228]
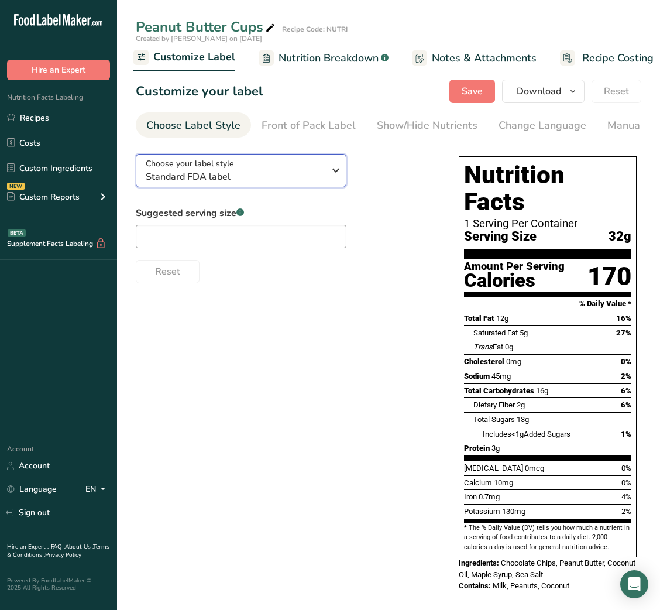
click at [254, 178] on span "Standard FDA label" at bounding box center [235, 177] width 179 height 14
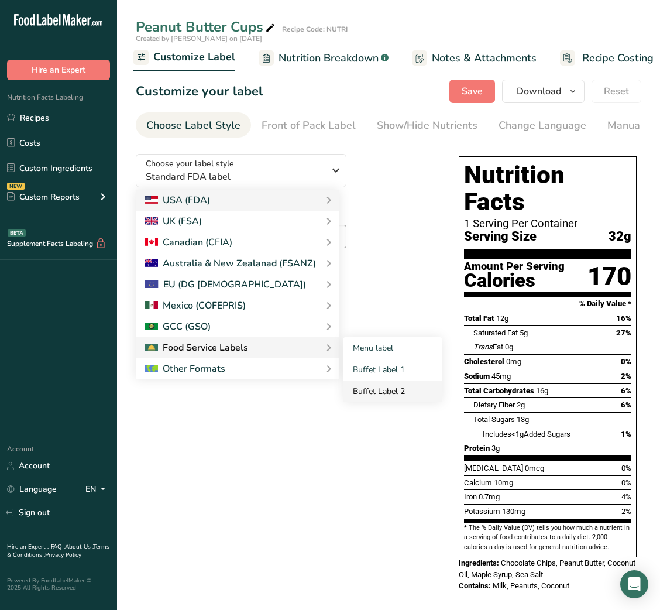
click at [398, 393] on link "Buffet Label 2" at bounding box center [393, 392] width 98 height 22
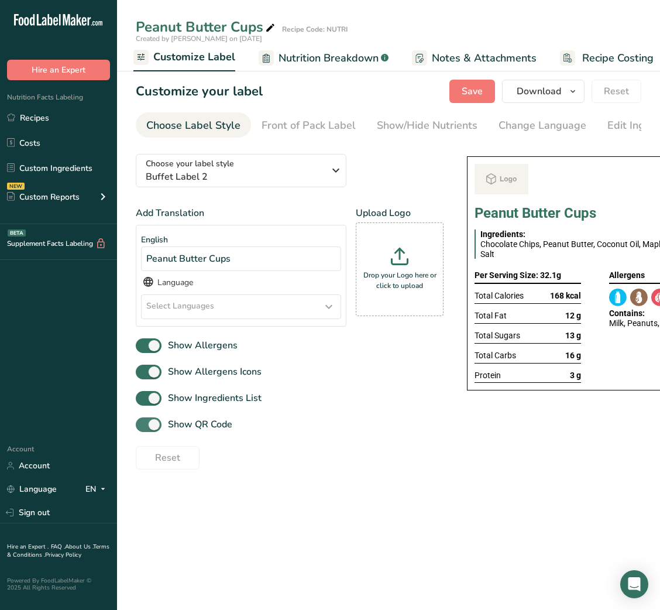
click at [204, 430] on span "Show QR Code" at bounding box center [197, 424] width 71 height 14
click at [143, 429] on input "Show QR Code" at bounding box center [140, 425] width 8 height 8
checkbox input "false"
click at [389, 136] on link "Show/Hide Nutrients" at bounding box center [427, 125] width 101 height 26
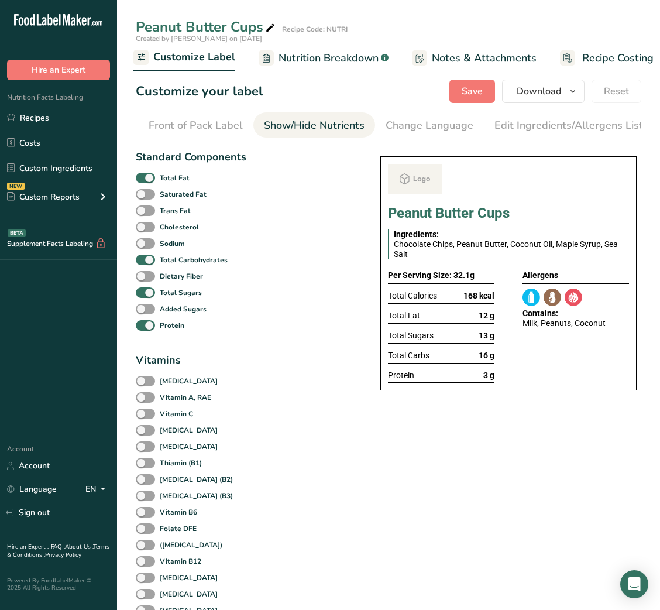
scroll to position [0, 214]
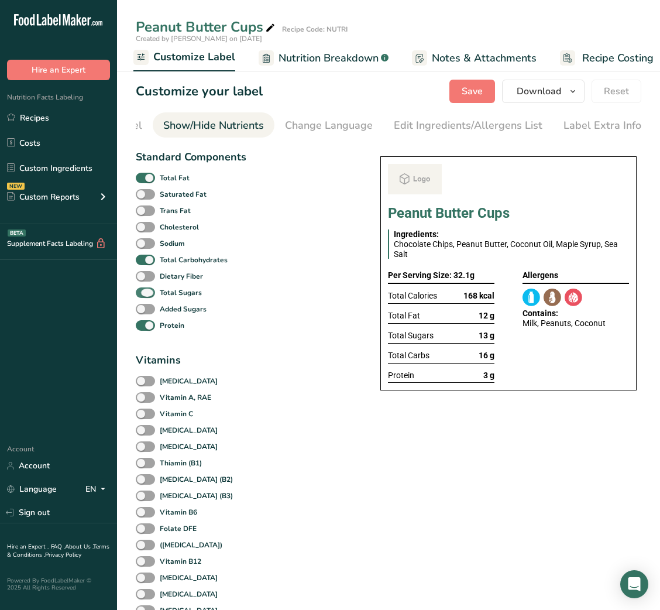
click at [165, 294] on b "Total Sugars" at bounding box center [181, 292] width 42 height 11
click at [143, 294] on input "Total Sugars" at bounding box center [140, 293] width 8 height 8
checkbox input "false"
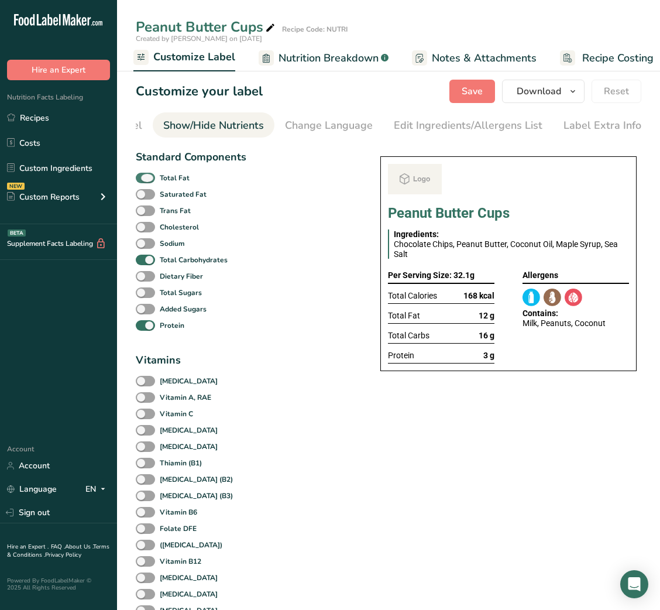
click at [160, 178] on b "Total Fat" at bounding box center [175, 178] width 30 height 11
click at [143, 178] on input "Total Fat" at bounding box center [140, 178] width 8 height 8
checkbox input "false"
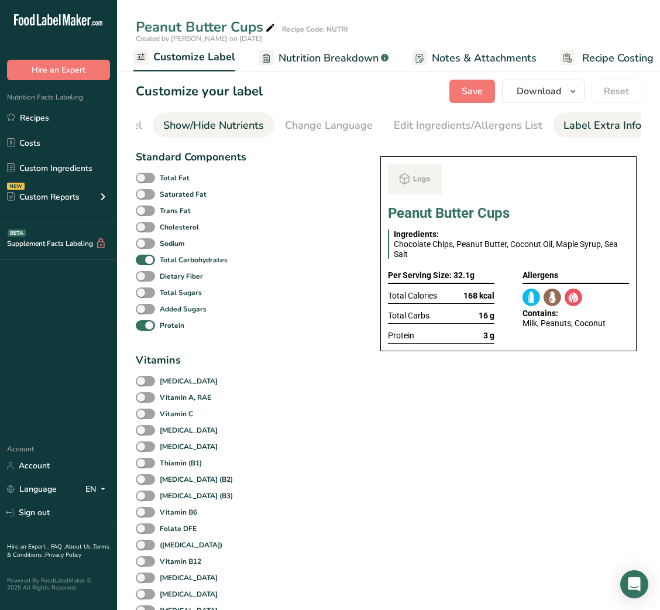
click at [582, 135] on link "Label Extra Info" at bounding box center [603, 125] width 78 height 26
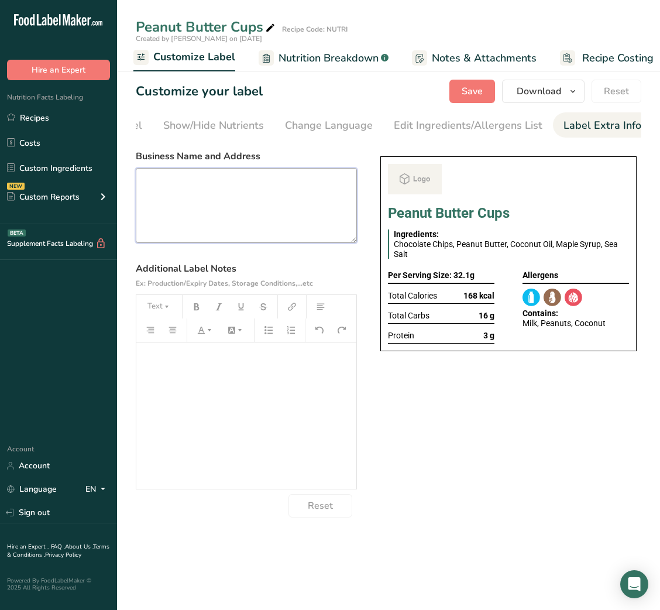
click at [244, 193] on textarea at bounding box center [246, 205] width 221 height 75
paste textarea "USE BY: [DATE] KEEP REFRIGERATED BELOW 5 DEGREE REHEAT BEFORE EATING DINNER"
click at [198, 203] on textarea "USE BY: [DATE] KEEP REFRIGERATED BELOW 5 DEGREE REHEAT BEFORE EATING DINNER" at bounding box center [246, 205] width 221 height 75
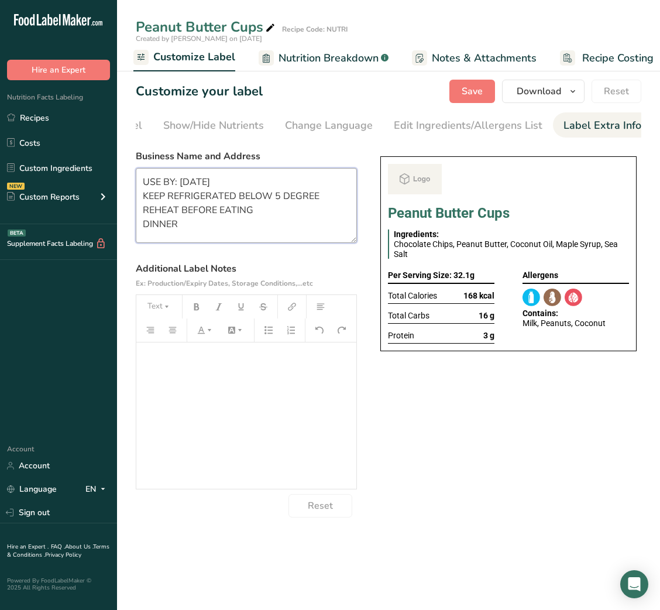
click at [198, 203] on textarea "USE BY: [DATE] KEEP REFRIGERATED BELOW 5 DEGREE REHEAT BEFORE EATING DINNER" at bounding box center [246, 205] width 221 height 75
click at [152, 227] on textarea "USE BY: 26/08/2025 KEEP REFRIGERATED BELOW 5 DEGREE EAT COLD DINNER" at bounding box center [246, 205] width 221 height 75
click at [476, 413] on div "Choose your label style Buffet Label 2 USA (FDA) Standard FDA label Tabular FDA…" at bounding box center [389, 331] width 506 height 373
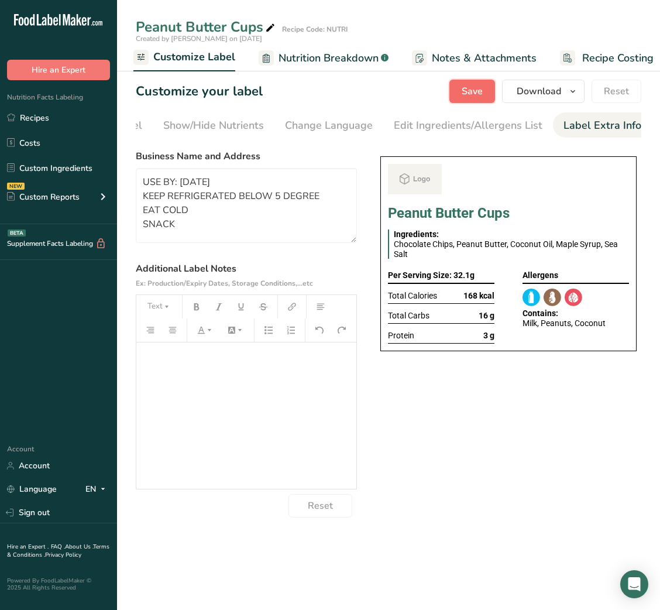
click at [475, 94] on span "Save" at bounding box center [472, 91] width 21 height 14
click at [531, 91] on span "Download" at bounding box center [539, 91] width 44 height 14
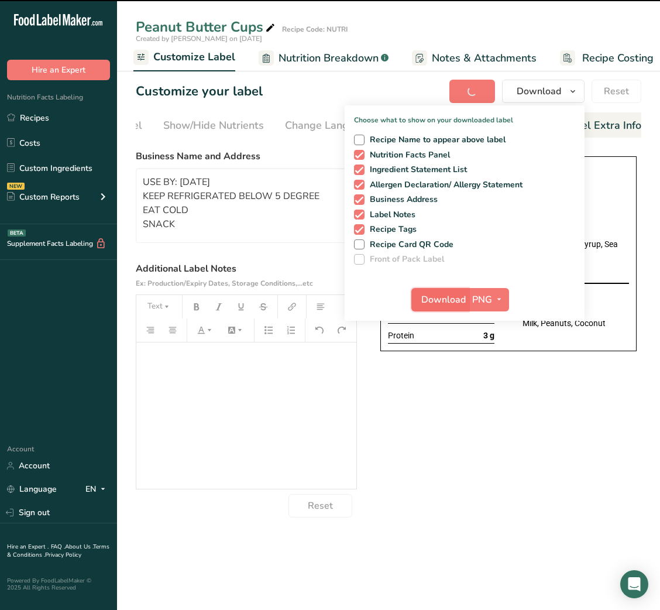
click at [454, 288] on button "Download" at bounding box center [440, 299] width 57 height 23
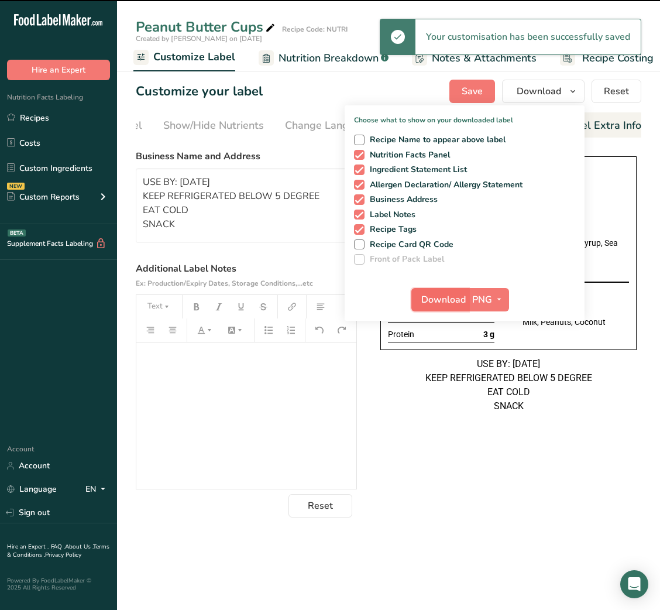
type textarea "USE BY: 26/08/2025 KEEP REFRIGERATED BELOW 5 DEGREE EAT COLD SNACK"
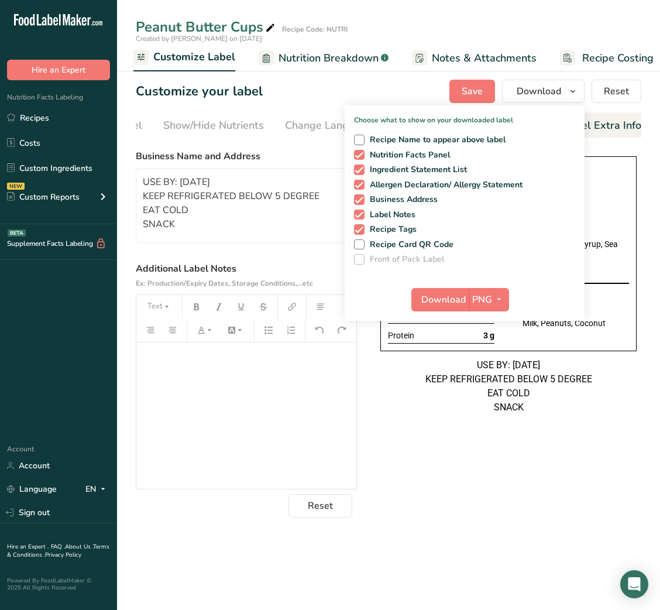
click at [470, 486] on div "Choose your label style Buffet Label 2 USA (FDA) Standard FDA label Tabular FDA…" at bounding box center [389, 331] width 506 height 373
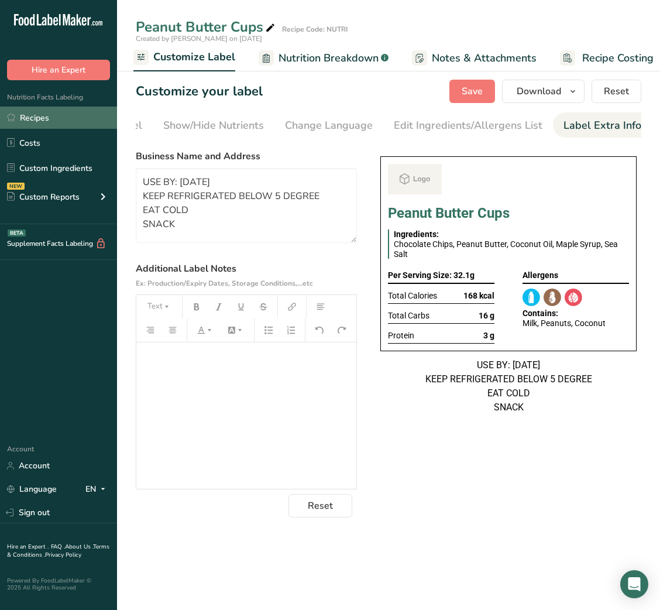
click at [62, 119] on link "Recipes" at bounding box center [58, 118] width 117 height 22
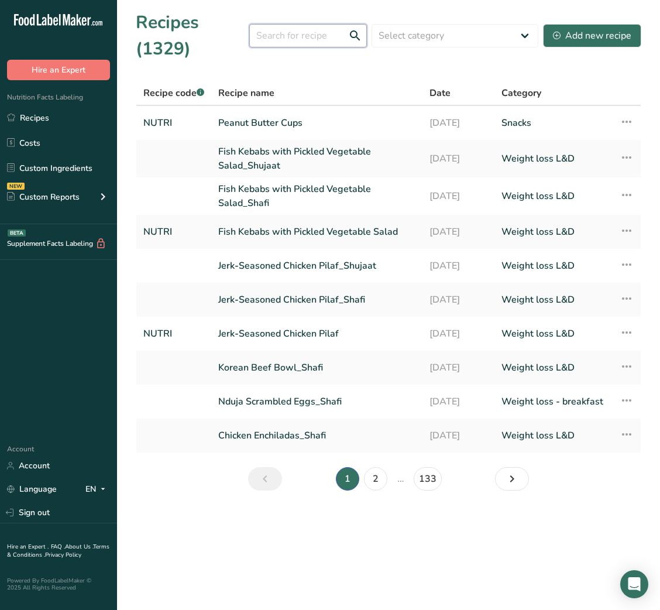
click at [279, 35] on input "text" at bounding box center [308, 35] width 118 height 23
click at [275, 237] on link "Fish Kebabs with Pickled Vegetable Salad" at bounding box center [316, 232] width 197 height 25
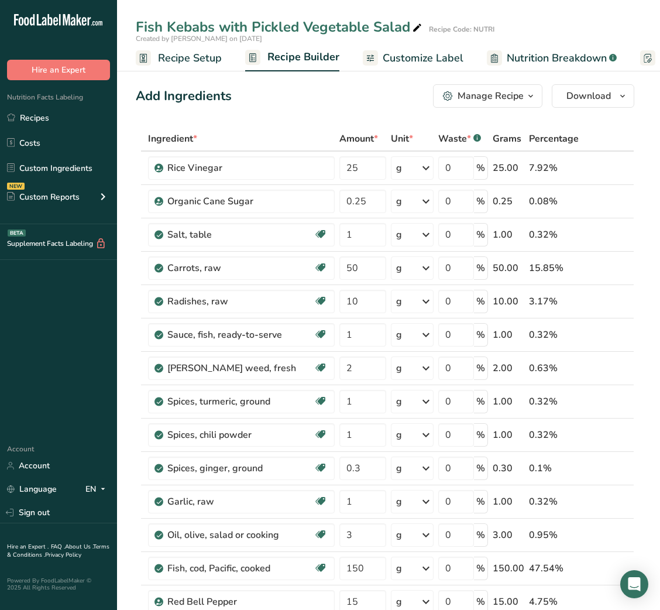
click at [498, 89] on div "Manage Recipe" at bounding box center [491, 96] width 66 height 14
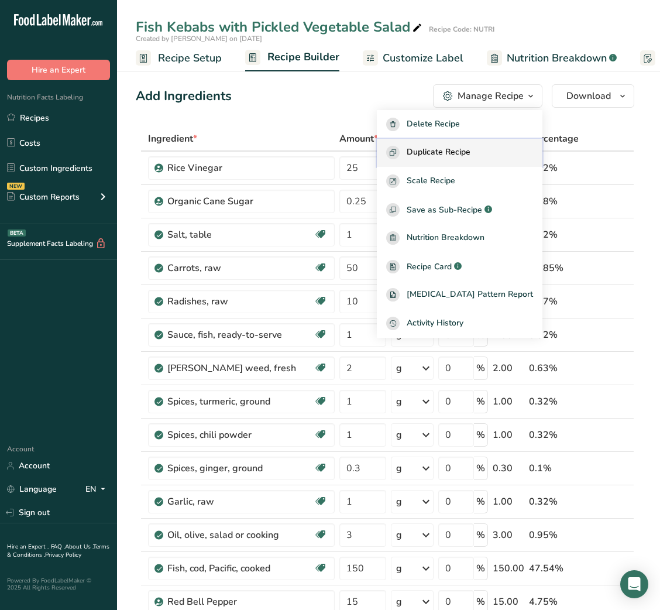
click at [471, 155] on span "Duplicate Recipe" at bounding box center [439, 152] width 64 height 13
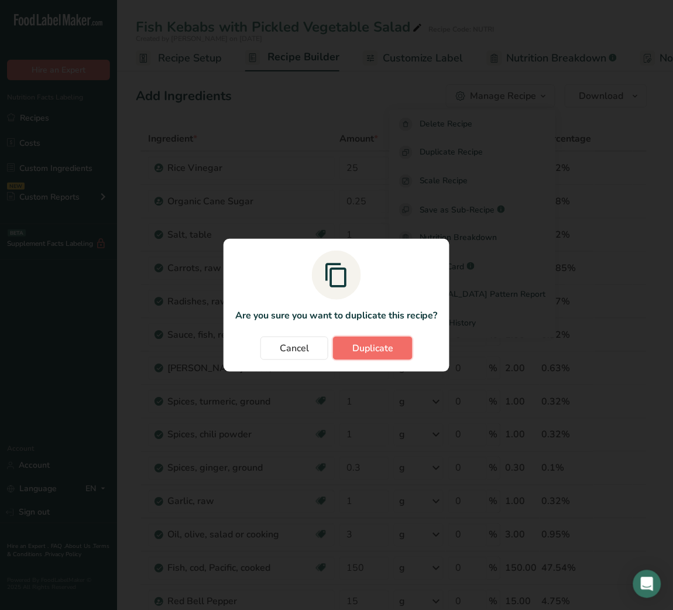
click at [385, 352] on span "Duplicate" at bounding box center [372, 348] width 41 height 14
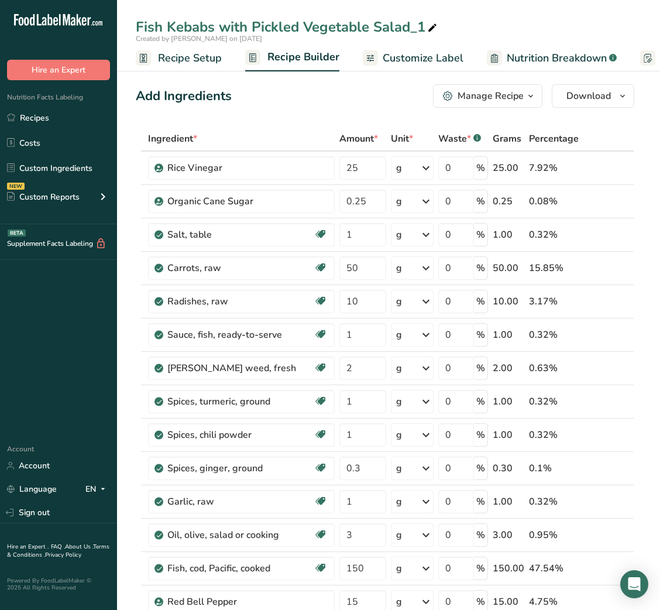
click at [434, 23] on icon at bounding box center [432, 28] width 11 height 16
type input "Fish Kebabs with Pickled Vegetable Salad_Insia"
click at [346, 94] on div "Add Ingredients Manage Recipe Delete Recipe Duplicate Recipe Scale Recipe Save …" at bounding box center [385, 95] width 499 height 23
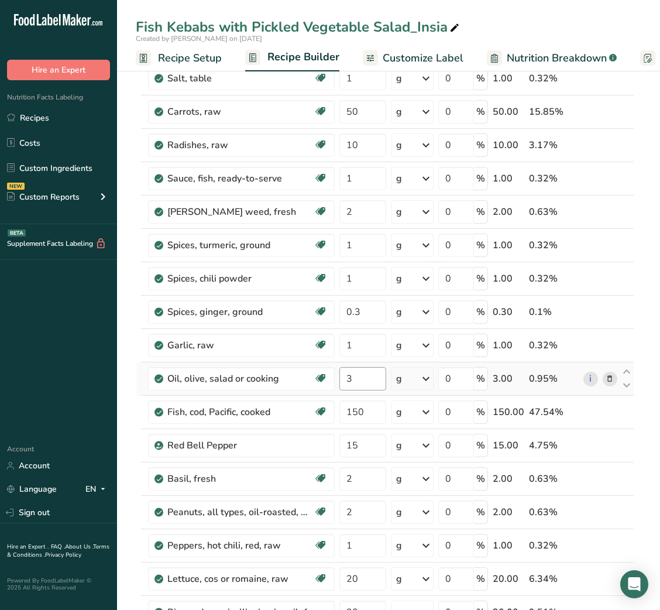
scroll to position [165, 0]
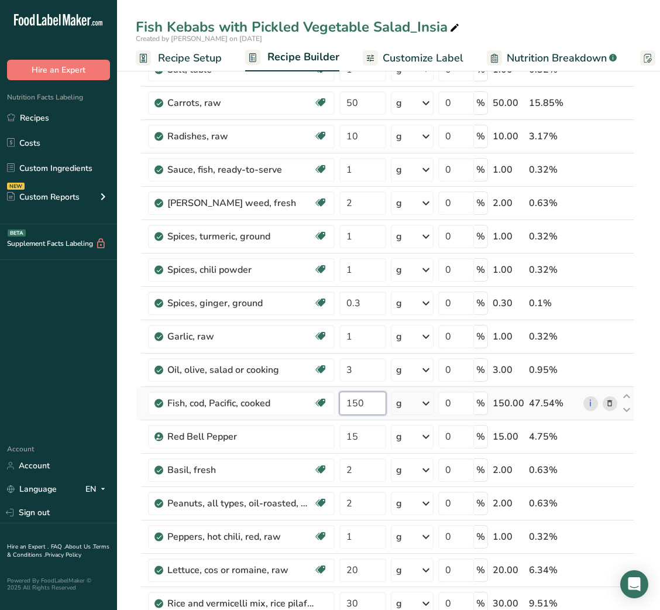
click at [353, 402] on input "150" at bounding box center [363, 403] width 46 height 23
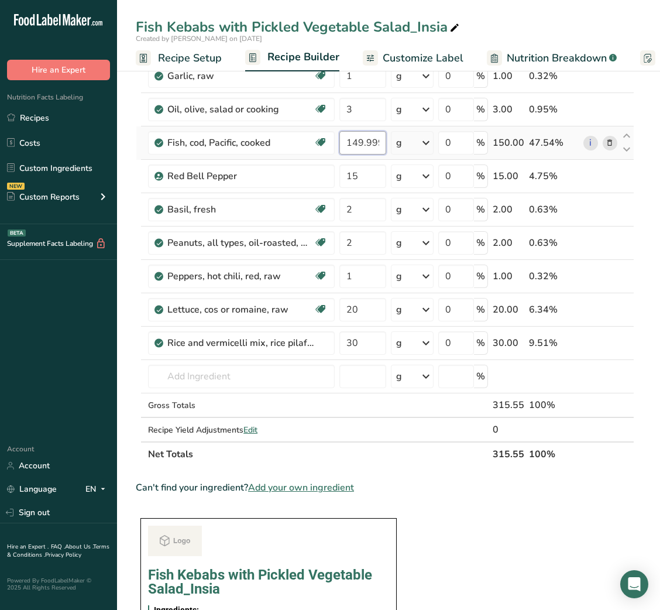
scroll to position [424, 0]
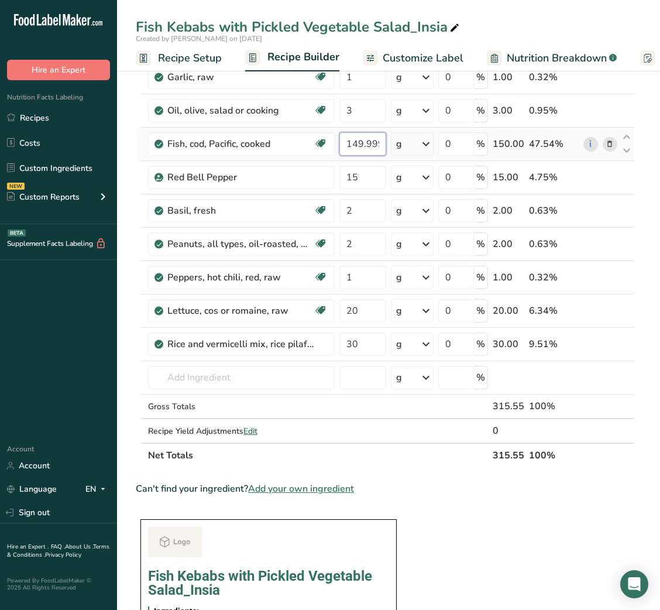
click at [364, 144] on input "149.999999" at bounding box center [363, 143] width 46 height 23
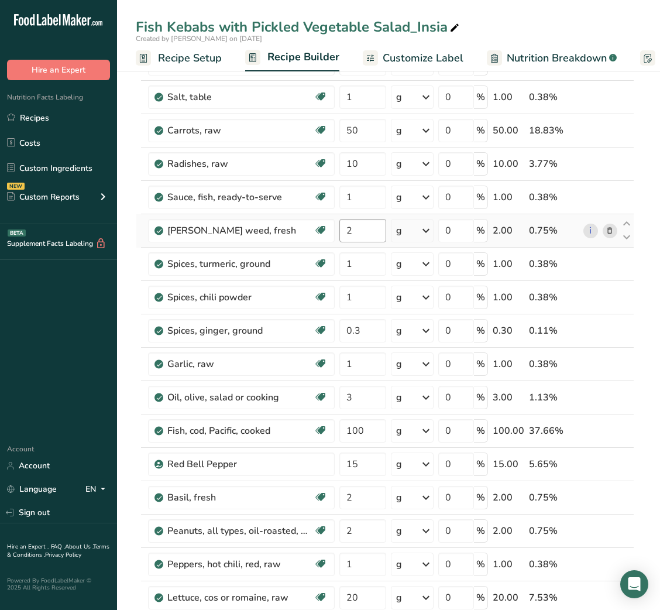
scroll to position [139, 0]
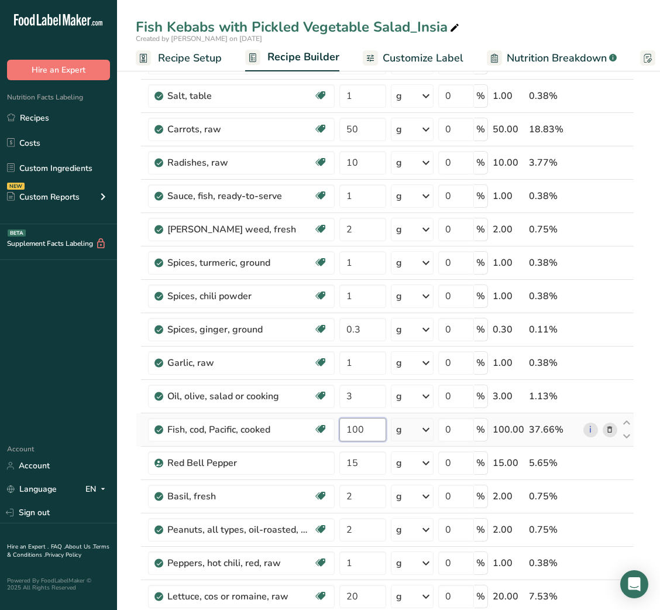
click at [355, 428] on input "100" at bounding box center [363, 429] width 46 height 23
type input "80"
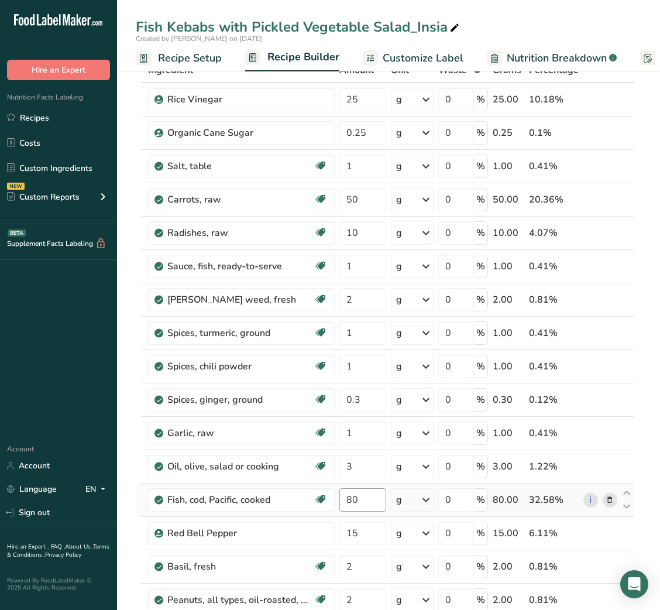
scroll to position [0, 0]
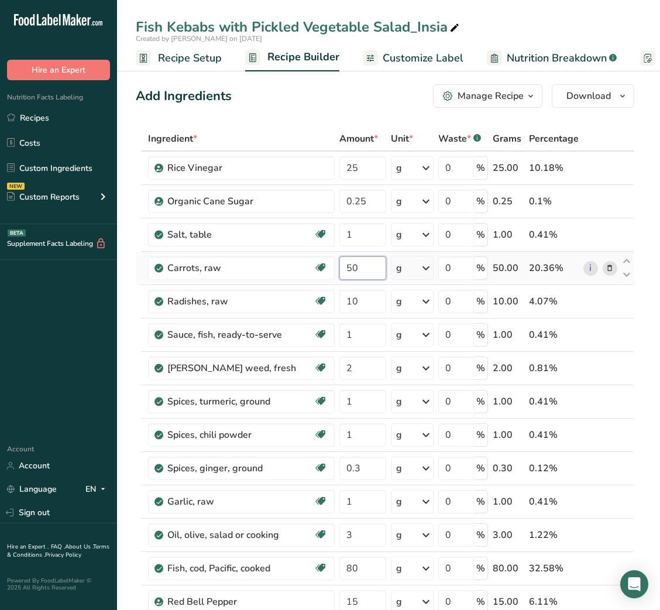
click at [352, 260] on input "50" at bounding box center [363, 267] width 46 height 23
type input "20"
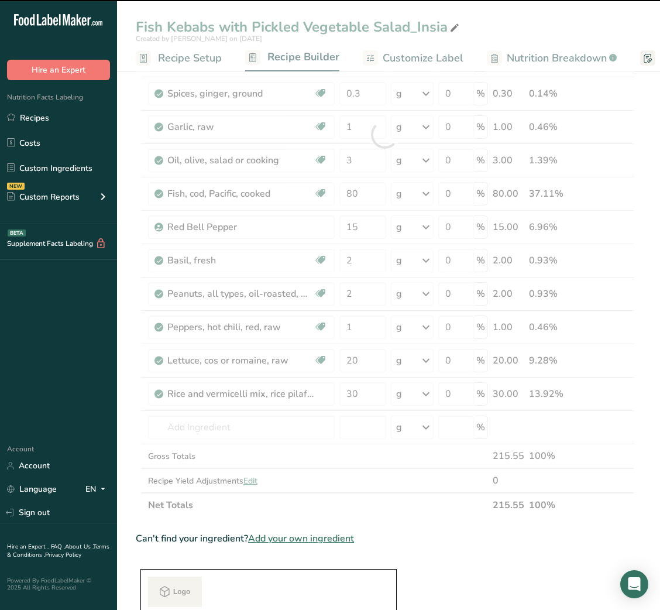
scroll to position [375, 0]
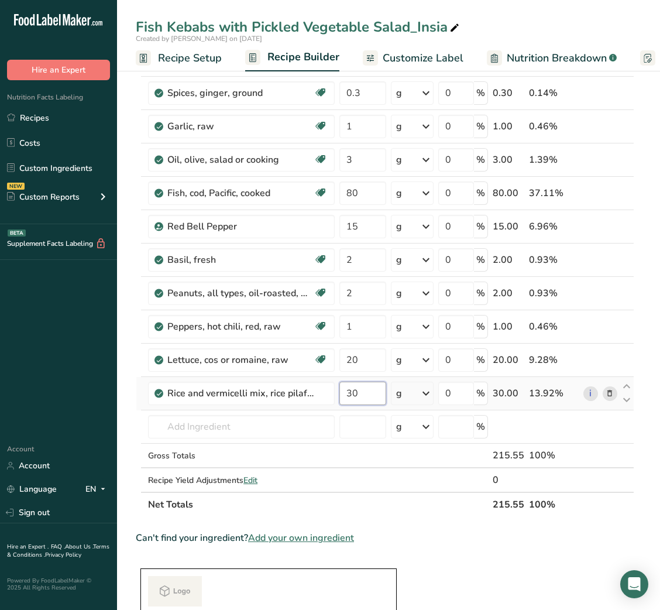
click at [350, 391] on input "30" at bounding box center [363, 393] width 46 height 23
type input "20"
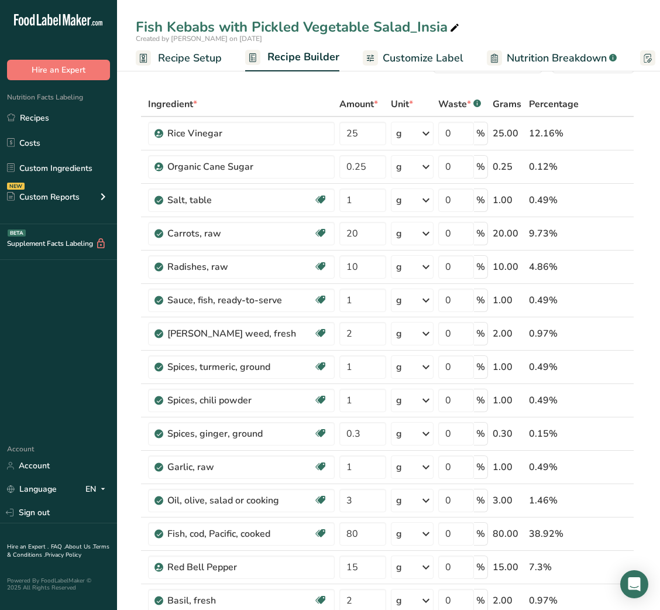
scroll to position [0, 0]
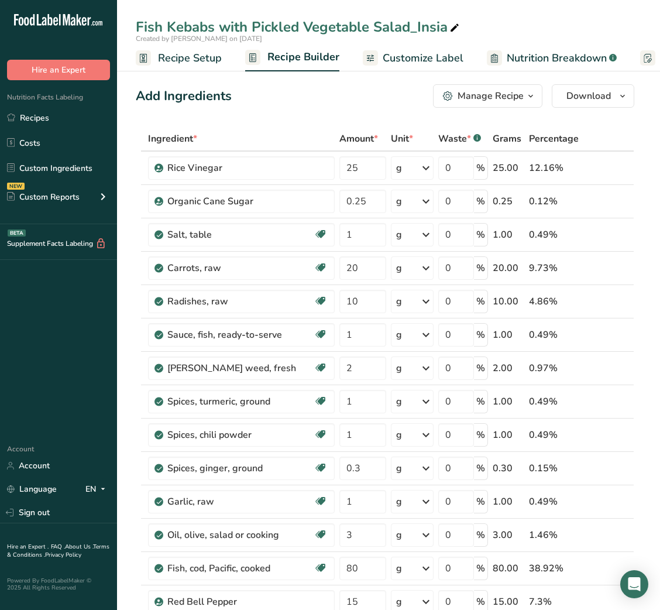
click at [438, 56] on span "Customize Label" at bounding box center [423, 58] width 81 height 16
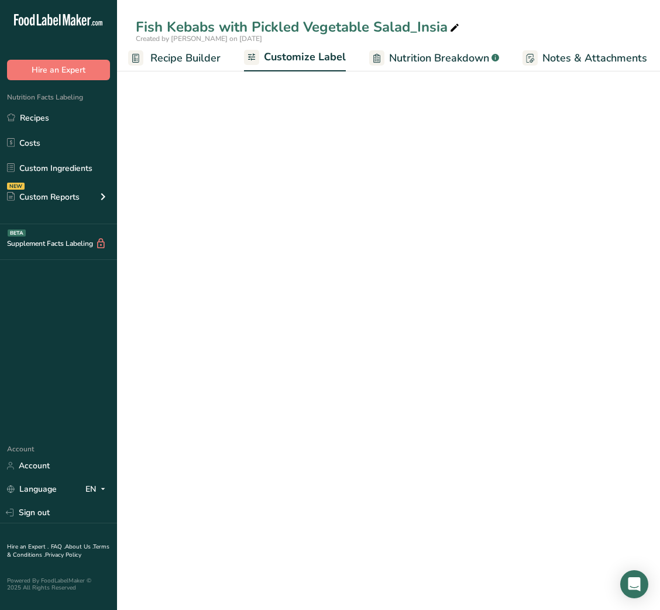
scroll to position [0, 228]
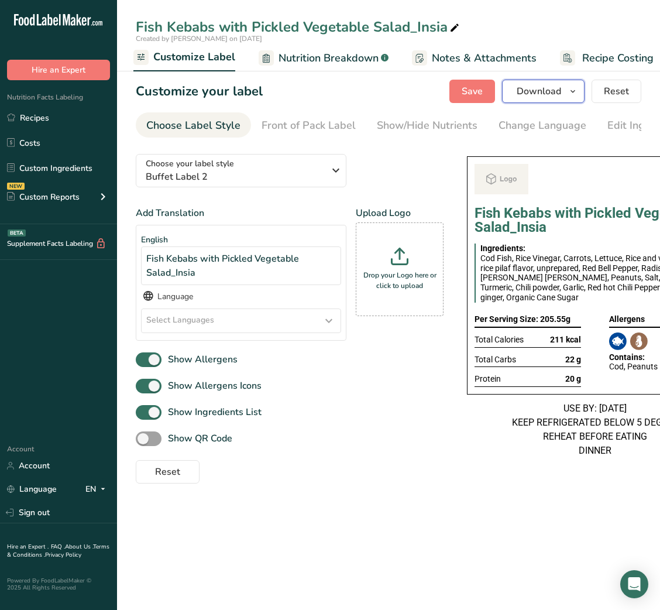
click at [546, 94] on span "Download" at bounding box center [539, 91] width 44 height 14
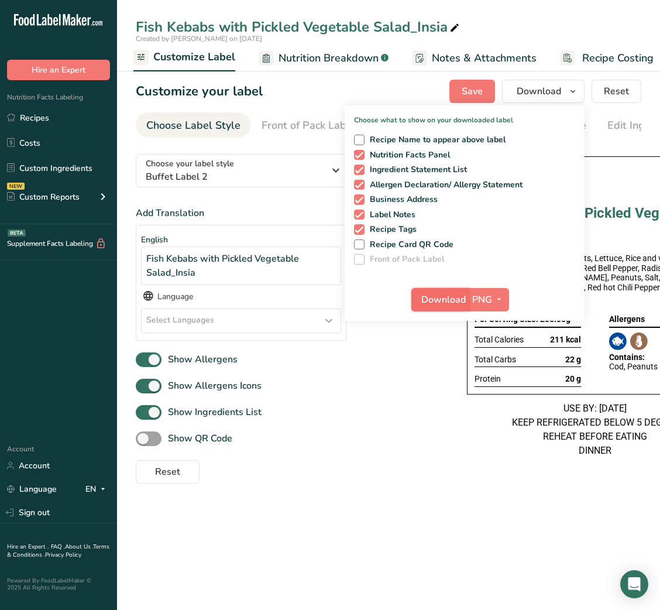
click at [447, 301] on span "Download" at bounding box center [444, 300] width 44 height 14
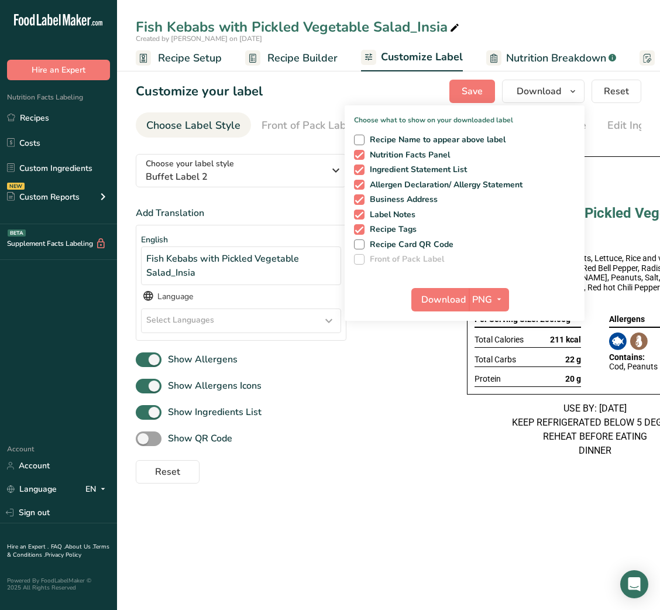
click at [273, 52] on span "Recipe Builder" at bounding box center [303, 58] width 70 height 16
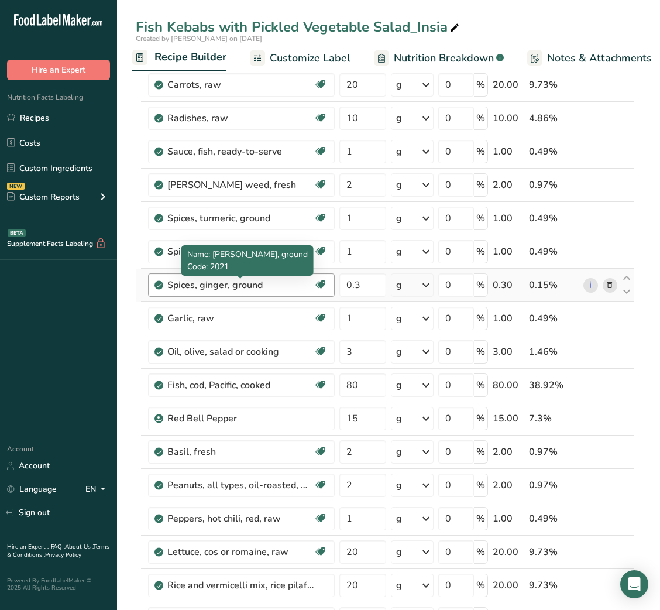
scroll to position [252, 0]
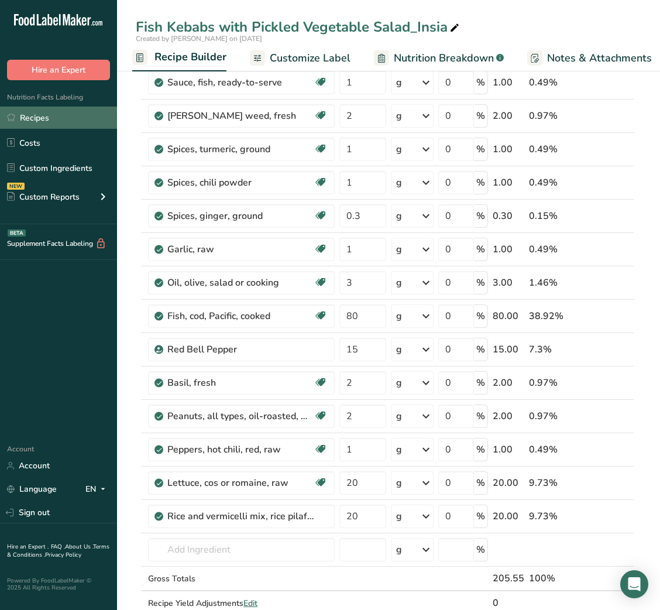
click at [48, 112] on link "Recipes" at bounding box center [58, 118] width 117 height 22
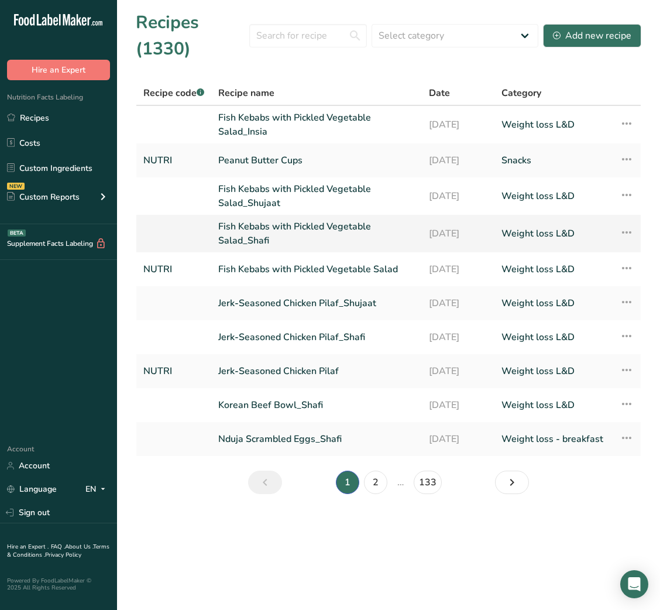
click at [293, 238] on link "Fish Kebabs with Pickled Vegetable Salad_Shafi" at bounding box center [316, 234] width 197 height 28
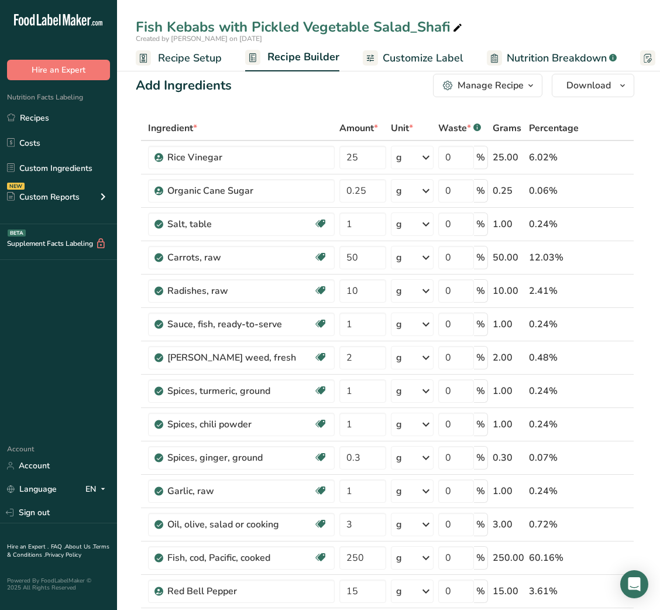
scroll to position [9, 0]
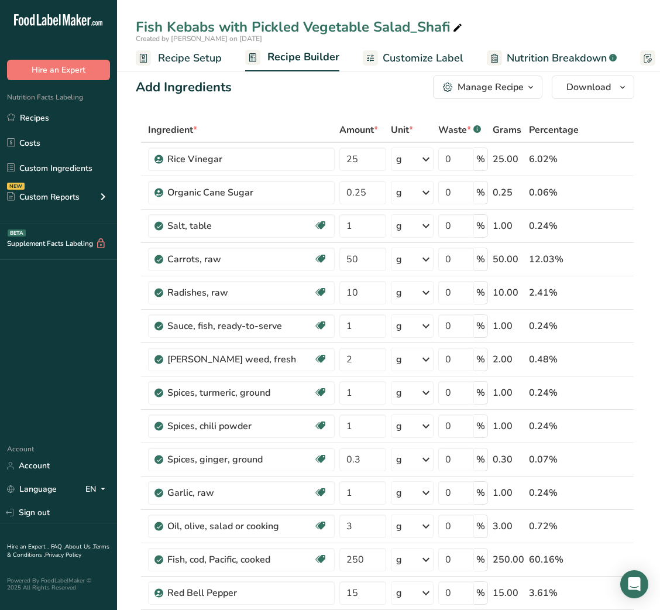
click at [440, 66] on link "Customize Label" at bounding box center [413, 58] width 101 height 26
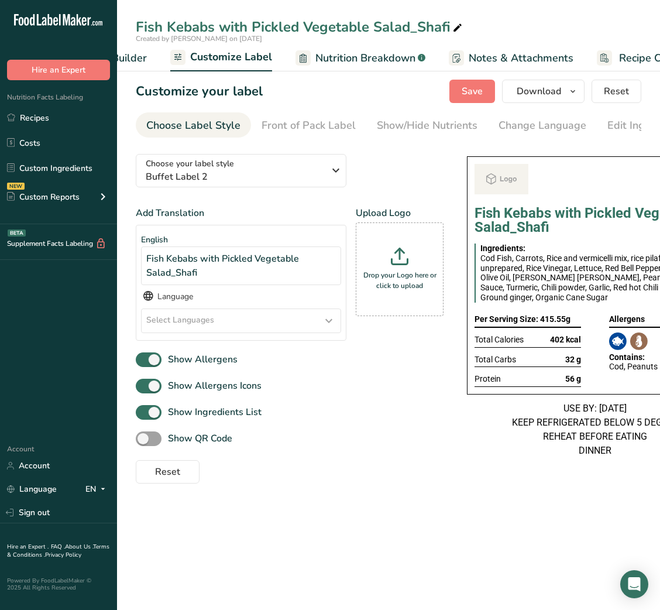
scroll to position [0, 228]
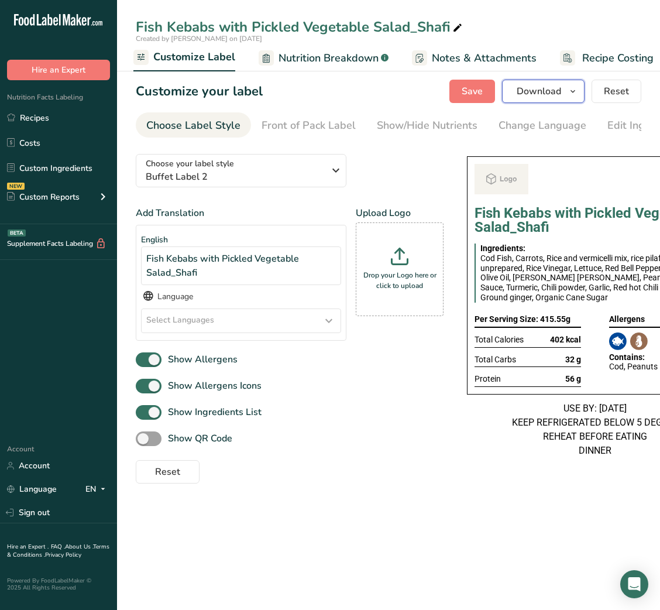
click at [564, 87] on button "Download" at bounding box center [543, 91] width 83 height 23
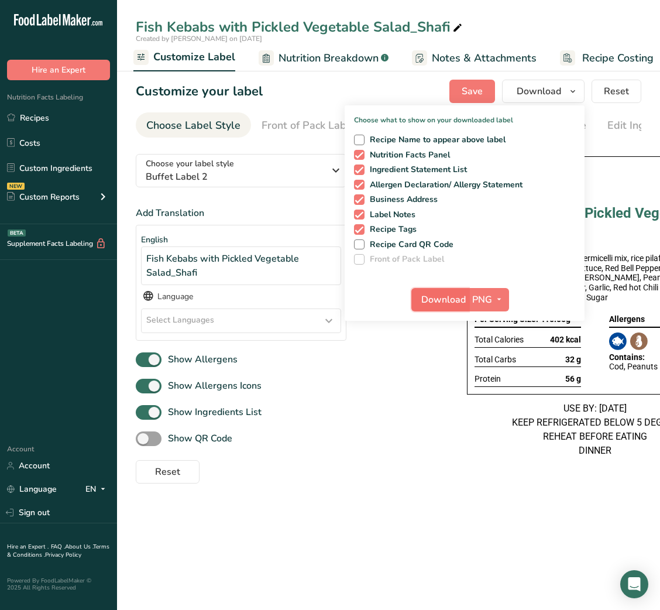
click at [427, 301] on span "Download" at bounding box center [444, 300] width 44 height 14
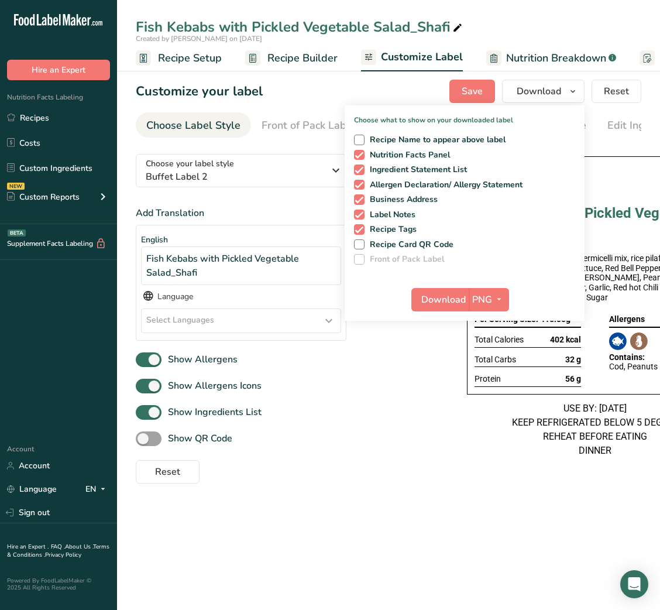
scroll to position [0, 228]
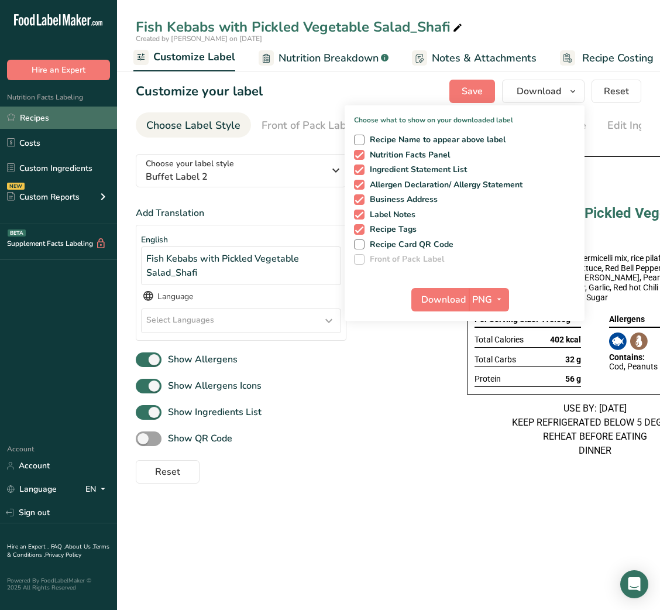
click at [69, 112] on link "Recipes" at bounding box center [58, 118] width 117 height 22
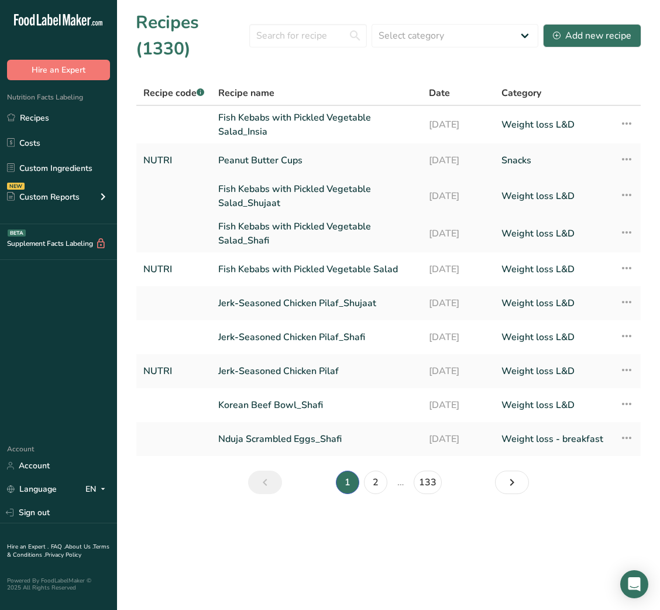
click at [276, 197] on link "Fish Kebabs with Pickled Vegetable Salad_Shujaat" at bounding box center [316, 196] width 197 height 28
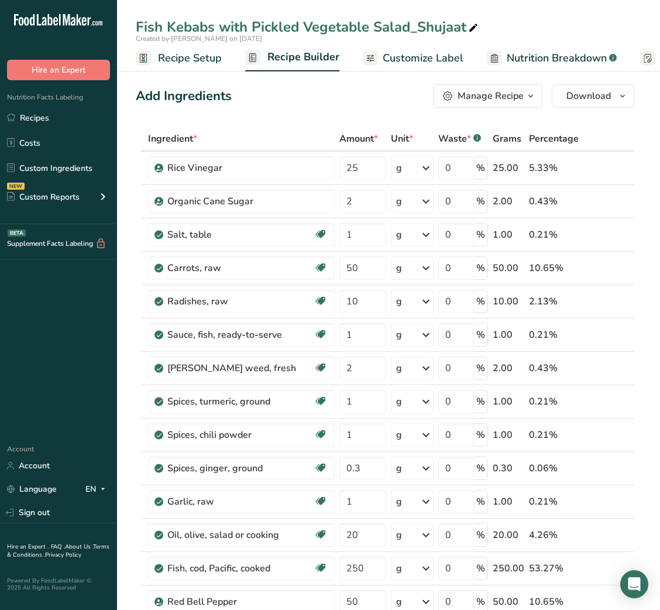
click at [421, 68] on link "Customize Label" at bounding box center [413, 58] width 101 height 26
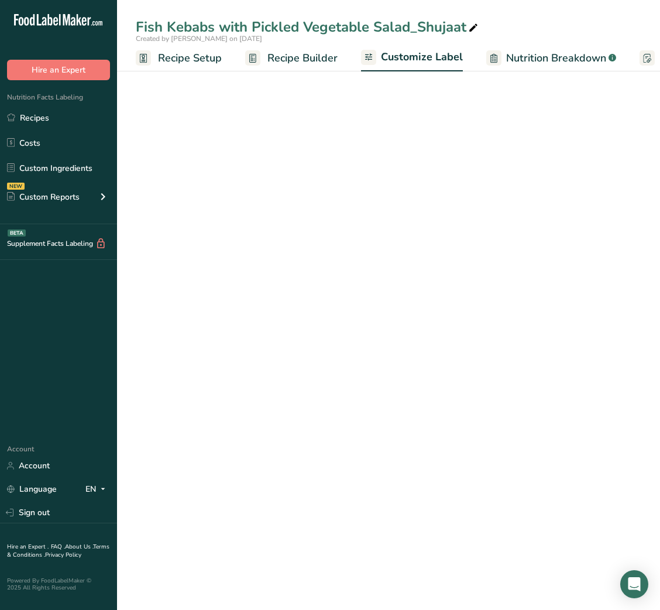
scroll to position [0, 228]
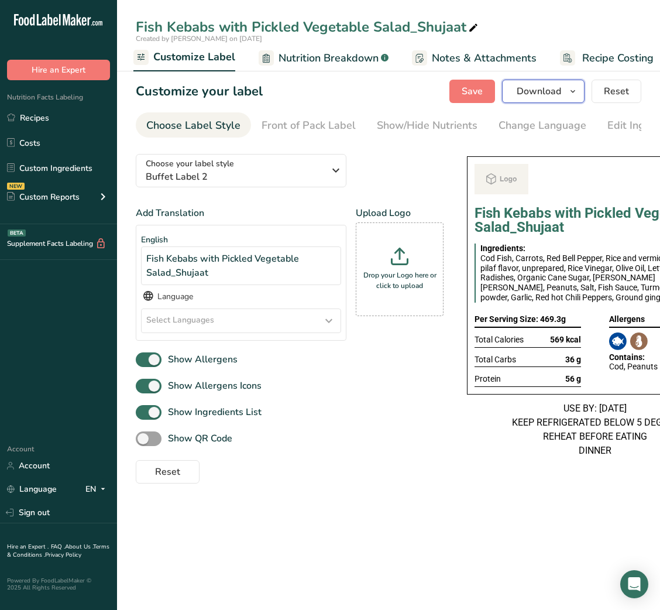
click at [556, 101] on button "Download" at bounding box center [543, 91] width 83 height 23
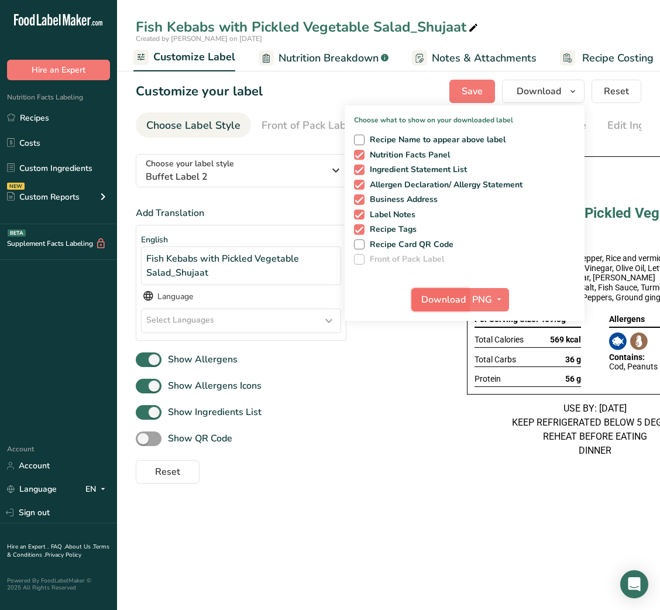
click at [451, 290] on button "Download" at bounding box center [440, 299] width 57 height 23
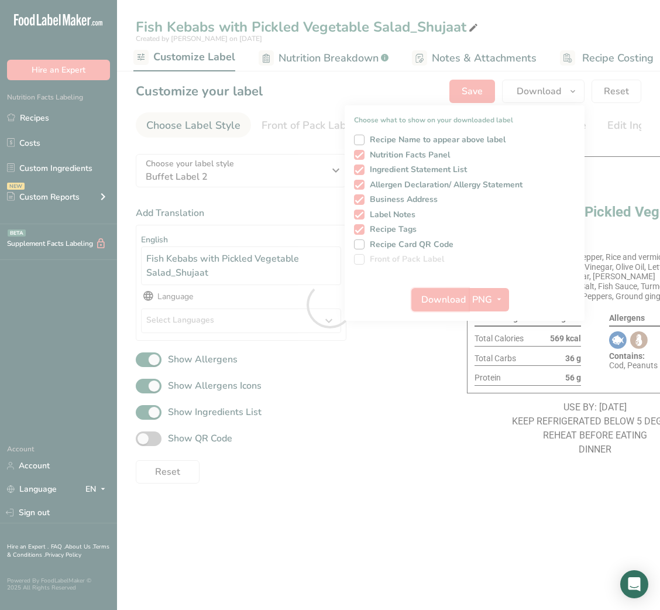
scroll to position [0, 0]
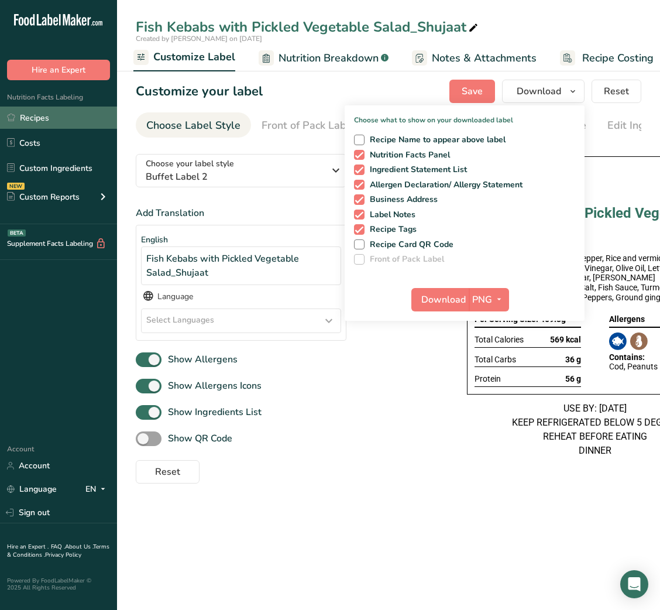
click at [28, 119] on link "Recipes" at bounding box center [58, 118] width 117 height 22
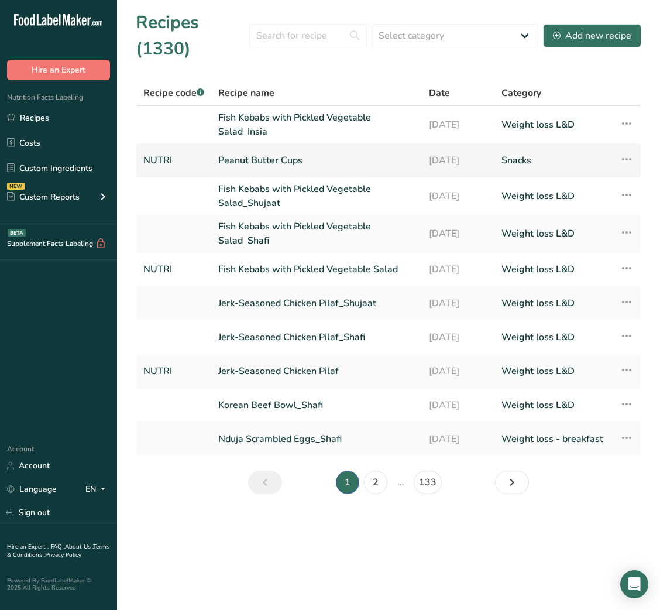
click at [334, 155] on link "Peanut Butter Cups" at bounding box center [316, 160] width 197 height 25
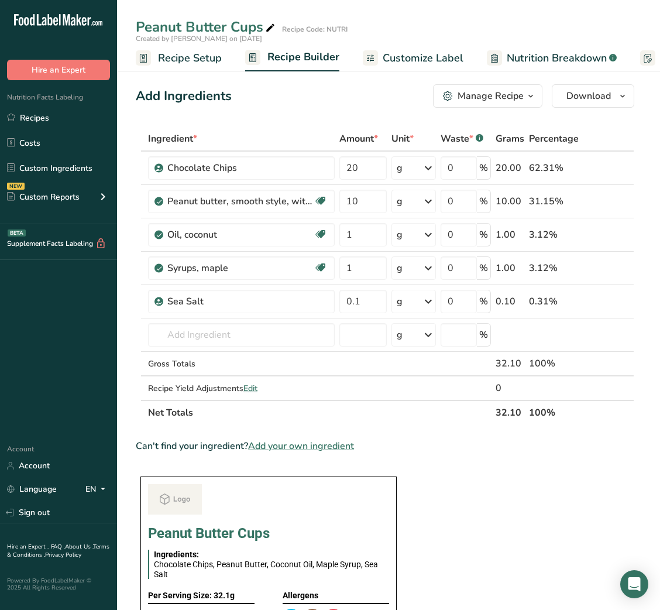
click at [409, 56] on span "Customize Label" at bounding box center [423, 58] width 81 height 16
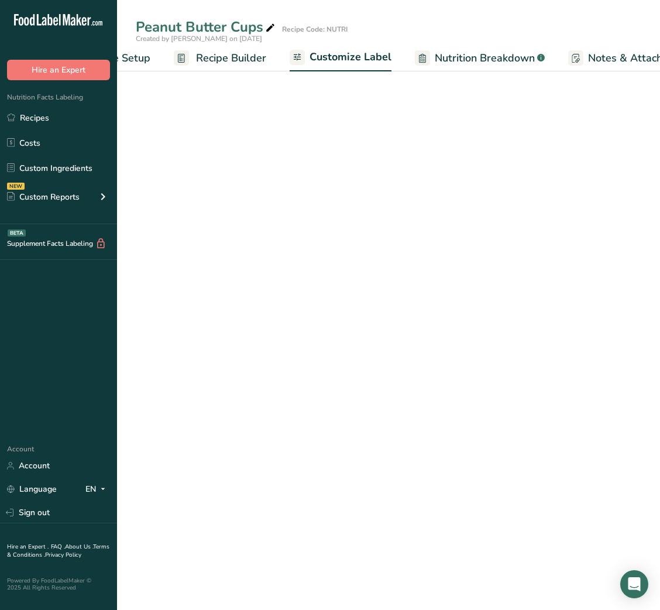
scroll to position [0, 228]
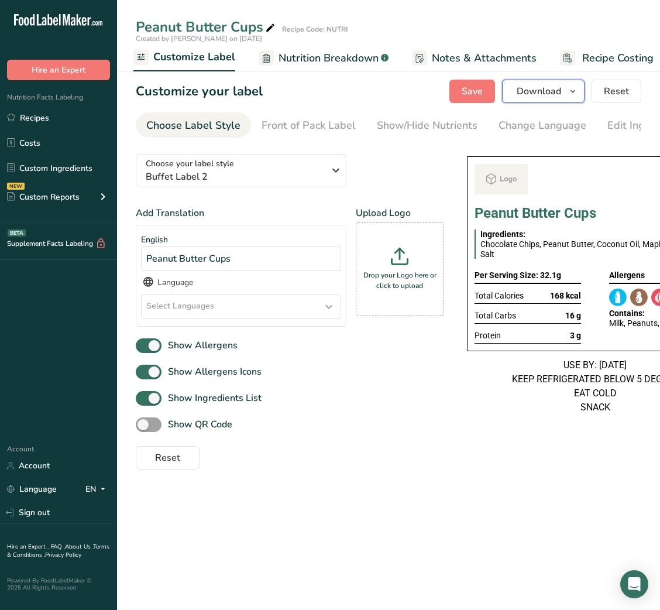
click at [557, 97] on span "Download" at bounding box center [539, 91] width 44 height 14
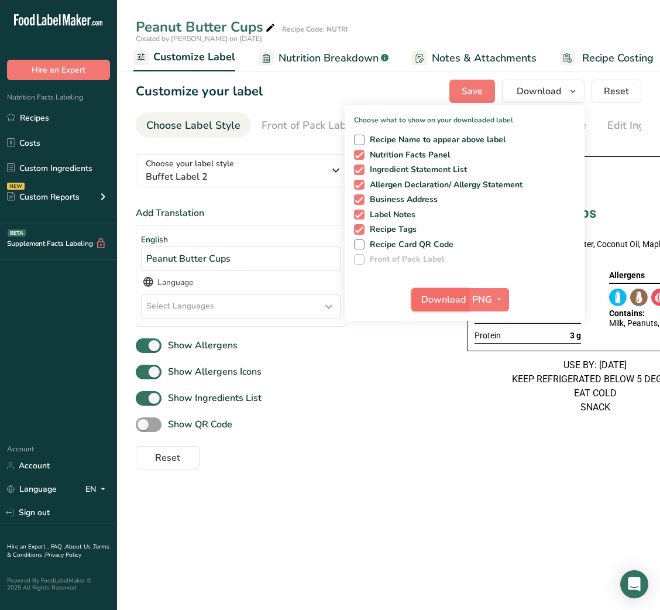
click at [438, 300] on span "Download" at bounding box center [444, 300] width 44 height 14
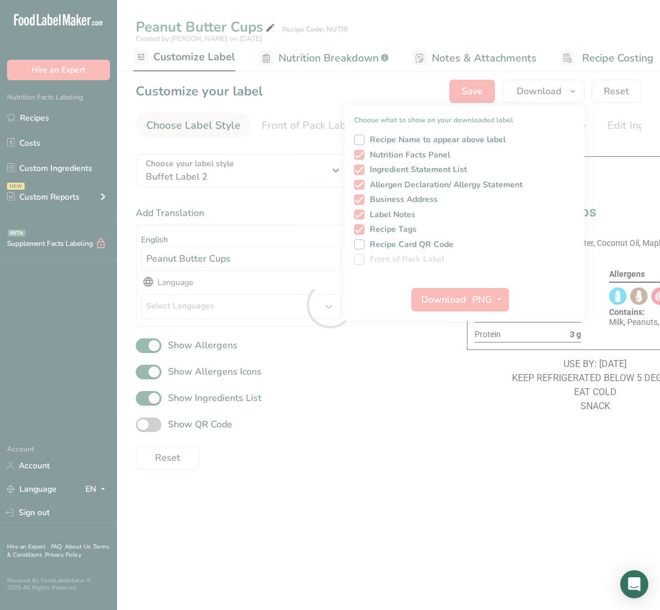
scroll to position [0, 0]
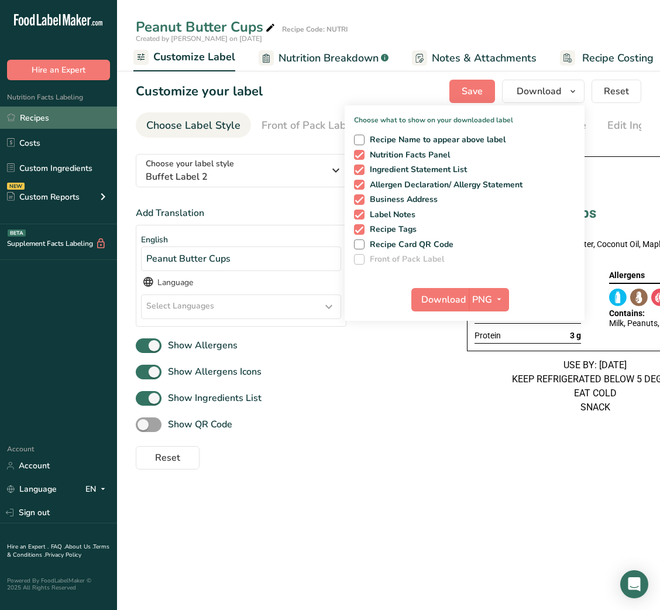
click at [51, 128] on link "Recipes" at bounding box center [58, 118] width 117 height 22
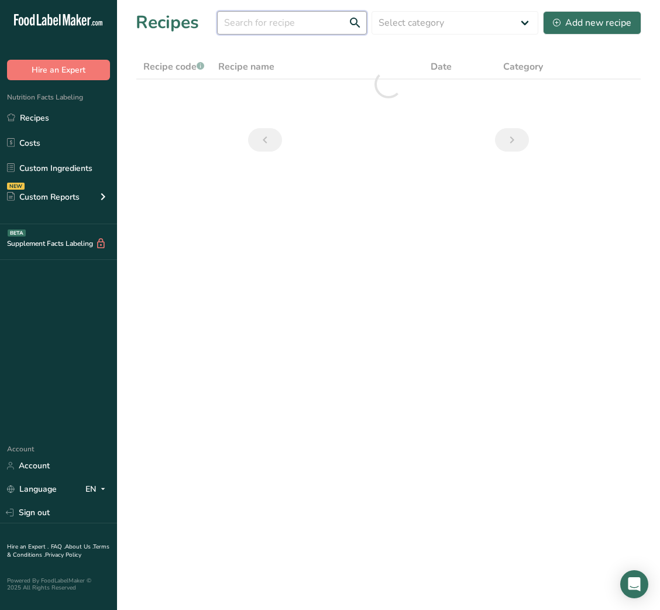
click at [326, 30] on input "text" at bounding box center [292, 22] width 150 height 23
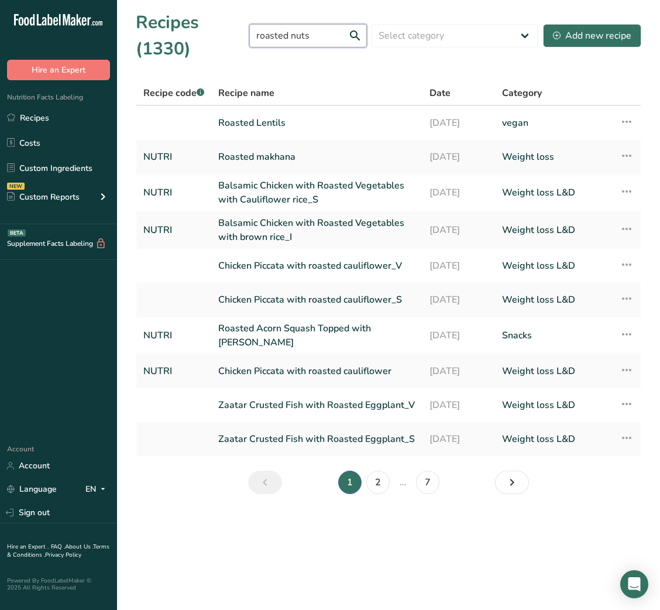
click at [336, 33] on input "roasted nuts" at bounding box center [308, 35] width 118 height 23
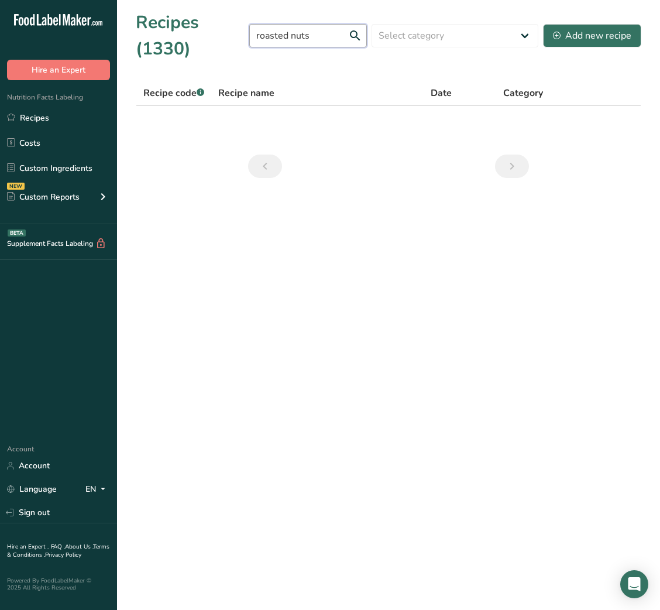
click at [292, 33] on input "roasted nuts" at bounding box center [308, 35] width 118 height 23
type input "nuts n seeds"
click at [296, 38] on input "nuts n seeds" at bounding box center [308, 35] width 118 height 23
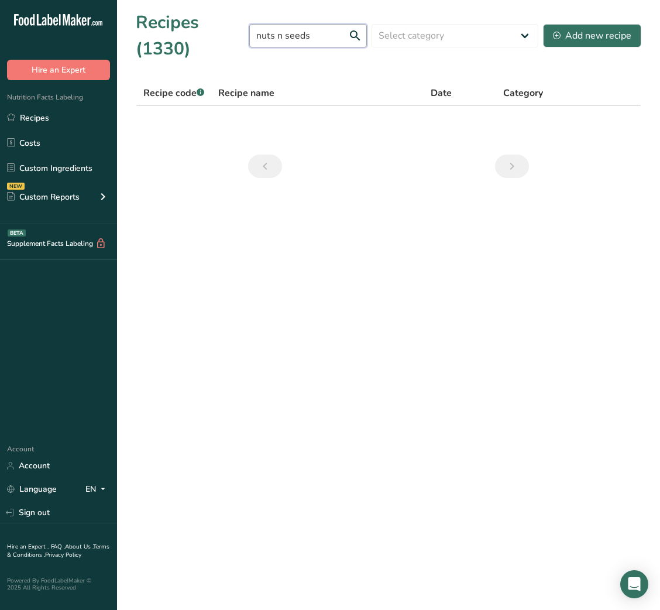
click at [296, 38] on input "nuts n seeds" at bounding box center [308, 35] width 118 height 23
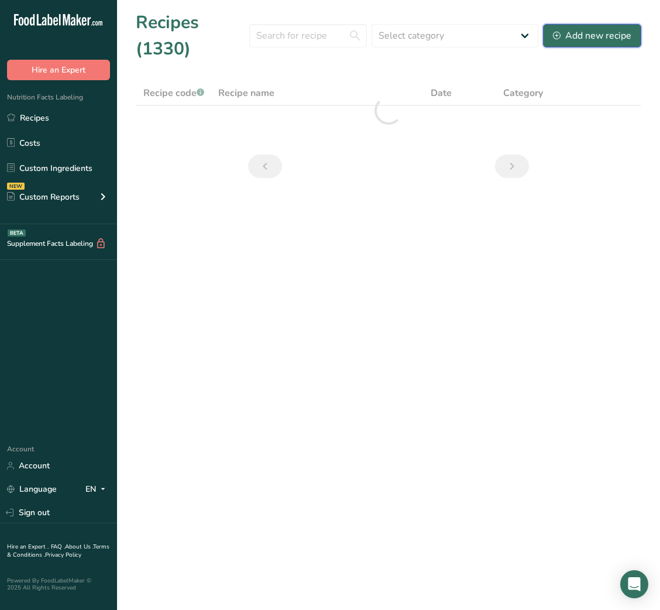
click at [570, 36] on div "Add new recipe" at bounding box center [592, 36] width 78 height 14
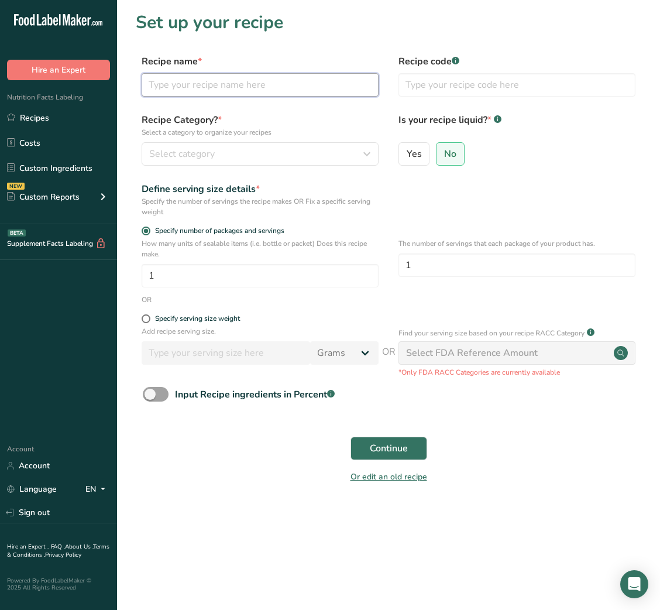
click at [277, 78] on input "text" at bounding box center [260, 84] width 237 height 23
click at [285, 84] on input "text" at bounding box center [260, 84] width 237 height 23
paste input "Roasted Nuts & Seeds"
type input "Roasted Nuts & Seeds"
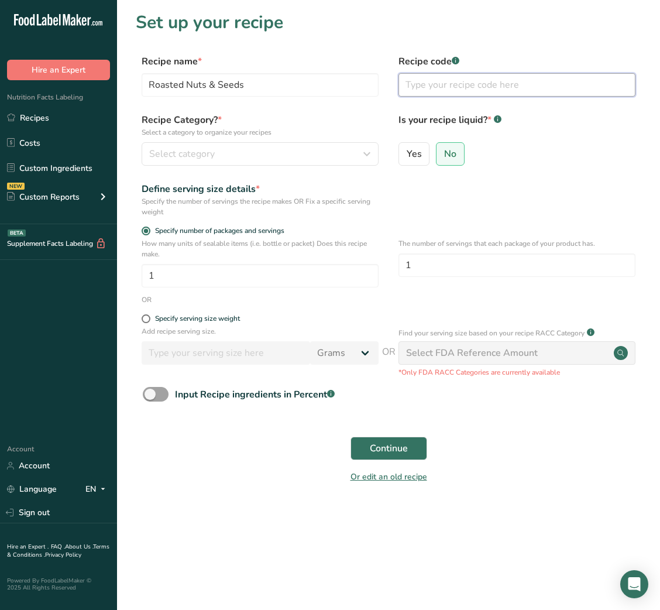
click at [438, 78] on input "text" at bounding box center [517, 84] width 237 height 23
type input "NUTRI"
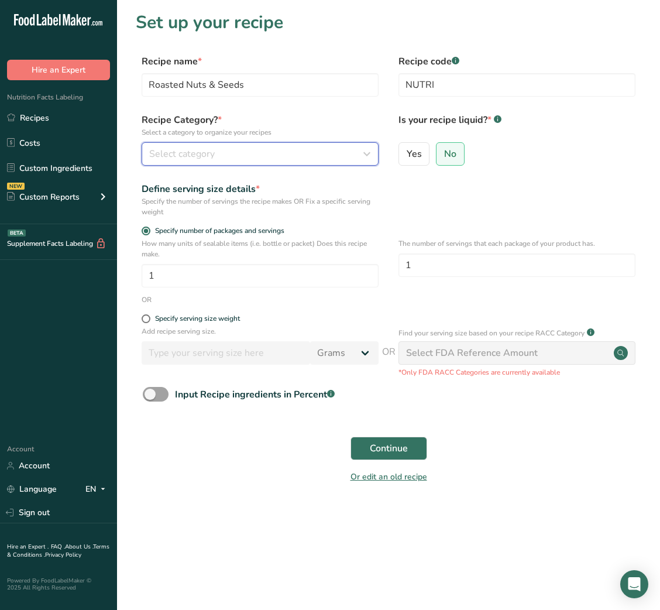
click at [275, 154] on div "Select category" at bounding box center [256, 154] width 215 height 14
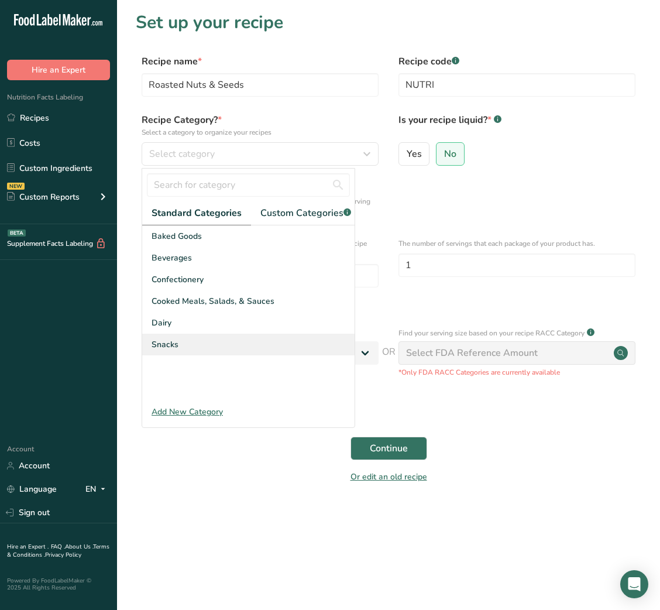
click at [167, 351] on span "Snacks" at bounding box center [165, 344] width 27 height 12
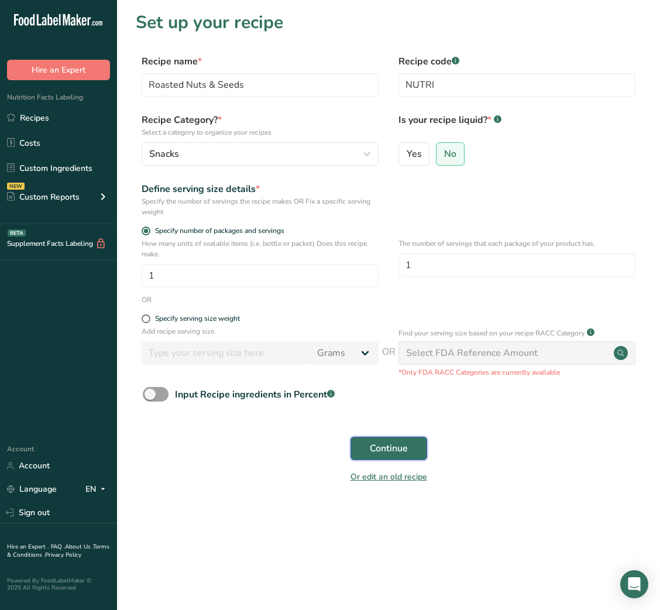
click at [352, 441] on button "Continue" at bounding box center [389, 448] width 77 height 23
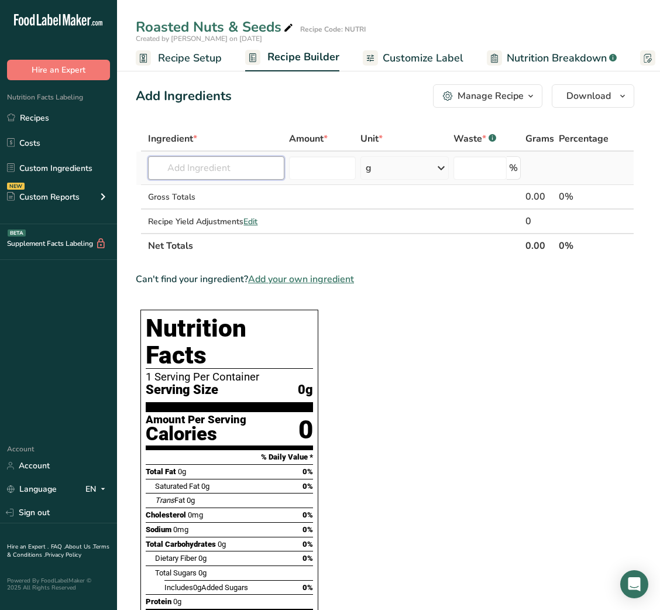
click at [244, 178] on input "text" at bounding box center [216, 167] width 136 height 23
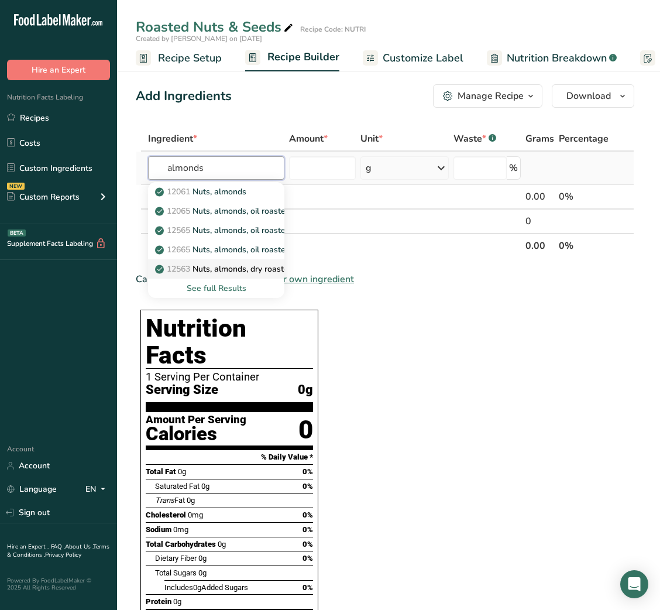
type input "almonds"
click at [229, 263] on p "12563 Nuts, almonds, dry roasted, with salt added" at bounding box center [256, 269] width 198 height 12
type input "Nuts, almonds, dry roasted, with salt added"
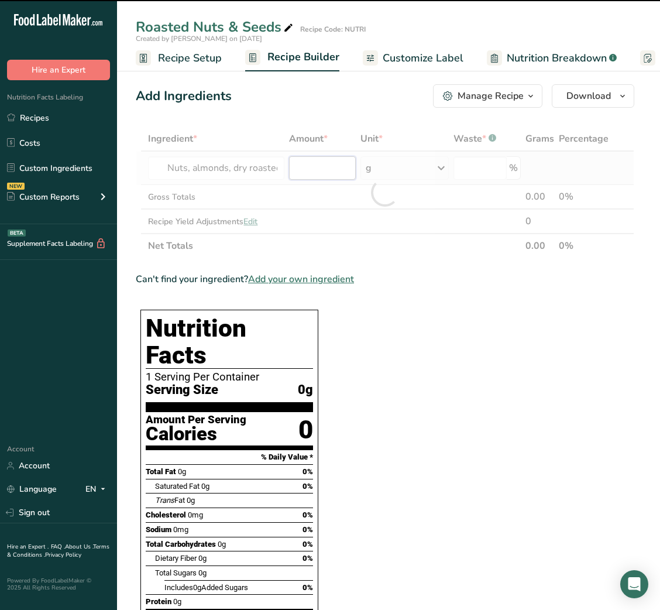
type input "0"
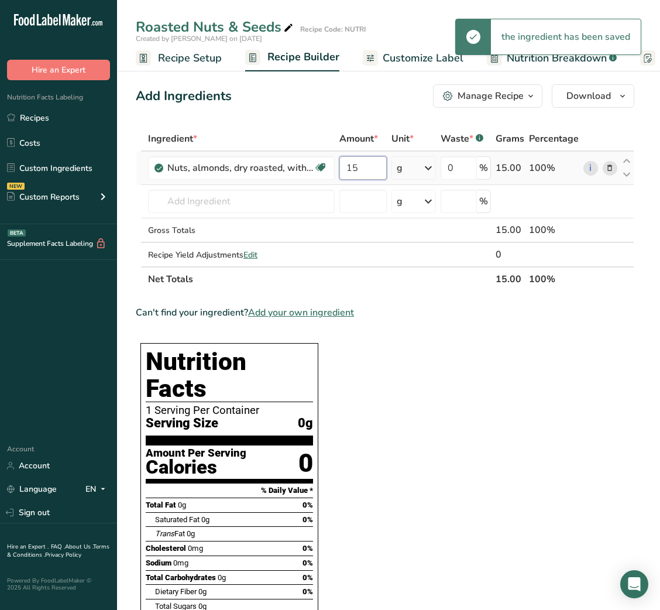
type input "15"
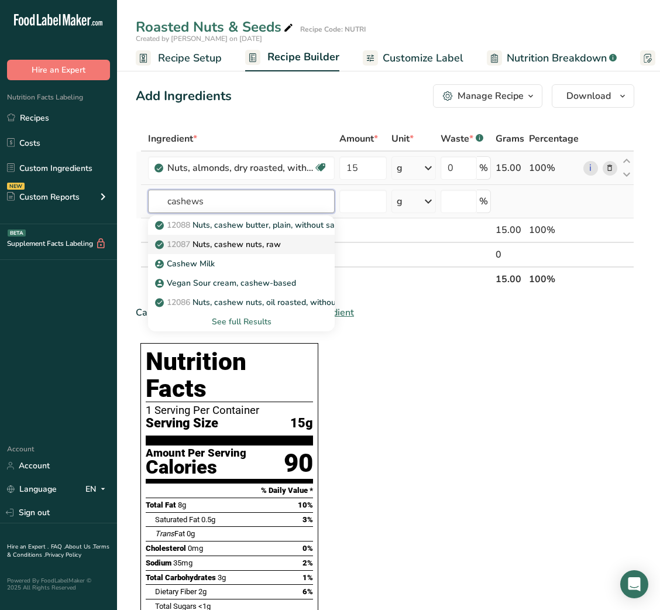
type input "cashews"
click at [252, 244] on p "12087 Nuts, cashew nuts, raw" at bounding box center [219, 244] width 124 height 12
type input "Nuts, cashew nuts, raw"
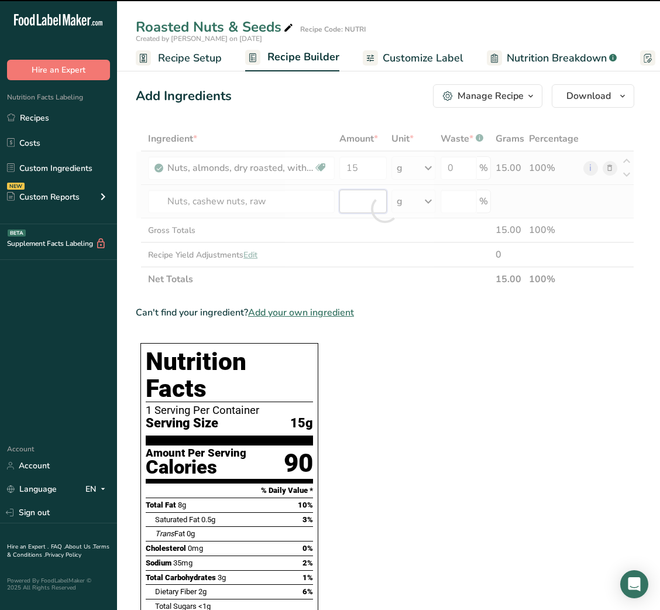
type input "0"
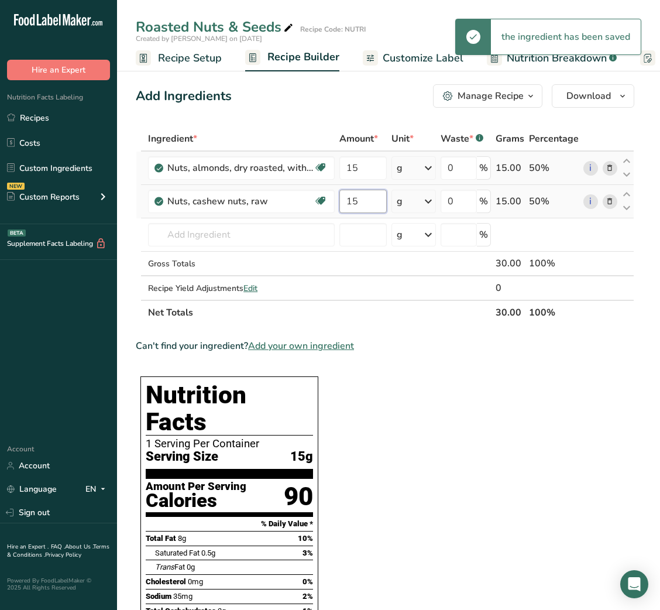
type input "15"
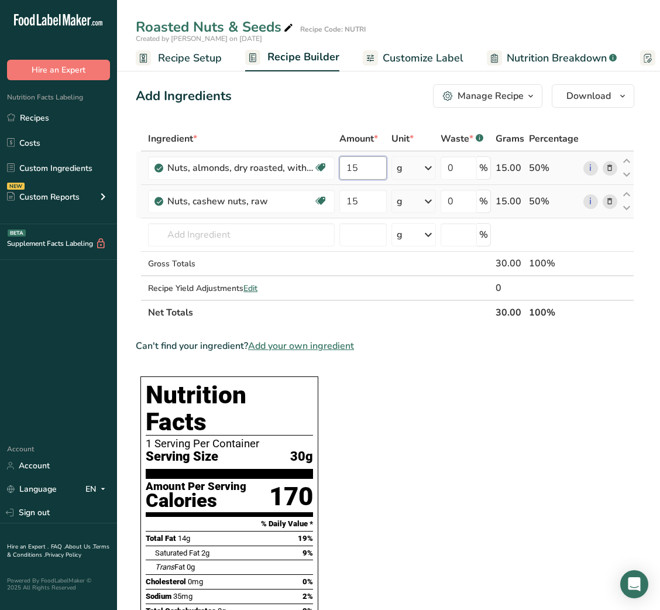
click at [344, 164] on input "15" at bounding box center [363, 167] width 47 height 23
type input "5"
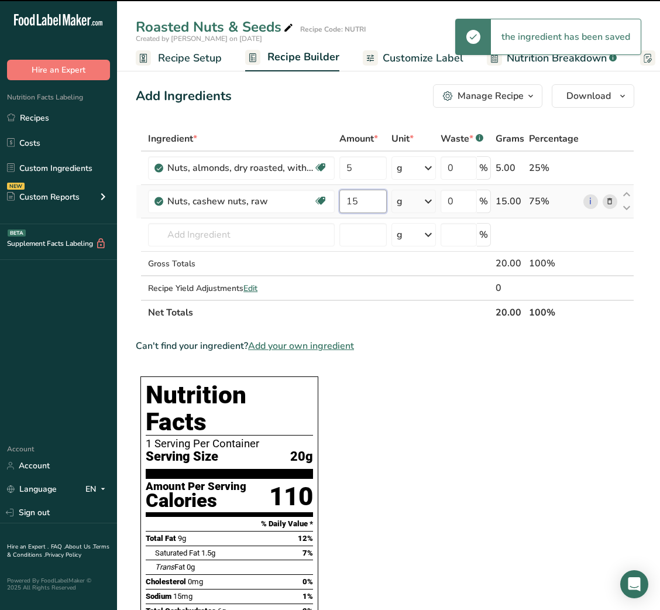
click at [360, 209] on div "Ingredient * Amount * Unit * Waste * .a-a{fill:#347362;}.b-a{fill:#fff;} Grams …" at bounding box center [385, 225] width 499 height 198
click at [352, 204] on input "15" at bounding box center [363, 201] width 47 height 23
type input "5"
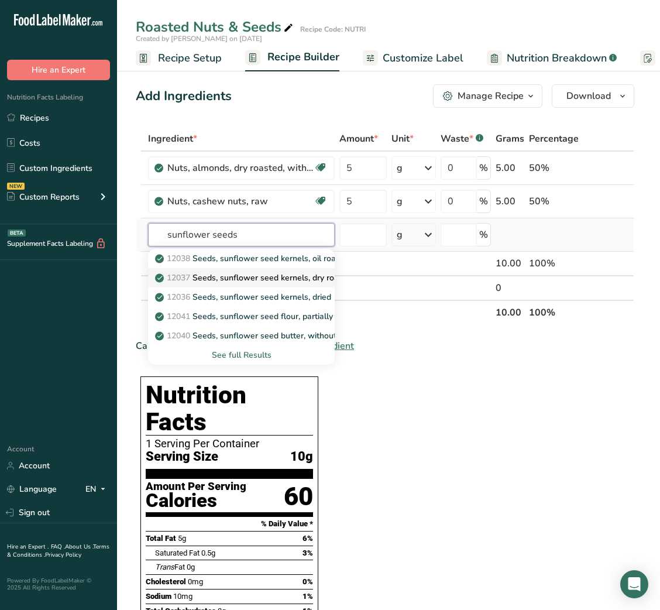
type input "sunflower seeds"
click at [317, 277] on p "12037 Seeds, sunflower seed kernels, dry roasted, without salt" at bounding box center [280, 278] width 247 height 12
type input "Seeds, sunflower seed kernels, dry roasted, without salt"
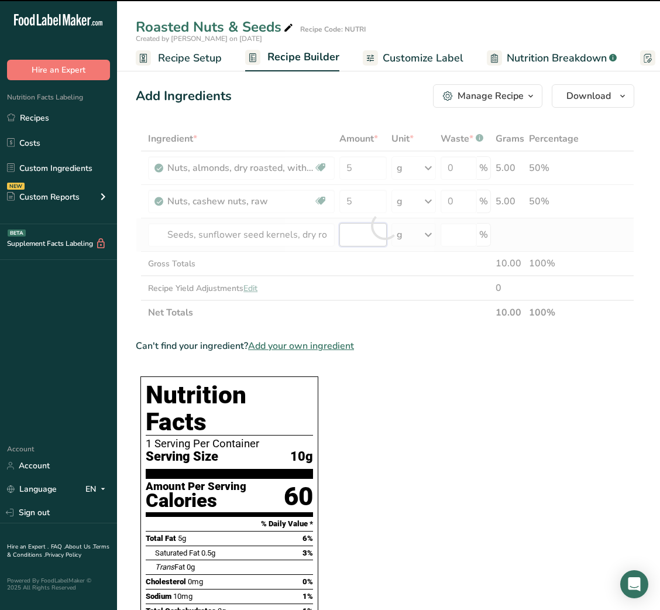
type input "0"
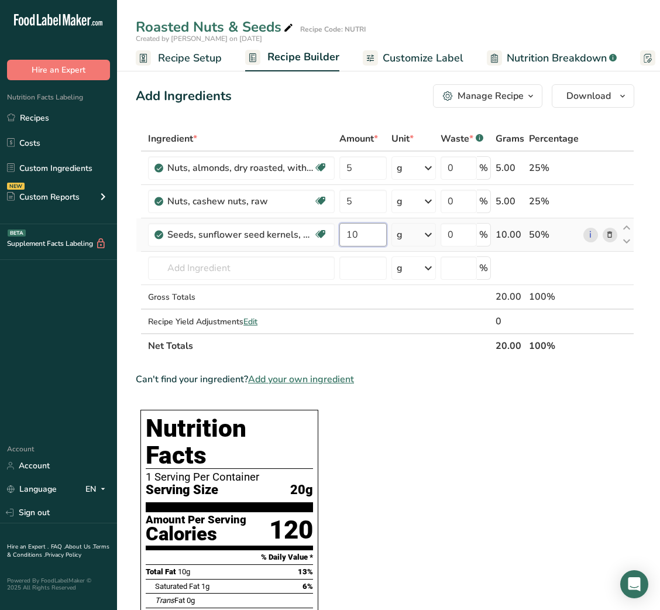
click at [348, 238] on input "10" at bounding box center [363, 234] width 47 height 23
type input "5"
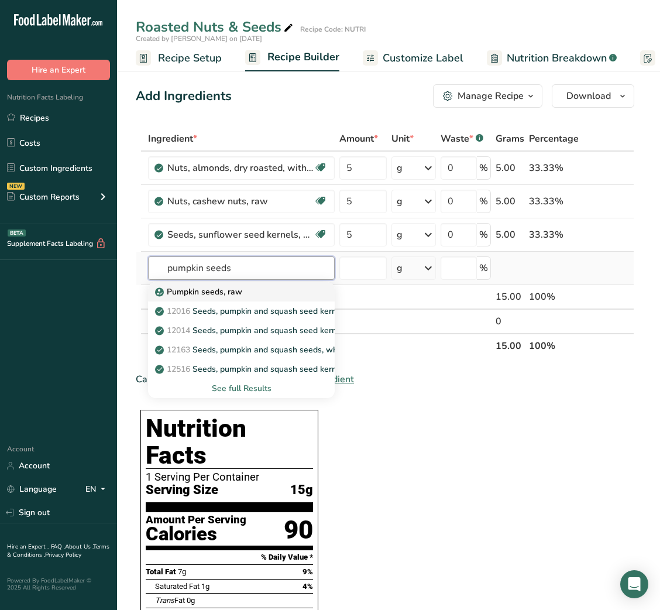
type input "pumpkin seeds"
click at [237, 294] on p "Pumpkin seeds, raw" at bounding box center [199, 292] width 85 height 12
type input "Pumpkin seeds, raw"
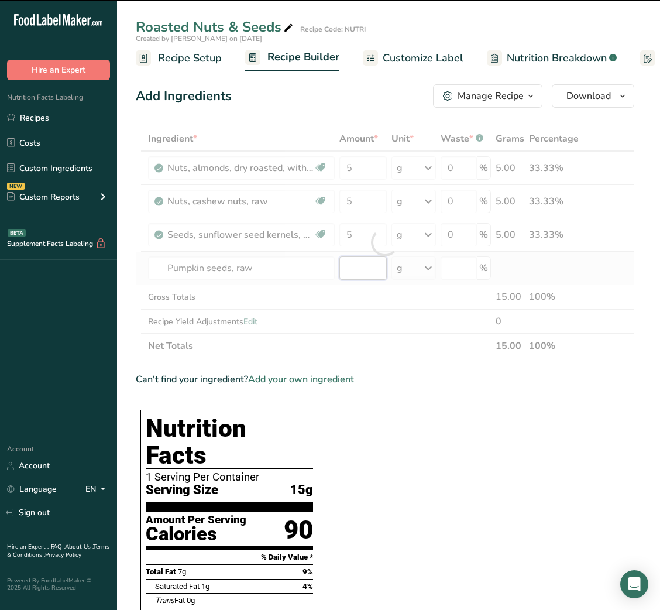
type input "0"
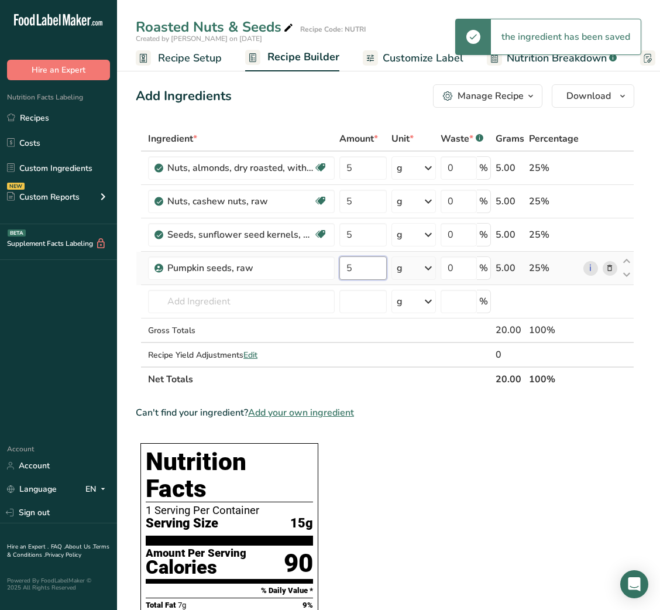
type input "5"
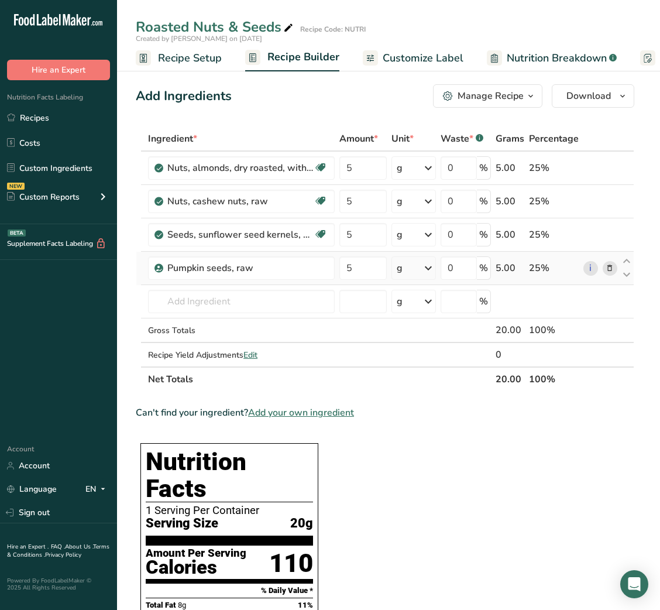
scroll to position [1, 0]
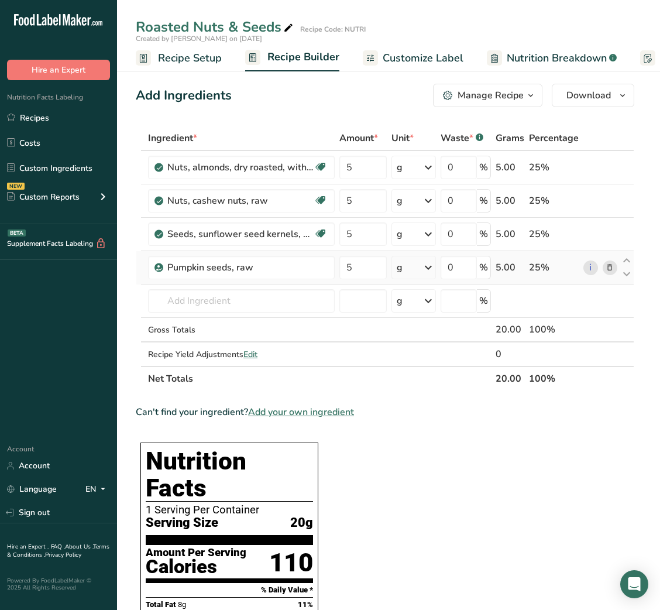
click at [427, 56] on span "Customize Label" at bounding box center [423, 58] width 81 height 16
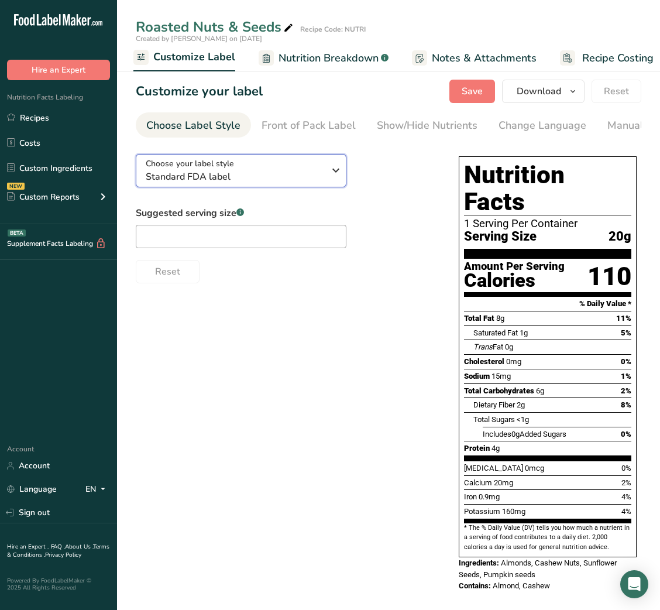
click at [287, 178] on span "Standard FDA label" at bounding box center [235, 177] width 179 height 14
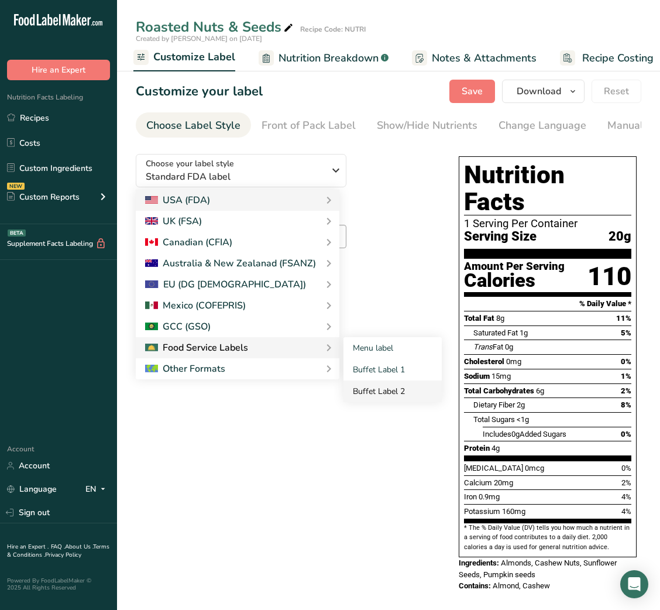
click at [394, 398] on link "Buffet Label 2" at bounding box center [393, 392] width 98 height 22
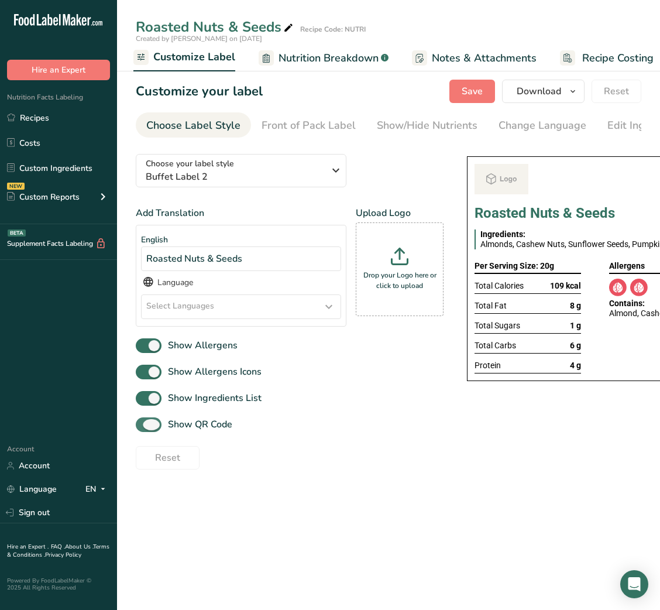
click at [198, 430] on span "Show QR Code" at bounding box center [197, 424] width 71 height 14
click at [143, 429] on input "Show QR Code" at bounding box center [140, 425] width 8 height 8
checkbox input "false"
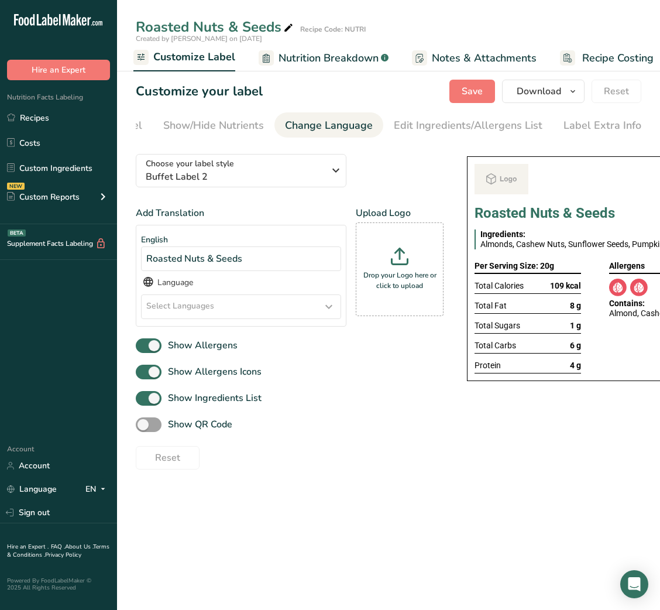
click at [352, 132] on div "Change Language" at bounding box center [329, 126] width 88 height 16
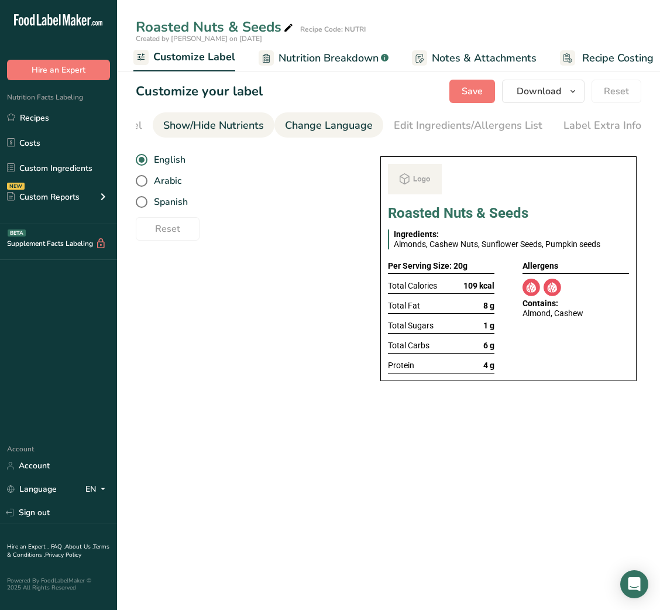
click at [202, 132] on div "Show/Hide Nutrients" at bounding box center [213, 126] width 101 height 16
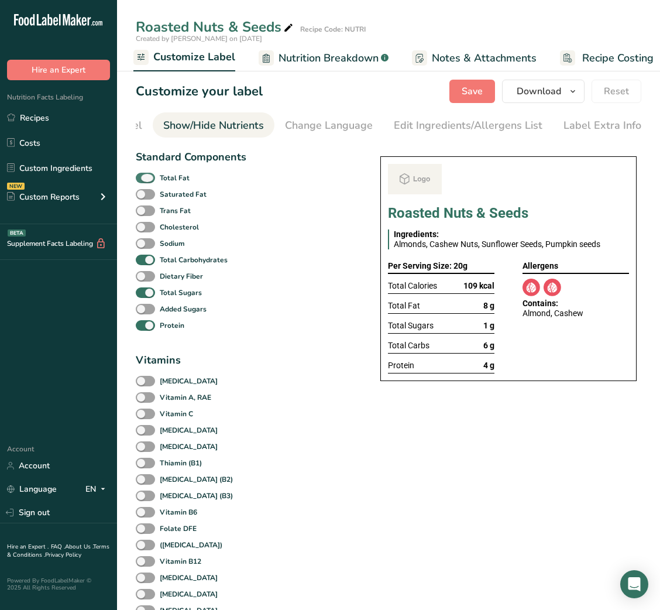
click at [150, 182] on span at bounding box center [145, 178] width 19 height 11
click at [143, 181] on input "Total Fat" at bounding box center [140, 178] width 8 height 8
checkbox input "false"
click at [157, 296] on span "Total Sugars" at bounding box center [178, 292] width 47 height 11
click at [143, 296] on input "Total Sugars" at bounding box center [140, 293] width 8 height 8
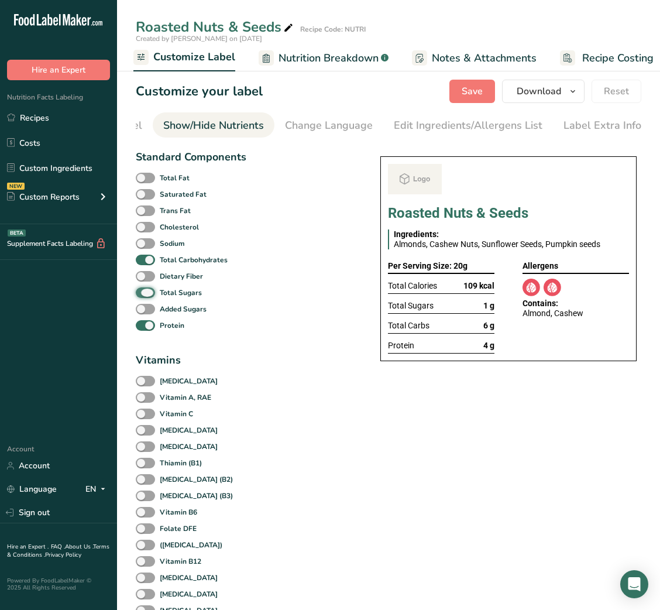
checkbox input "false"
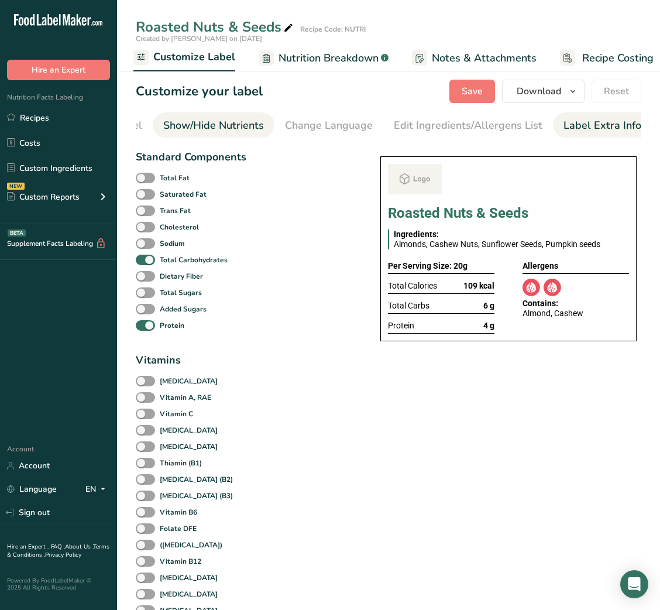
click at [600, 118] on div "Label Extra Info" at bounding box center [603, 126] width 78 height 16
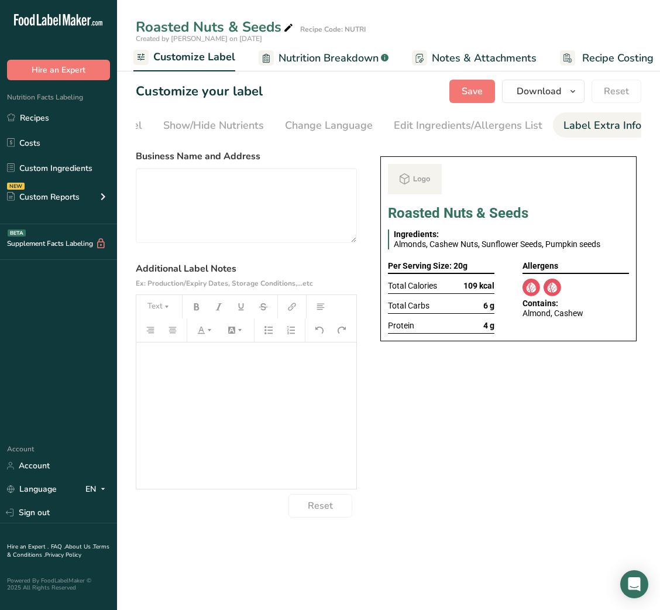
click at [273, 247] on section "Business Name and Address Additional Label Notes Ex: Production/Expiry Dates, S…" at bounding box center [246, 333] width 221 height 368
click at [211, 197] on textarea at bounding box center [246, 205] width 221 height 75
paste textarea "USE BY: [DATE] KEEP REFRIGERATED BELOW 5 DEGREE REHEAT BEFORE EATING DINNER"
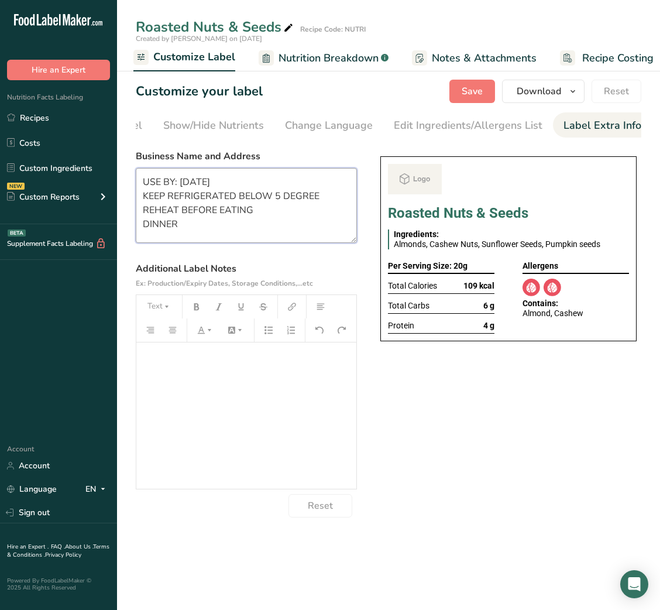
scroll to position [2, 0]
click at [172, 213] on textarea "USE BY: [DATE] KEEP REFRIGERATED BELOW 5 DEGREE REHEAT BEFORE EATING DINNER" at bounding box center [246, 205] width 221 height 75
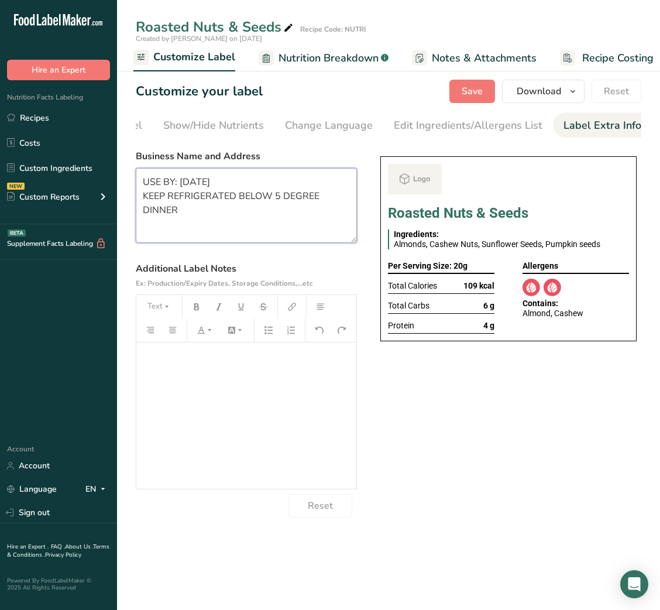
click at [159, 198] on textarea "USE BY: 26/08/2025 KEEP REFRIGERATED BELOW 5 DEGREE DINNER" at bounding box center [246, 205] width 221 height 75
click at [159, 198] on textarea "USE BY: 26/08/2025 DINNER" at bounding box center [246, 205] width 221 height 75
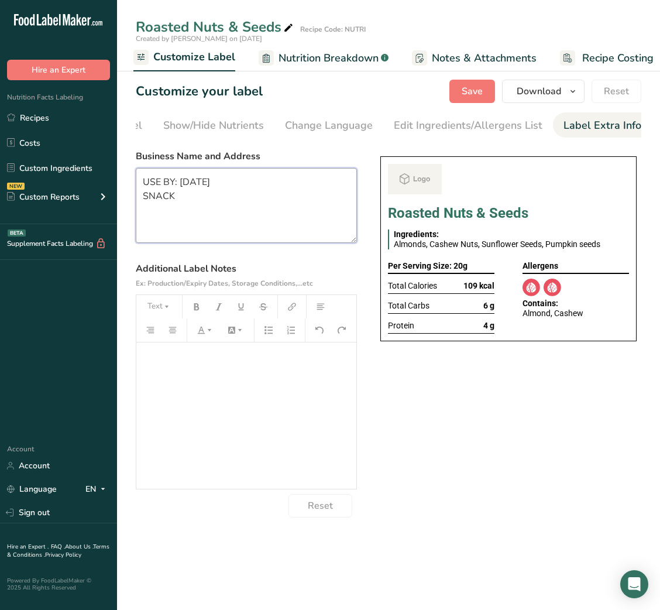
type textarea "USE BY: [DATE] SNACK"
click at [493, 385] on div "Choose your label style Buffet Label 2 USA (FDA) Standard FDA label Tabular FDA…" at bounding box center [389, 331] width 506 height 373
click at [558, 95] on span "Download" at bounding box center [539, 91] width 44 height 14
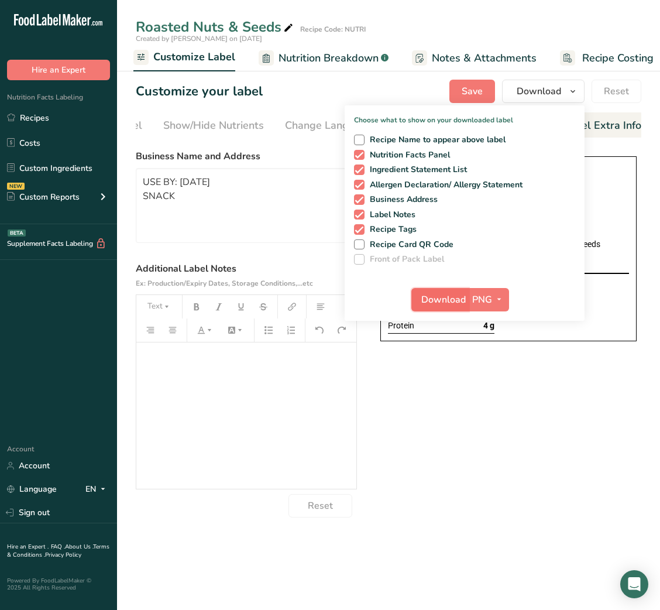
click at [447, 291] on button "Download" at bounding box center [440, 299] width 57 height 23
click at [560, 458] on div "Choose your label style Buffet Label 2 USA (FDA) Standard FDA label Tabular FDA…" at bounding box center [389, 331] width 506 height 373
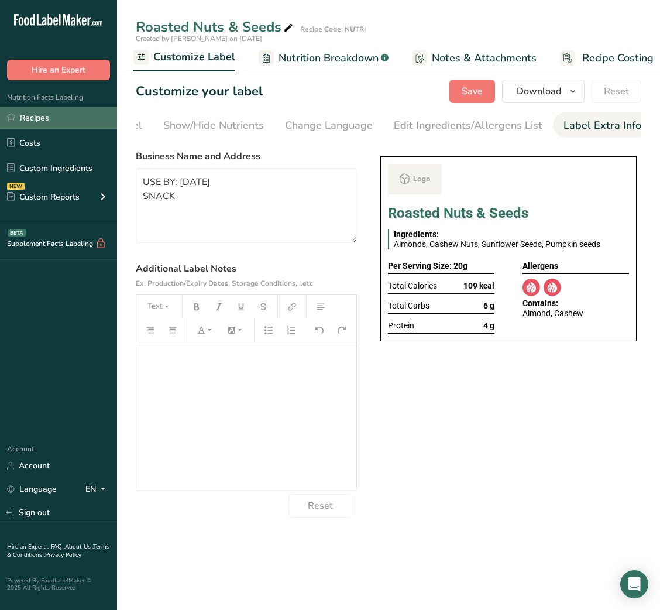
click at [64, 115] on link "Recipes" at bounding box center [58, 118] width 117 height 22
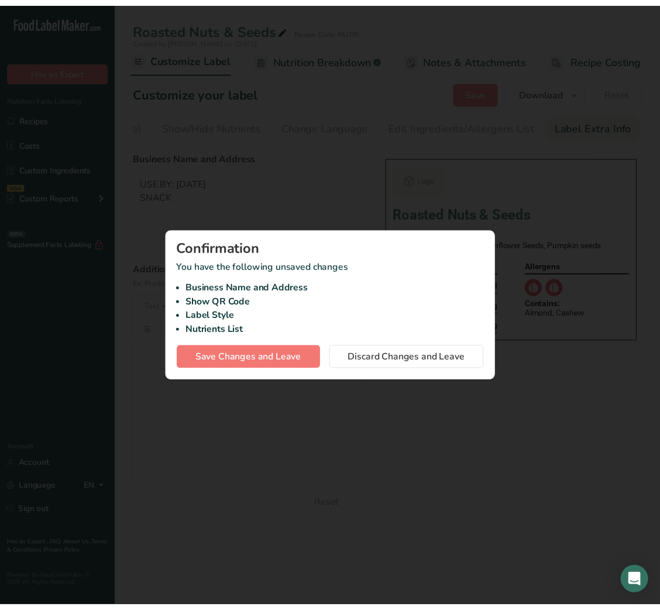
scroll to position [0, 227]
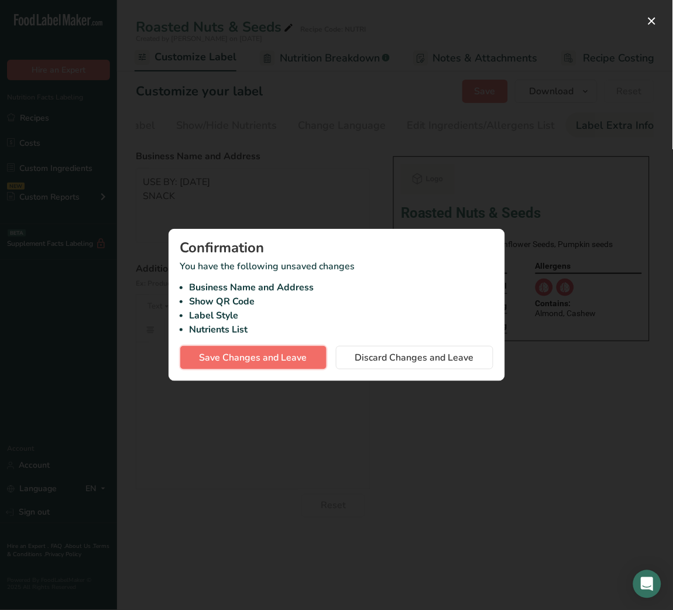
click at [305, 358] on span "Save Changes and Leave" at bounding box center [254, 358] width 108 height 14
type textarea "USE BY: [DATE] SNACK"
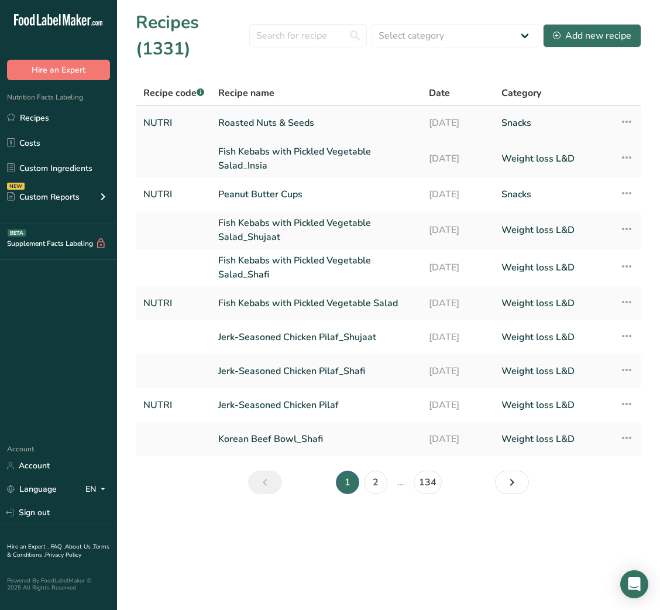
click at [296, 126] on link "Roasted Nuts & Seeds" at bounding box center [316, 123] width 197 height 25
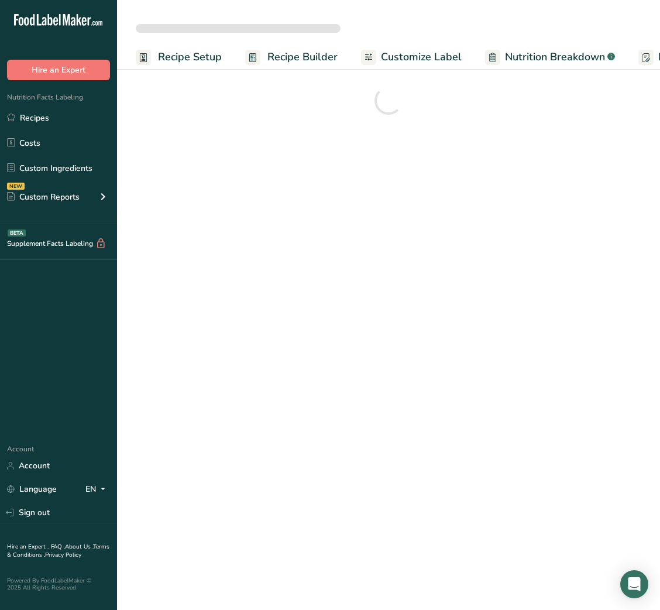
click at [438, 42] on div at bounding box center [388, 38] width 543 height 11
click at [437, 49] on span "Customize Label" at bounding box center [421, 57] width 81 height 16
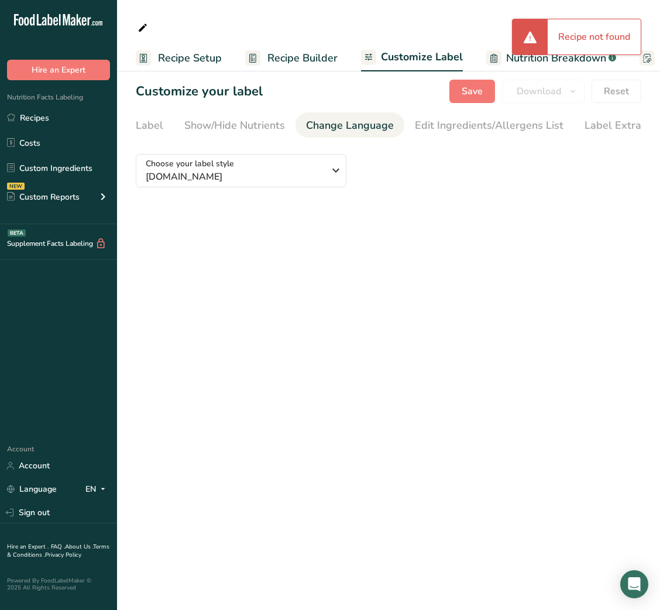
scroll to position [0, 214]
click at [602, 128] on div "Label Extra Info" at bounding box center [603, 126] width 78 height 16
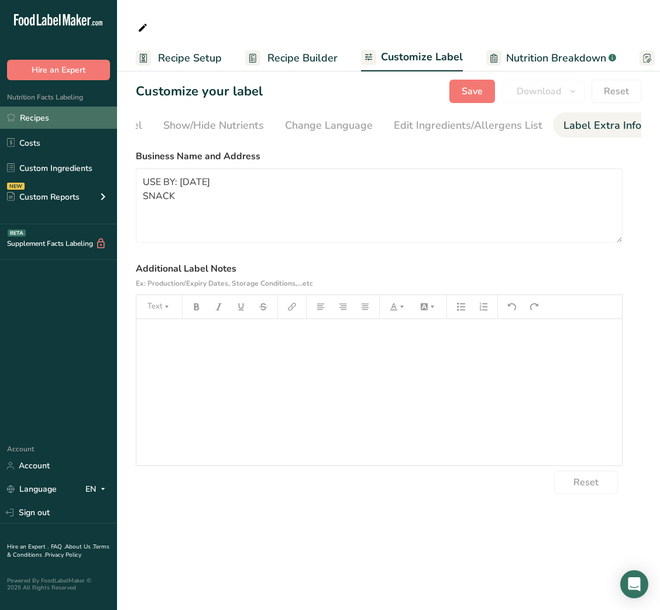
click at [19, 112] on link "Recipes" at bounding box center [58, 118] width 117 height 22
click at [37, 128] on link "Recipes" at bounding box center [58, 118] width 117 height 22
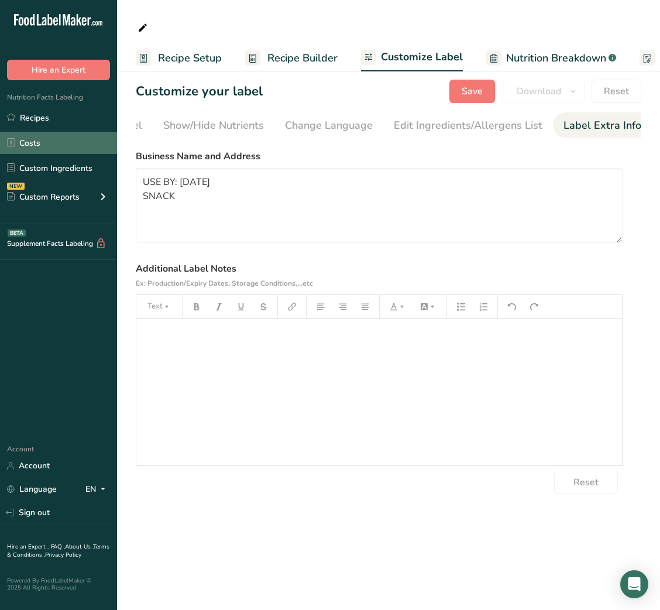
click at [37, 136] on link "Costs" at bounding box center [58, 143] width 117 height 22
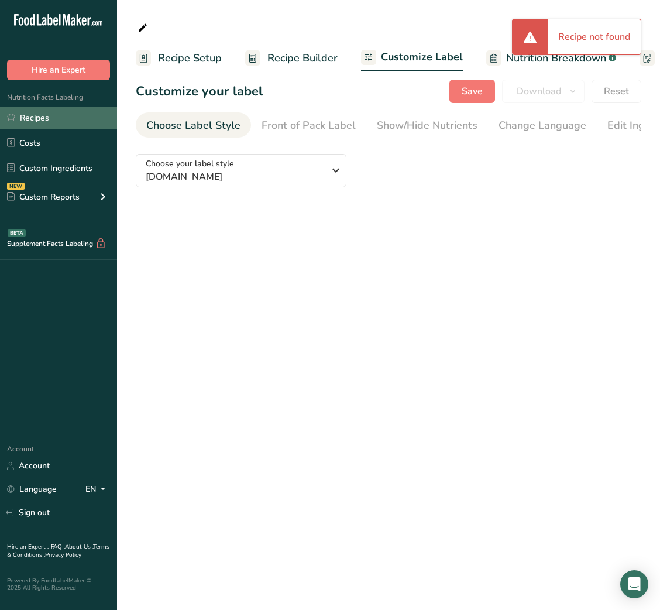
click at [35, 123] on link "Recipes" at bounding box center [58, 118] width 117 height 22
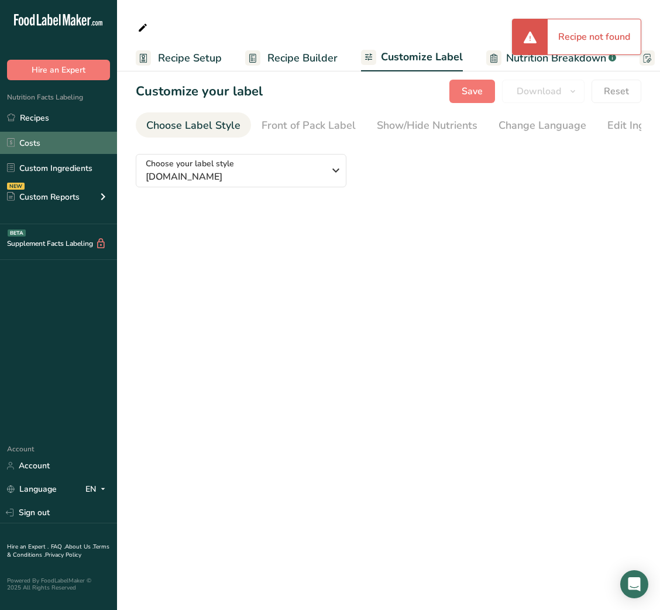
click at [41, 145] on link "Costs" at bounding box center [58, 143] width 117 height 22
click at [52, 145] on link "Costs" at bounding box center [58, 143] width 117 height 22
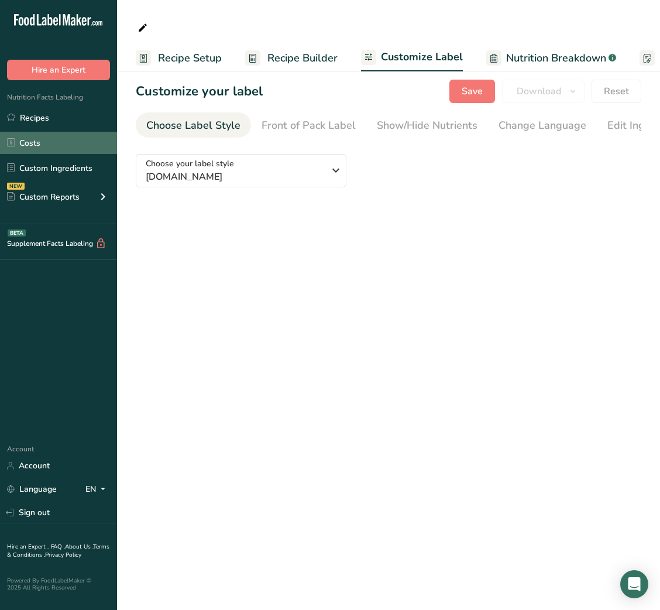
click at [52, 145] on link "Costs" at bounding box center [58, 143] width 117 height 22
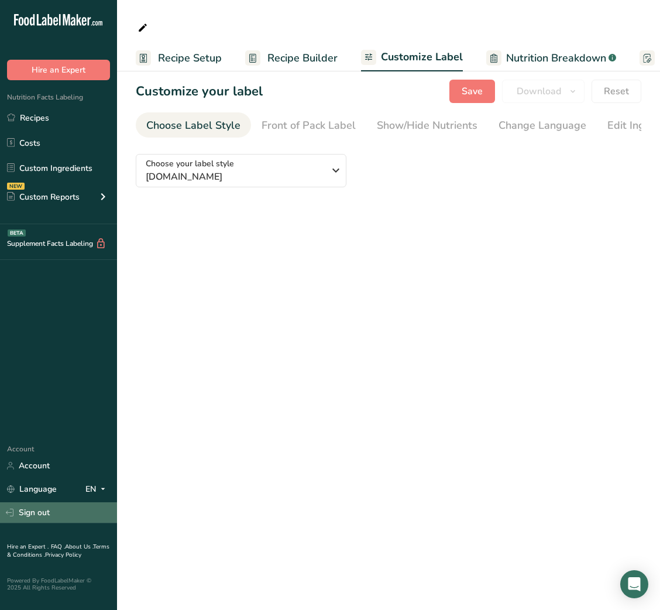
click at [40, 503] on link "Sign out" at bounding box center [58, 512] width 117 height 20
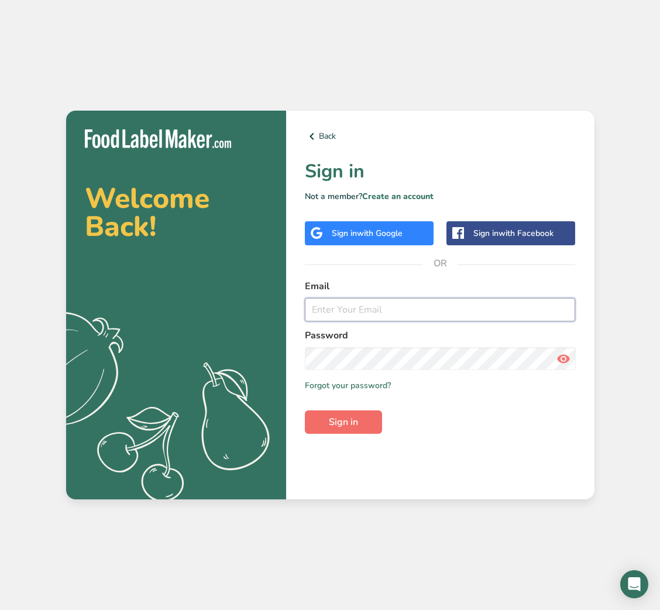
type input "[EMAIL_ADDRESS][DOMAIN_NAME]"
click at [335, 427] on span "Sign in" at bounding box center [343, 422] width 29 height 14
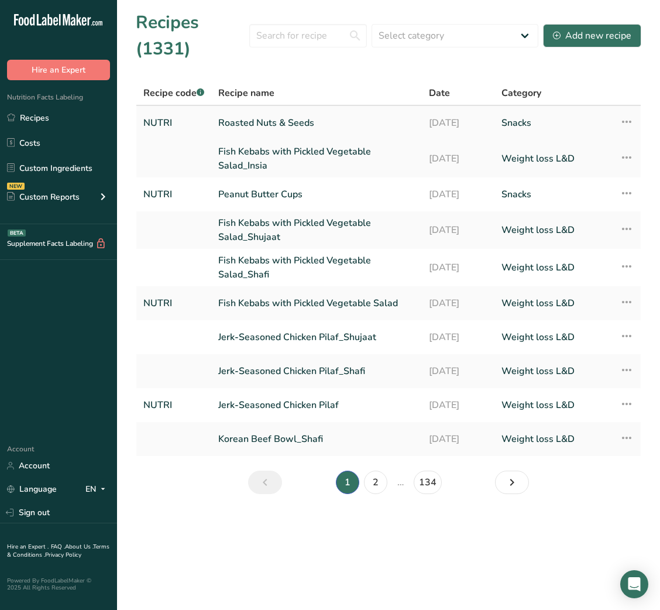
click at [333, 118] on link "Roasted Nuts & Seeds" at bounding box center [316, 123] width 197 height 25
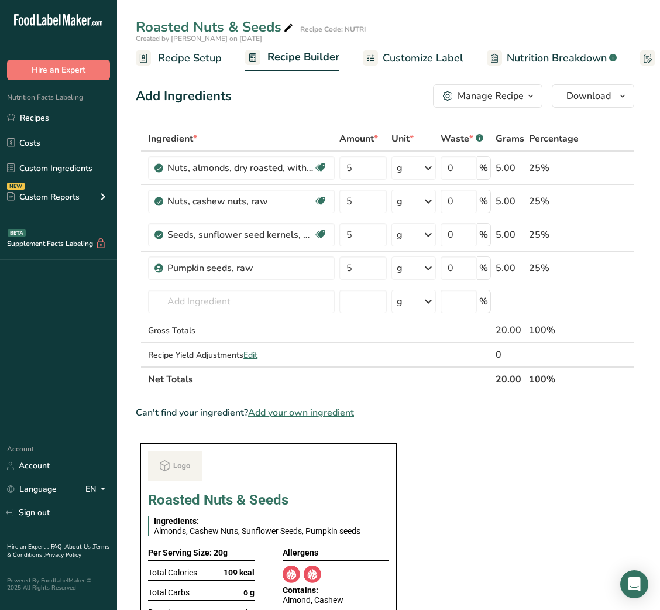
click at [408, 66] on link "Customize Label" at bounding box center [413, 58] width 101 height 26
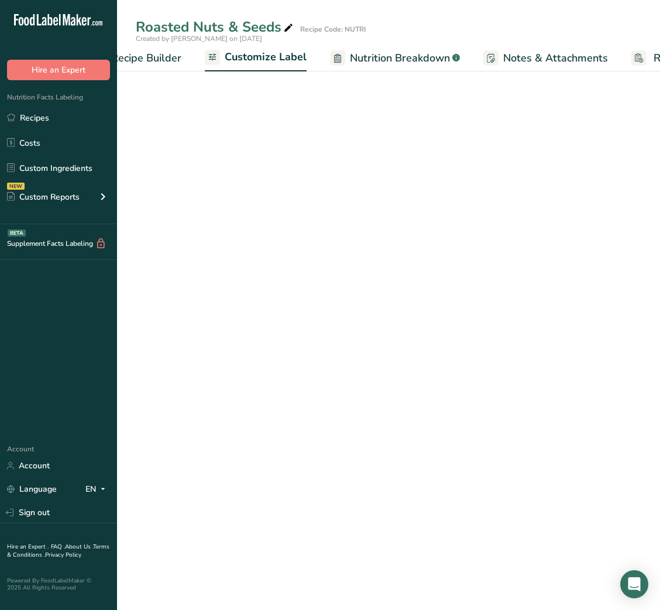
scroll to position [0, 228]
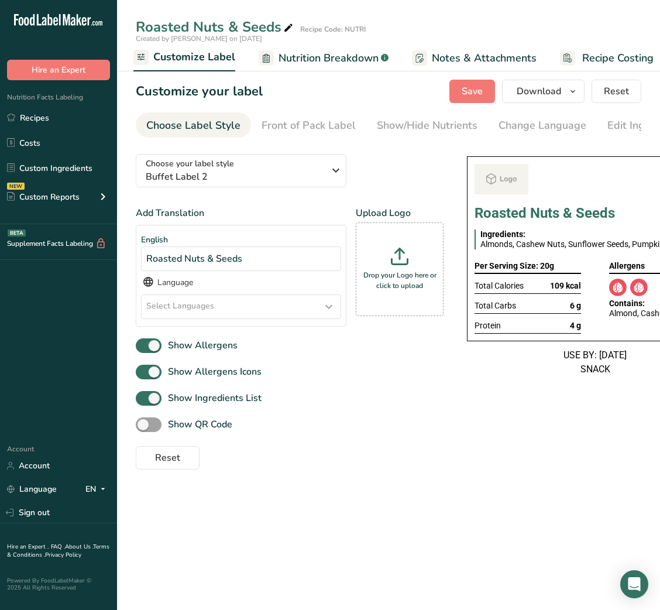
click at [540, 103] on section "Customize your label Save Download Choose what to show on your downloaded label…" at bounding box center [388, 274] width 543 height 427
click at [561, 93] on span "Download" at bounding box center [539, 91] width 44 height 14
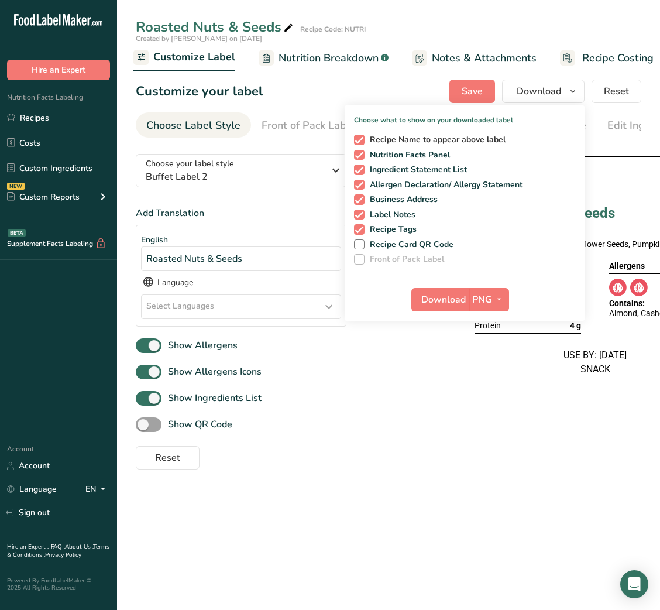
click at [386, 135] on span "Recipe Name to appear above label" at bounding box center [436, 140] width 142 height 11
click at [362, 136] on input "Recipe Name to appear above label" at bounding box center [358, 140] width 8 height 8
checkbox input "false"
click at [436, 303] on span "Download" at bounding box center [444, 300] width 44 height 14
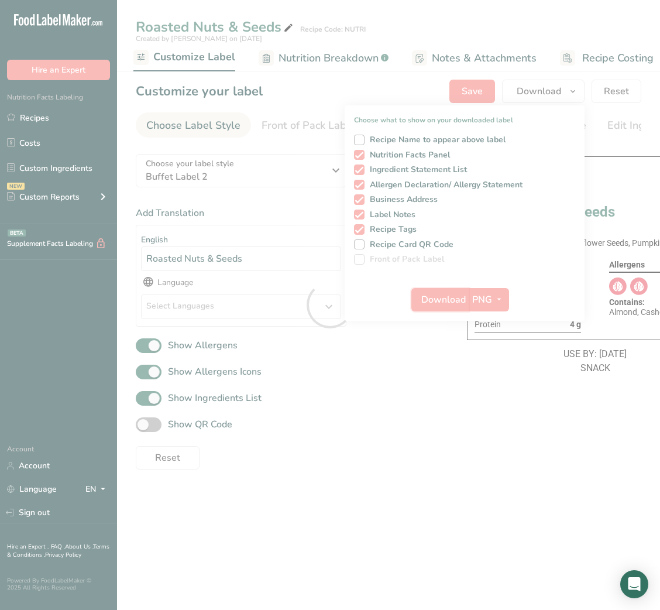
scroll to position [0, 0]
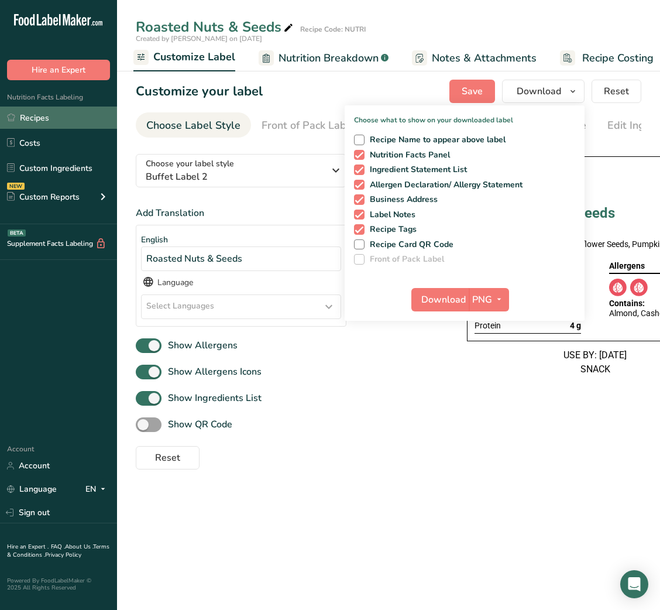
click at [54, 123] on link "Recipes" at bounding box center [58, 118] width 117 height 22
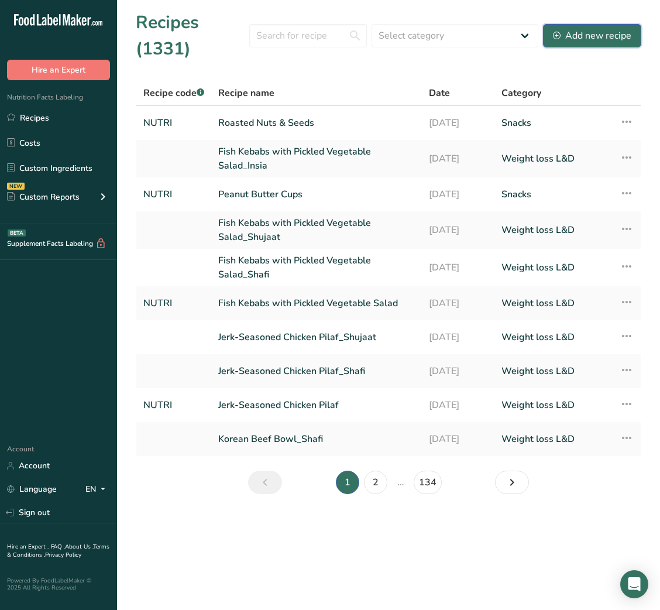
click at [617, 39] on div "Add new recipe" at bounding box center [592, 36] width 78 height 14
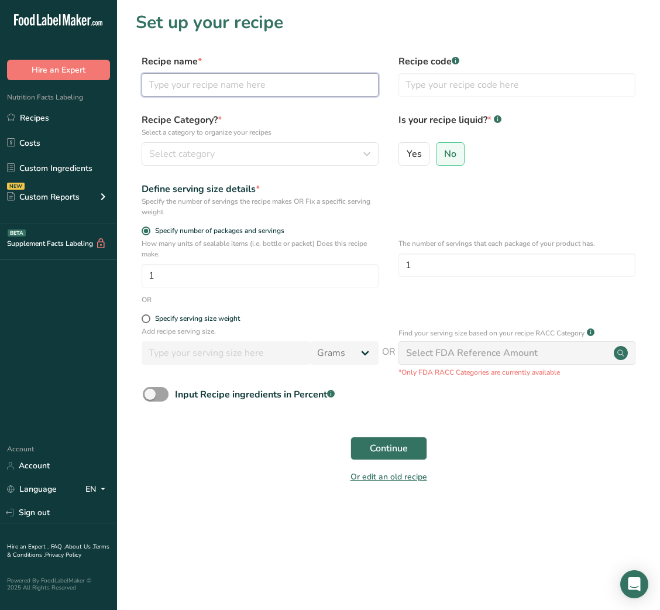
click at [278, 91] on input "text" at bounding box center [260, 84] width 237 height 23
type input "Idli with vegetable sambhar"
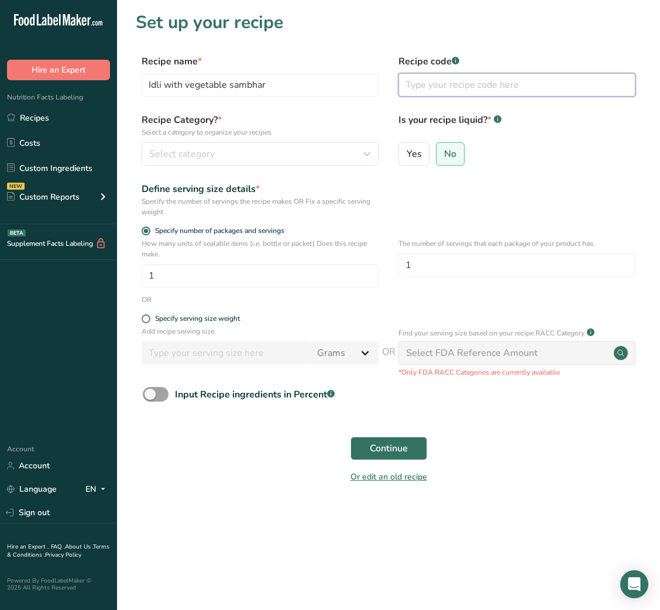
click at [445, 93] on input "text" at bounding box center [517, 84] width 237 height 23
type input "NUTRI"
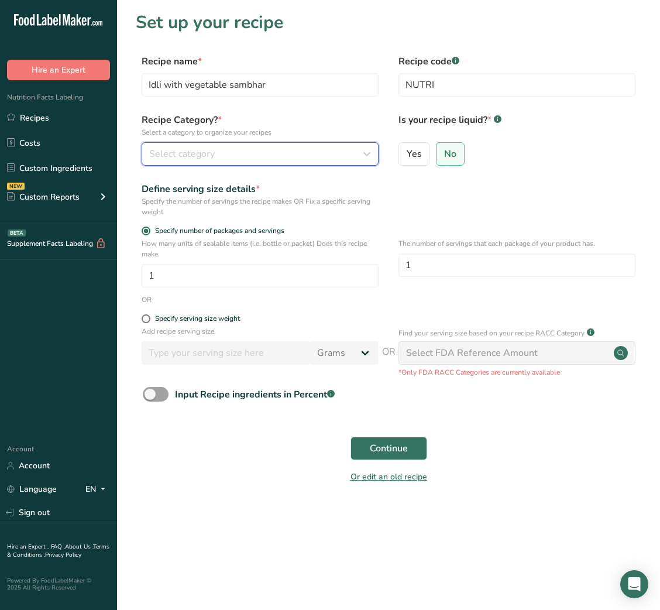
click at [335, 144] on button "Select category" at bounding box center [260, 153] width 237 height 23
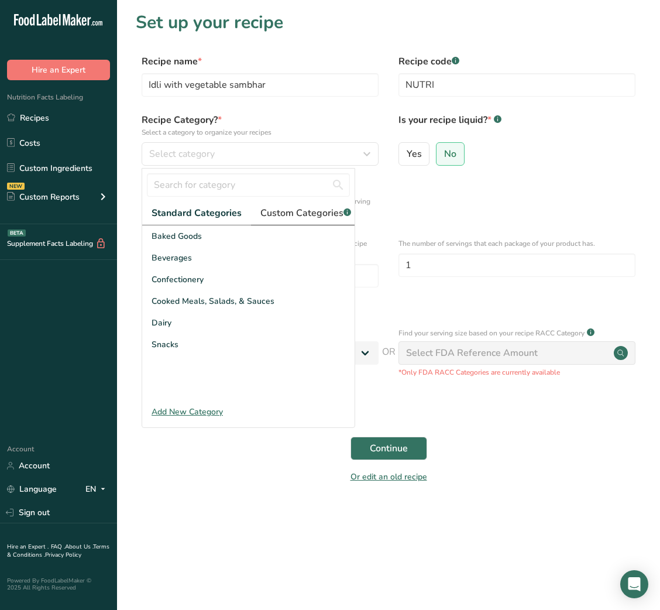
click at [306, 211] on span "Custom Categories .a-a{fill:#347362;}.b-a{fill:#fff;}" at bounding box center [306, 213] width 91 height 14
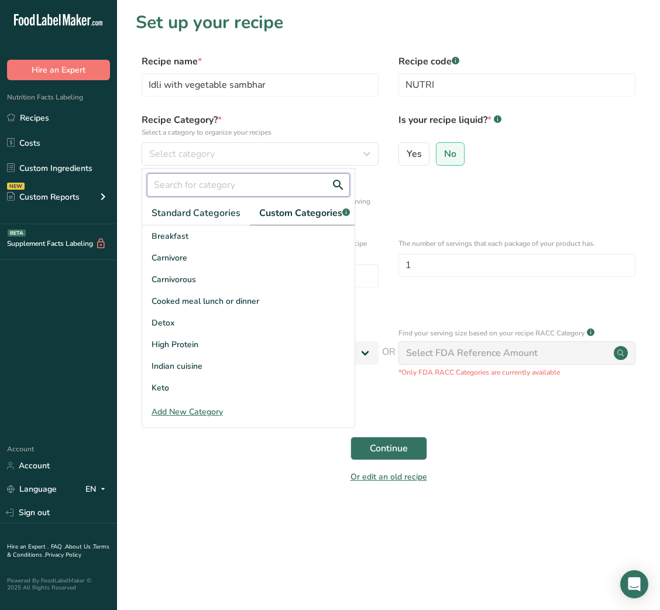
click at [224, 191] on input "text" at bounding box center [248, 184] width 203 height 23
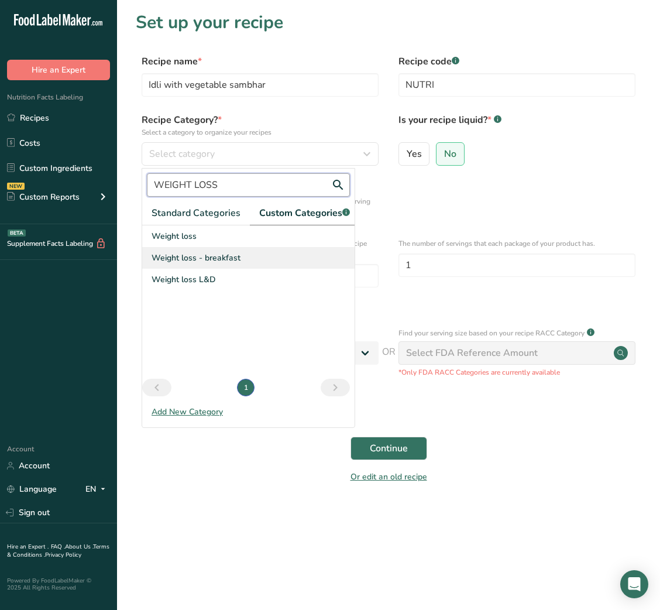
type input "WEIGHT LOSS"
click at [234, 264] on span "Weight loss - breakfast" at bounding box center [196, 258] width 89 height 12
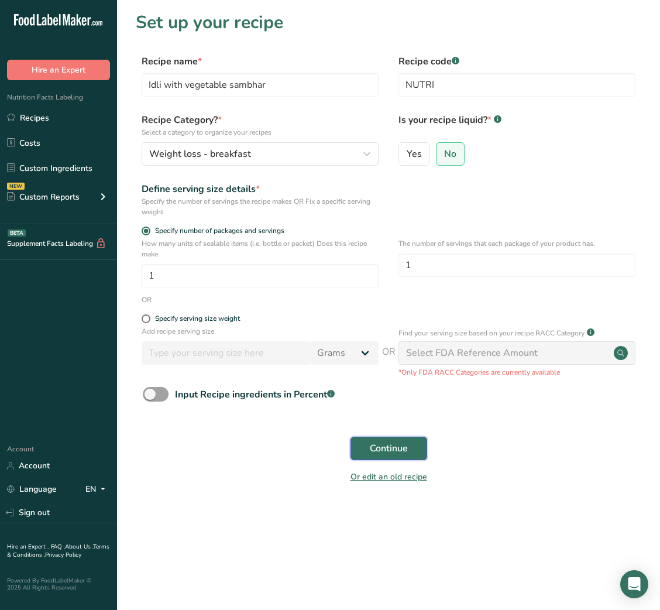
click at [379, 449] on span "Continue" at bounding box center [389, 448] width 38 height 14
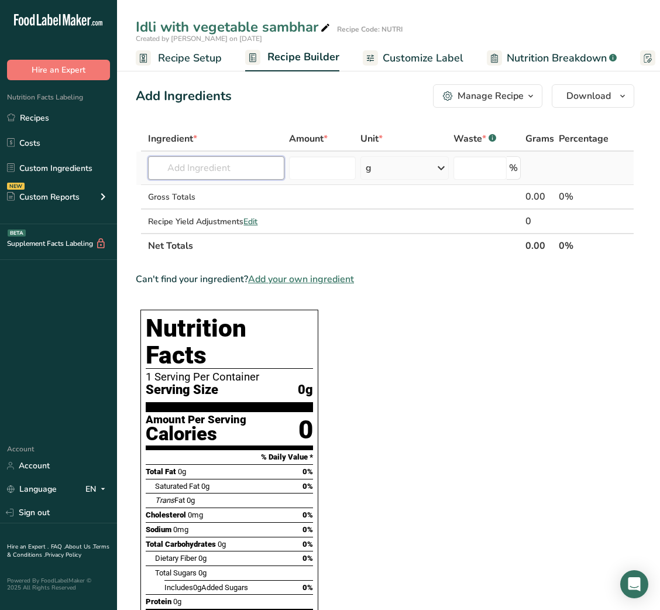
click at [218, 173] on input "text" at bounding box center [216, 167] width 136 height 23
click at [196, 175] on input "text" at bounding box center [216, 167] width 136 height 23
type input "IDLI"
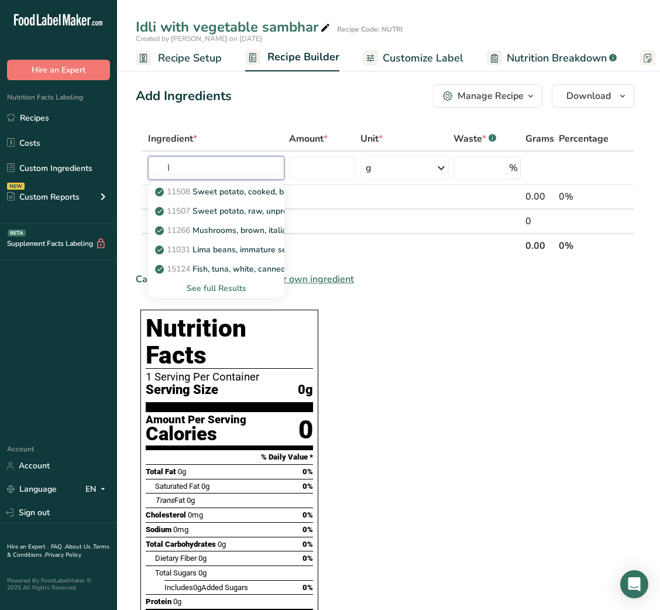
type input "I"
click at [256, 169] on input "text" at bounding box center [216, 167] width 136 height 23
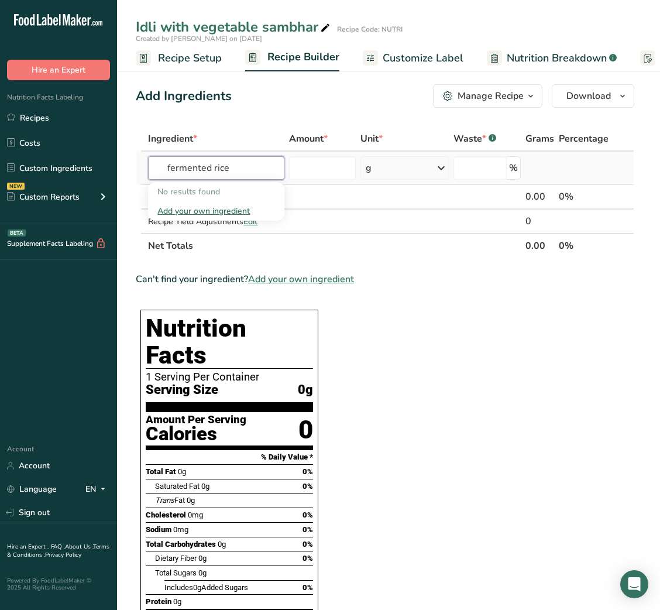
click at [210, 170] on input "fermented rice" at bounding box center [216, 167] width 136 height 23
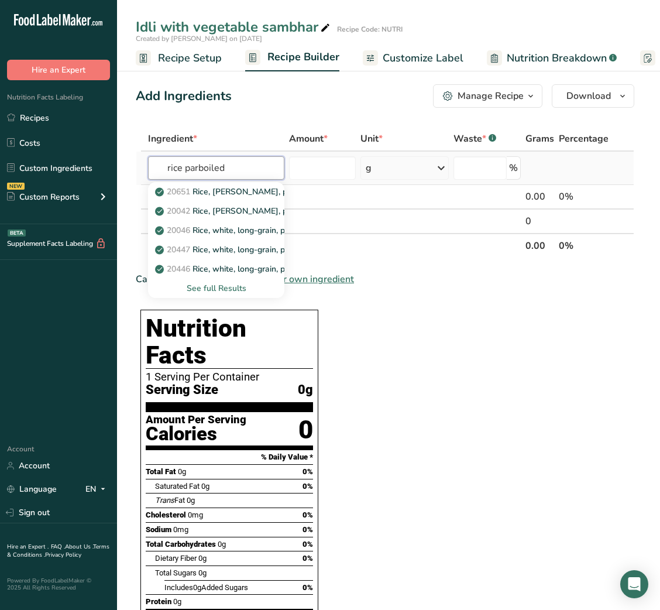
type input "rice parboiled"
click at [222, 286] on div "See full Results" at bounding box center [216, 288] width 118 height 12
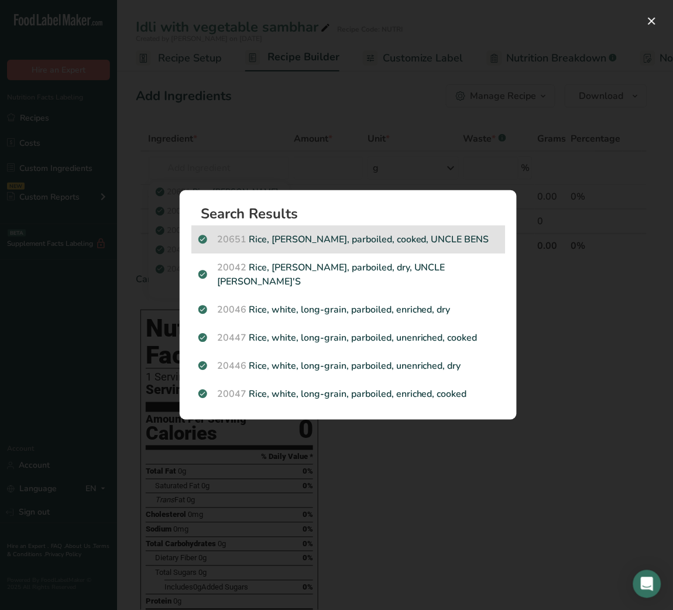
click at [335, 244] on p "20651 [PERSON_NAME], [PERSON_NAME], parboiled, cooked, UNCLE BENS" at bounding box center [348, 239] width 300 height 14
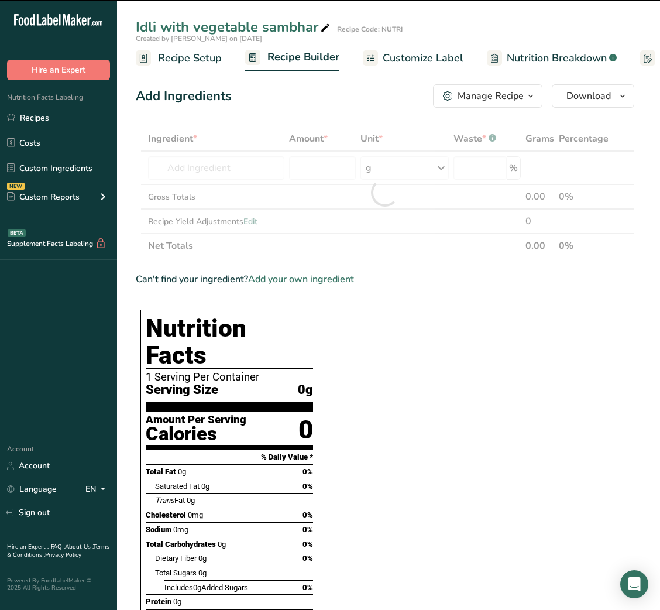
type input "0"
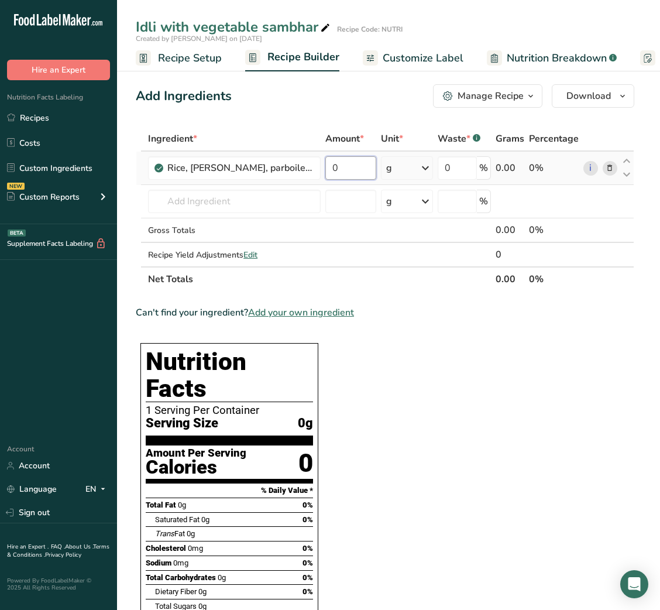
click at [340, 165] on input "0" at bounding box center [350, 167] width 51 height 23
type input "50"
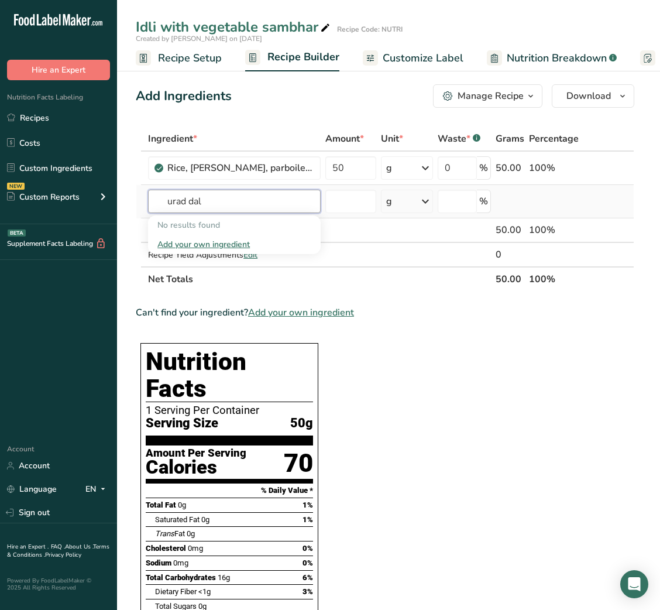
click at [177, 201] on input "urad dal" at bounding box center [234, 201] width 173 height 23
type input "dal"
click at [181, 200] on input "dal" at bounding box center [234, 201] width 173 height 23
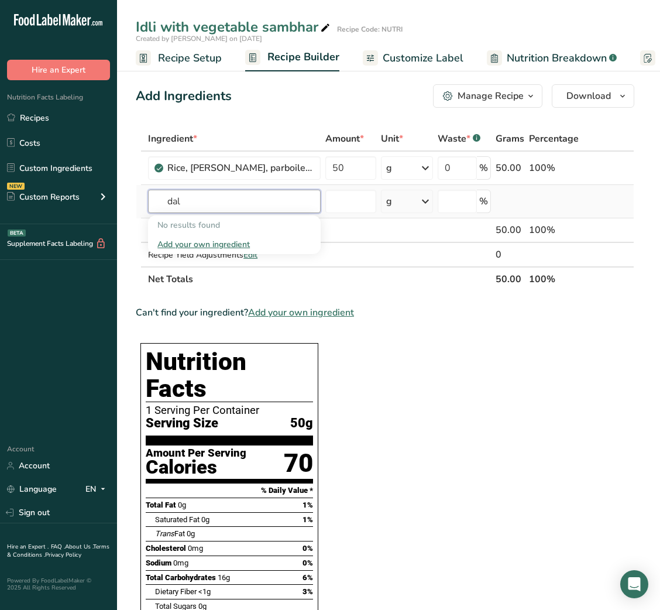
click at [181, 200] on input "dal" at bounding box center [234, 201] width 173 height 23
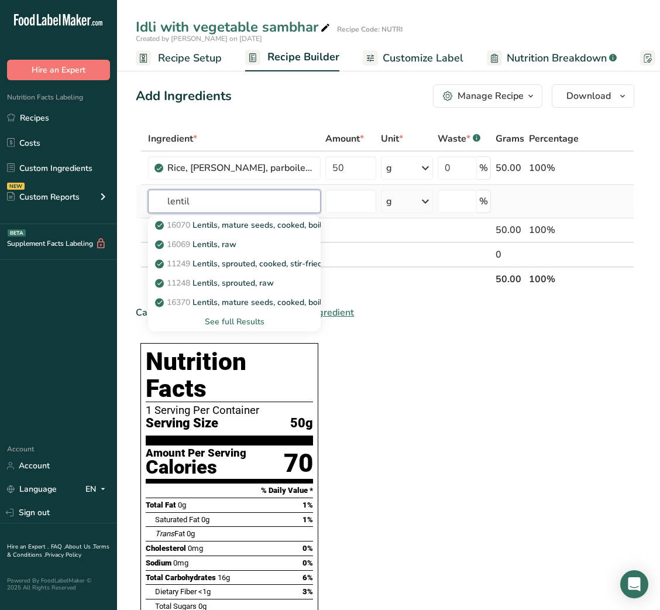
type input "lentil"
click at [228, 323] on div "See full Results" at bounding box center [234, 322] width 154 height 12
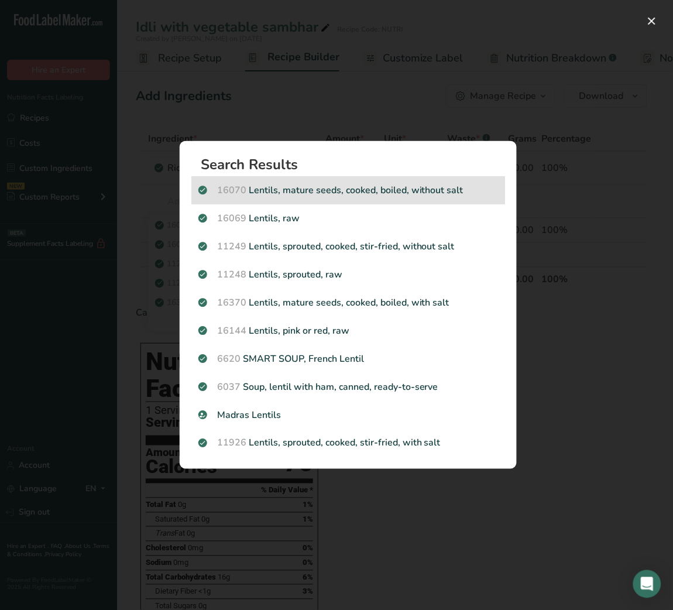
click at [332, 186] on p "16070 Lentils, mature seeds, cooked, boiled, without salt" at bounding box center [348, 190] width 300 height 14
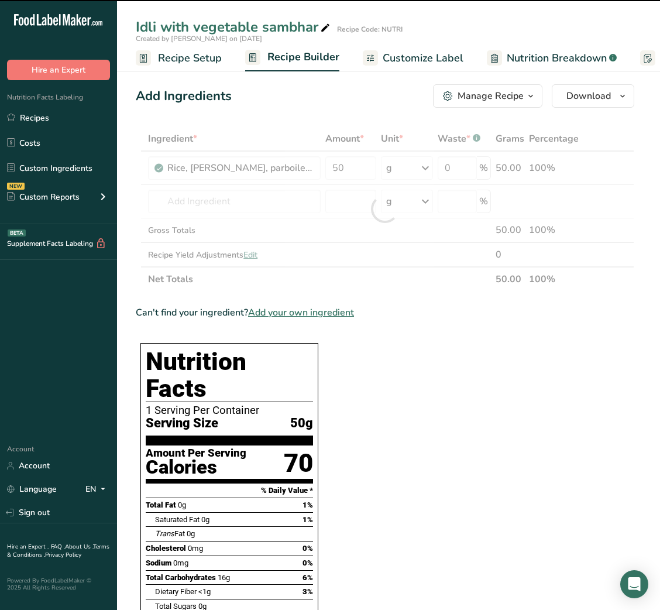
type input "0"
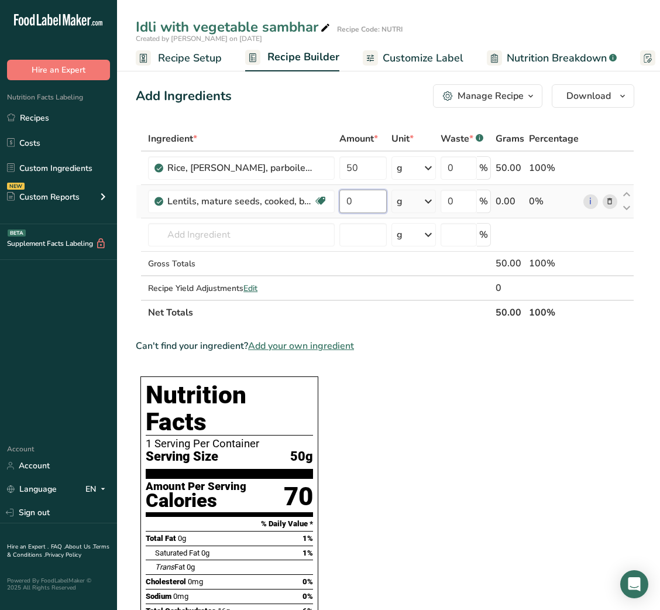
click at [353, 195] on input "0" at bounding box center [363, 201] width 47 height 23
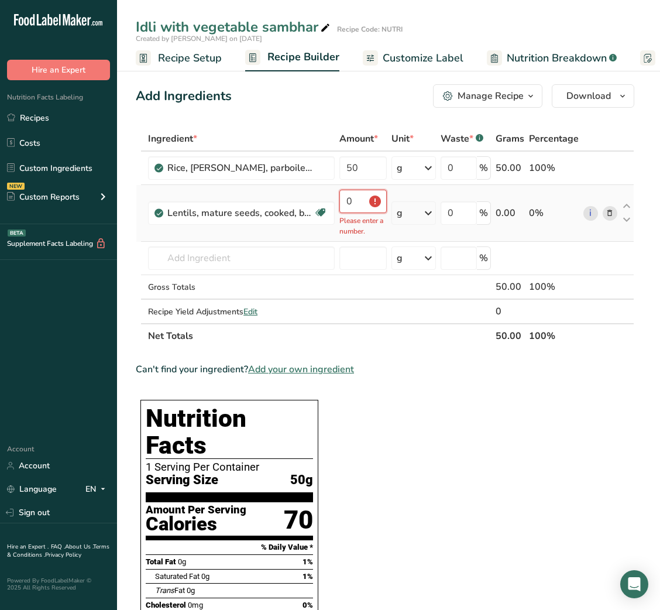
click at [359, 200] on input "0" at bounding box center [363, 201] width 47 height 23
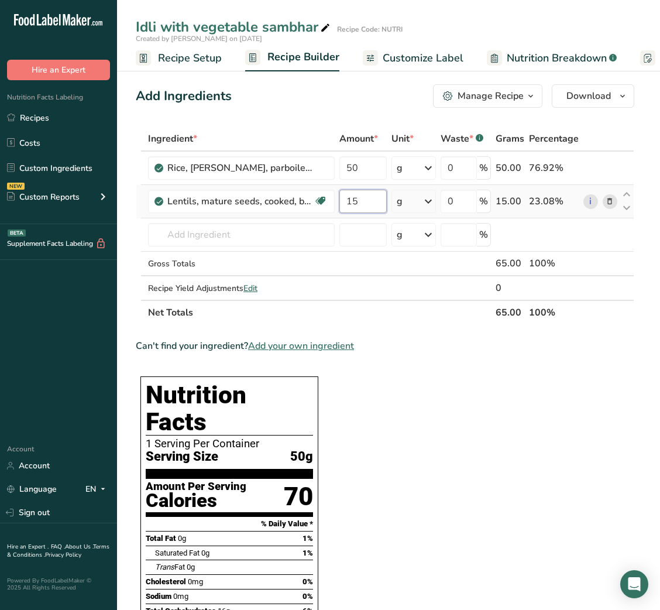
type input "15"
click at [234, 228] on input "text" at bounding box center [241, 234] width 187 height 23
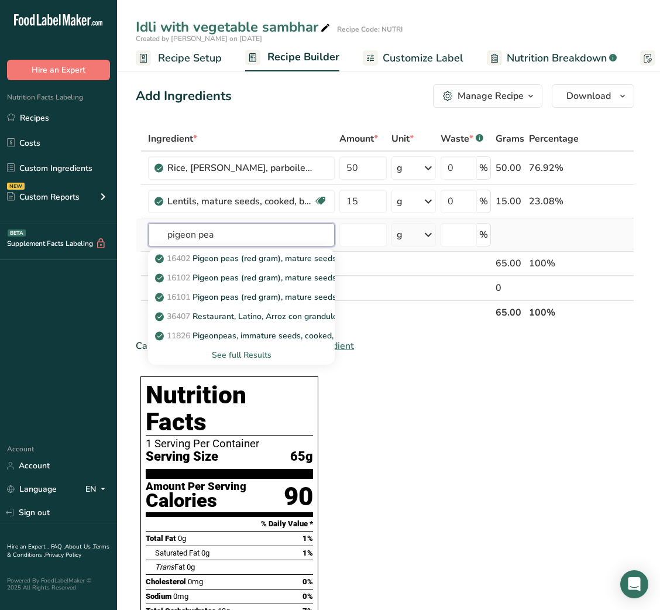
type input "pigeon pea"
click at [237, 351] on div "See full Results" at bounding box center [241, 355] width 168 height 12
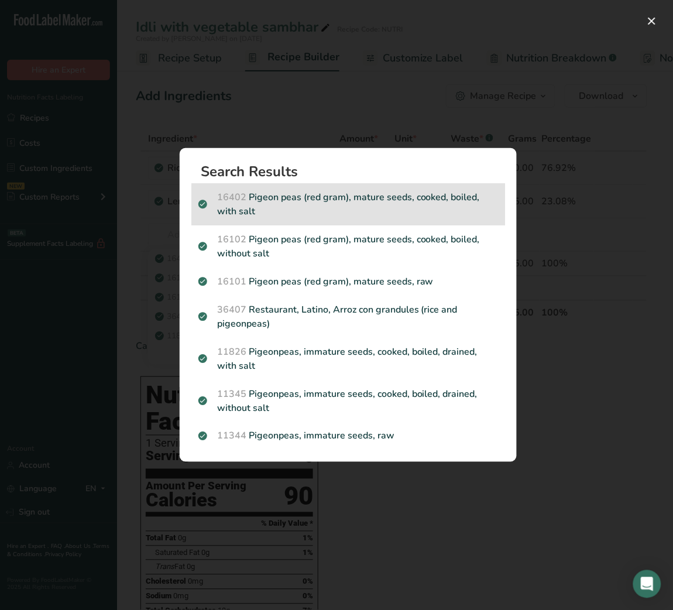
click at [344, 198] on p "16402 Pigeon peas (red gram), mature seeds, cooked, boiled, with salt" at bounding box center [348, 204] width 300 height 28
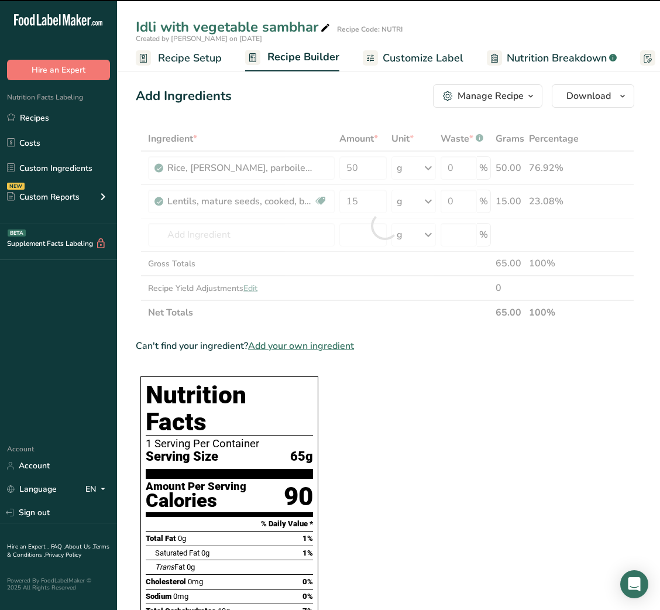
type input "0"
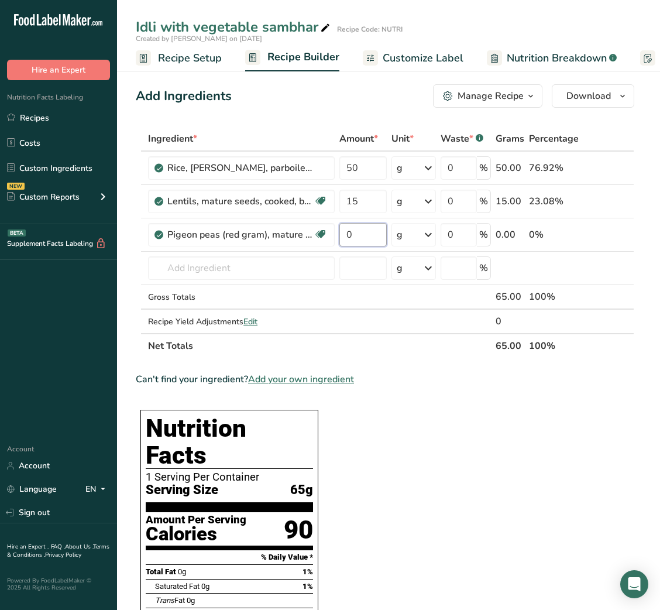
click at [348, 235] on input "0" at bounding box center [363, 234] width 47 height 23
type input "10"
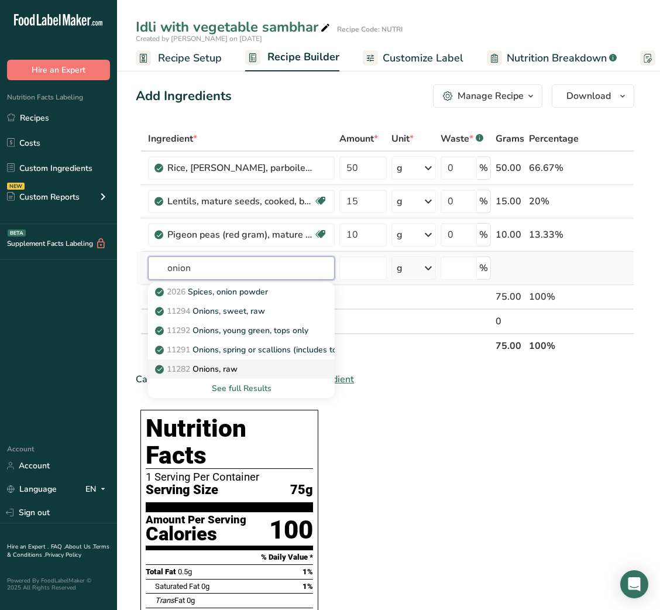
type input "onion"
click at [231, 361] on link "11282 Onions, raw" at bounding box center [241, 368] width 187 height 19
type input "Onions, raw"
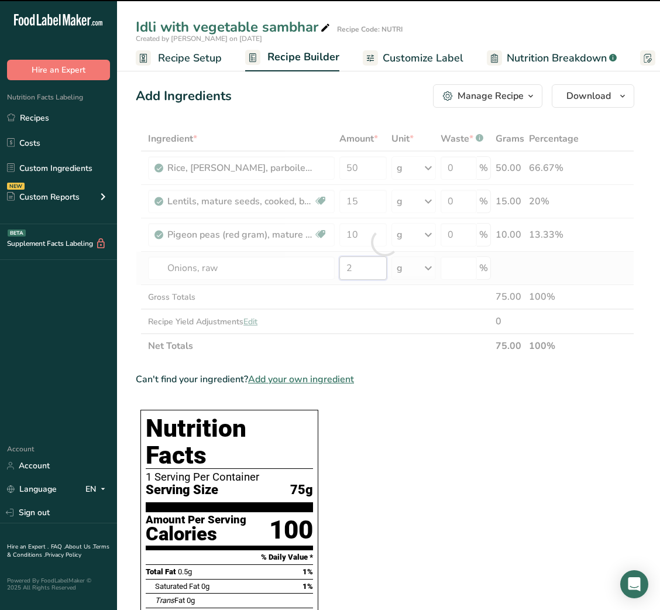
type input "20"
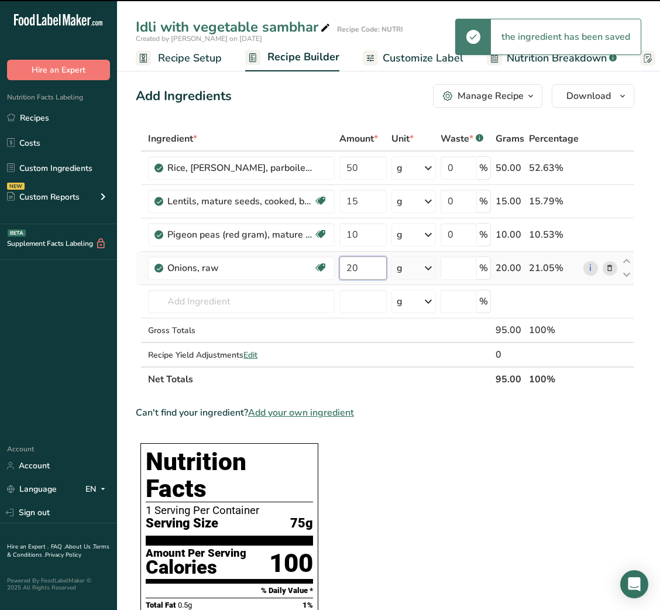
type input "0"
type input "20"
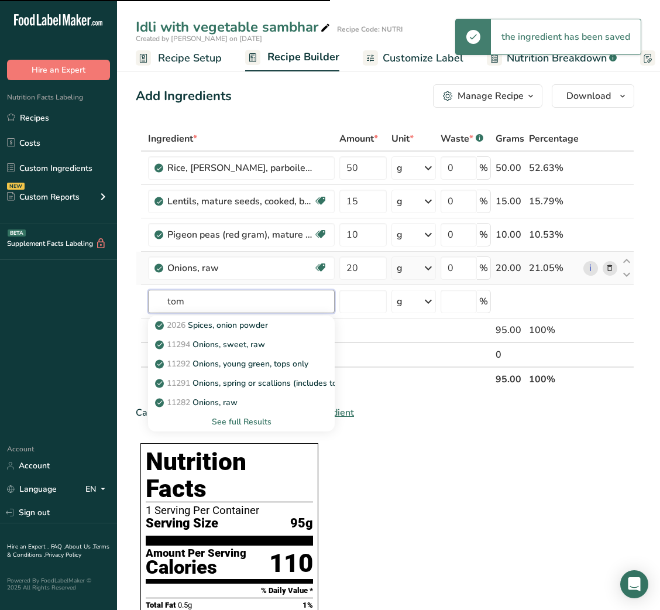
type input "toma"
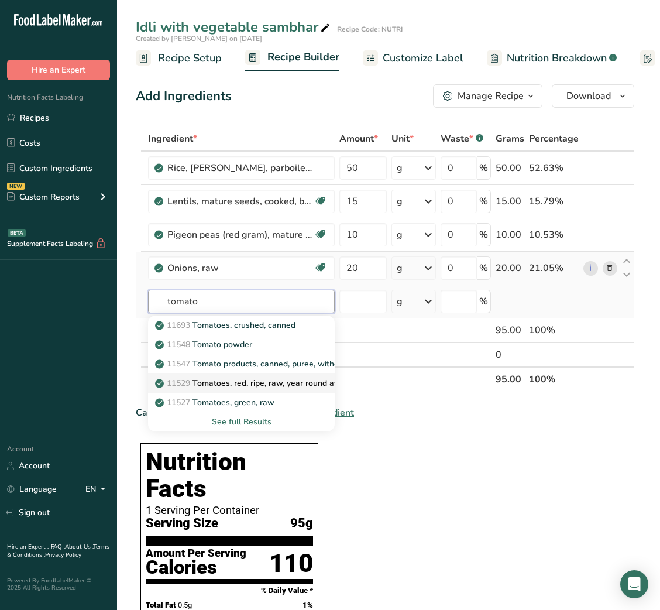
type input "tomato"
click at [268, 377] on p "11529 Tomatoes, red, ripe, raw, year round average" at bounding box center [258, 383] width 203 height 12
type input "Tomatoes, red, ripe, raw, year round average"
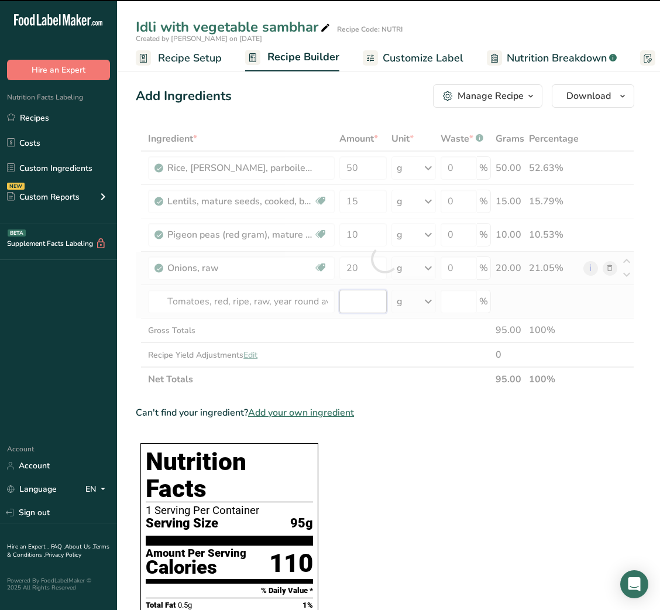
type input "0"
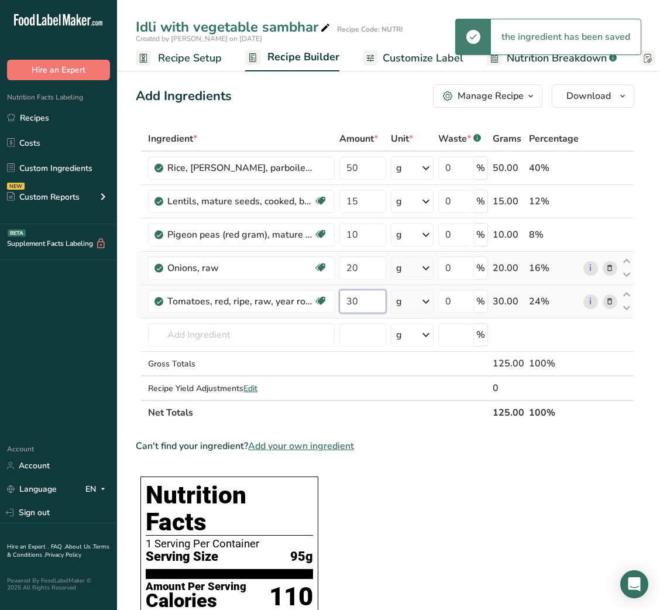
type input "30"
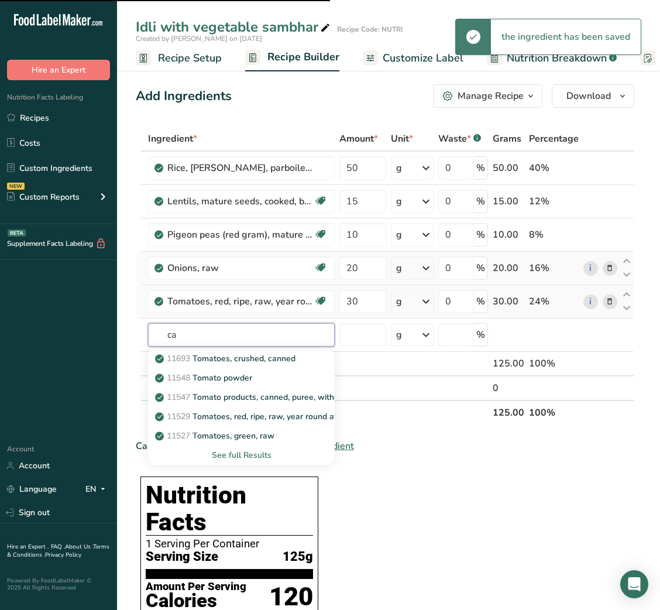
type input "car"
type input "r"
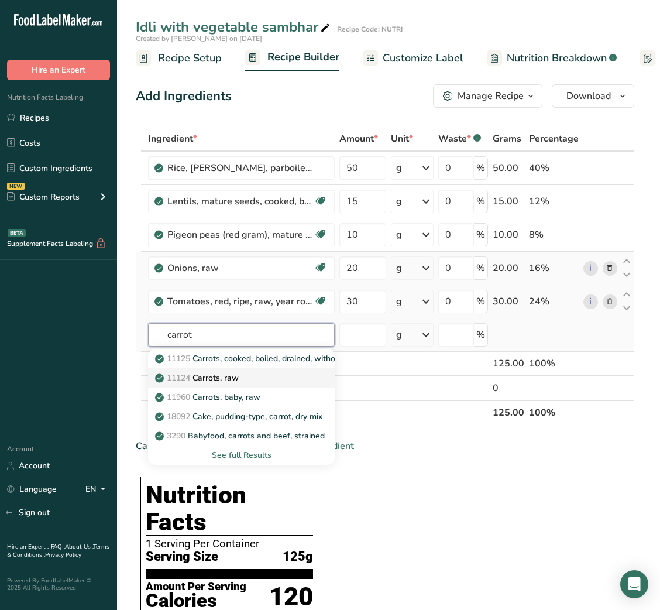
type input "carrot"
click at [259, 377] on div "11124 [GEOGRAPHIC_DATA], raw" at bounding box center [231, 378] width 149 height 12
type input "Carrots, raw"
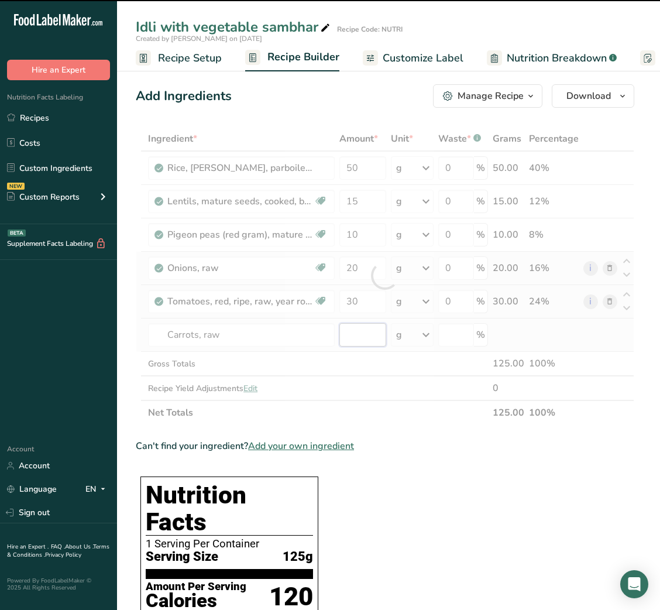
type input "0"
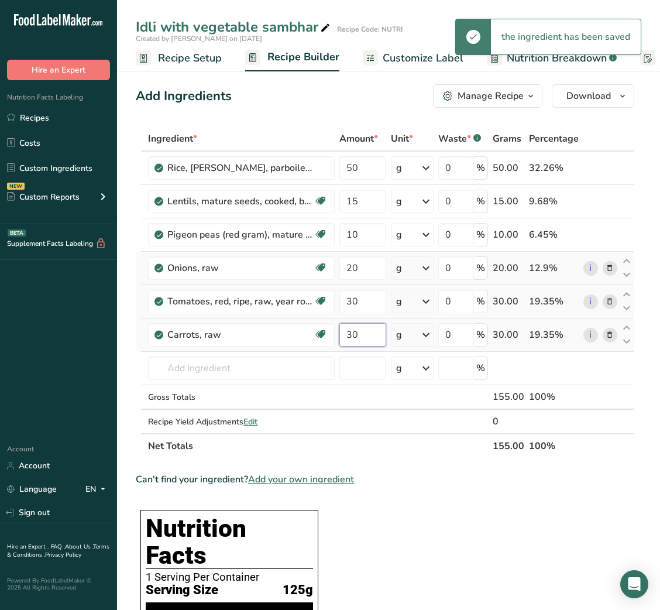
type input "30"
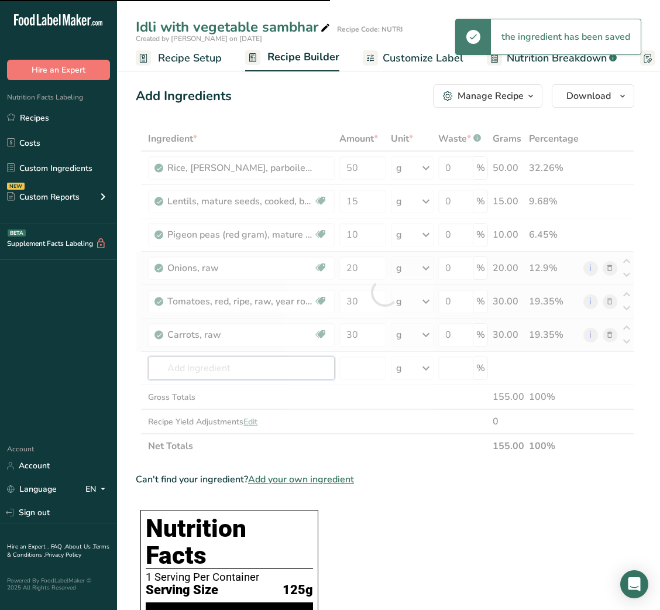
type input "t"
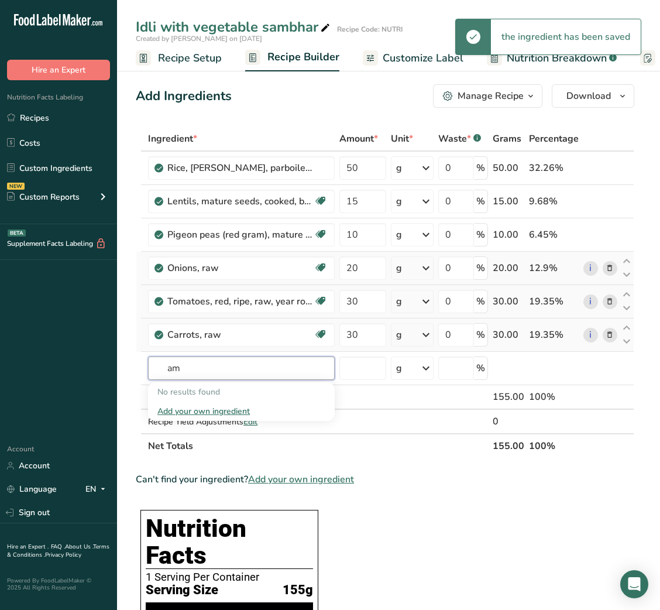
type input "a"
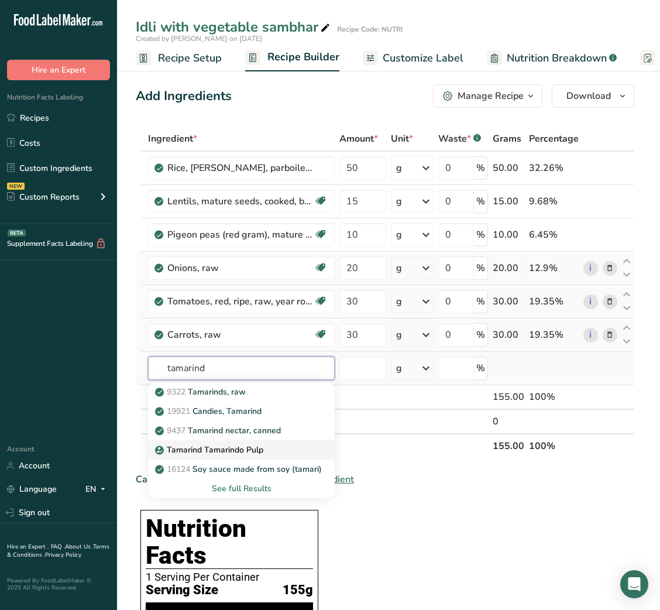
type input "tamarind"
click at [250, 448] on p "Tamarind Tamarindo Pulp" at bounding box center [210, 450] width 106 height 12
type input "Tamarind Tamarindo Pulp"
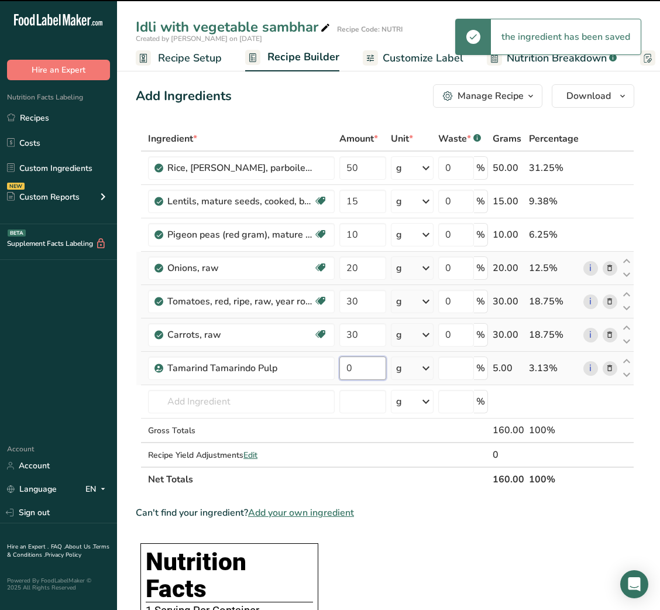
type input "5"
type input "0"
type input "5"
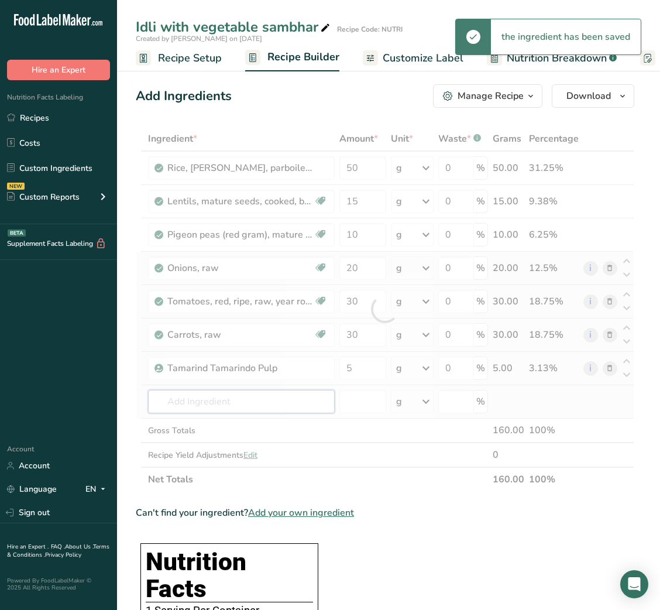
click at [240, 406] on div "Ingredient * Amount * Unit * Waste * .a-a{fill:#347362;}.b-a{fill:#fff;} Grams …" at bounding box center [385, 308] width 499 height 365
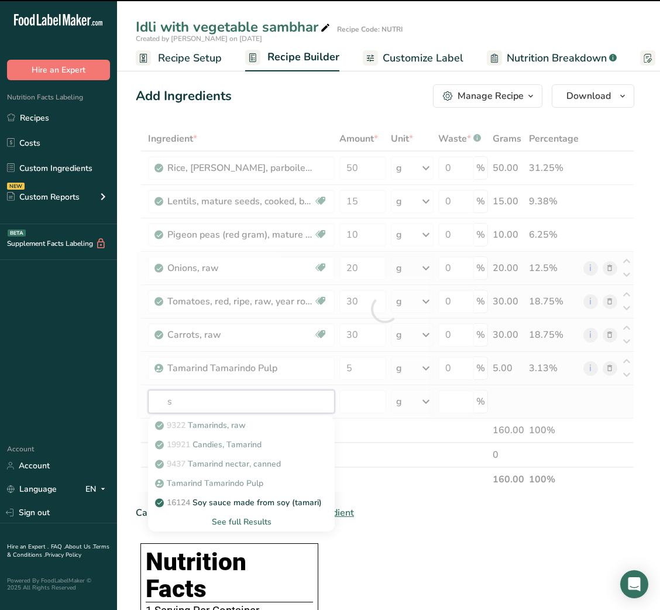
type input "sa"
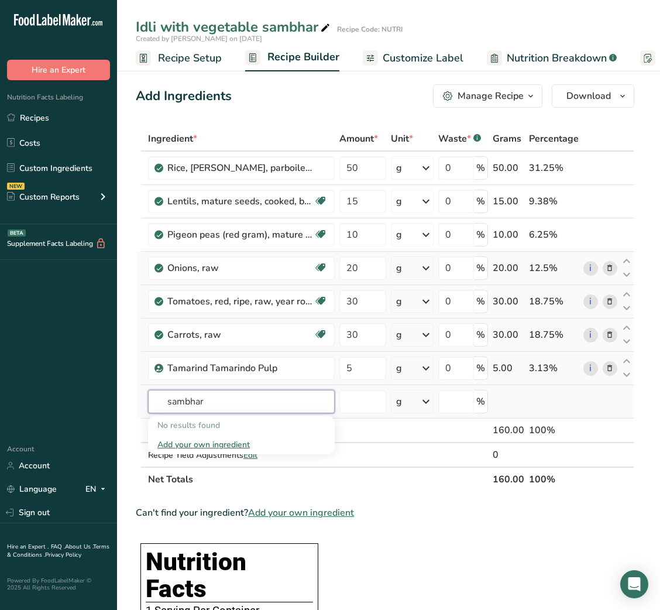
type input "sambhar"
click at [222, 441] on div "Add your own ingredient" at bounding box center [241, 444] width 168 height 12
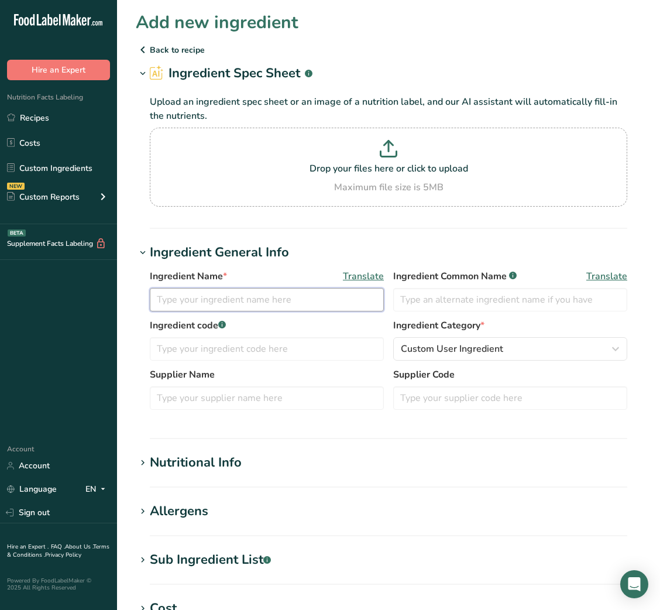
click at [196, 296] on input "text" at bounding box center [267, 299] width 234 height 23
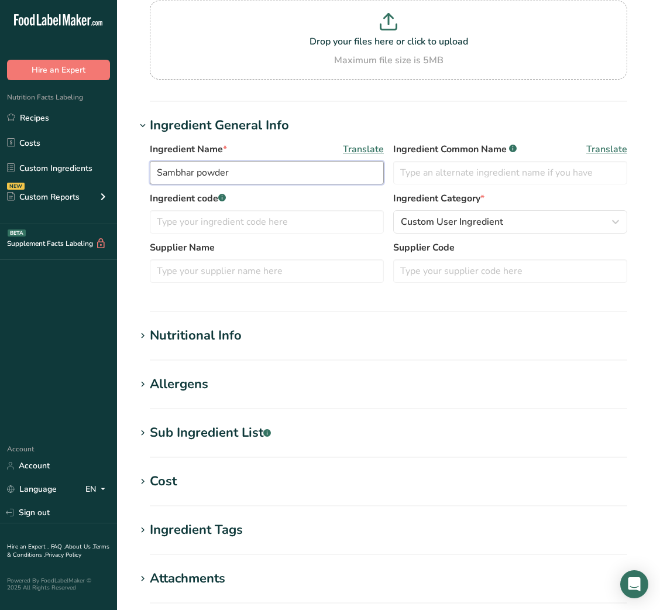
scroll to position [133, 0]
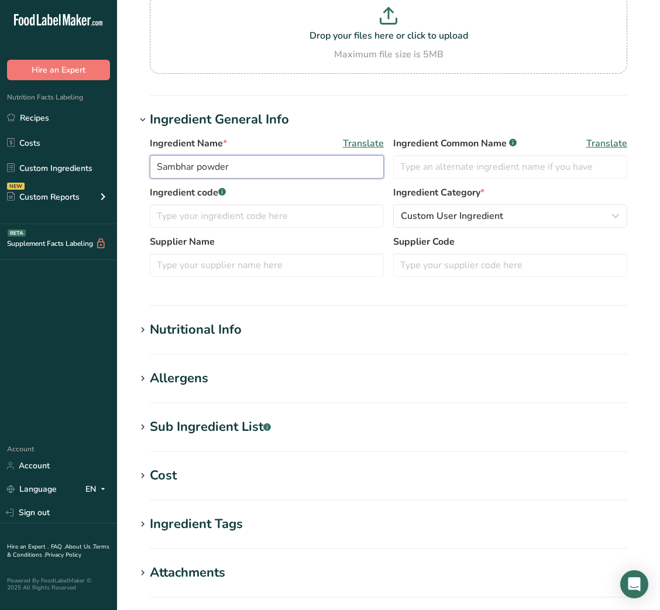
type input "Sambhar powder"
click at [211, 329] on div "Nutritional Info" at bounding box center [196, 329] width 92 height 19
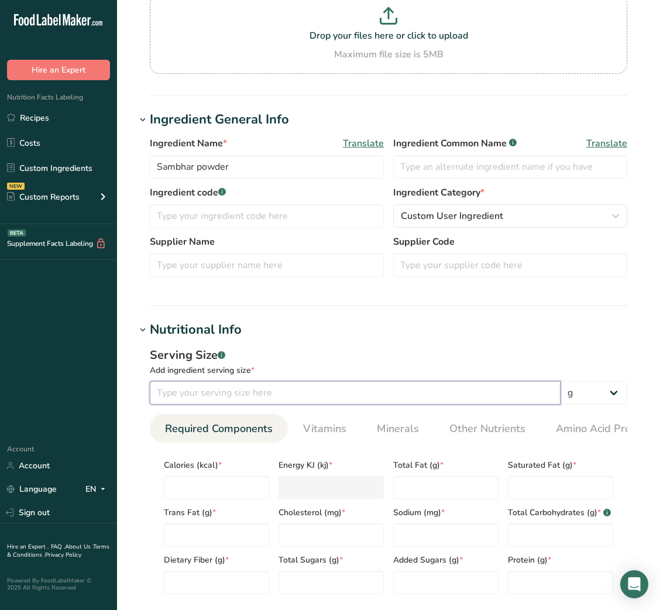
click at [192, 392] on input "number" at bounding box center [355, 392] width 411 height 23
type input "100"
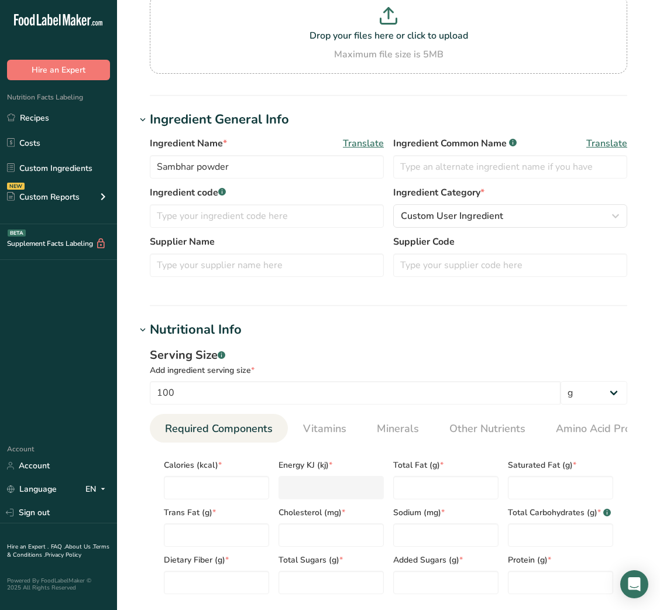
scroll to position [228, 0]
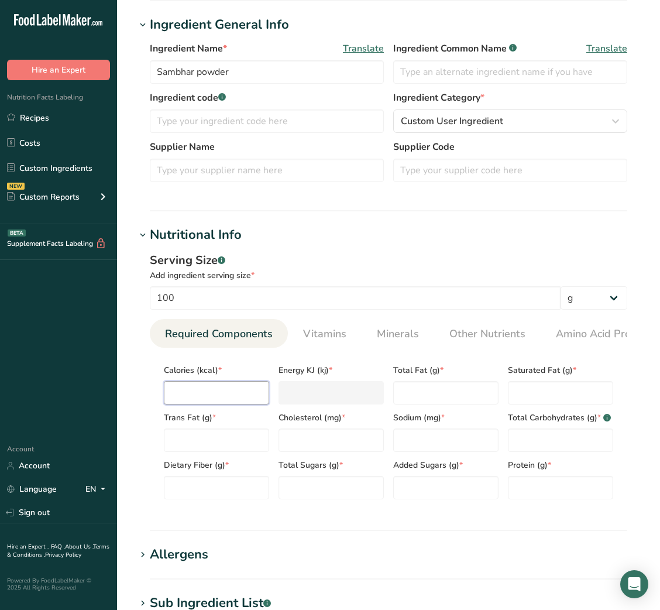
click at [206, 404] on input "number" at bounding box center [216, 392] width 105 height 23
type input "3"
type KJ "12.6"
type input "35"
type KJ "146.4"
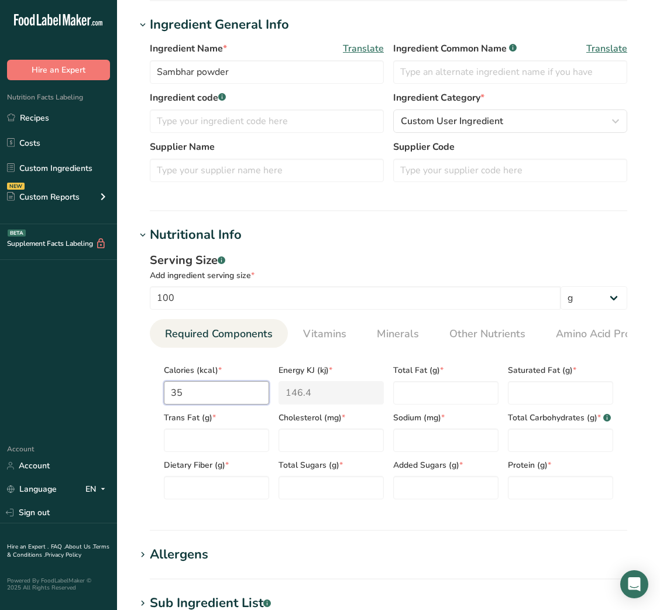
type input "350"
type KJ "1464.4"
type input "350"
type Fat "10"
type Fat "1.5"
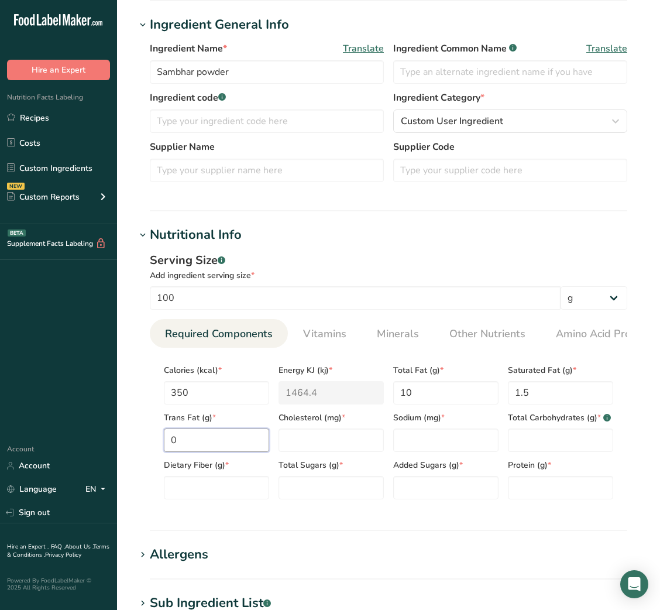
type Fat "0"
type input "0"
type input "70"
type Fiber "23"
type Sugars "7"
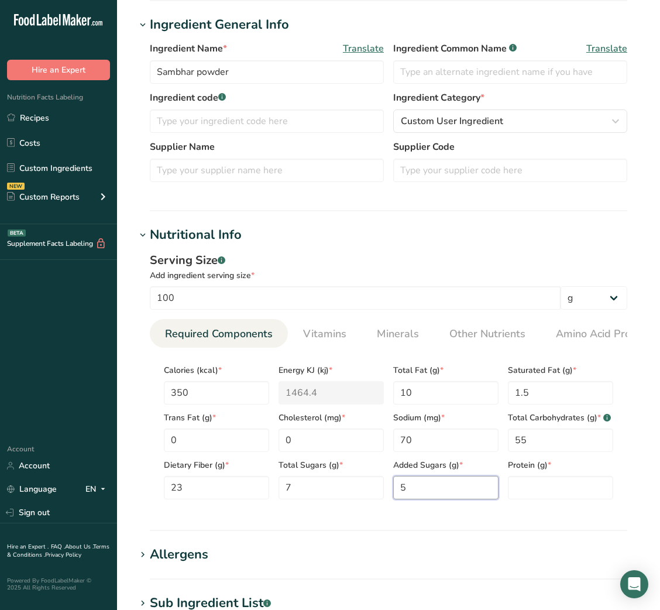
type Sugars "5"
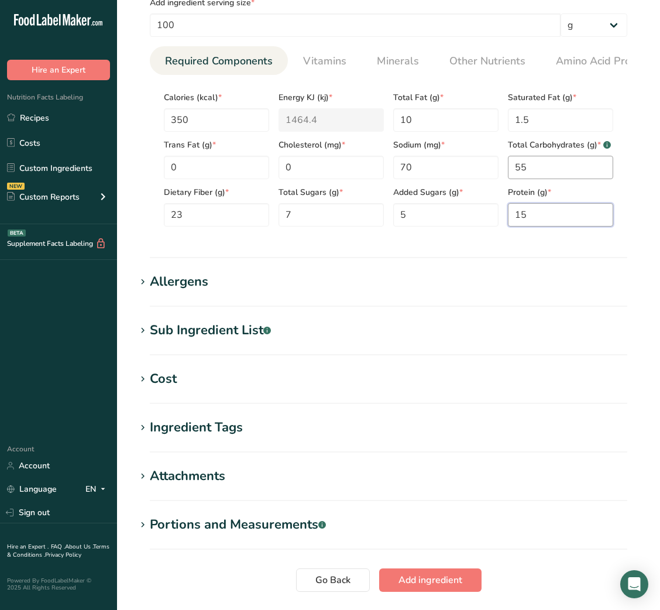
scroll to position [585, 0]
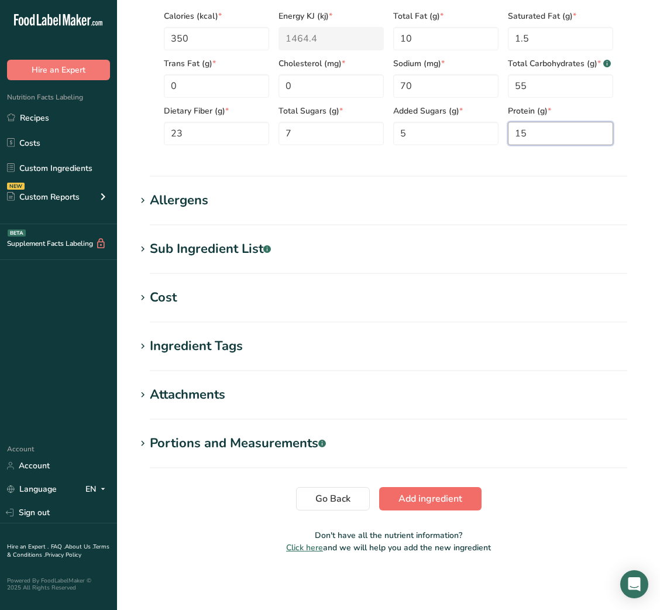
type input "15"
click at [443, 492] on span "Add ingredient" at bounding box center [431, 499] width 64 height 14
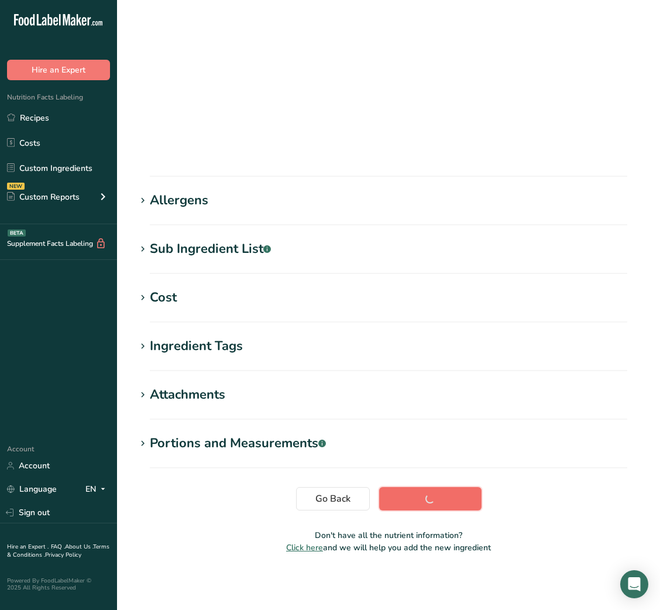
scroll to position [18, 0]
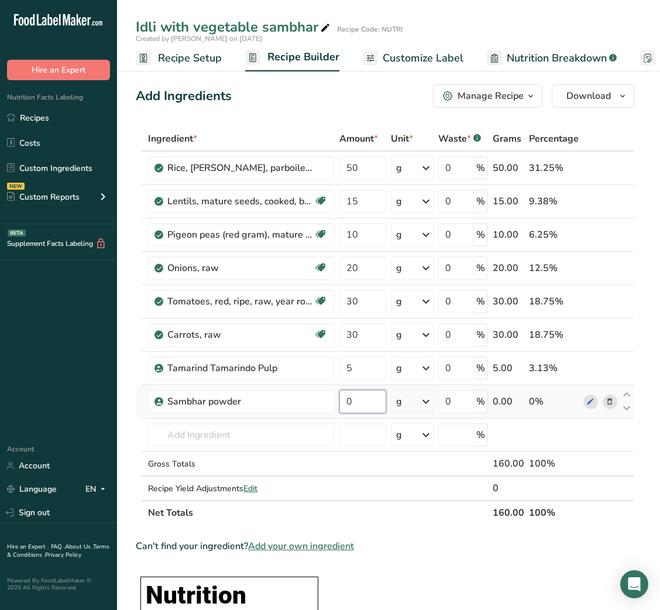
click at [346, 400] on input "0" at bounding box center [363, 401] width 46 height 23
type input "3"
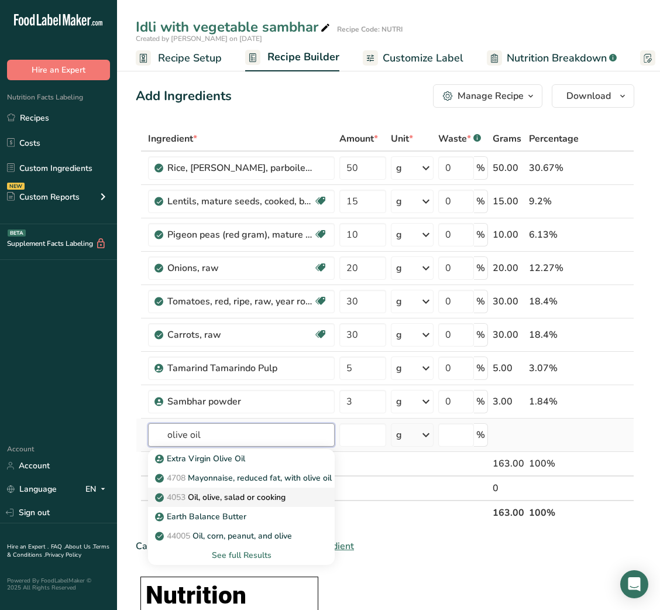
type input "olive oil"
click at [222, 498] on p "4053 Oil, olive, salad or cooking" at bounding box center [221, 497] width 128 height 12
type input "Oil, olive, salad or cooking"
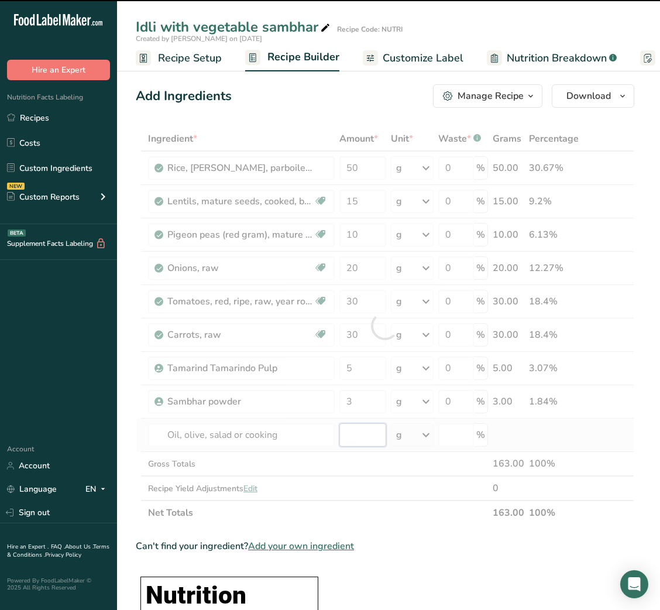
type input "0"
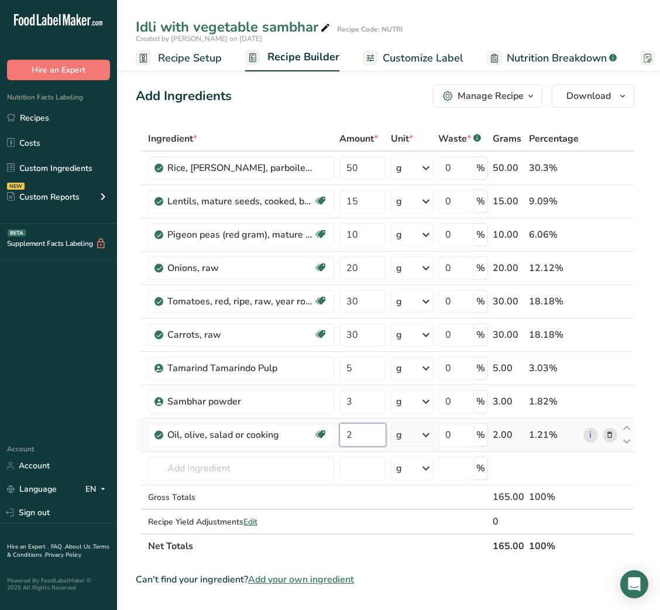
type input "2"
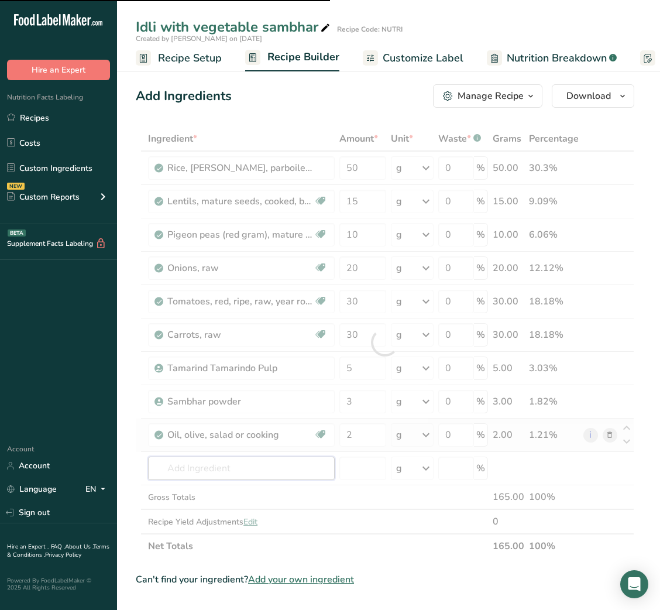
type input "s"
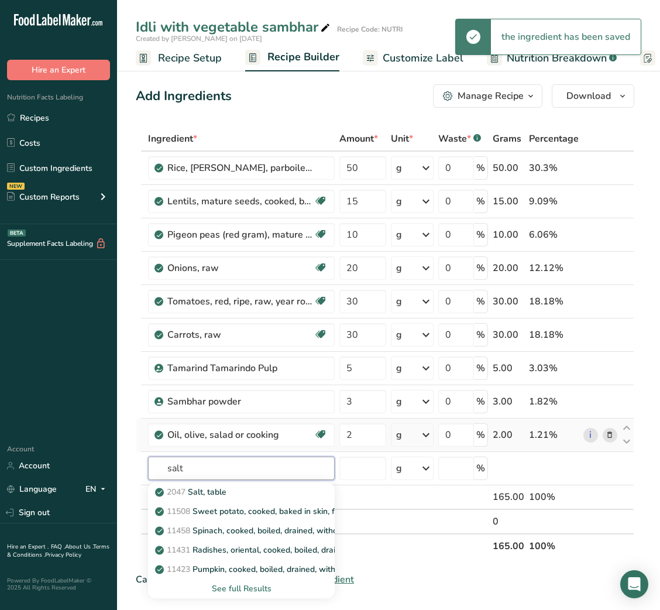
type input "salt"
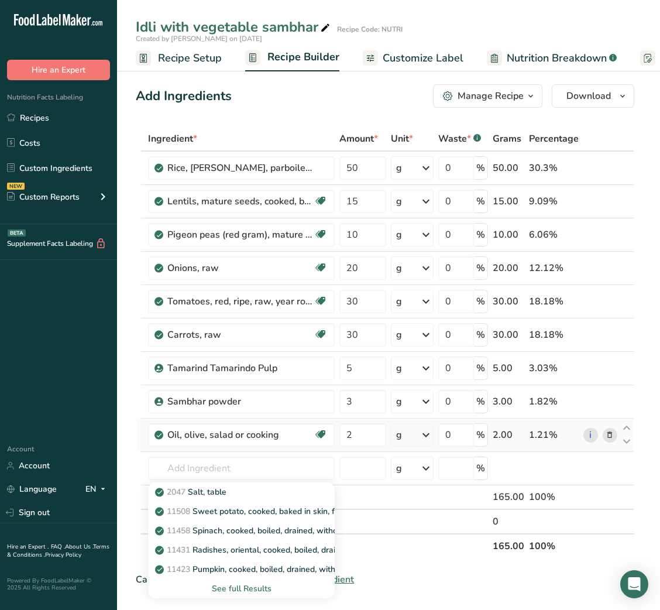
click at [222, 498] on p "2047 Salt, table" at bounding box center [191, 492] width 69 height 12
type input "Salt, table"
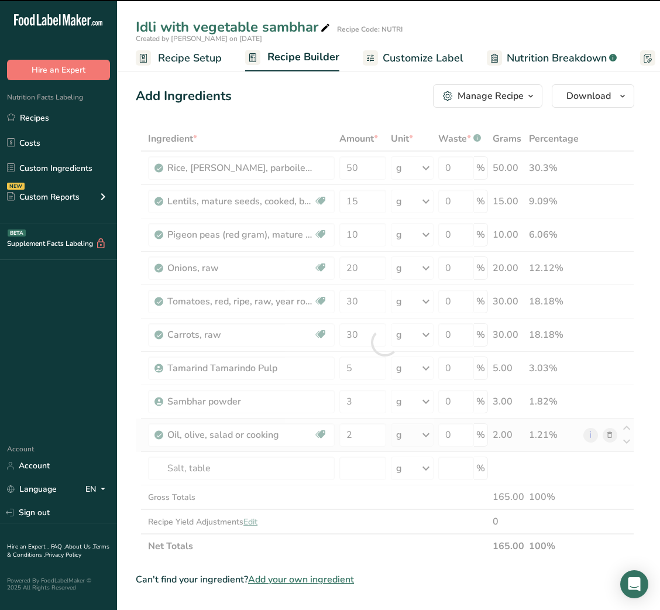
type input "0"
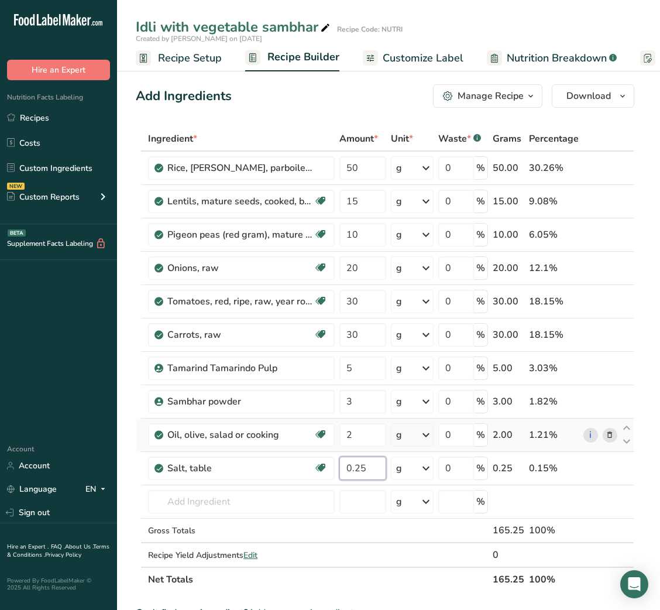
type input "0.25"
click at [349, 238] on input "10" at bounding box center [363, 234] width 46 height 23
type input "20"
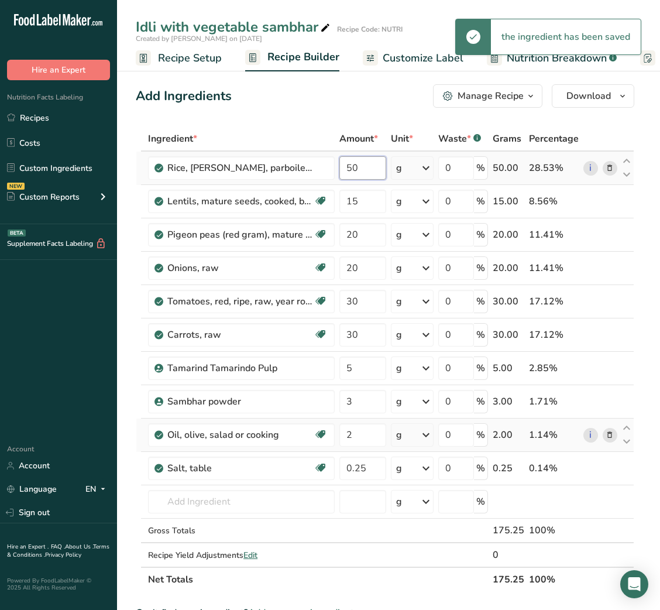
click at [347, 163] on input "50" at bounding box center [363, 167] width 46 height 23
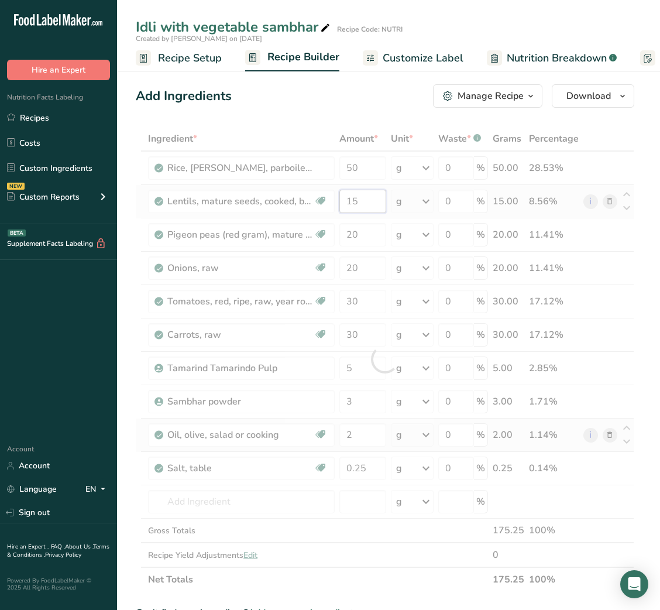
click at [349, 193] on div "Ingredient * Amount * Unit * Waste * .a-a{fill:#347362;}.b-a{fill:#fff;} Grams …" at bounding box center [385, 358] width 499 height 465
click at [349, 193] on div at bounding box center [385, 358] width 499 height 465
click at [354, 201] on div at bounding box center [385, 358] width 499 height 465
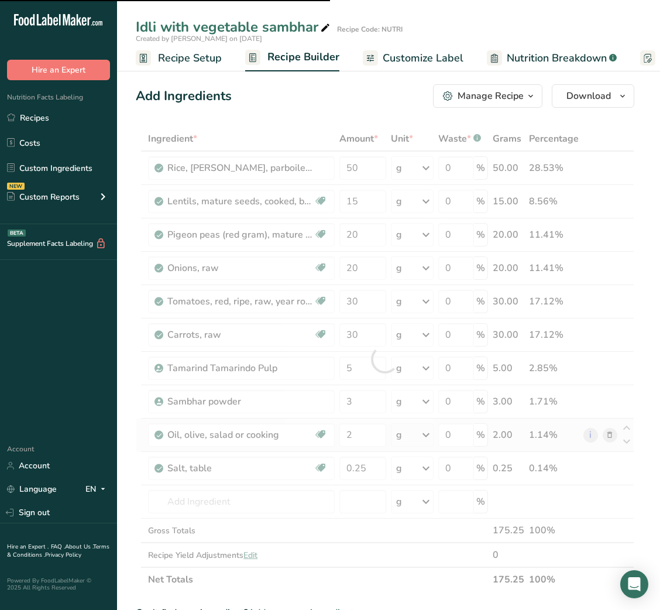
click at [354, 201] on div at bounding box center [385, 358] width 499 height 465
click at [354, 201] on input "15" at bounding box center [363, 201] width 46 height 23
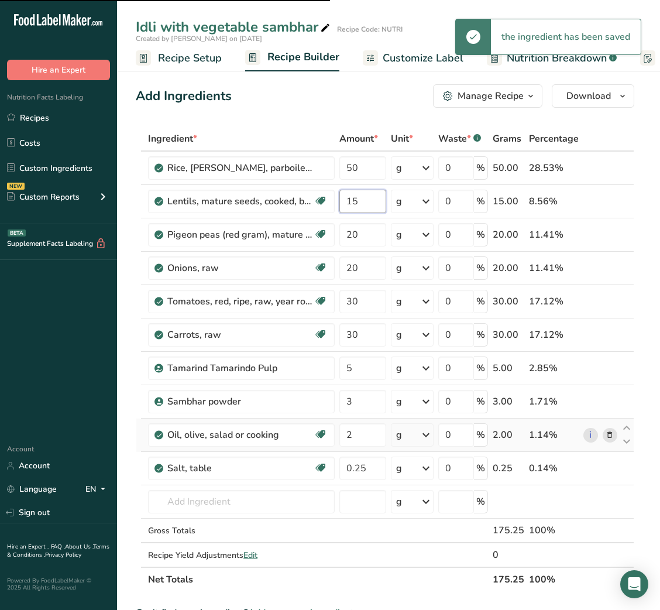
click at [354, 201] on input "15" at bounding box center [363, 201] width 46 height 23
type input "20"
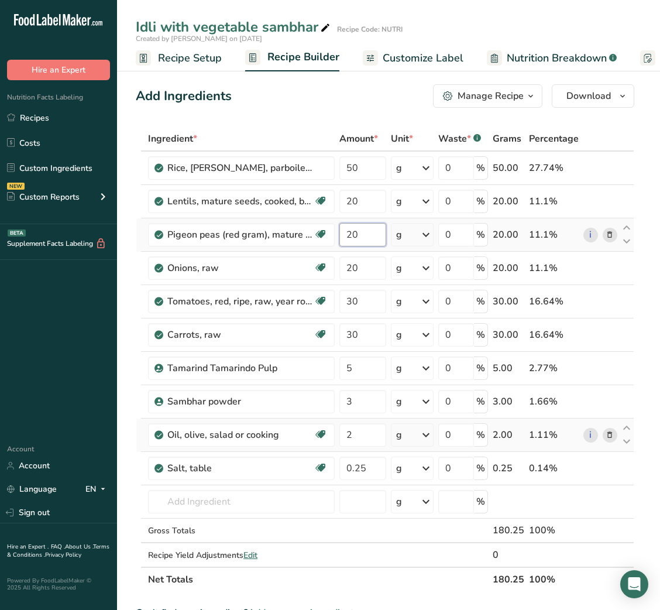
click at [349, 237] on input "20" at bounding box center [363, 234] width 46 height 23
click at [353, 202] on input "20" at bounding box center [363, 201] width 46 height 23
type input "30"
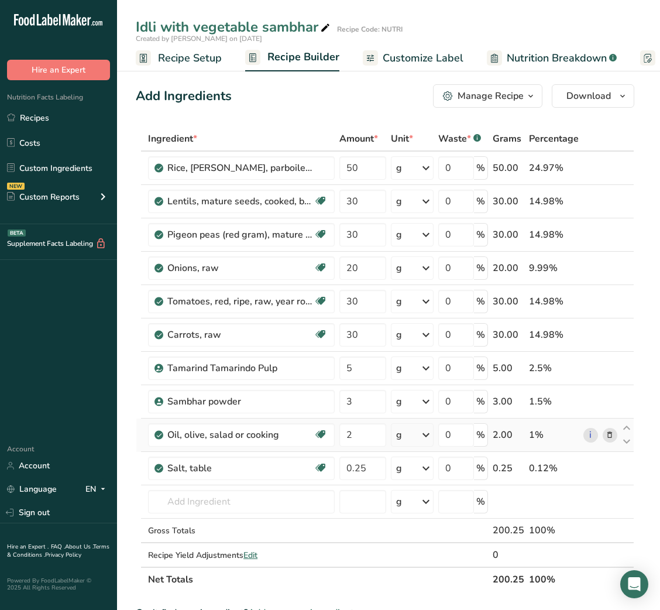
click at [415, 52] on span "Customize Label" at bounding box center [423, 58] width 81 height 16
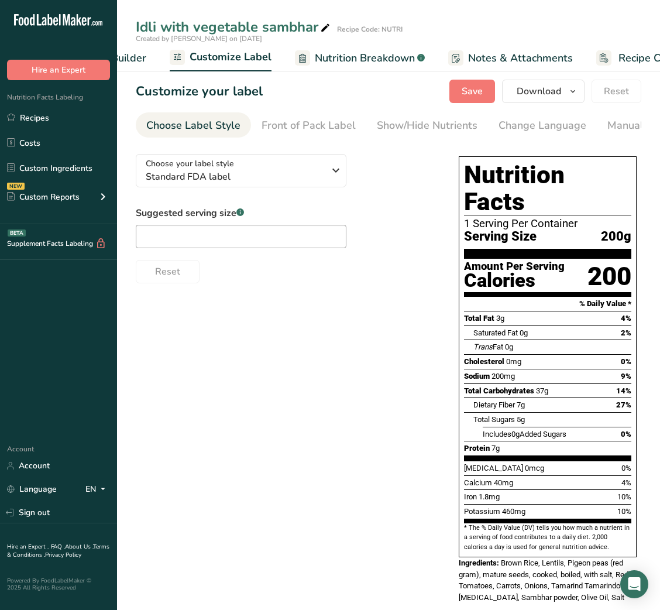
scroll to position [0, 228]
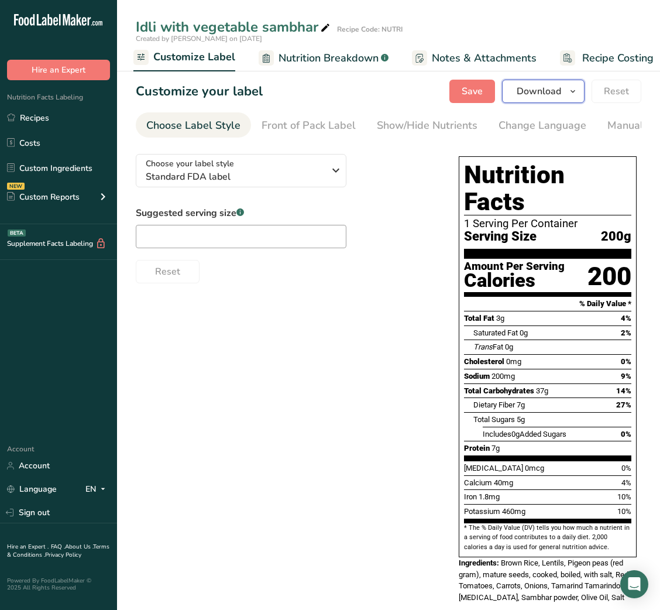
click at [563, 96] on button "Download" at bounding box center [543, 91] width 83 height 23
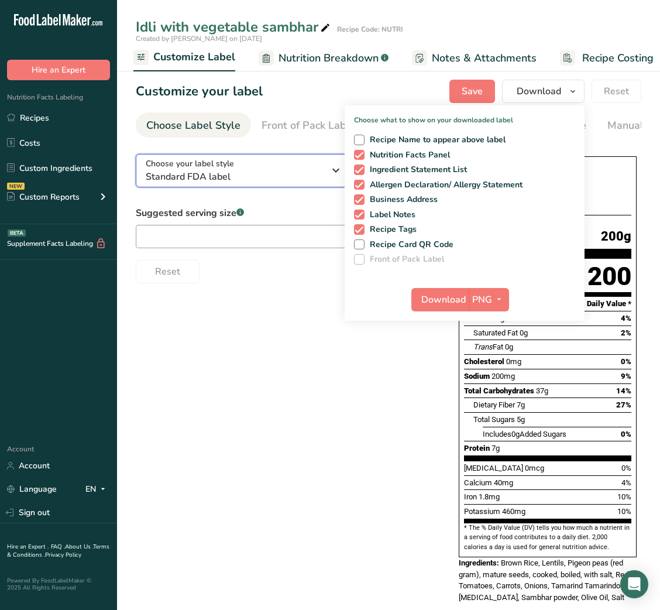
click at [284, 173] on span "Standard FDA label" at bounding box center [235, 177] width 179 height 14
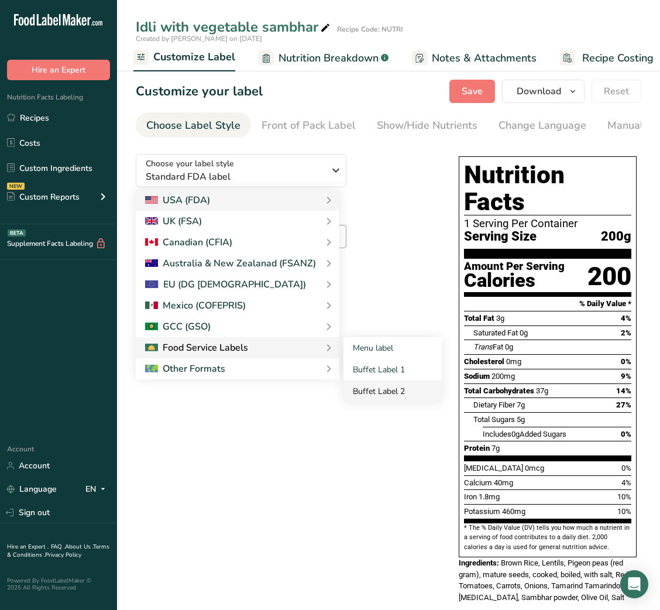
click at [365, 391] on link "Buffet Label 2" at bounding box center [393, 392] width 98 height 22
checkbox input "false"
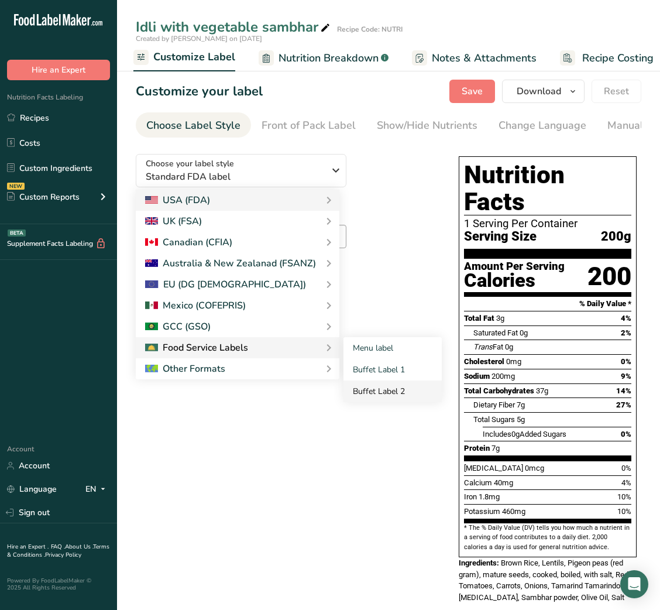
checkbox input "false"
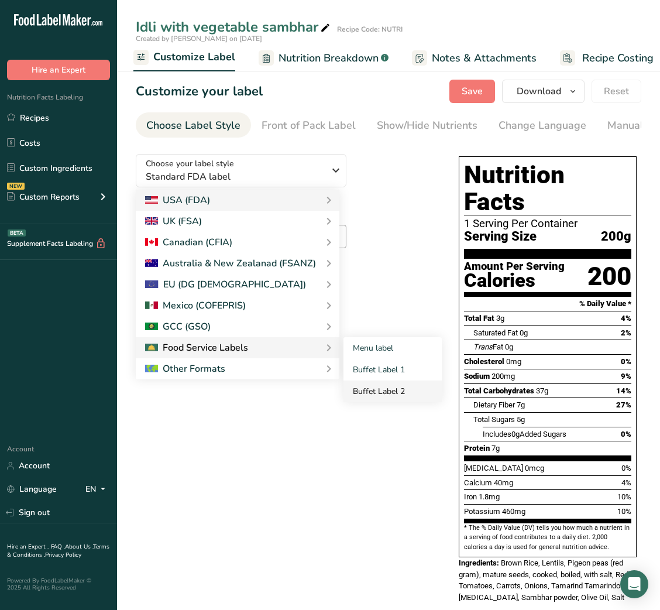
checkbox input "false"
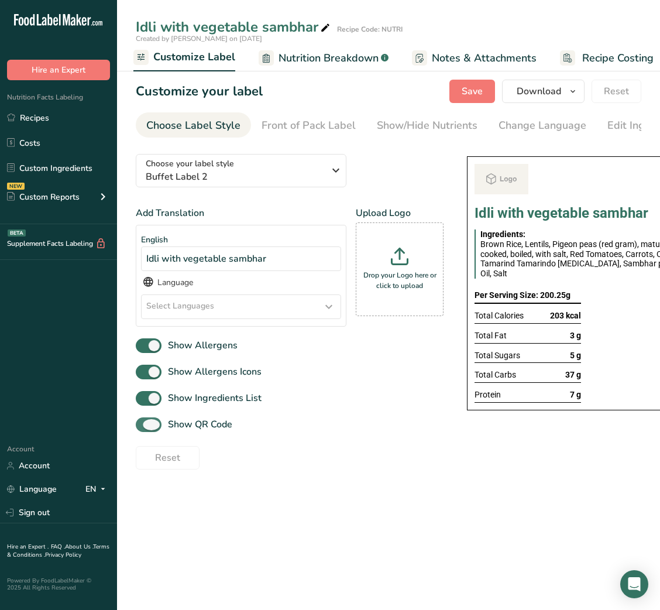
click at [222, 431] on span "Show QR Code" at bounding box center [197, 424] width 71 height 14
click at [143, 429] on input "Show QR Code" at bounding box center [140, 425] width 8 height 8
click at [435, 125] on div "Show/Hide Nutrients" at bounding box center [427, 126] width 101 height 16
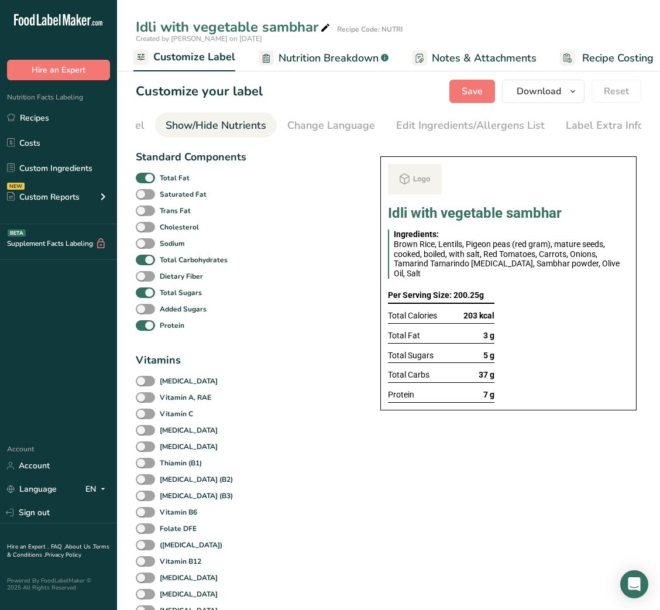
scroll to position [0, 214]
click at [170, 181] on b "Total Fat" at bounding box center [175, 178] width 30 height 11
click at [143, 181] on input "Total Fat" at bounding box center [140, 178] width 8 height 8
checkbox input "false"
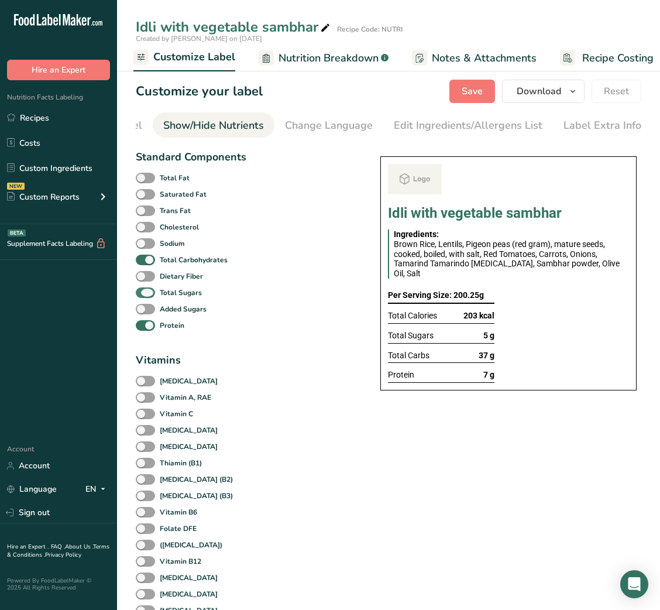
click at [166, 298] on b "Total Sugars" at bounding box center [181, 292] width 42 height 11
click at [143, 296] on input "Total Sugars" at bounding box center [140, 293] width 8 height 8
checkbox input "false"
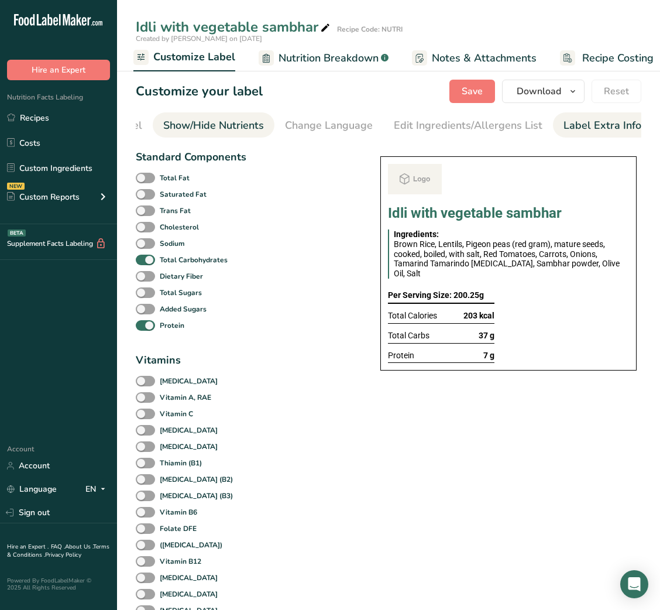
click at [589, 126] on div "Label Extra Info" at bounding box center [603, 126] width 78 height 16
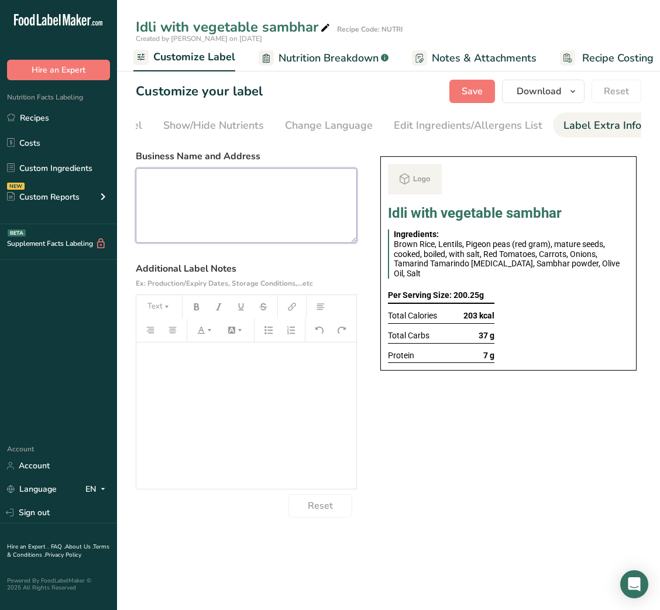
click at [261, 210] on textarea at bounding box center [246, 205] width 221 height 75
paste textarea "USE BY: [DATE] KEEP REFRIGERATED BELOW 5 DEGREE REHEAT BEFORE EATING DINNER"
click at [160, 234] on textarea "USE BY: [DATE] KEEP REFRIGERATED BELOW 5 DEGREE REHEAT BEFORE EATING DINNER" at bounding box center [246, 205] width 221 height 75
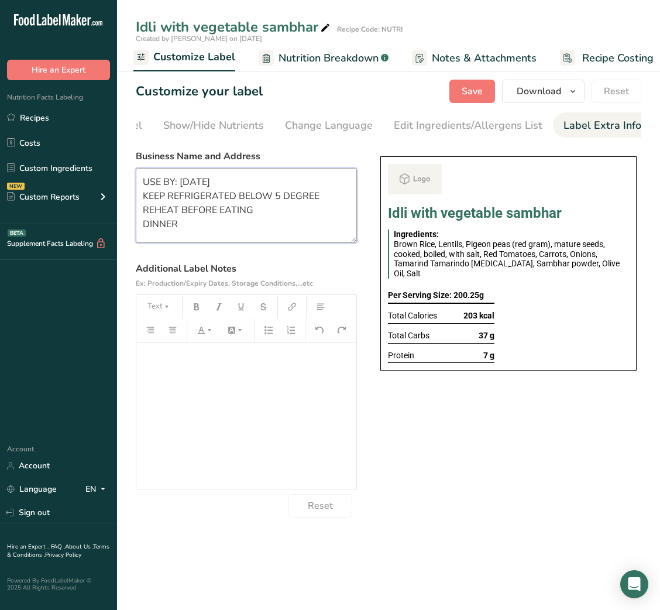
click at [159, 224] on textarea "USE BY: [DATE] KEEP REFRIGERATED BELOW 5 DEGREE REHEAT BEFORE EATING DINNER" at bounding box center [246, 205] width 221 height 75
click at [472, 94] on span "Save" at bounding box center [472, 91] width 21 height 14
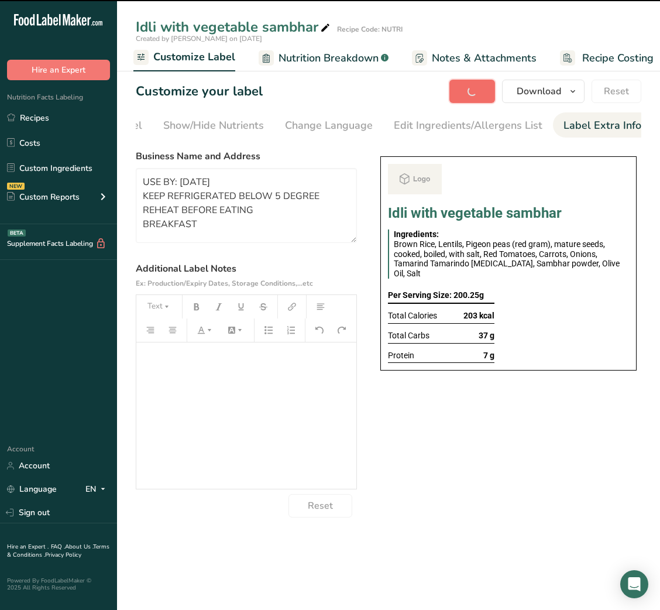
type textarea "USE BY: [DATE] KEEP REFRIGERATED BELOW 5 DEGREE REHEAT BEFORE EATING BREAKFAST"
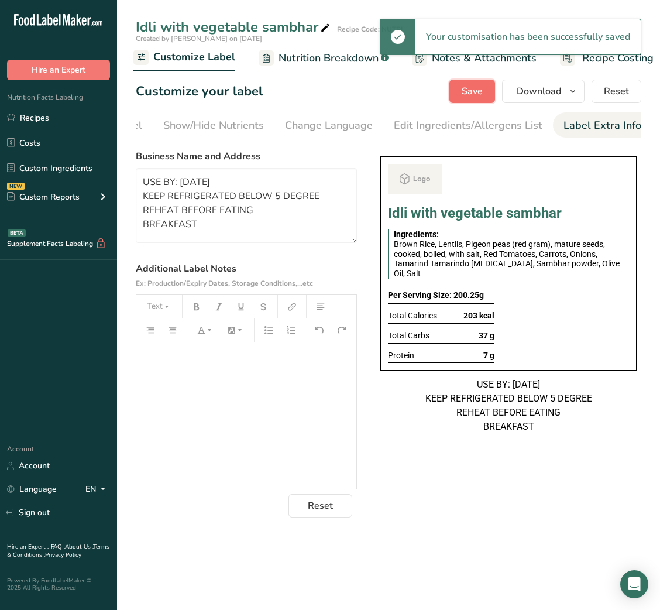
scroll to position [0, 0]
click at [546, 102] on button "Download" at bounding box center [543, 91] width 83 height 23
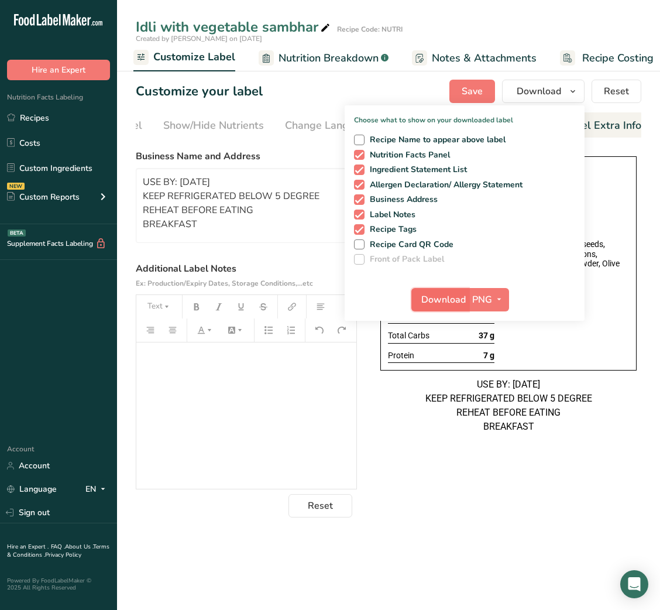
click at [448, 289] on button "Download" at bounding box center [440, 299] width 57 height 23
click at [27, 126] on link "Recipes" at bounding box center [58, 118] width 117 height 22
